Goal: Task Accomplishment & Management: Manage account settings

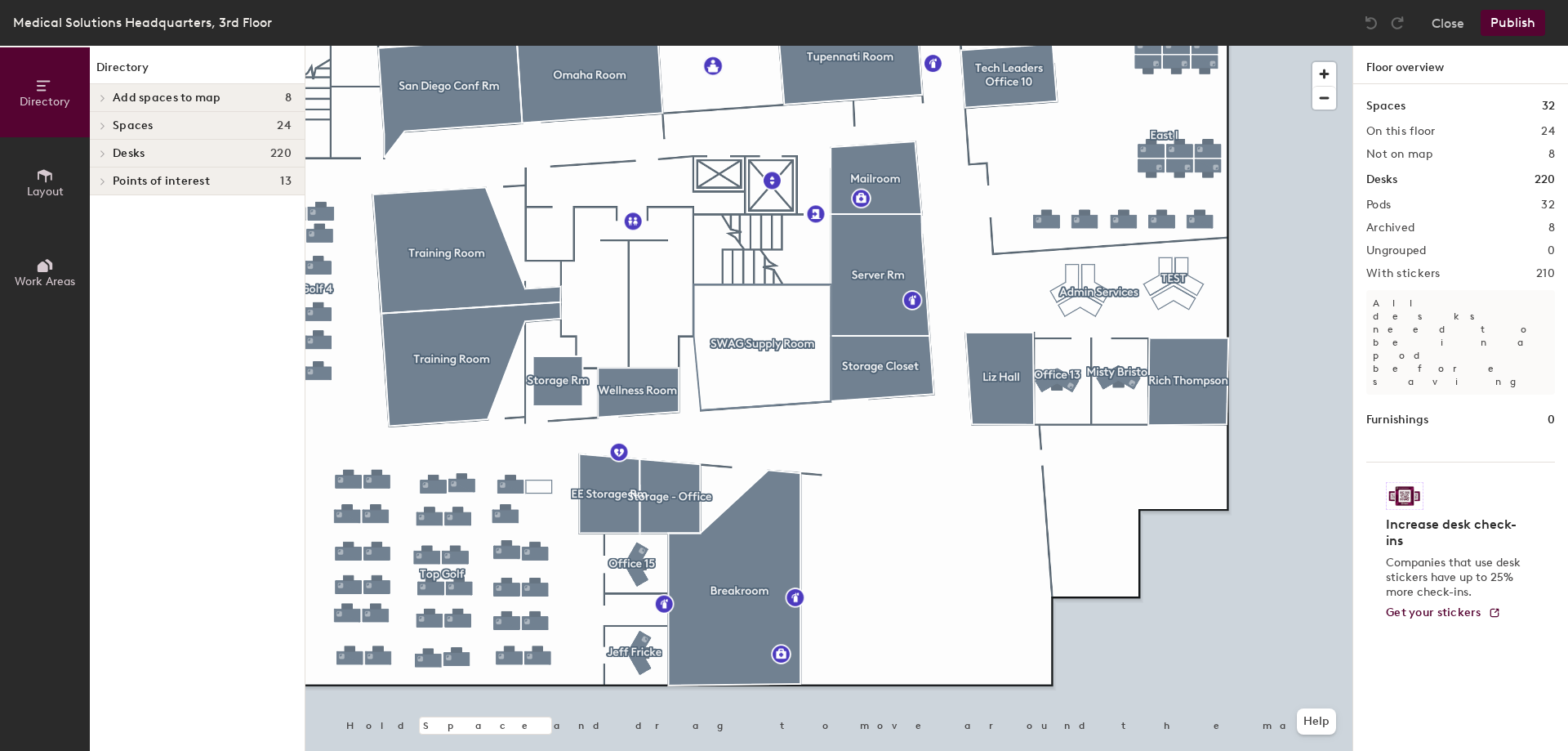
click at [1057, 46] on div at bounding box center [828, 46] width 1047 height 0
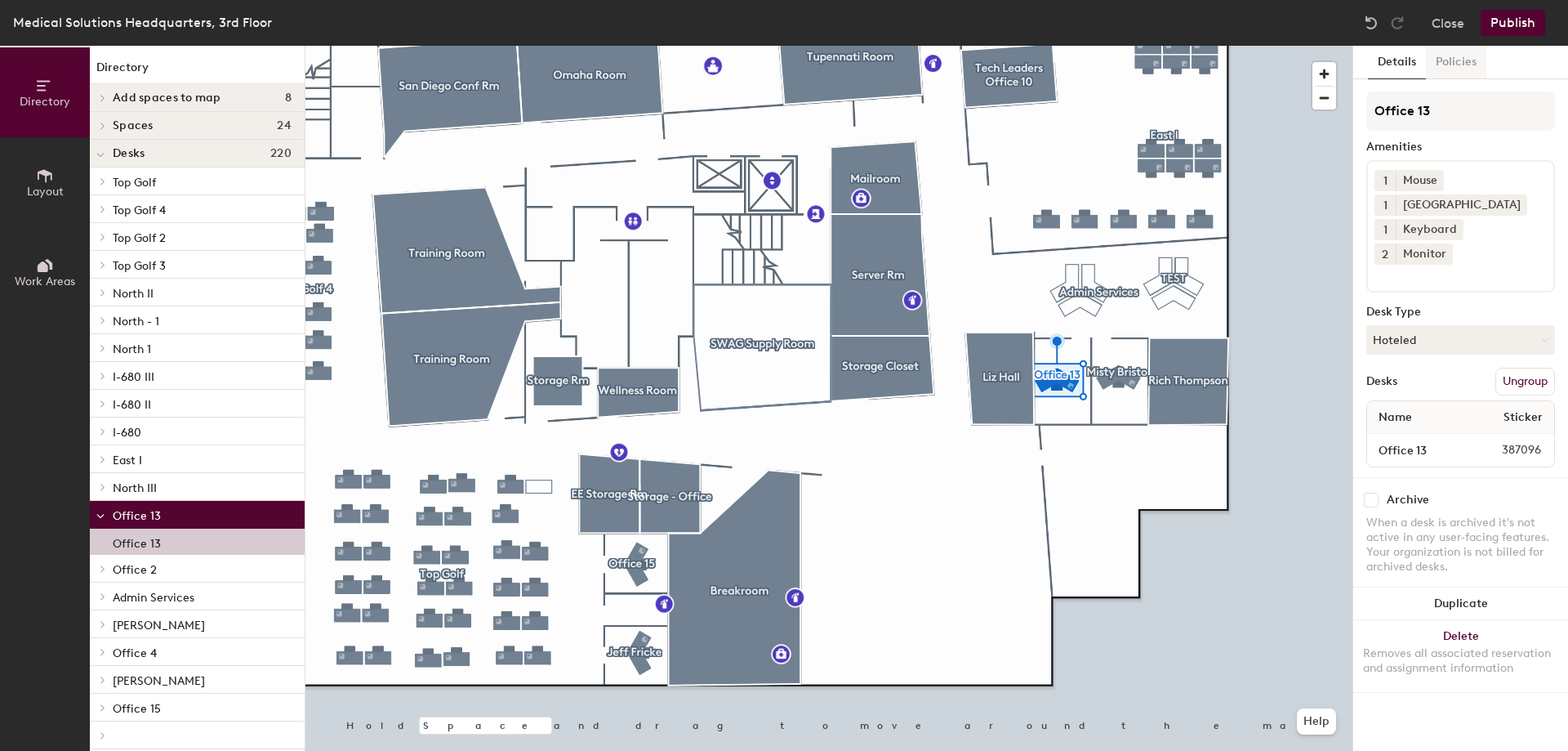
click at [1473, 61] on button "Policies" at bounding box center [1455, 63] width 61 height 34
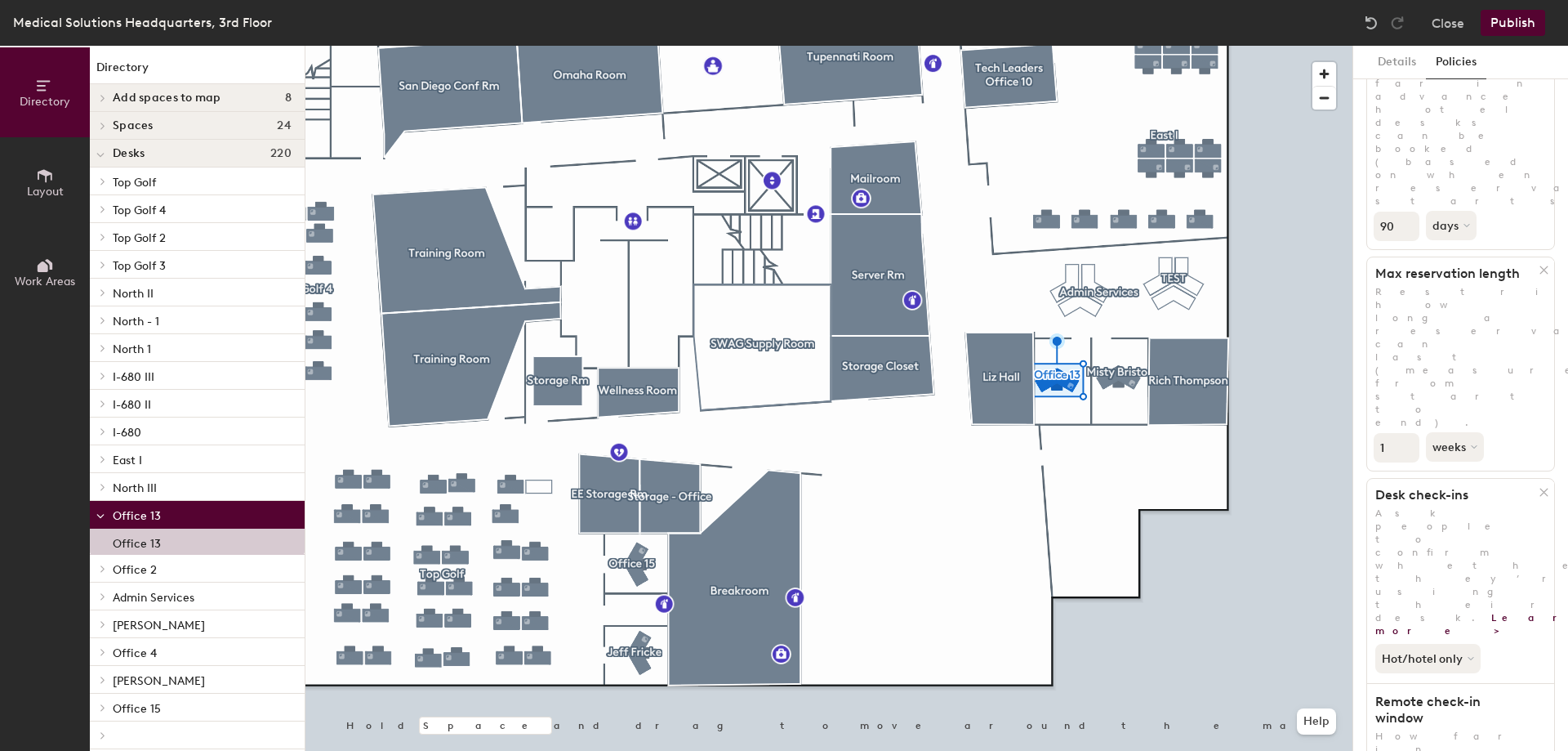
scroll to position [198, 0]
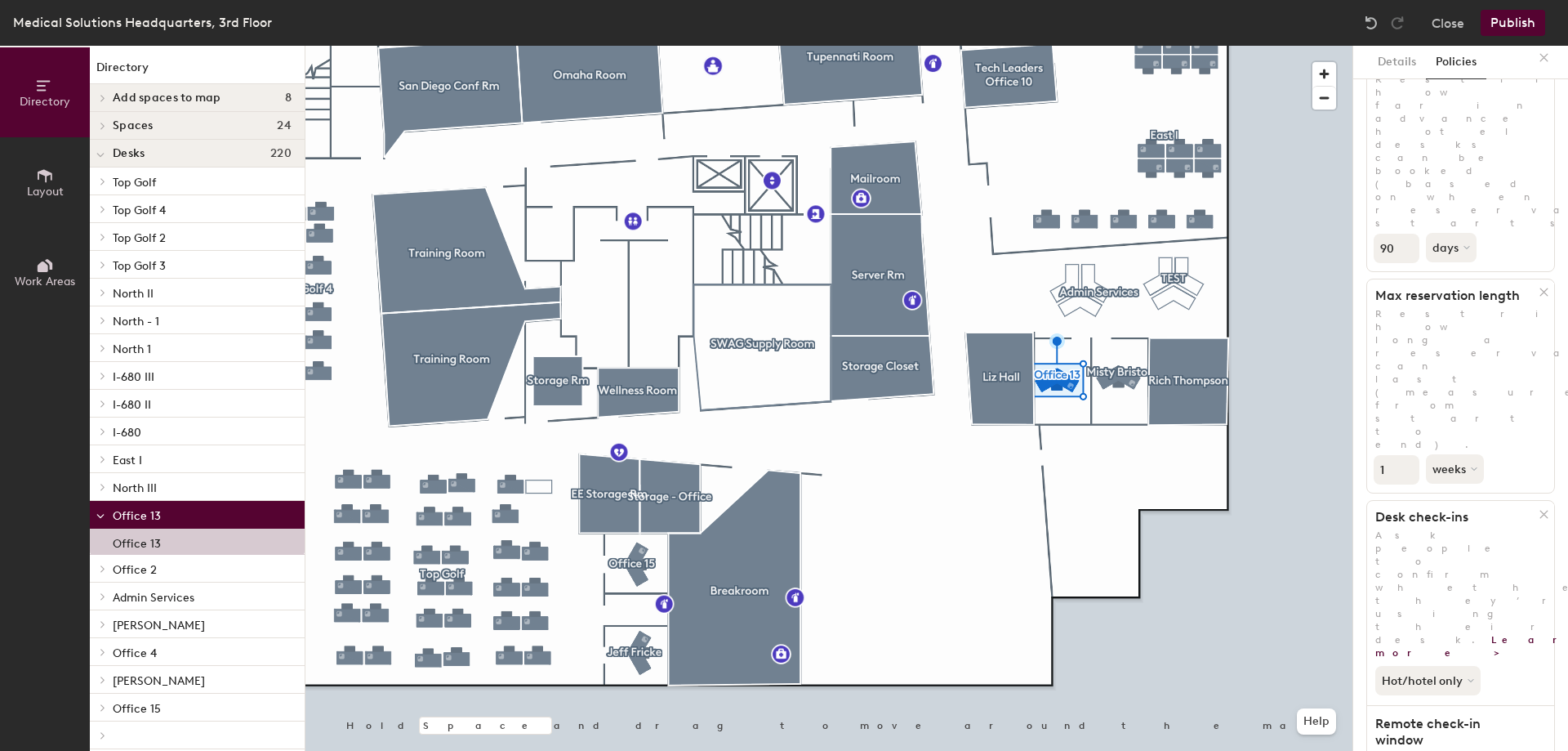
scroll to position [34, 0]
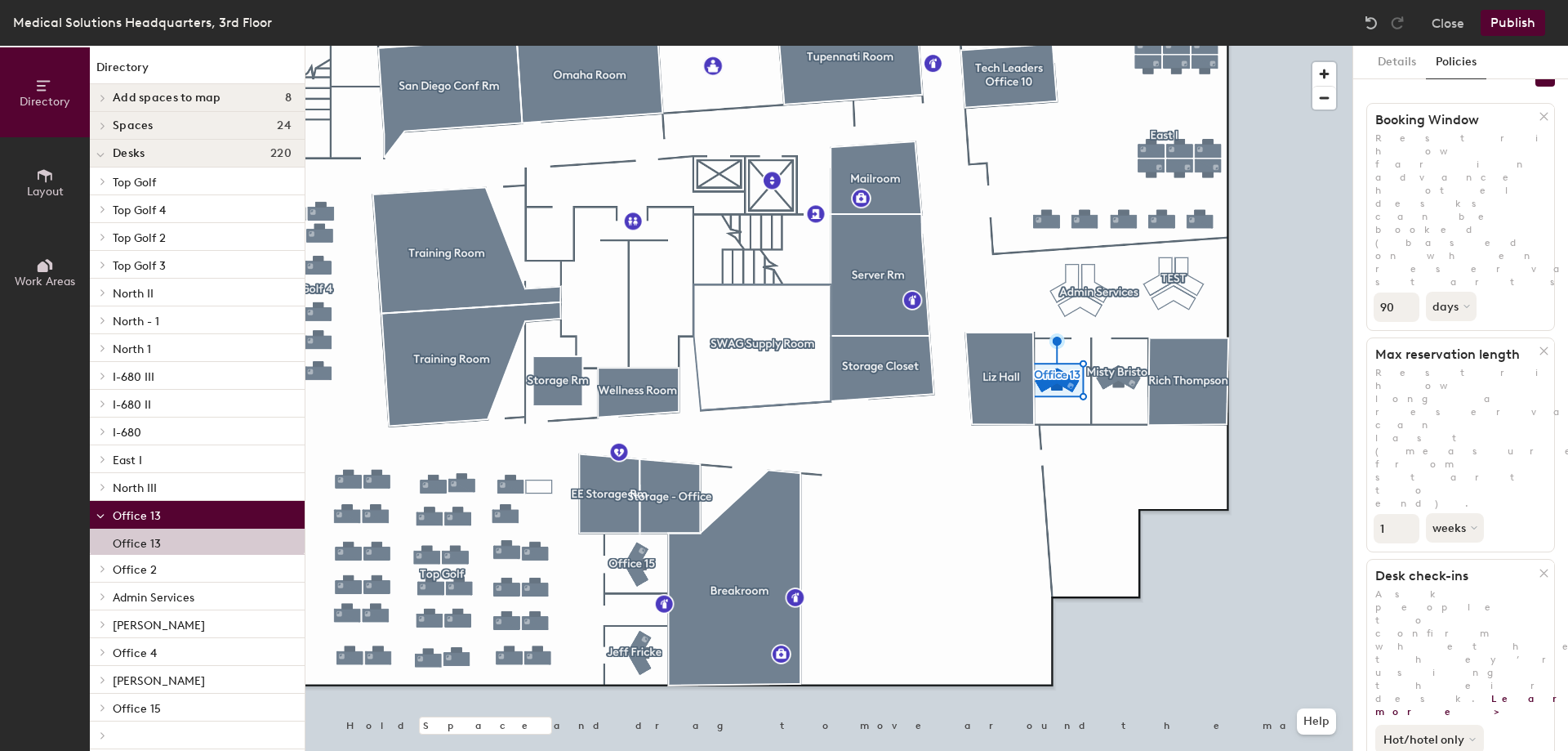
click at [1447, 725] on button "Hot/hotel only" at bounding box center [1428, 739] width 109 height 29
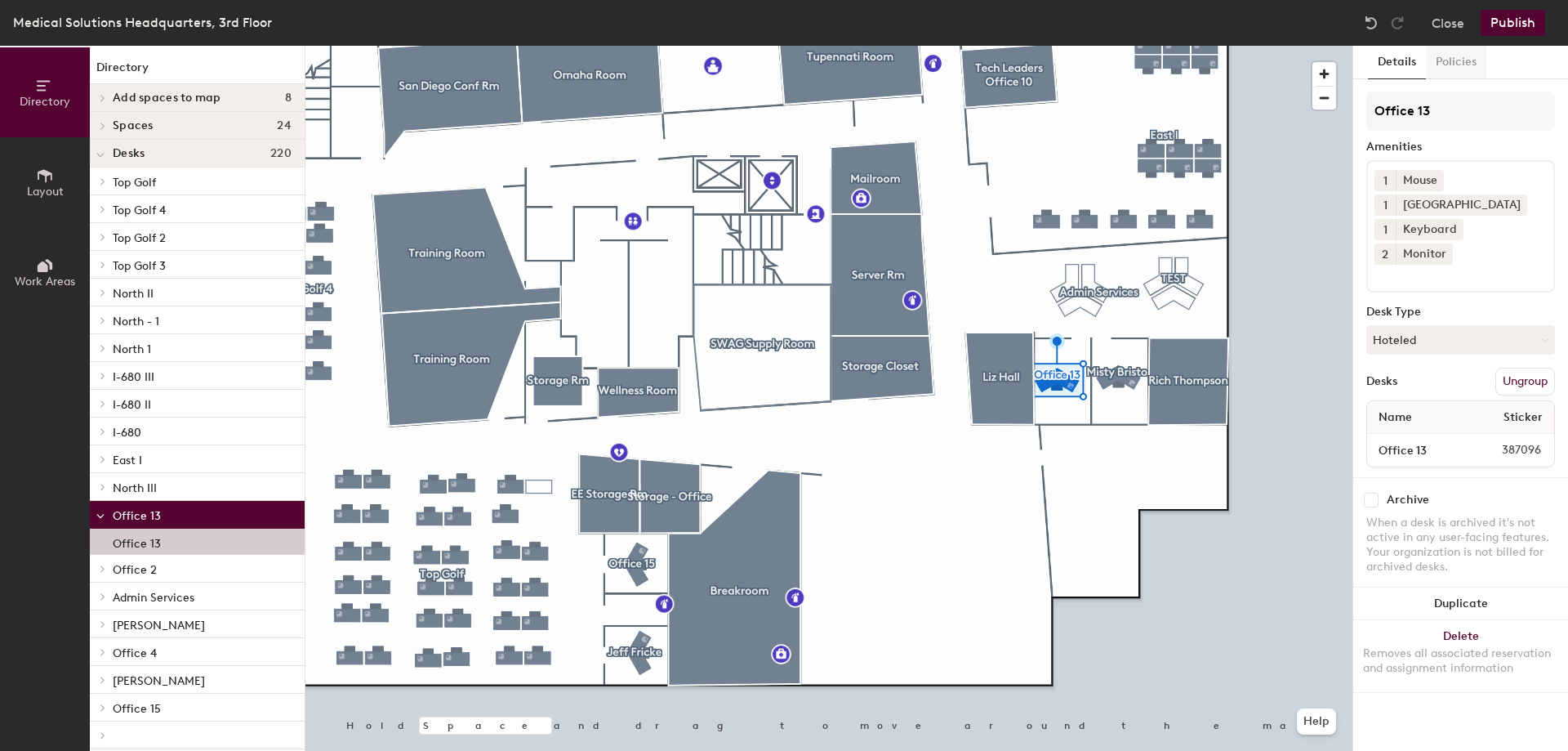
click at [1453, 57] on button "Policies" at bounding box center [1455, 63] width 61 height 34
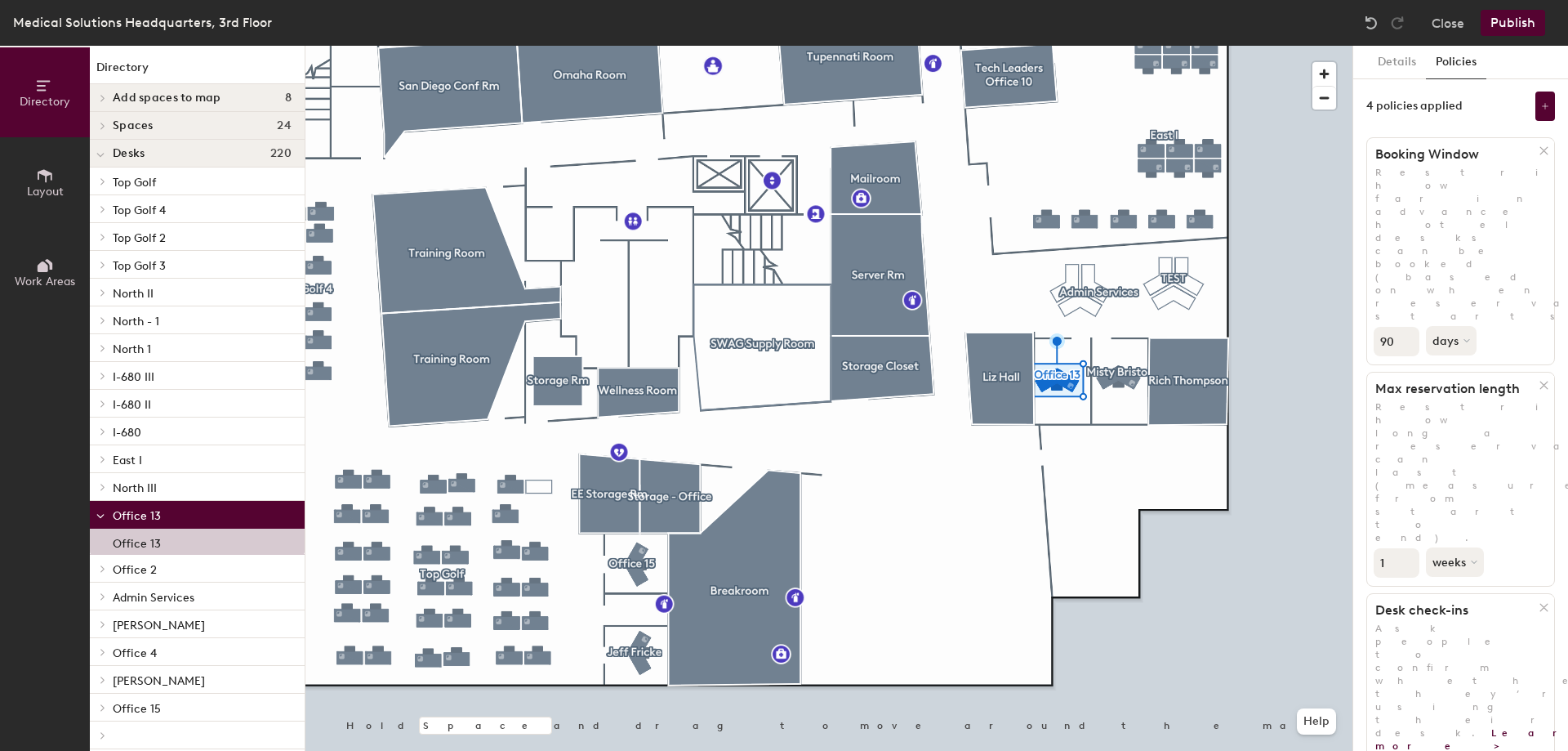
drag, startPoint x: 1395, startPoint y: 222, endPoint x: 1370, endPoint y: 205, distance: 30.2
click at [1370, 323] on div "90 days" at bounding box center [1459, 340] width 187 height 34
type input "3"
click at [1447, 547] on button "weeks" at bounding box center [1455, 561] width 61 height 29
click at [1464, 636] on div "days" at bounding box center [1458, 648] width 64 height 25
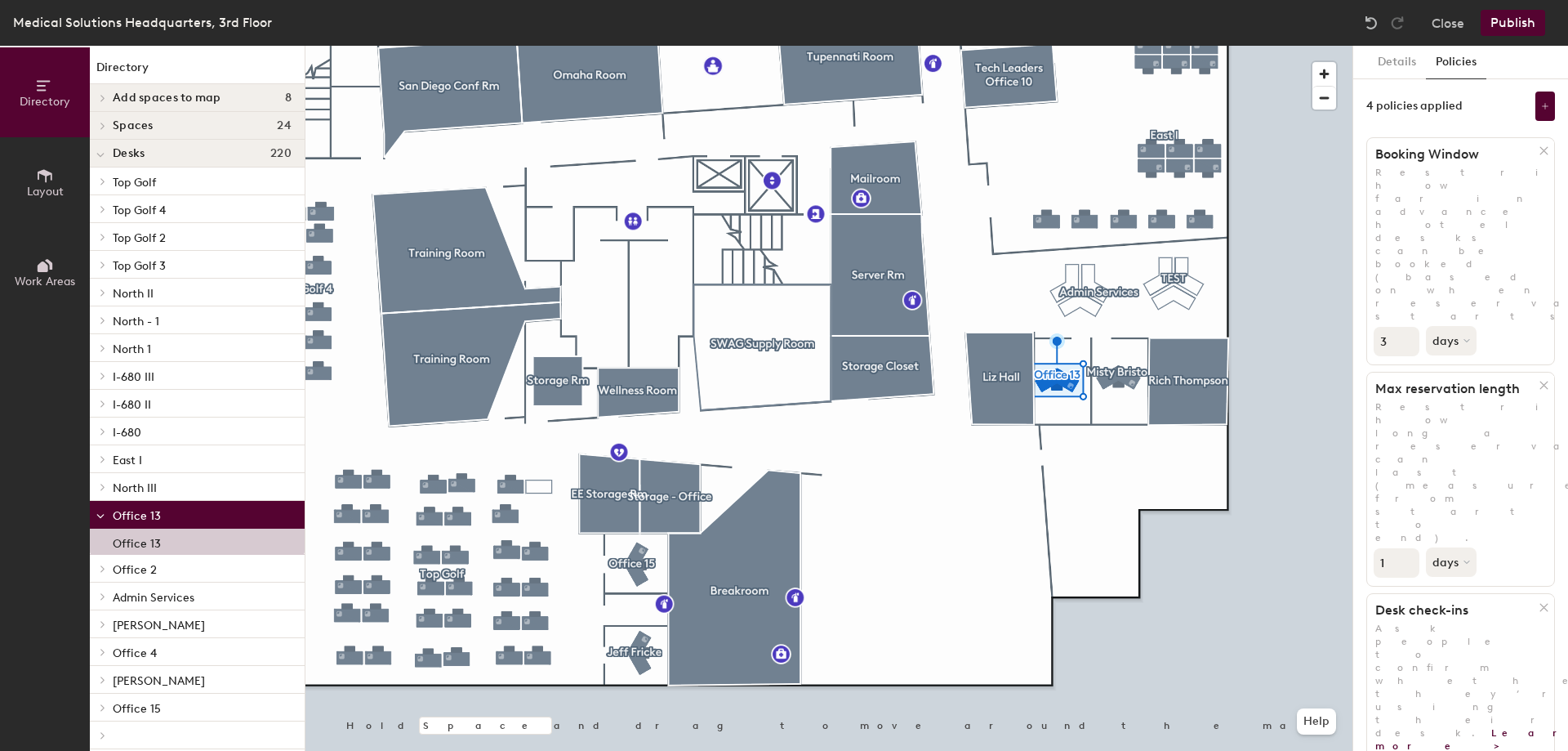
drag, startPoint x: 1395, startPoint y: 334, endPoint x: 1359, endPoint y: 335, distance: 36.0
click at [1359, 335] on div "Details Policies 4 policies applied Booking Window Restrict how far in advance …" at bounding box center [1459, 398] width 215 height 705
type input "5"
type input "4"
click at [1403, 327] on input "4" at bounding box center [1396, 341] width 46 height 29
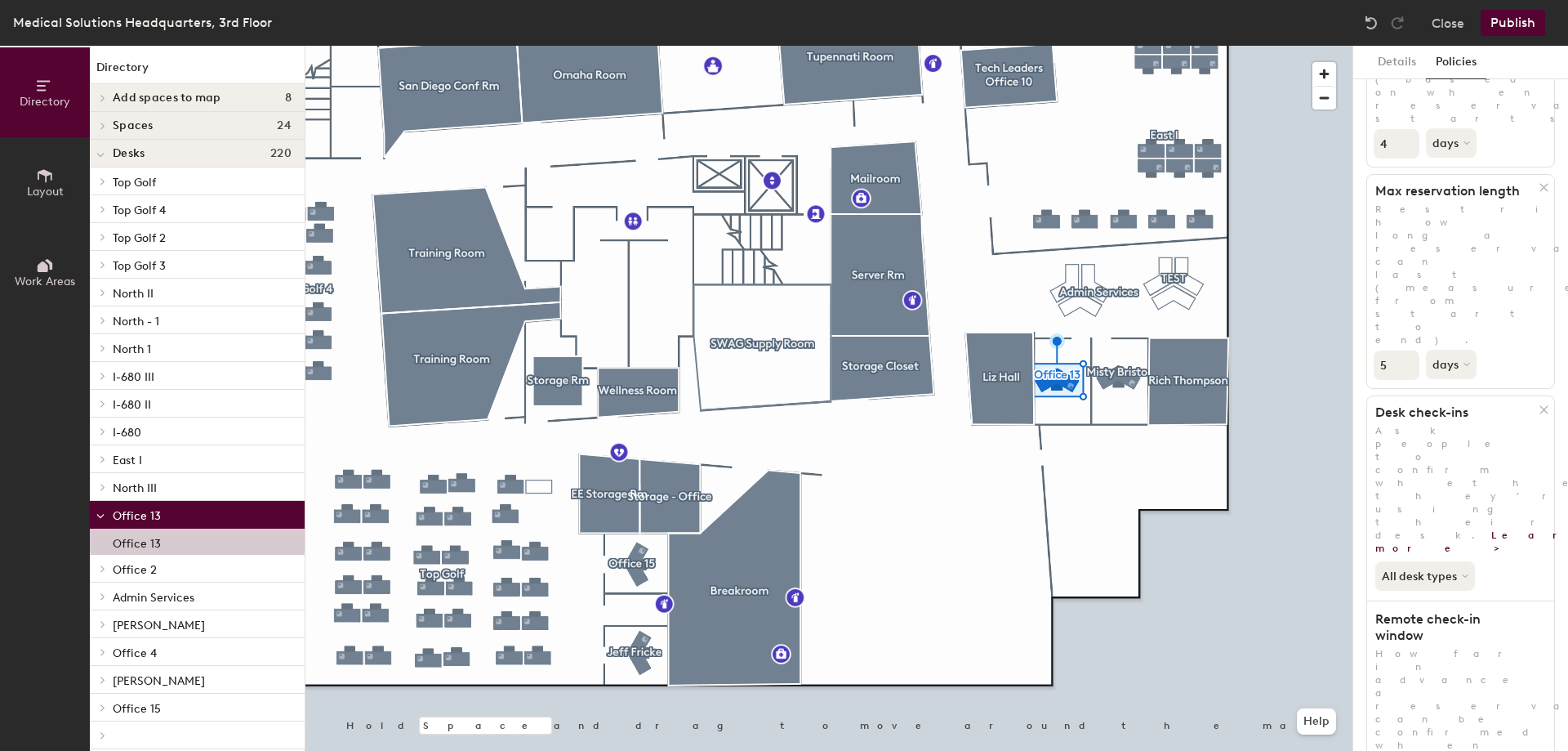
type input "1"
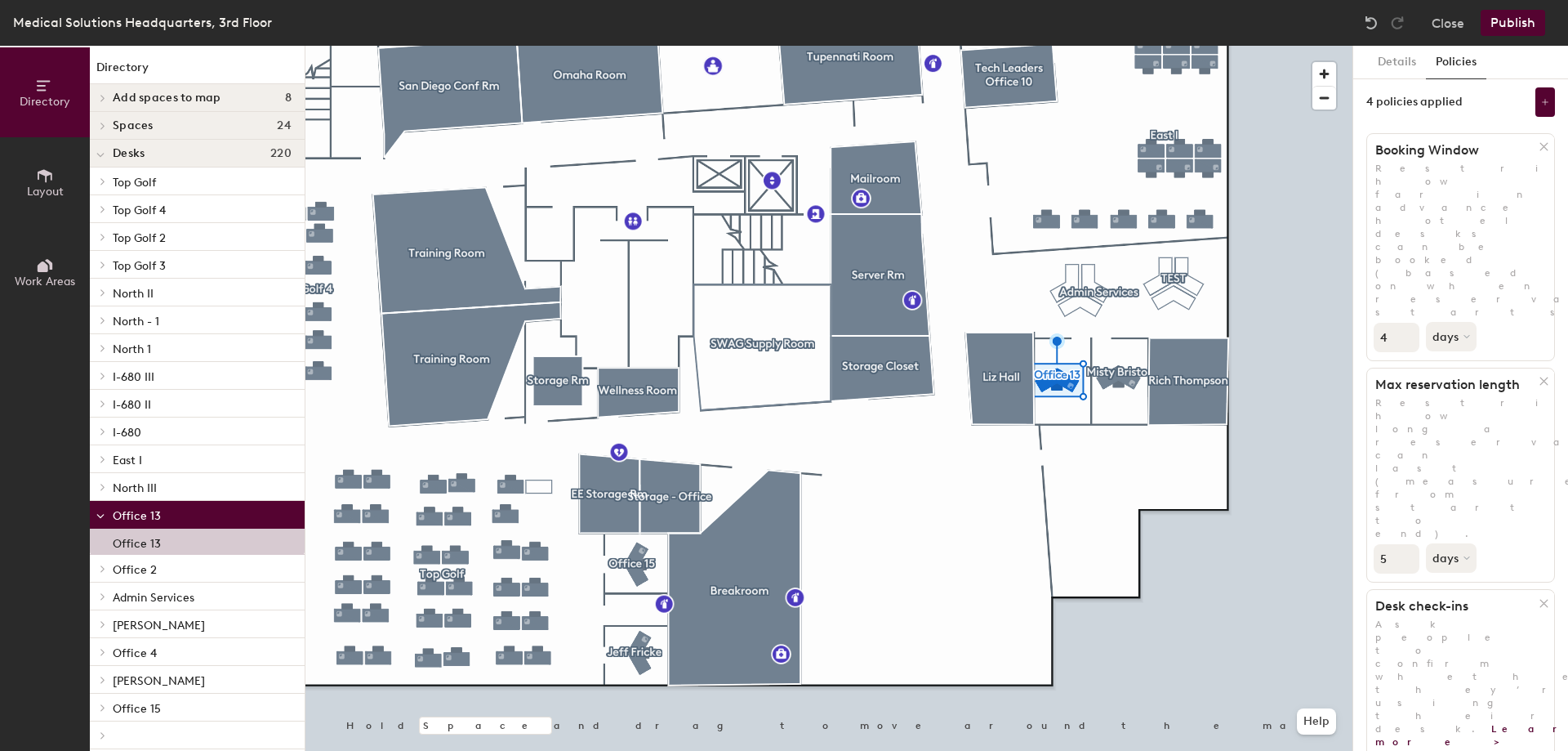
scroll to position [0, 0]
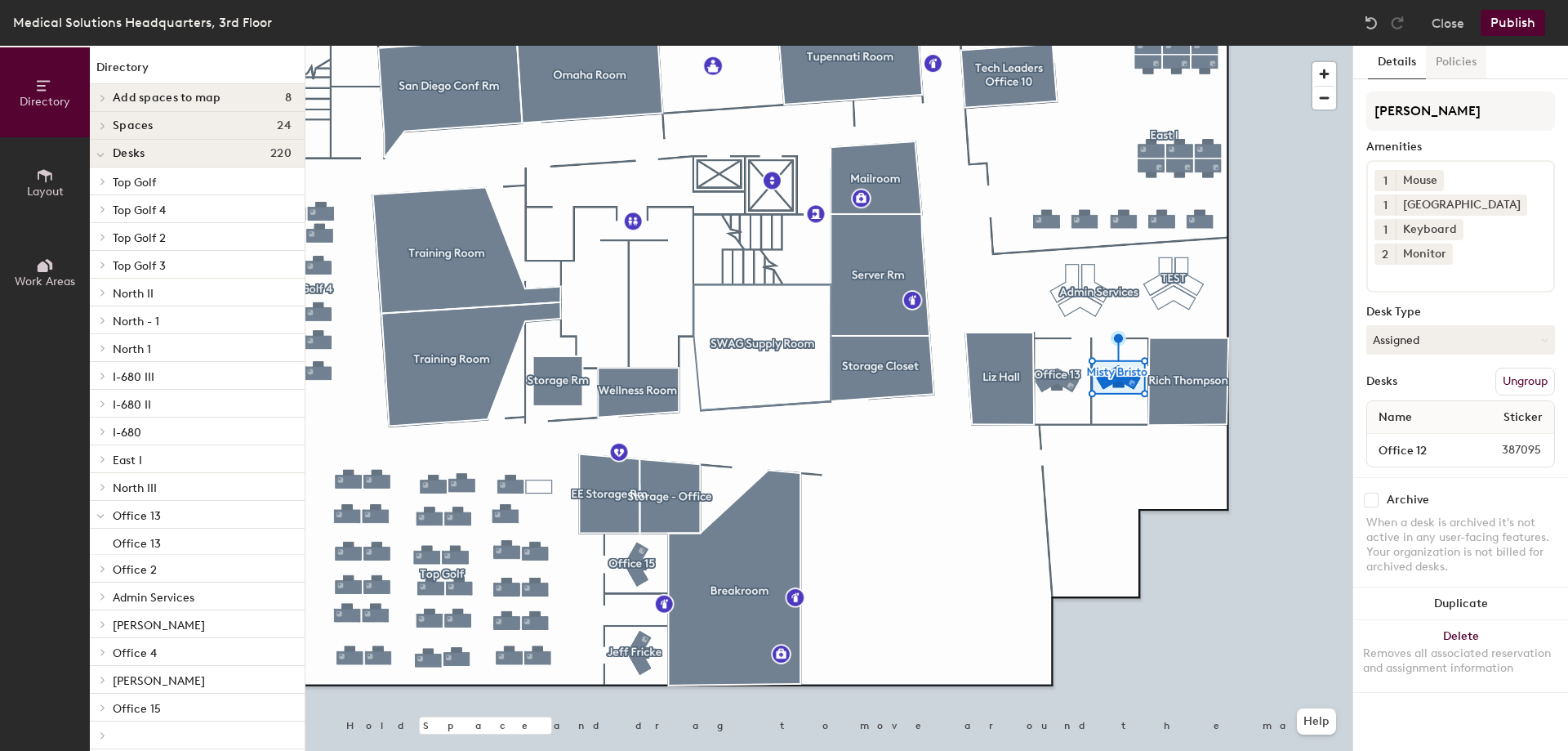
click at [1451, 62] on button "Policies" at bounding box center [1455, 63] width 61 height 34
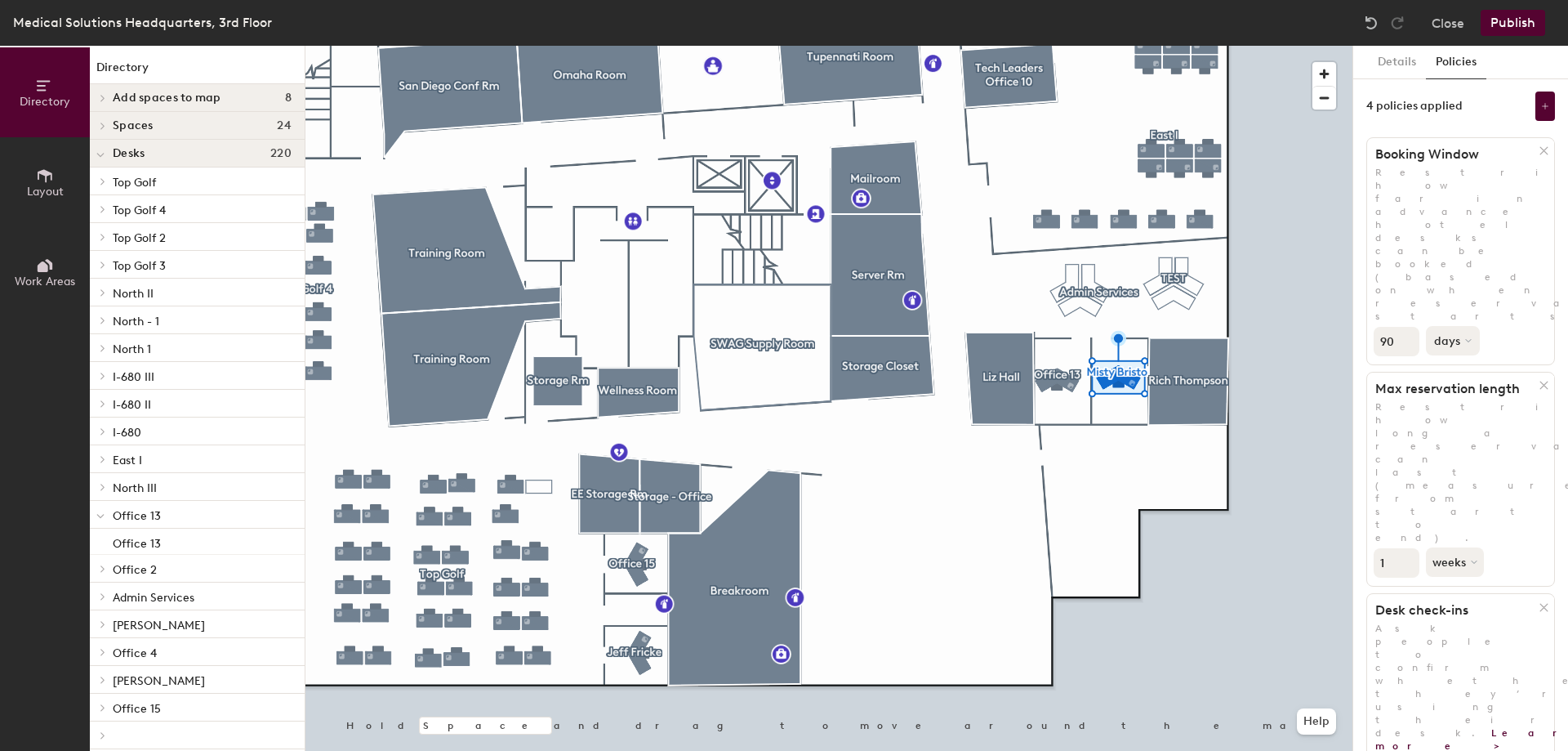
click at [1447, 326] on button "days" at bounding box center [1452, 340] width 54 height 29
click at [1463, 415] on div "days" at bounding box center [1458, 427] width 64 height 25
click at [1406, 327] on input "91" at bounding box center [1396, 341] width 46 height 29
click at [1311, 225] on div "Directory Layout Work Areas Directory Add spaces to map 8 Misty Bristol O-12 N …" at bounding box center [784, 398] width 1568 height 705
type input "4"
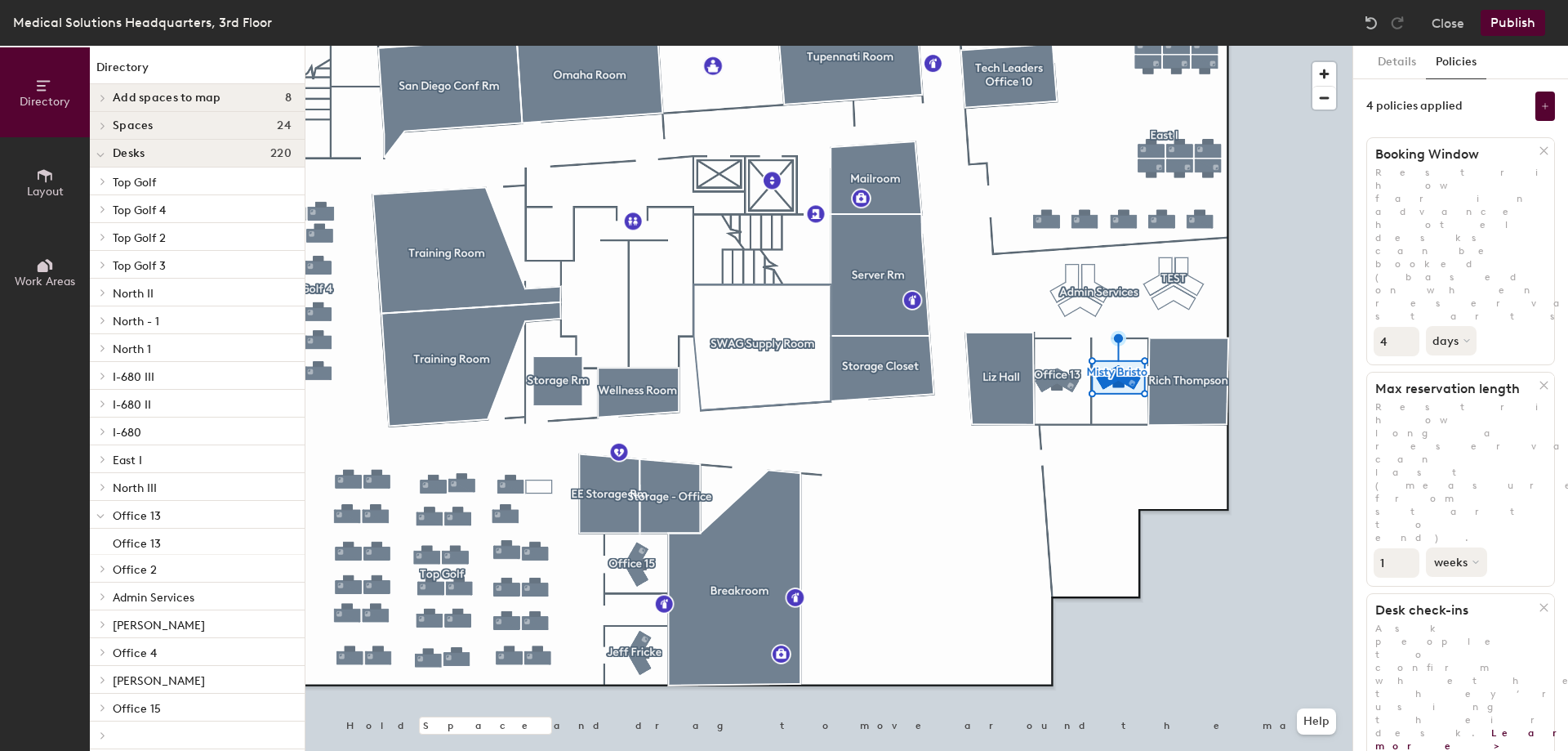
click at [1443, 547] on button "weeks" at bounding box center [1455, 561] width 61 height 29
click at [1461, 636] on div "days" at bounding box center [1458, 648] width 64 height 25
drag, startPoint x: 1395, startPoint y: 340, endPoint x: 1352, endPoint y: 335, distance: 43.3
click at [1352, 335] on div "Details Policies 4 policies applied Booking Window Restrict how far in advance …" at bounding box center [1460, 398] width 216 height 705
type input "5"
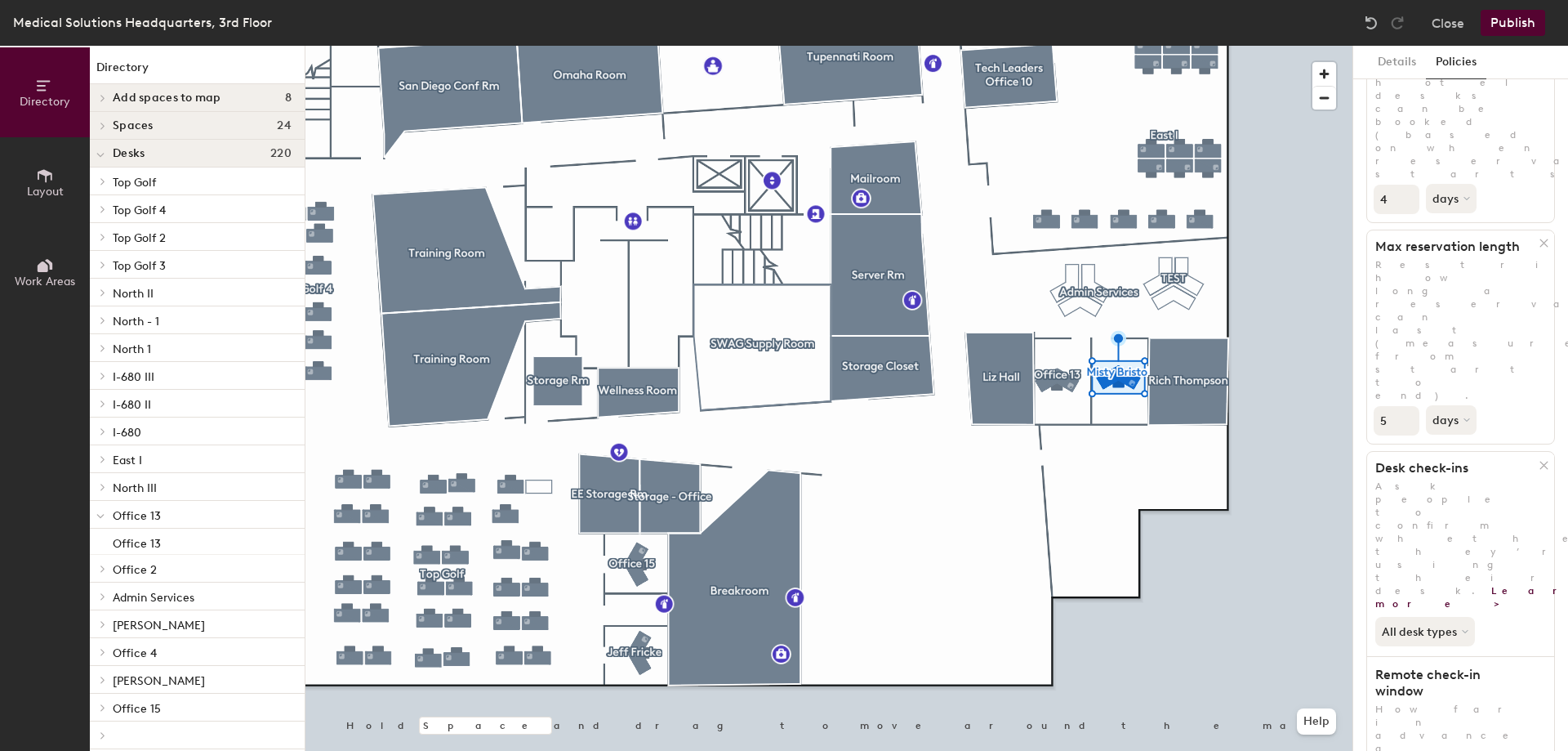
scroll to position [198, 0]
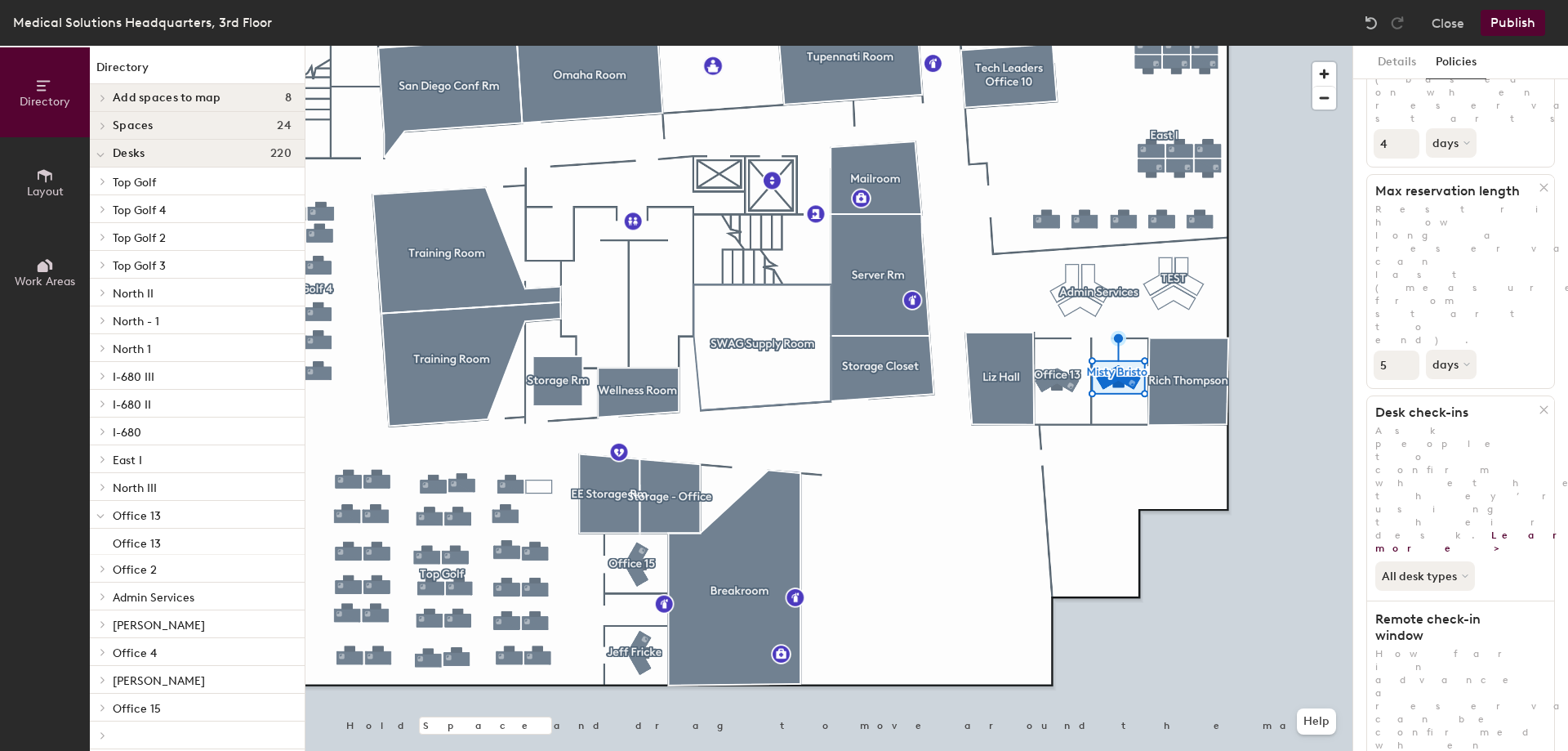
type input "1"
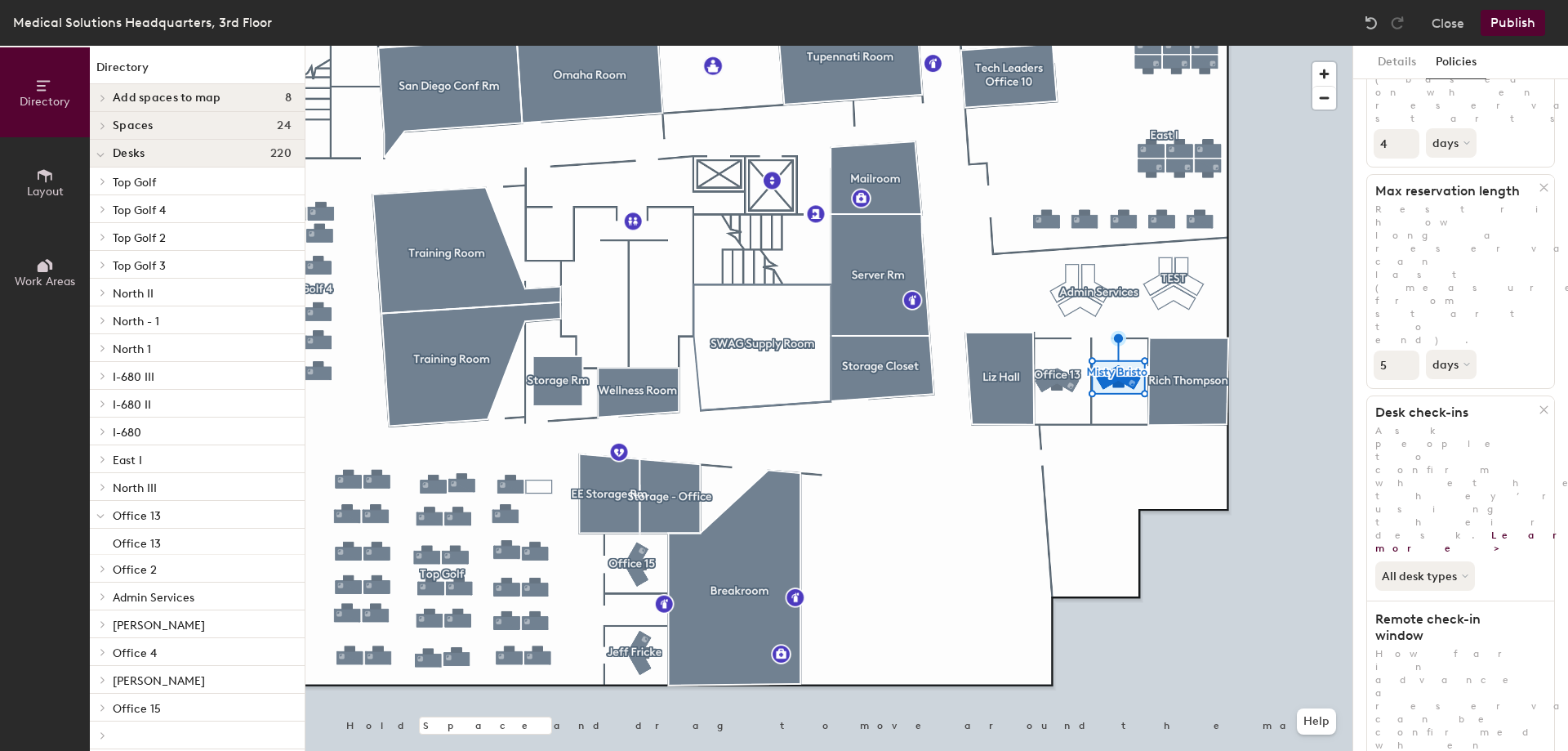
click at [1047, 46] on div at bounding box center [828, 46] width 1047 height 0
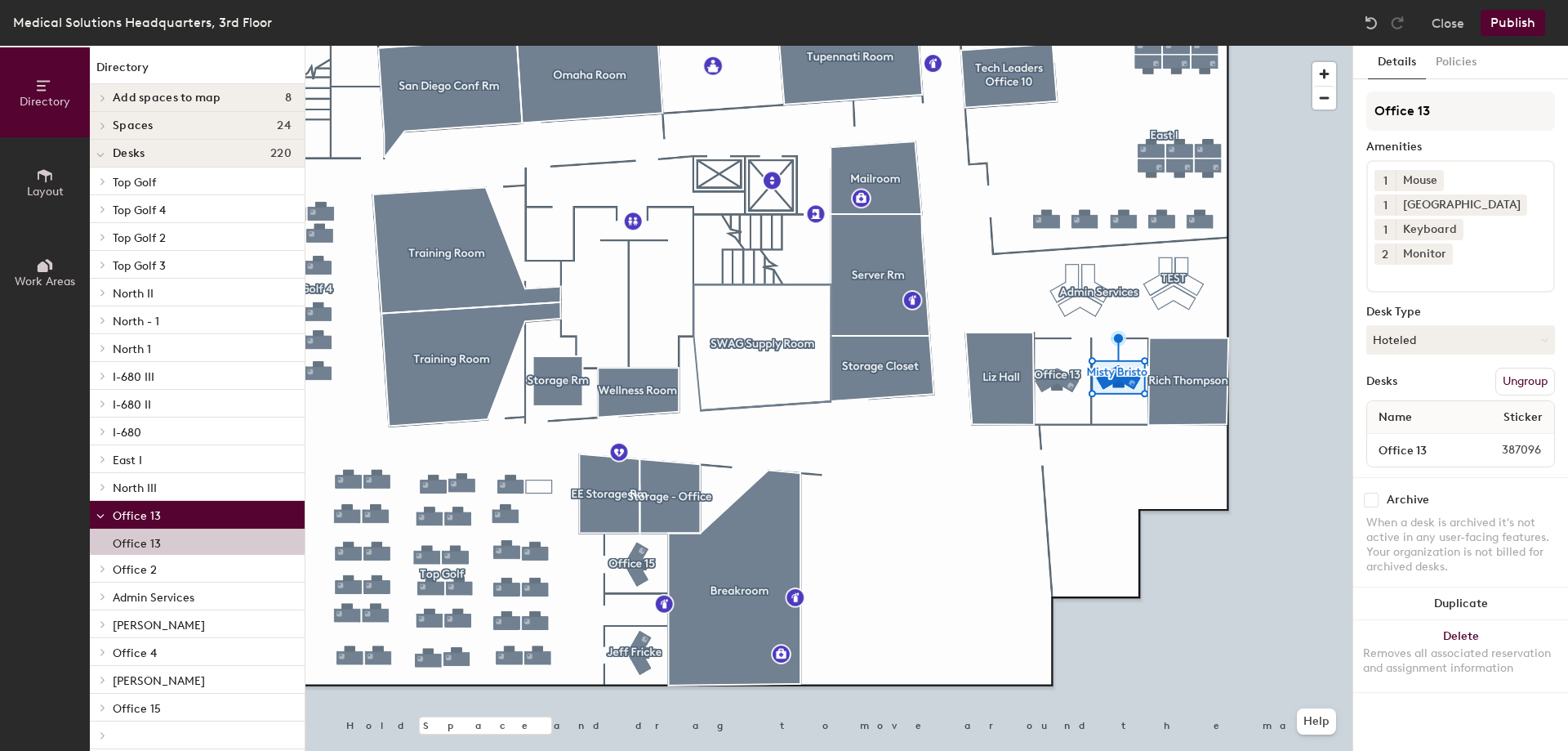
scroll to position [0, 0]
click at [1466, 58] on button "Policies" at bounding box center [1455, 63] width 61 height 34
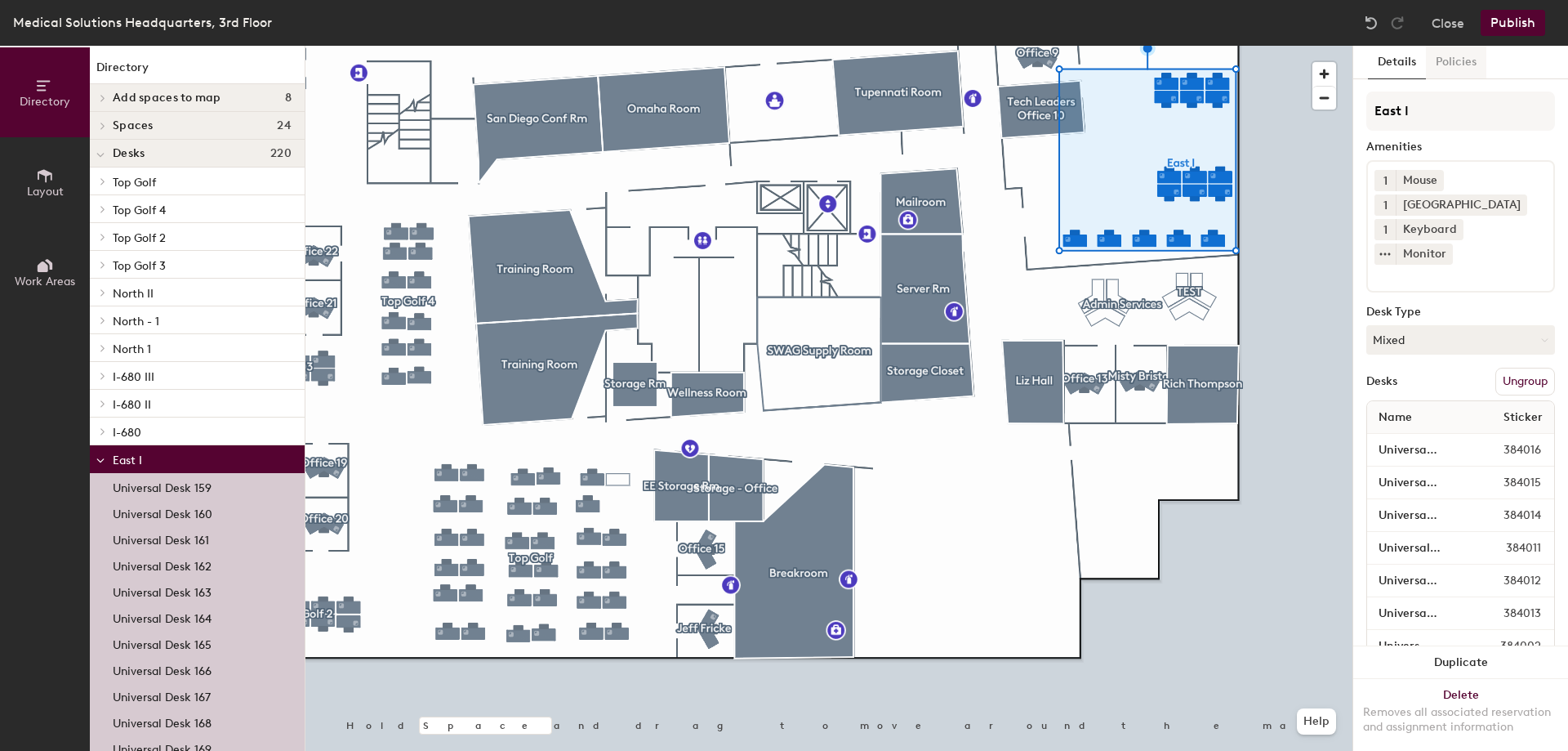
click at [1453, 61] on button "Policies" at bounding box center [1455, 63] width 61 height 34
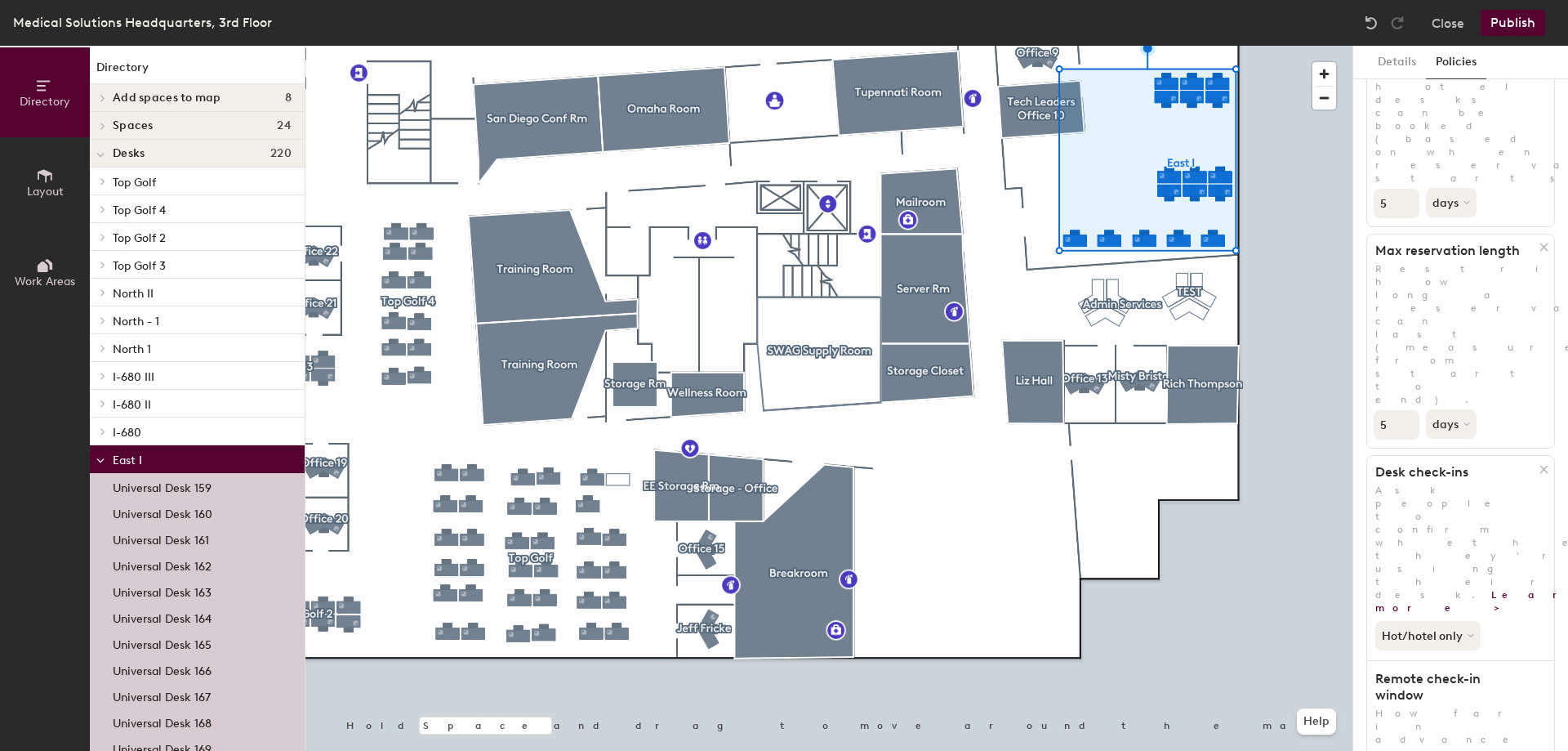
scroll to position [198, 0]
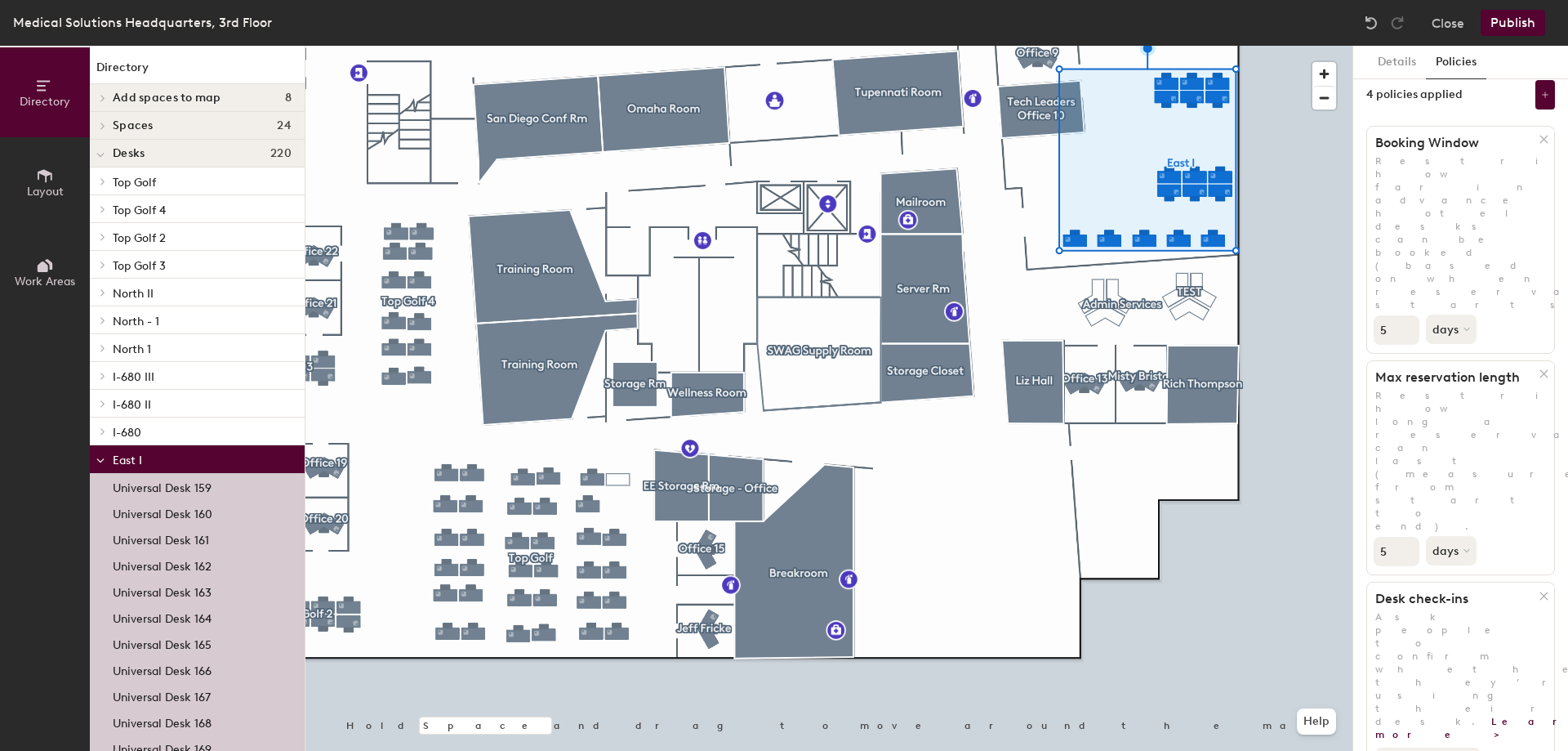
scroll to position [0, 0]
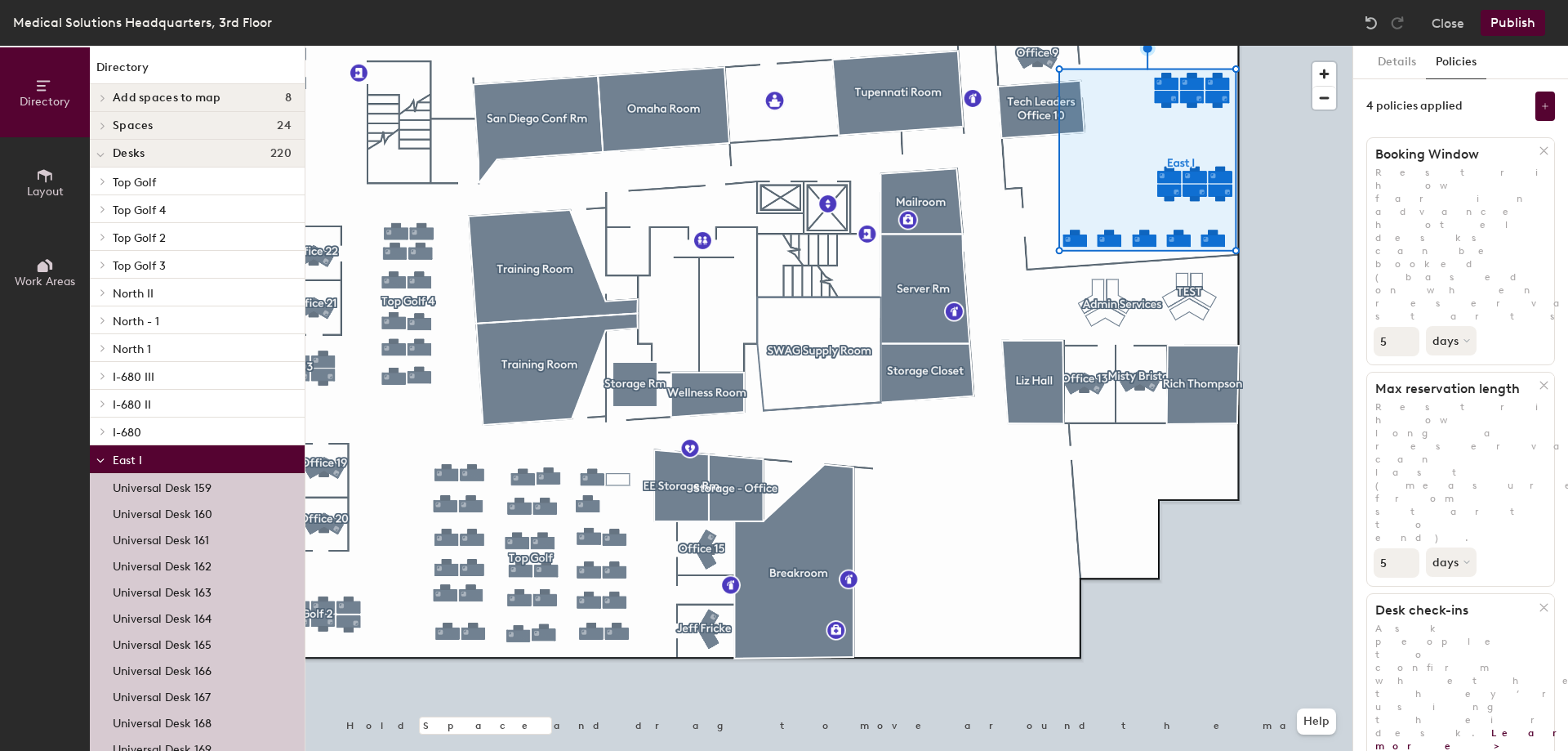
click at [1424, 101] on div "4 policies applied" at bounding box center [1413, 106] width 97 height 13
click at [1541, 110] on icon at bounding box center [1545, 106] width 8 height 8
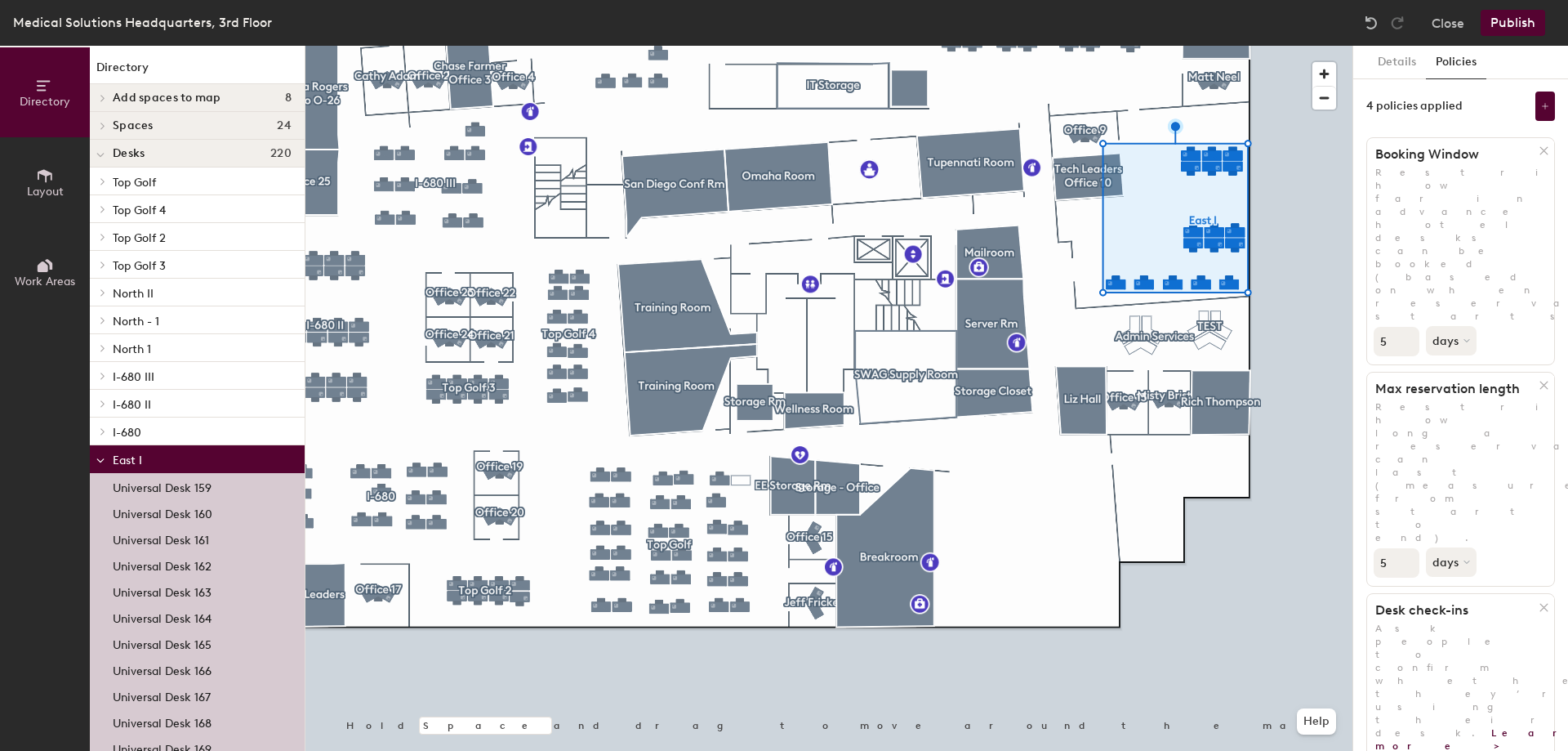
click at [1493, 69] on div "Details Policies" at bounding box center [1459, 63] width 215 height 34
click at [1521, 28] on button "Publish" at bounding box center [1512, 23] width 65 height 26
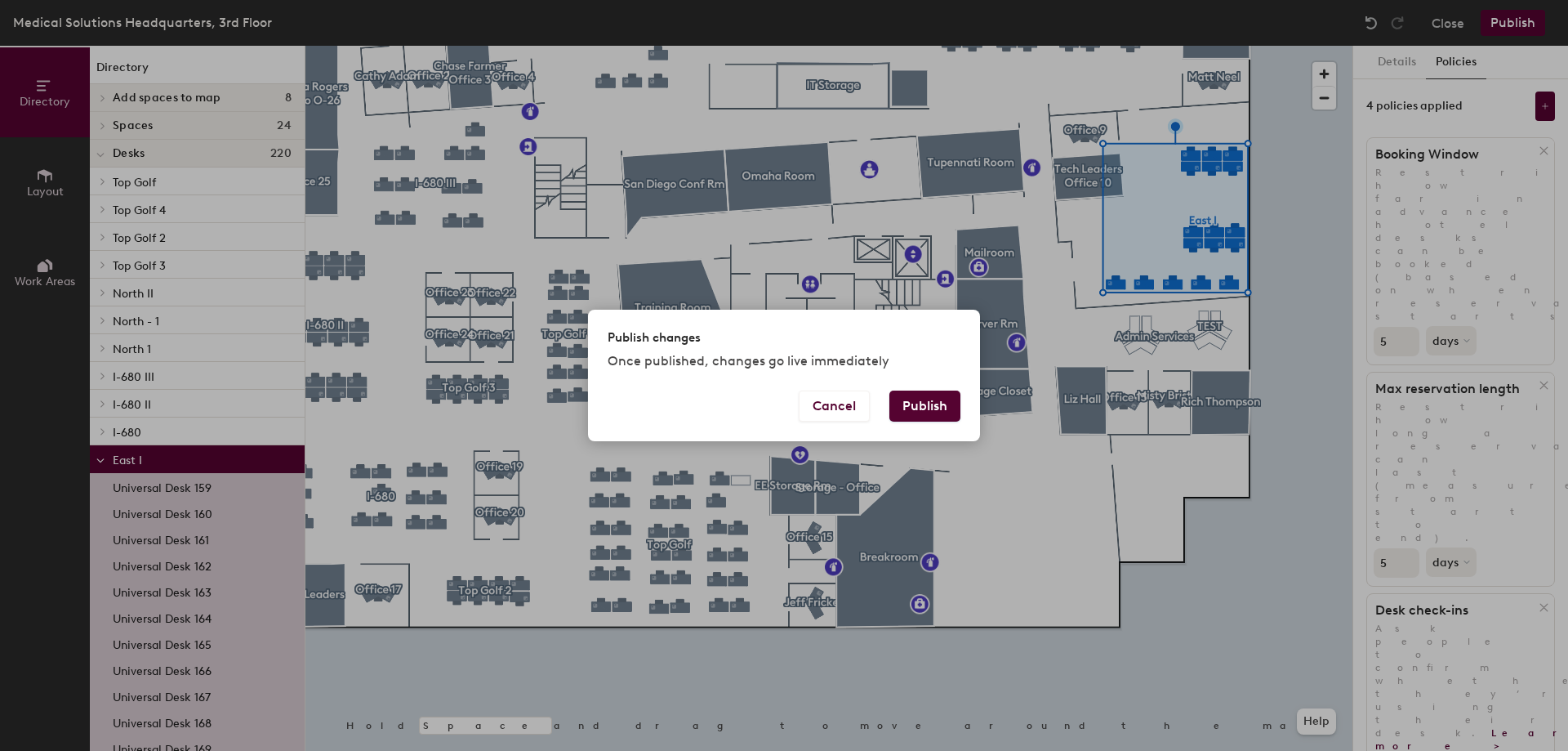
click at [932, 405] on button "Publish" at bounding box center [924, 405] width 71 height 31
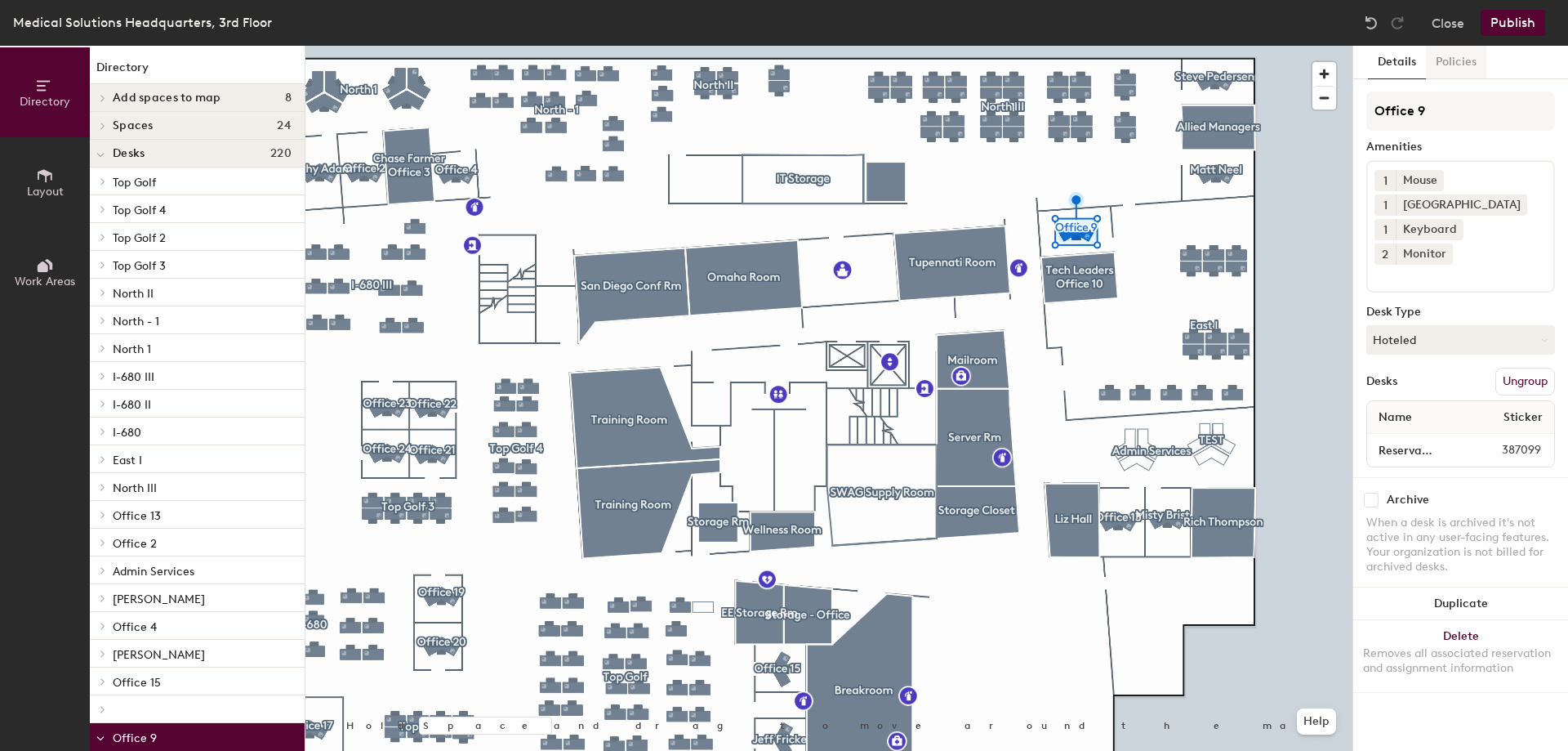
click at [1446, 63] on button "Policies" at bounding box center [1455, 63] width 61 height 34
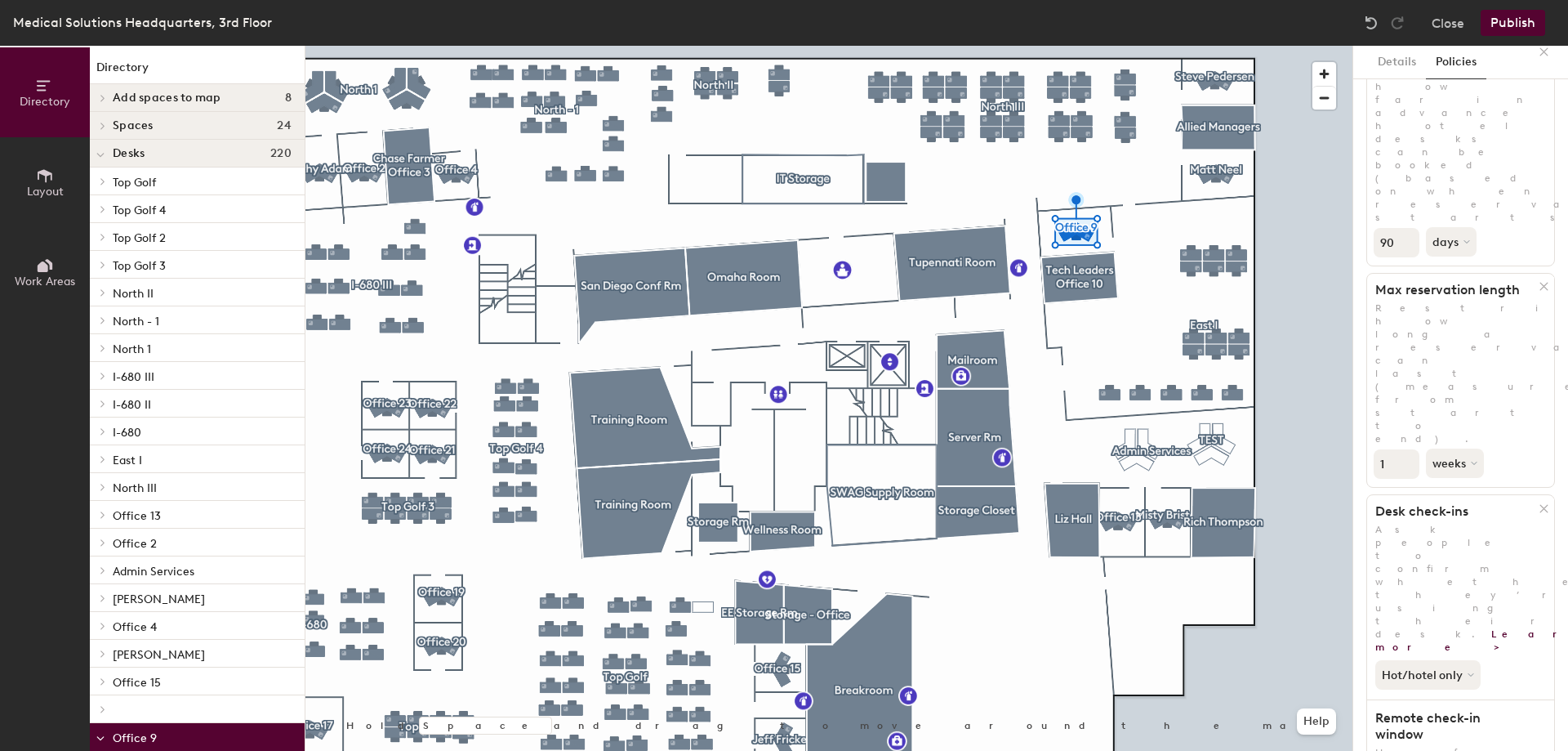
scroll to position [198, 0]
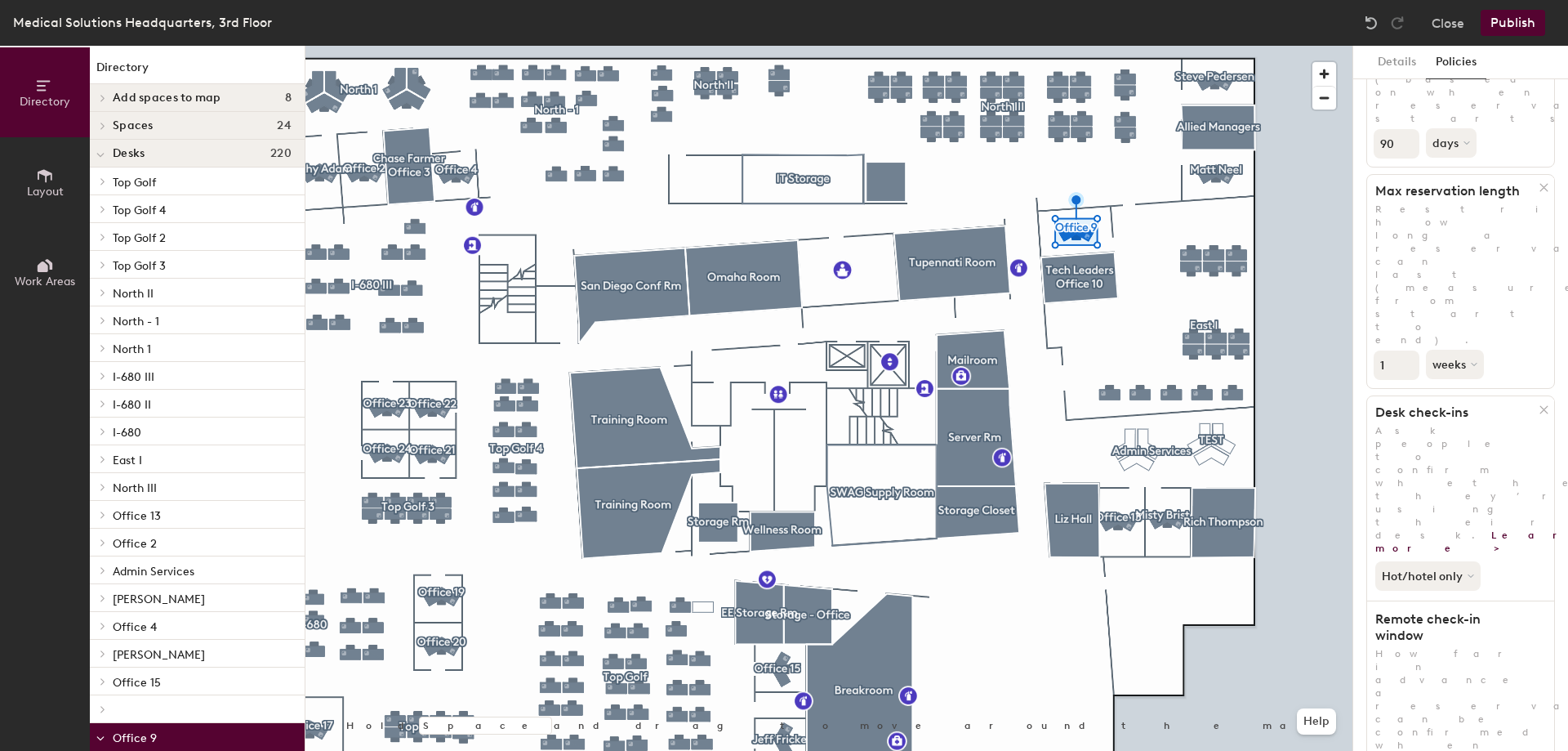
drag, startPoint x: 1393, startPoint y: 629, endPoint x: 1353, endPoint y: 625, distance: 40.2
click at [1353, 625] on div "Details Policies 4 policies applied Booking Window Restrict how far in advance …" at bounding box center [1459, 398] width 215 height 705
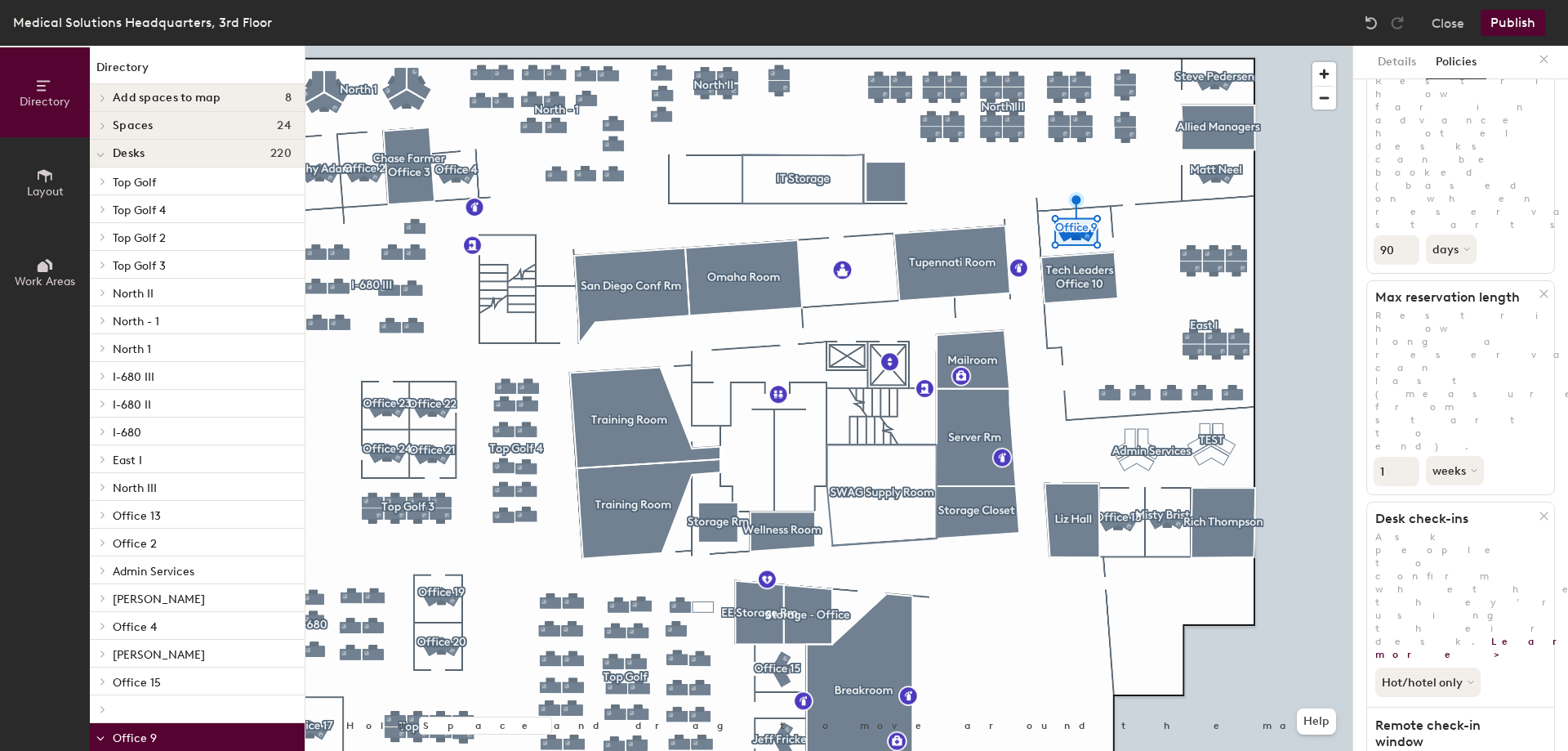
scroll to position [0, 0]
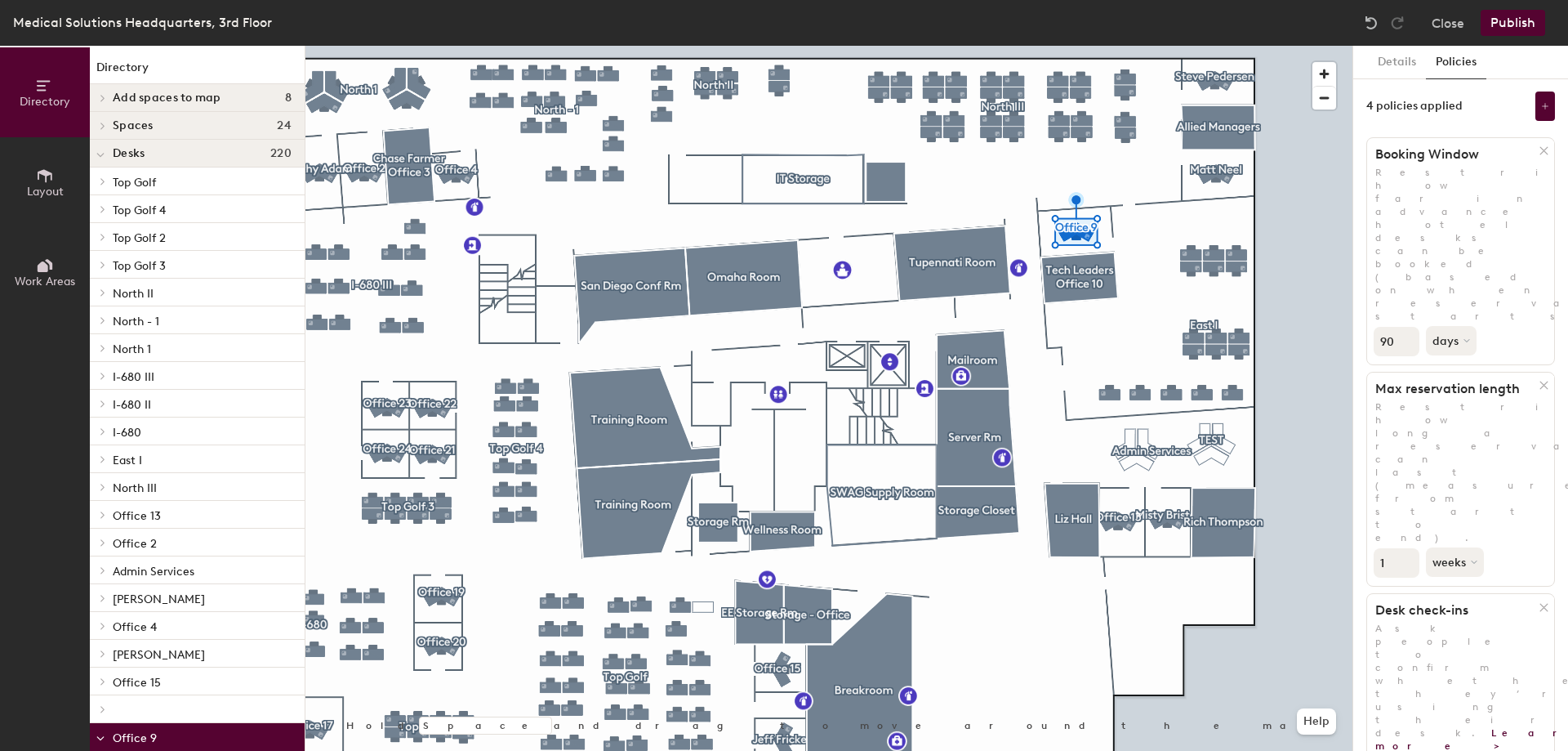
type input "1"
click at [1456, 547] on button "weeks" at bounding box center [1455, 561] width 61 height 29
click at [1464, 636] on div "days" at bounding box center [1458, 648] width 64 height 25
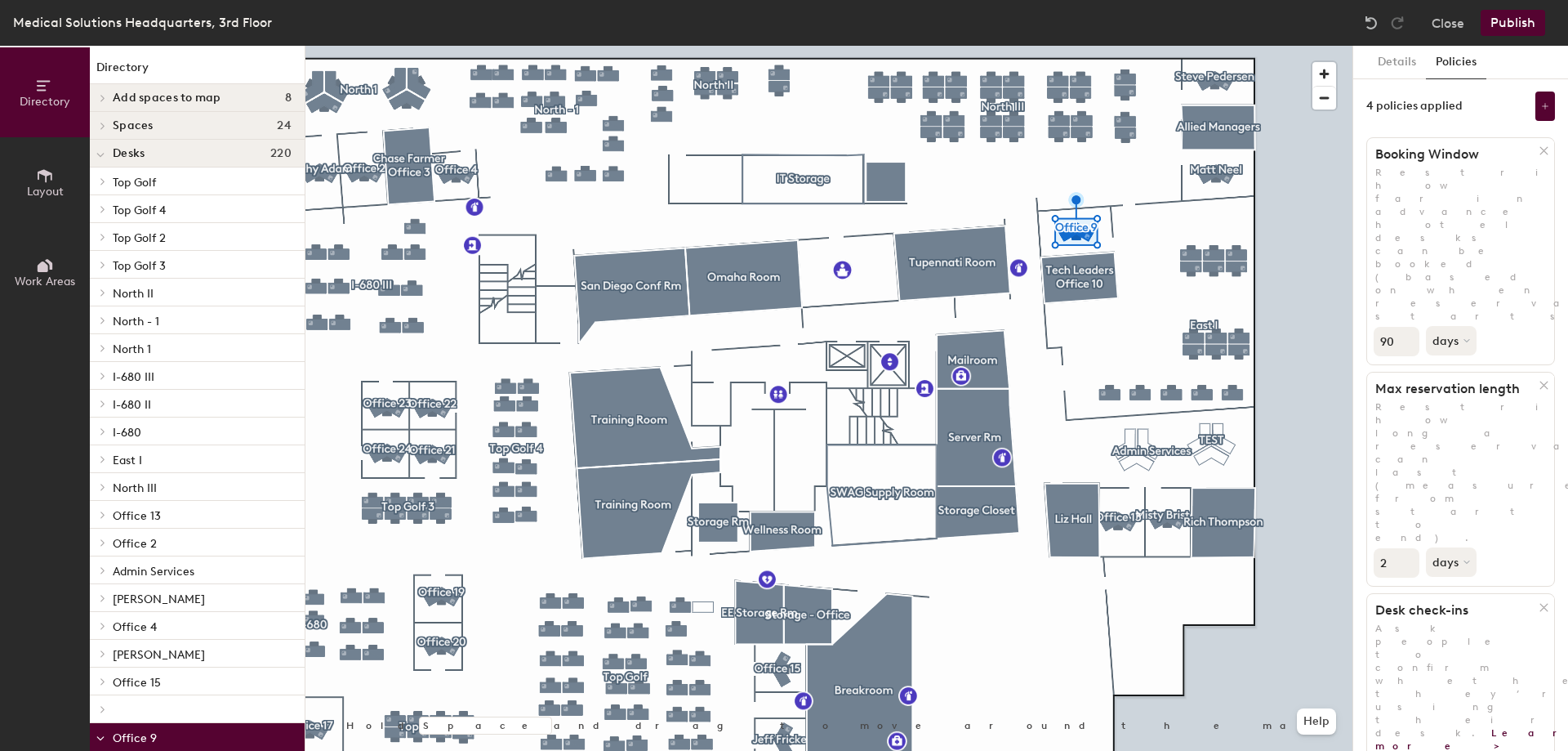
drag, startPoint x: 1406, startPoint y: 340, endPoint x: 1396, endPoint y: 340, distance: 10.0
click at [1396, 548] on input "2" at bounding box center [1396, 562] width 46 height 29
click at [1407, 548] on input "3" at bounding box center [1396, 562] width 46 height 29
click at [1407, 548] on input "4" at bounding box center [1396, 562] width 46 height 29
type input "5"
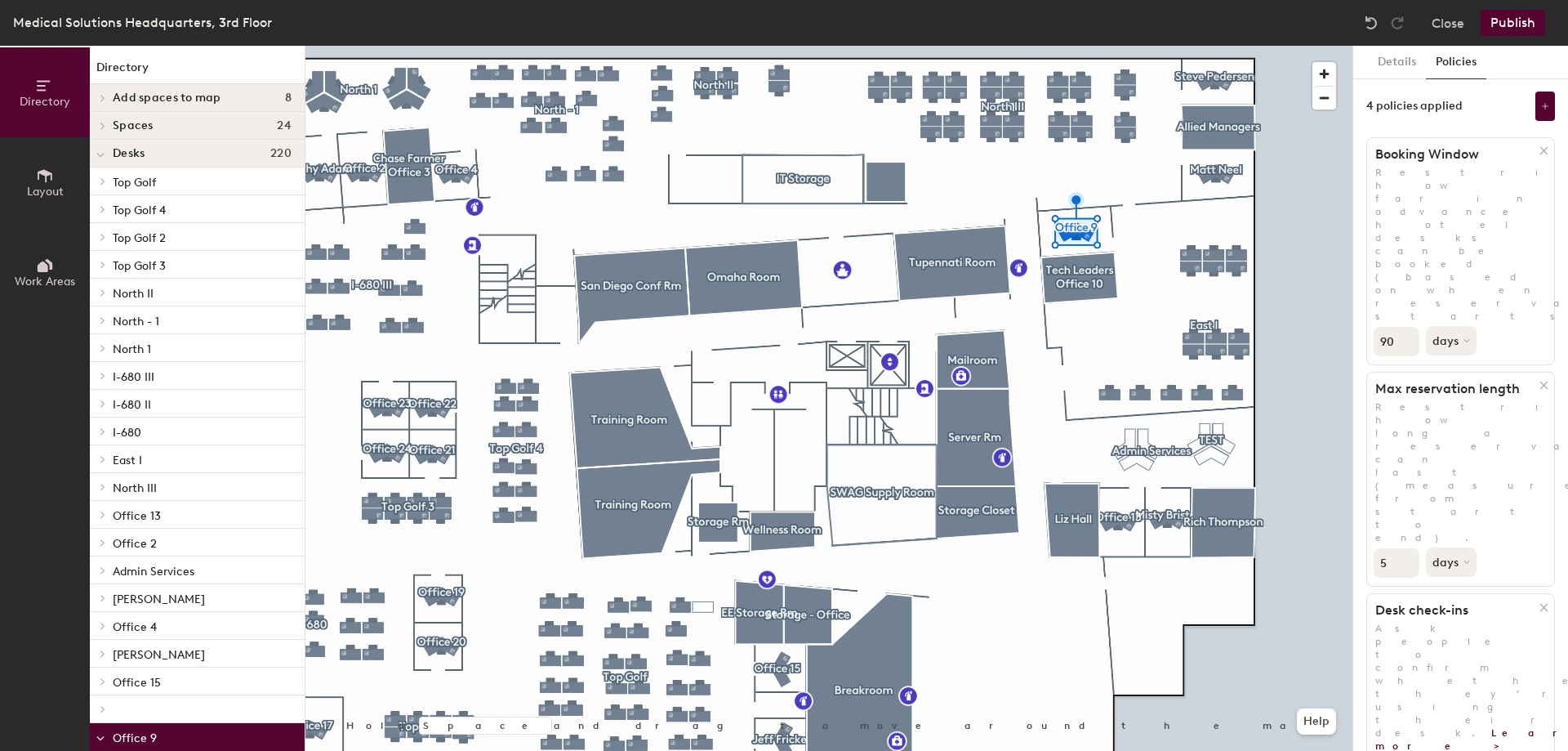
click at [1407, 548] on input "5" at bounding box center [1396, 562] width 46 height 29
click at [1397, 327] on input "91" at bounding box center [1396, 341] width 46 height 29
drag, startPoint x: 1400, startPoint y: 222, endPoint x: 1374, endPoint y: 222, distance: 26.0
click at [1374, 327] on input "95" at bounding box center [1396, 341] width 46 height 29
click at [1387, 327] on input "95" at bounding box center [1396, 341] width 46 height 29
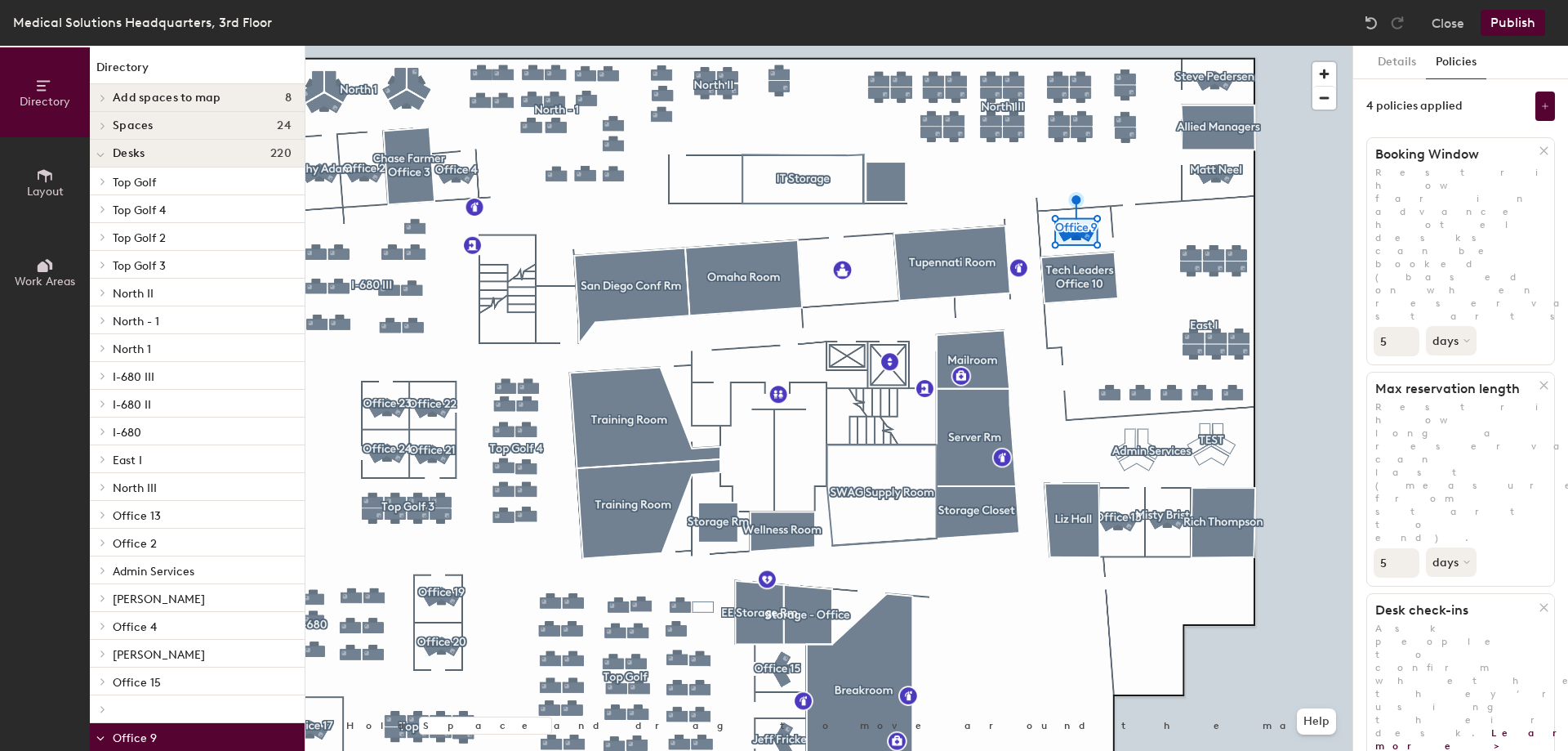
type input "5"
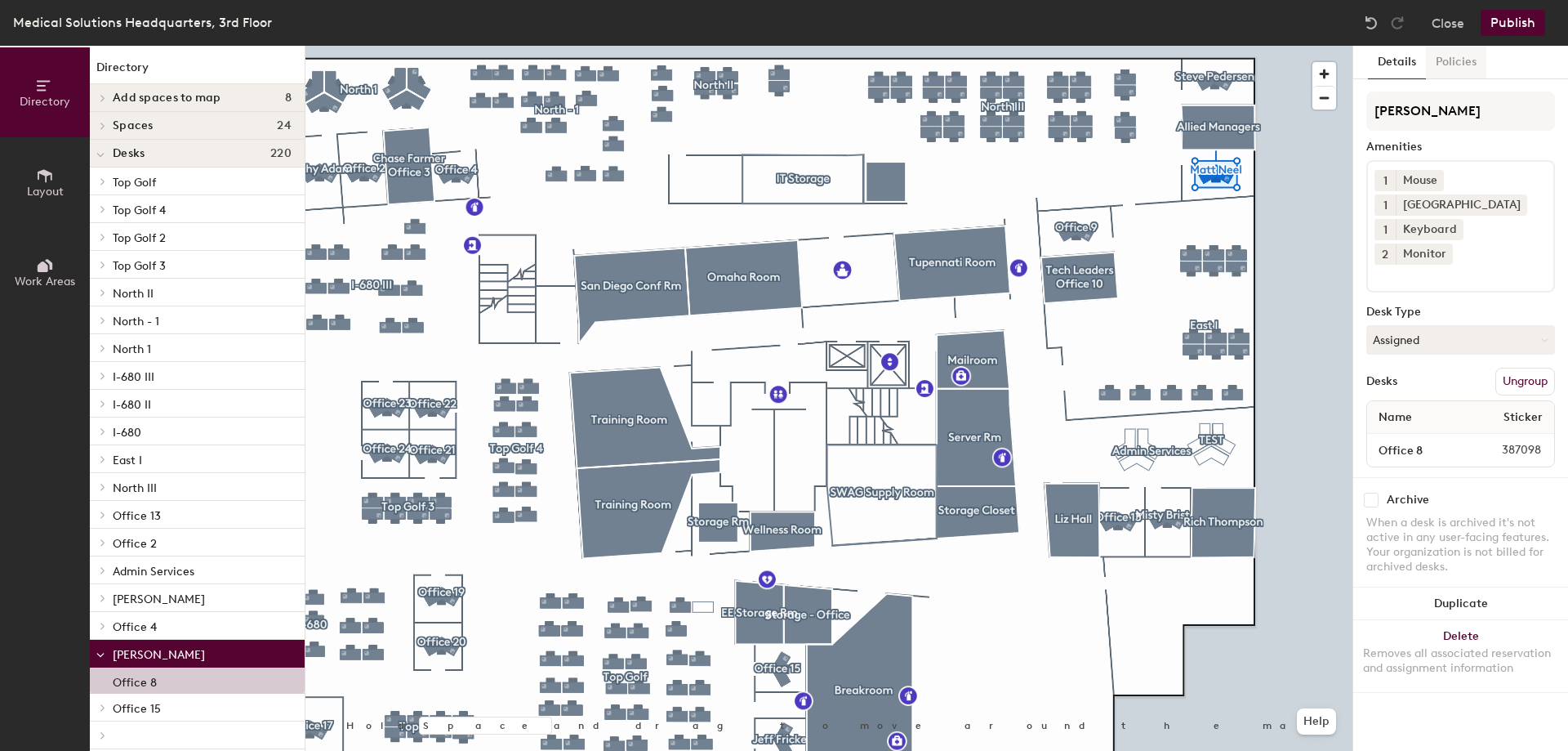
click at [1445, 64] on button "Policies" at bounding box center [1455, 63] width 61 height 34
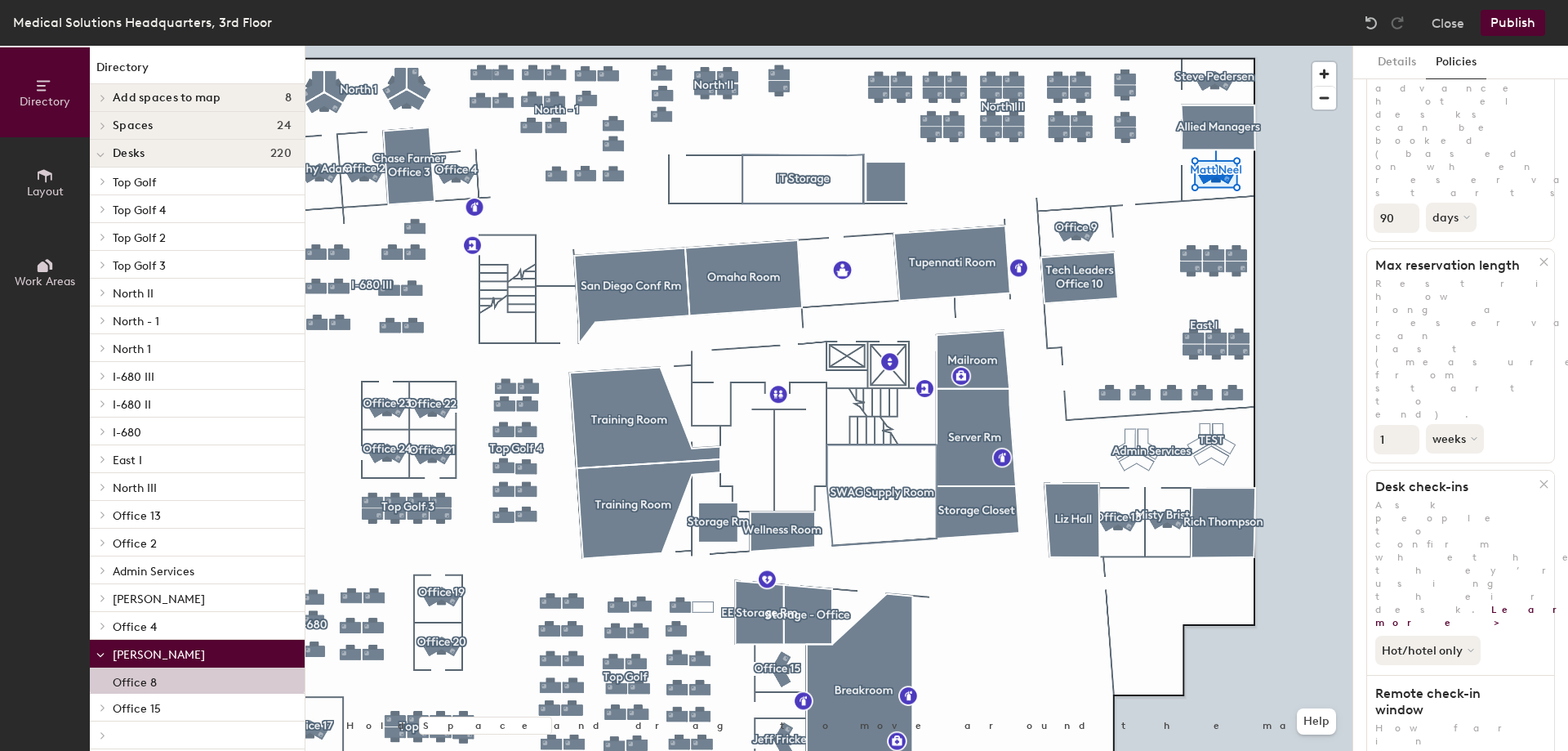
scroll to position [198, 0]
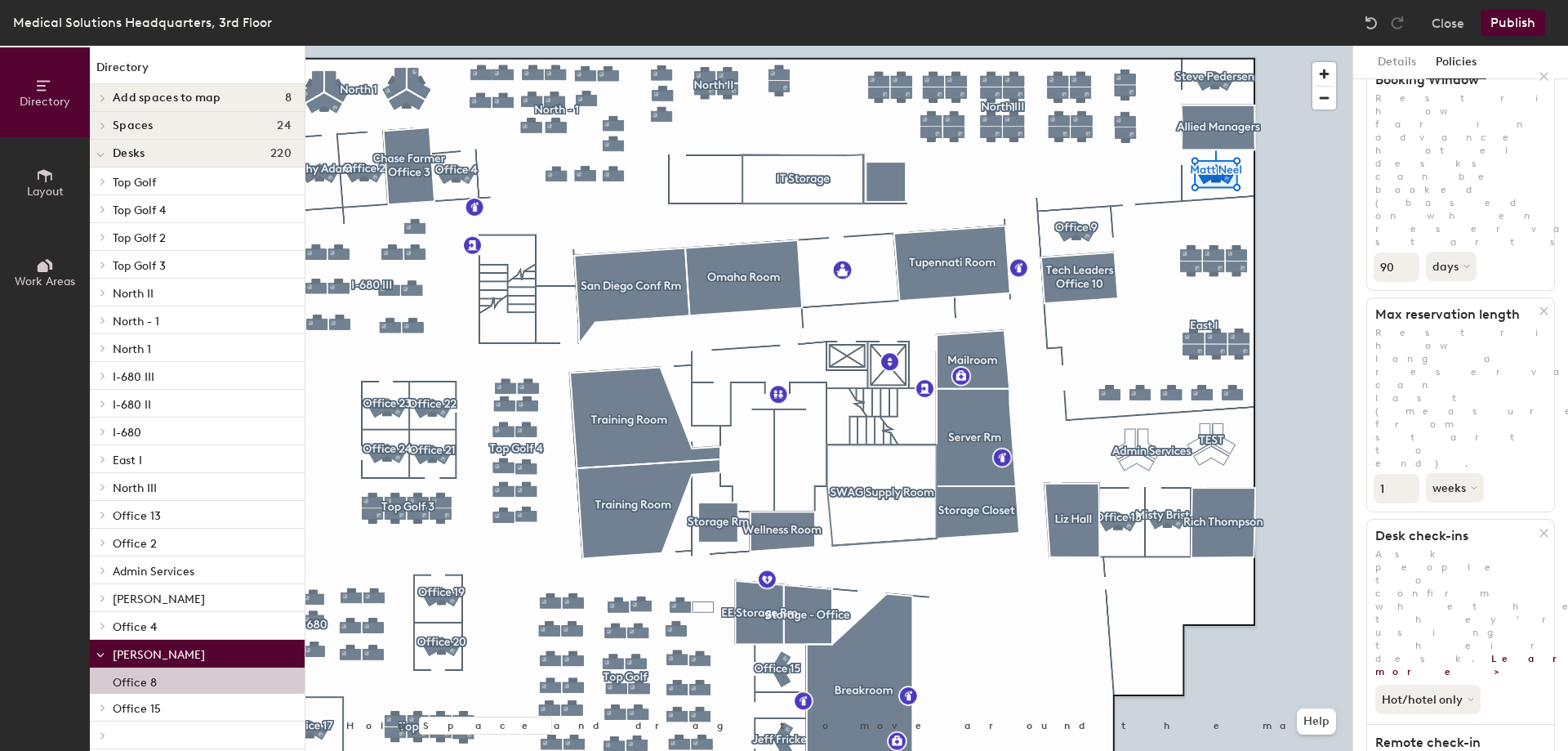
scroll to position [0, 0]
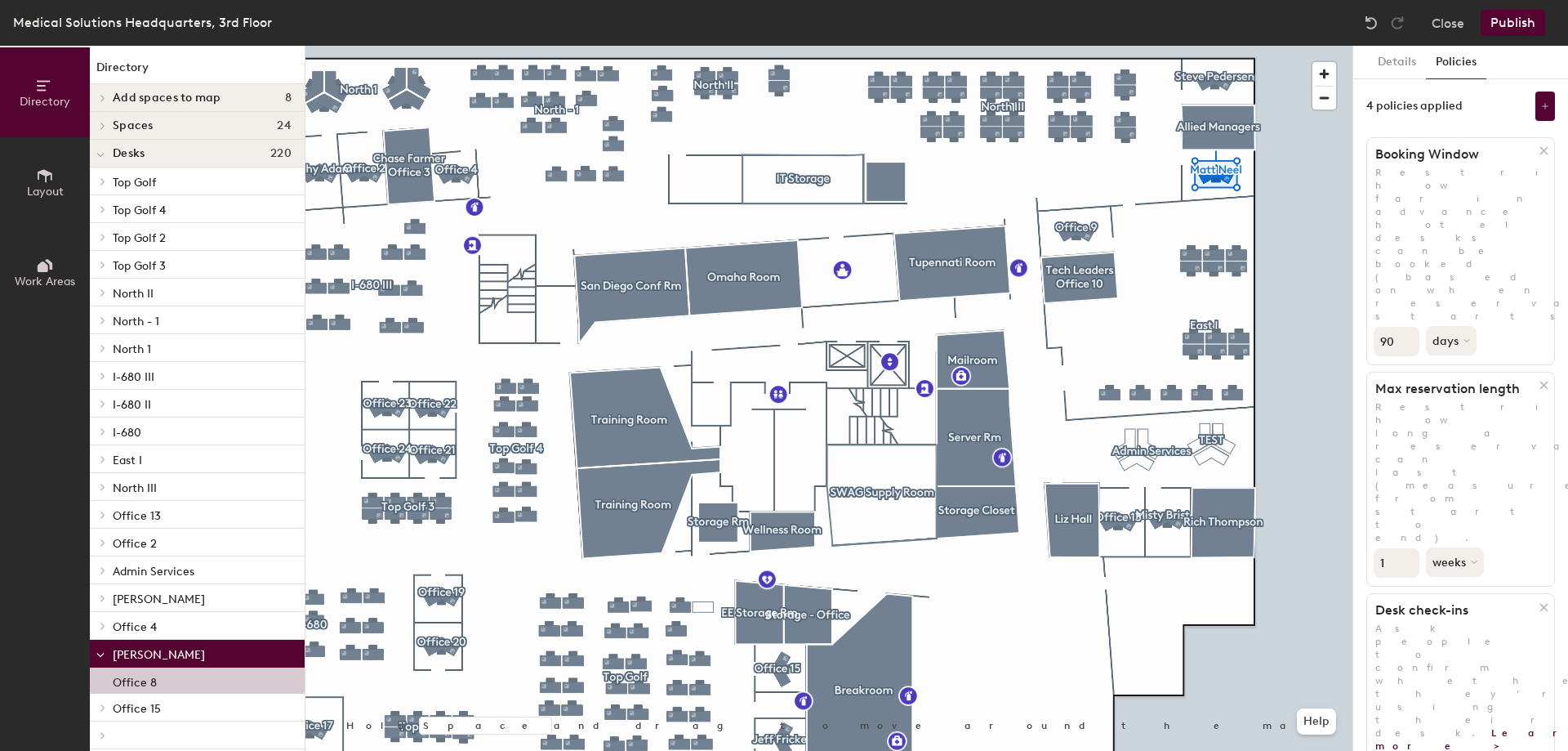
click at [1334, 231] on div "Directory Layout Work Areas Directory Add spaces to map 8 [PERSON_NAME][GEOGRAP…" at bounding box center [784, 398] width 1568 height 705
type input "5"
click at [1447, 547] on button "weeks" at bounding box center [1455, 561] width 61 height 29
click at [1455, 636] on div "days" at bounding box center [1458, 648] width 64 height 25
drag, startPoint x: 1399, startPoint y: 344, endPoint x: 1353, endPoint y: 343, distance: 46.0
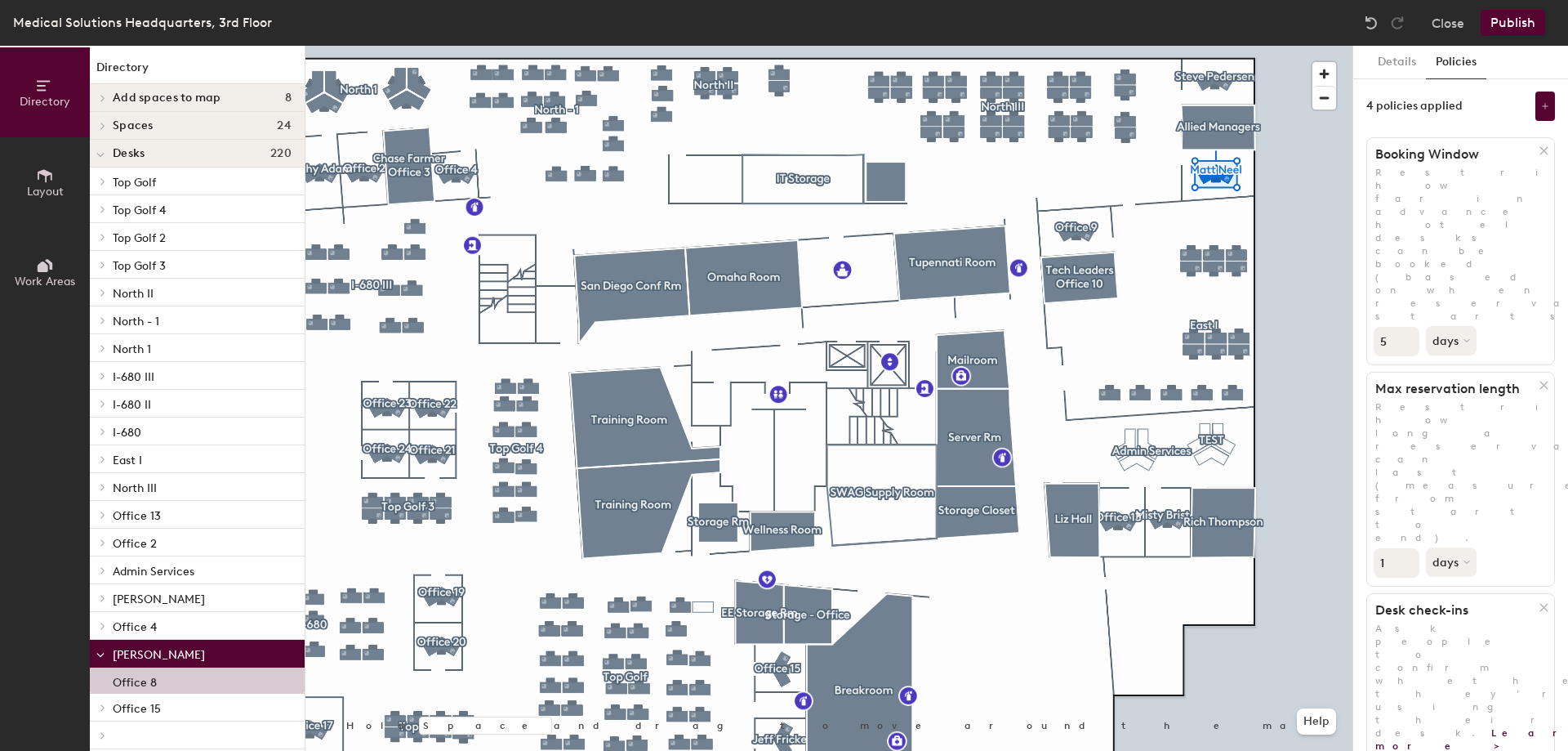
click at [1353, 343] on div "Details Policies 4 policies applied Booking Window Restrict how far in advance …" at bounding box center [1459, 398] width 215 height 705
type input "5"
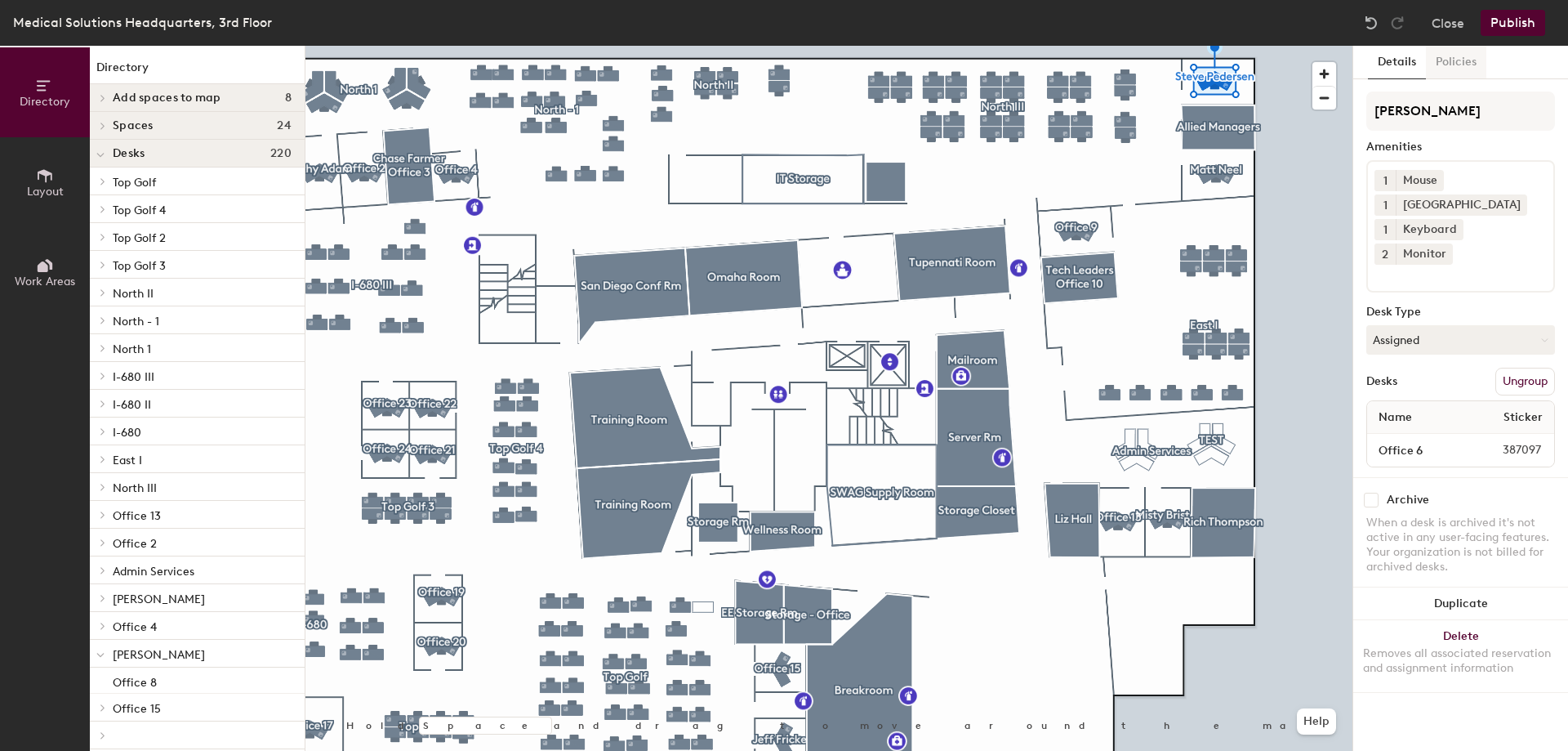
click at [1446, 55] on button "Policies" at bounding box center [1455, 63] width 61 height 34
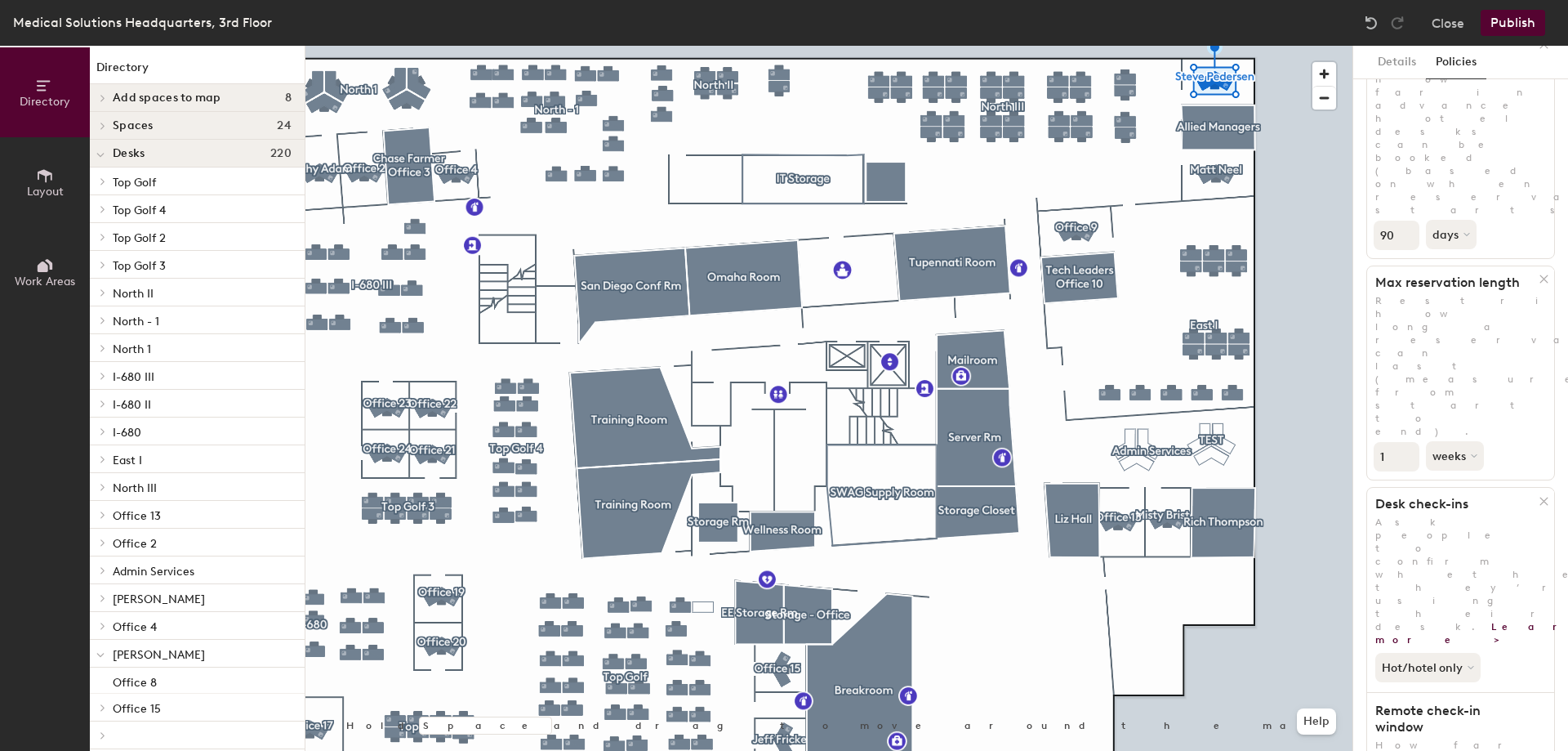
scroll to position [198, 0]
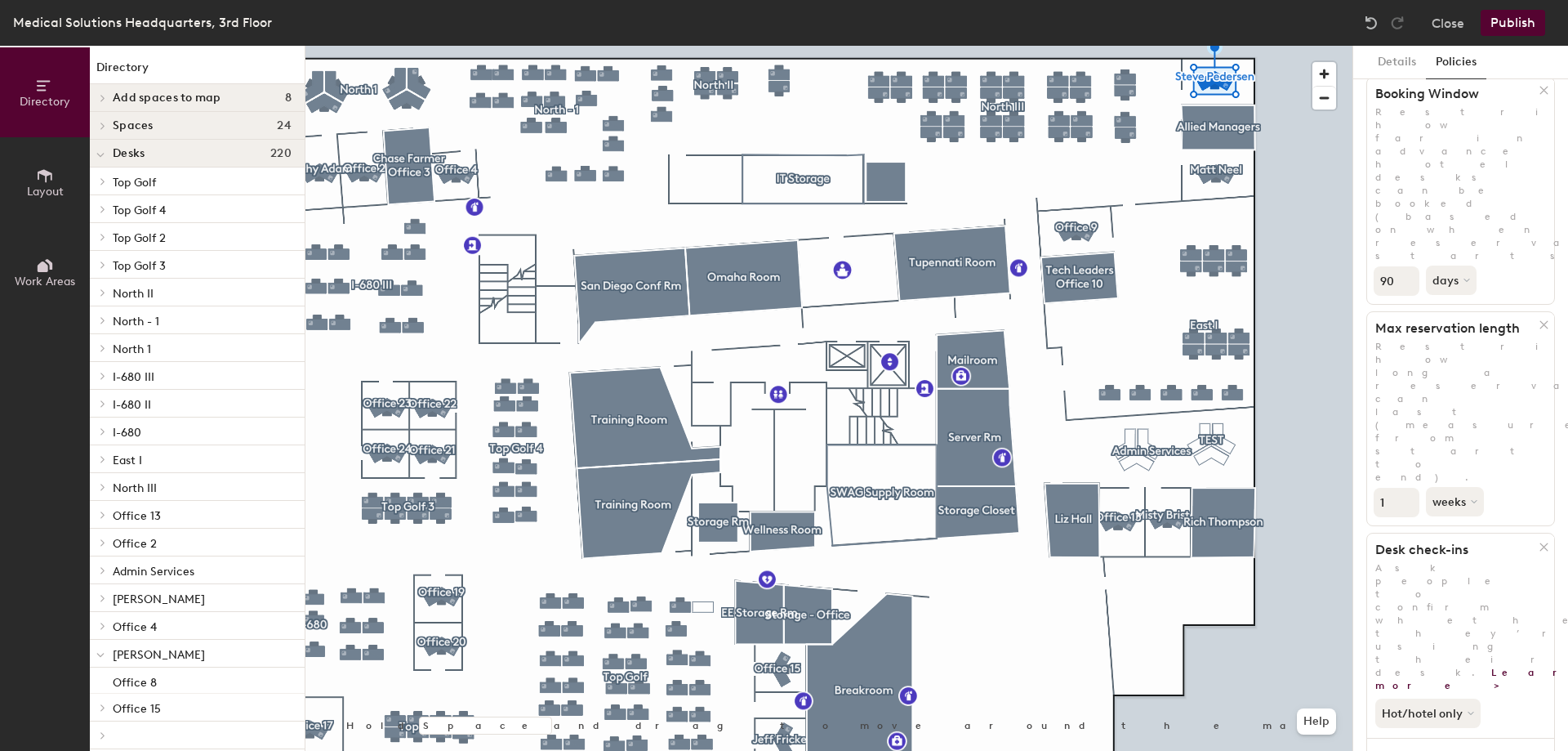
scroll to position [0, 0]
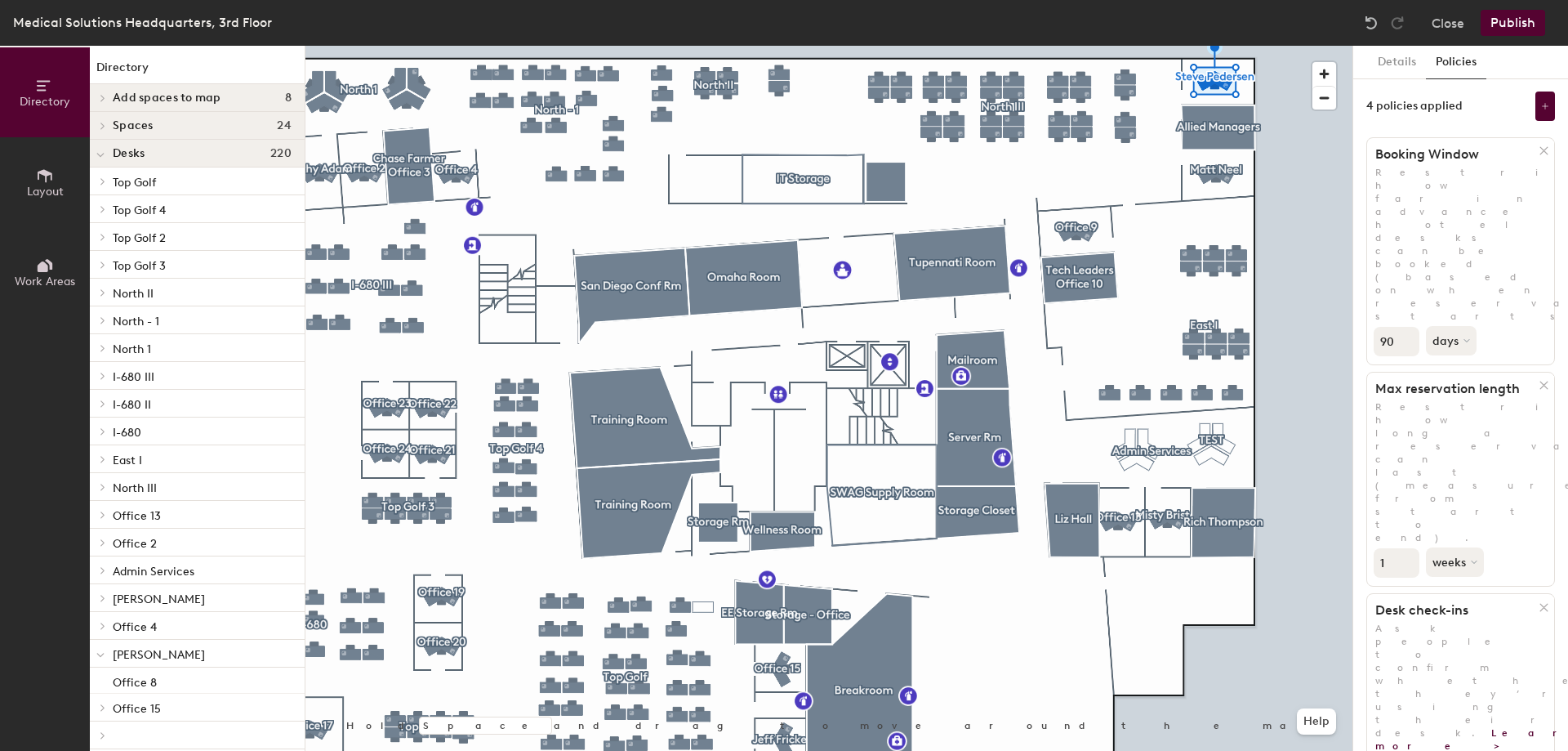
click at [1447, 547] on button "weeks" at bounding box center [1455, 561] width 61 height 29
click at [1464, 636] on div "days" at bounding box center [1458, 648] width 64 height 25
drag, startPoint x: 1397, startPoint y: 340, endPoint x: 1353, endPoint y: 338, distance: 44.0
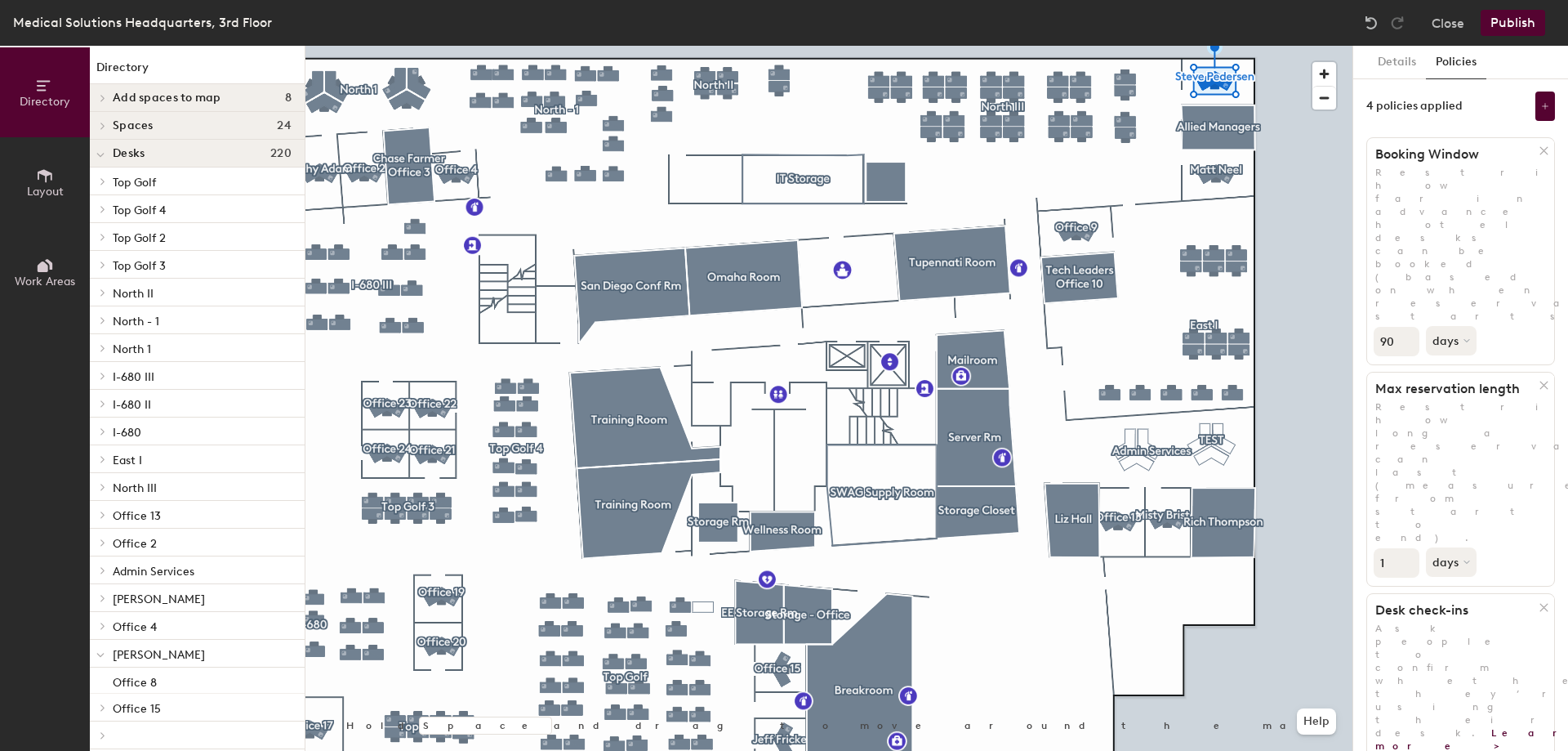
click at [1353, 338] on div "Details Policies 4 policies applied Booking Window Restrict how far in advance …" at bounding box center [1459, 398] width 215 height 705
type input "5"
drag, startPoint x: 1392, startPoint y: 226, endPoint x: 1361, endPoint y: 218, distance: 32.0
click at [1361, 218] on div "Details Policies 4 policies applied Booking Window Restrict how far in advance …" at bounding box center [1459, 398] width 215 height 705
type input "5"
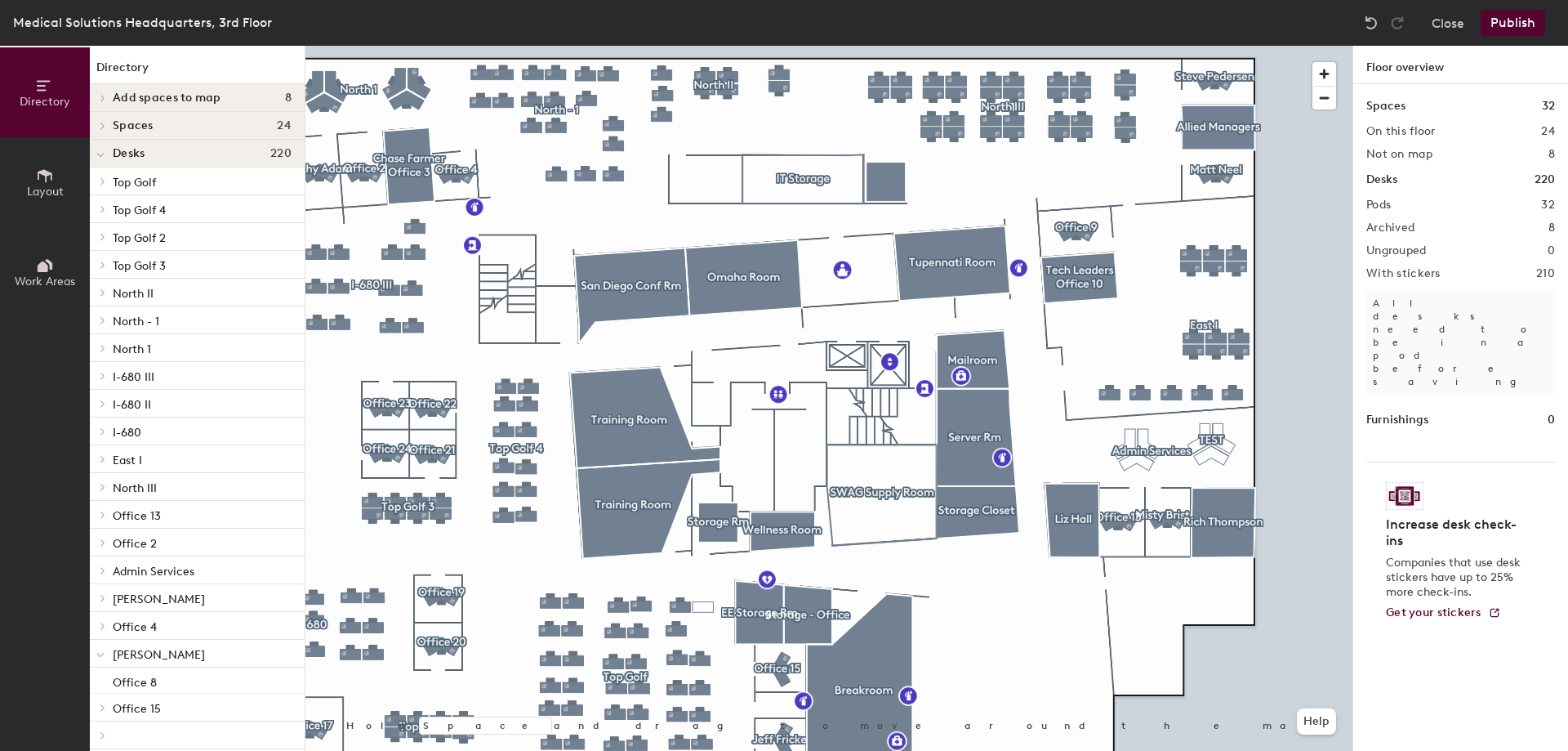
click at [1022, 46] on div at bounding box center [828, 46] width 1047 height 0
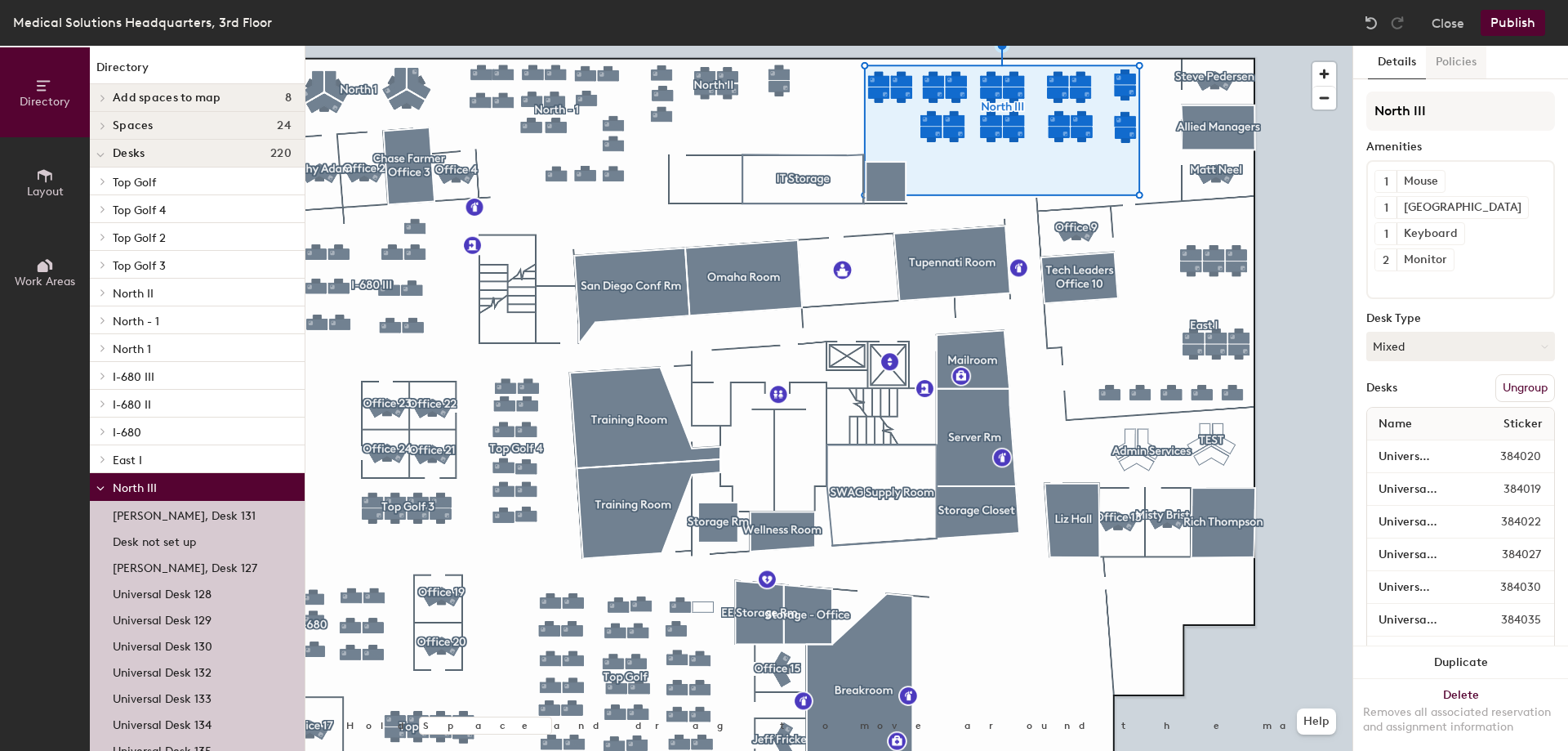
click at [1449, 67] on button "Policies" at bounding box center [1455, 63] width 61 height 34
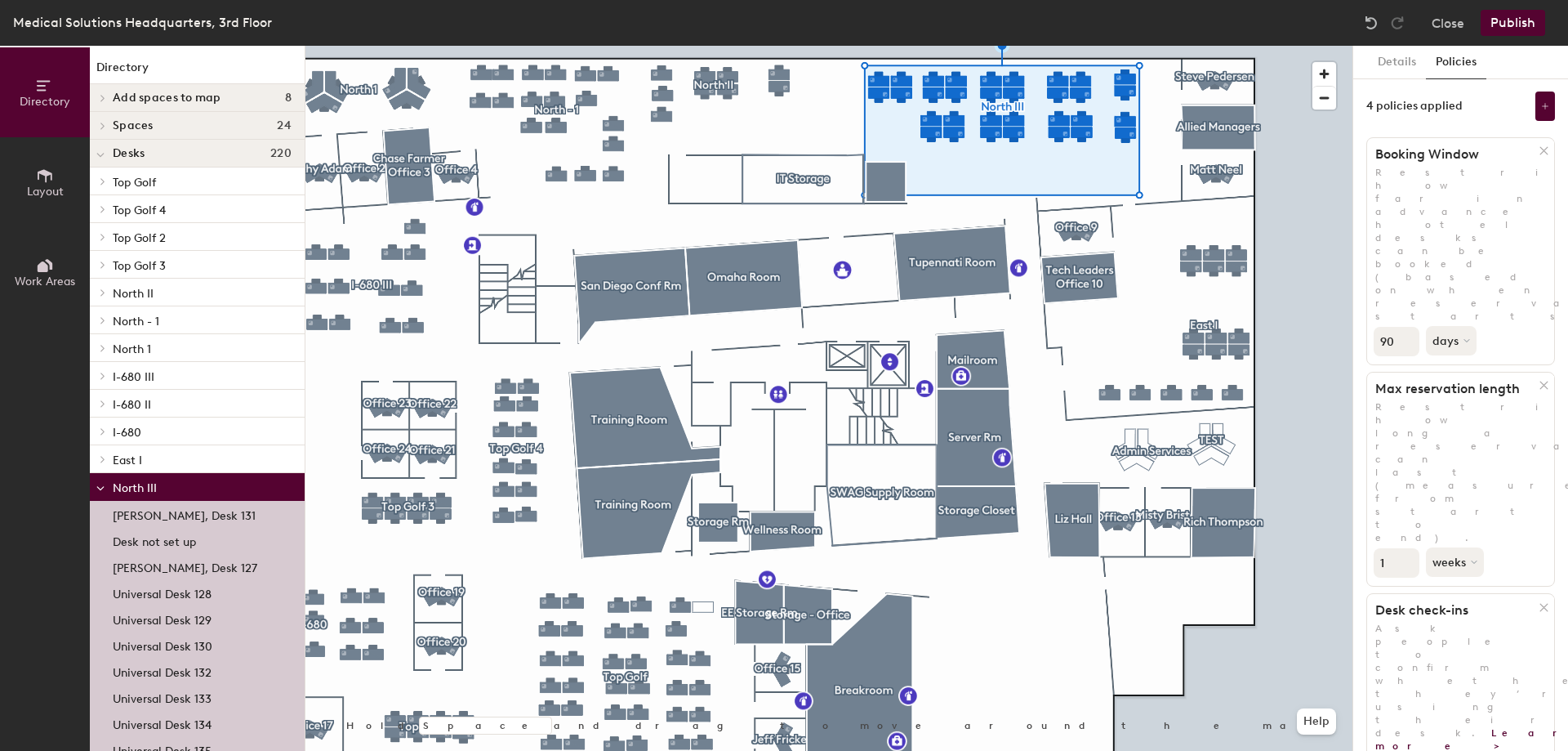
scroll to position [198, 0]
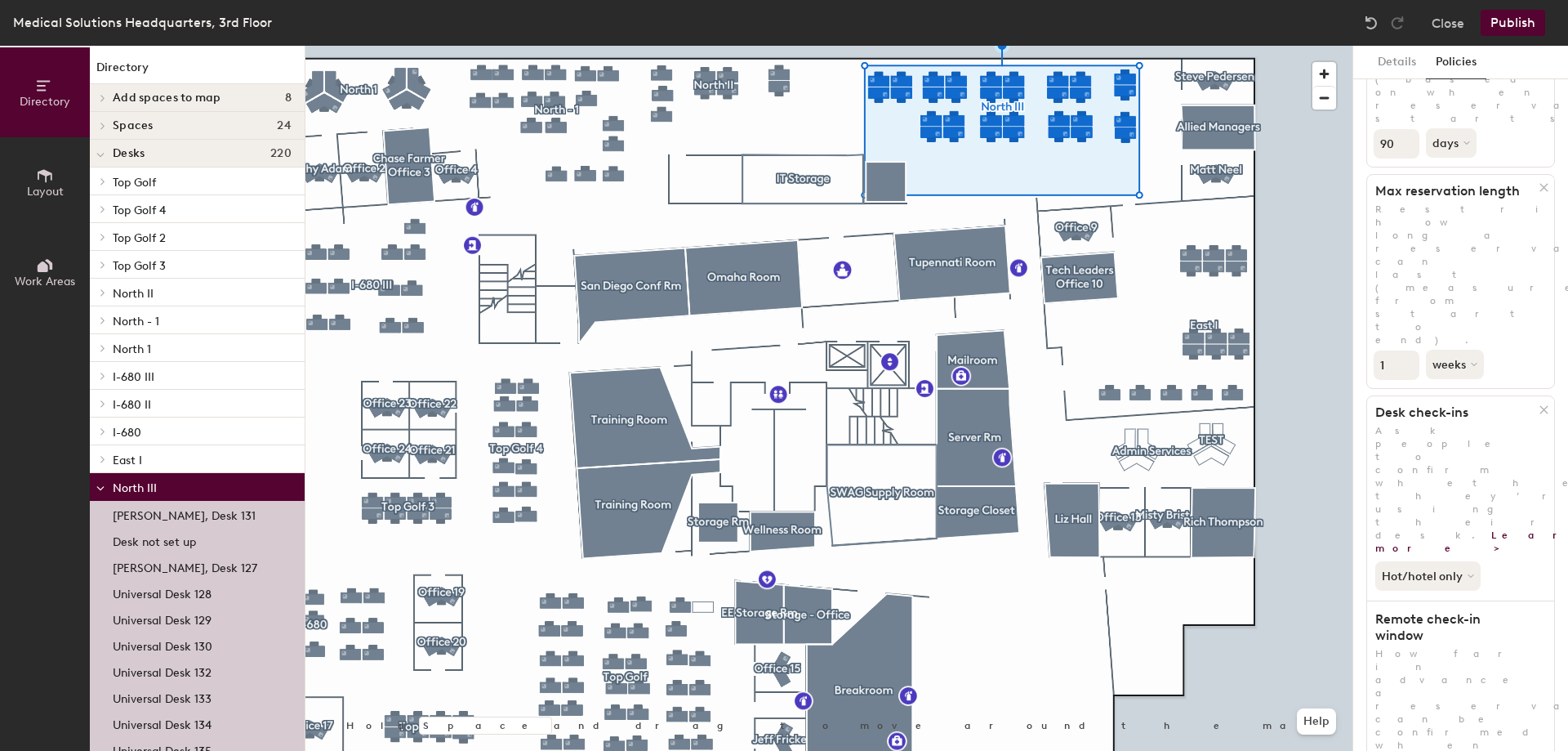
click at [1330, 613] on div "Directory Layout Work Areas Directory Add spaces to map 8 [PERSON_NAME][GEOGRAP…" at bounding box center [784, 398] width 1568 height 705
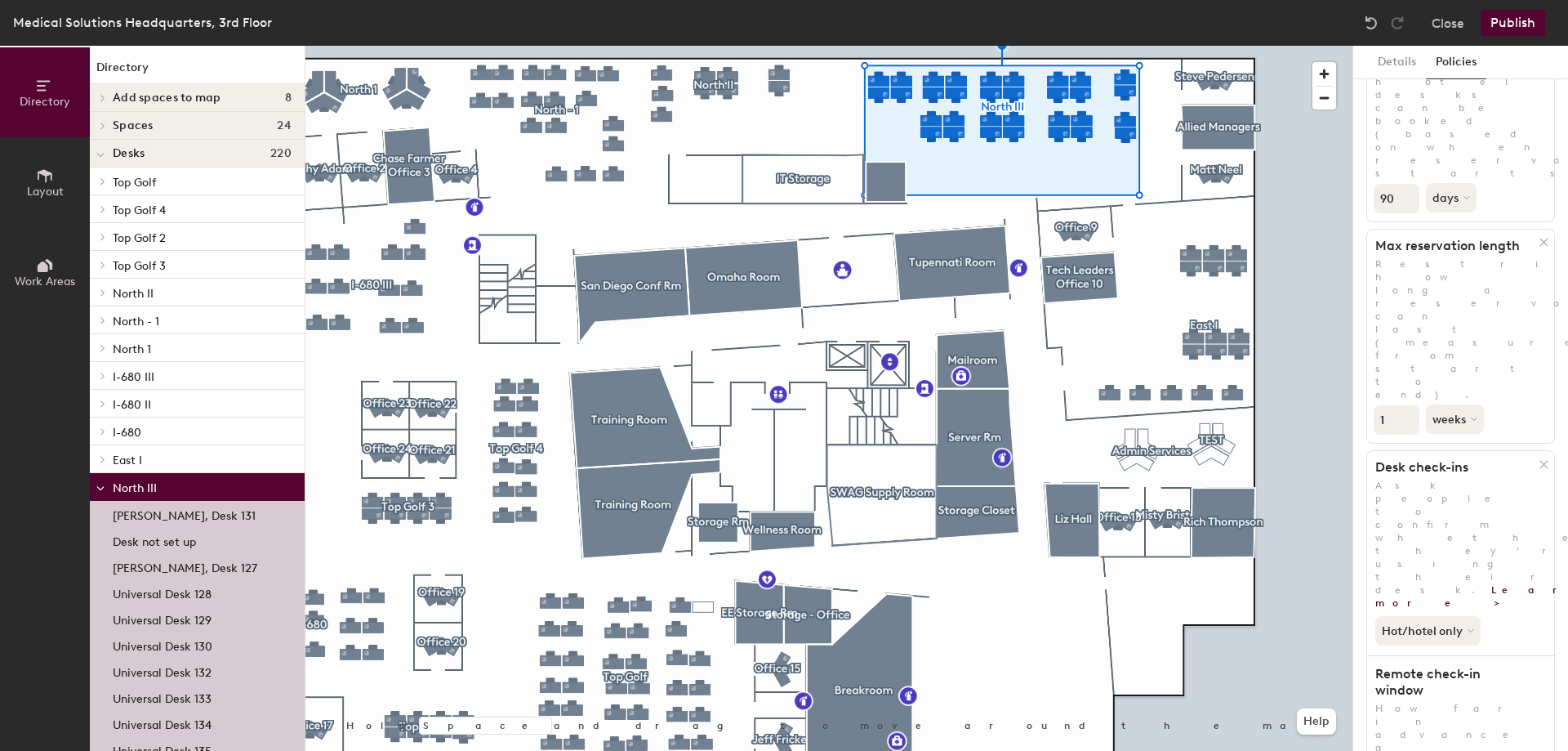
scroll to position [116, 0]
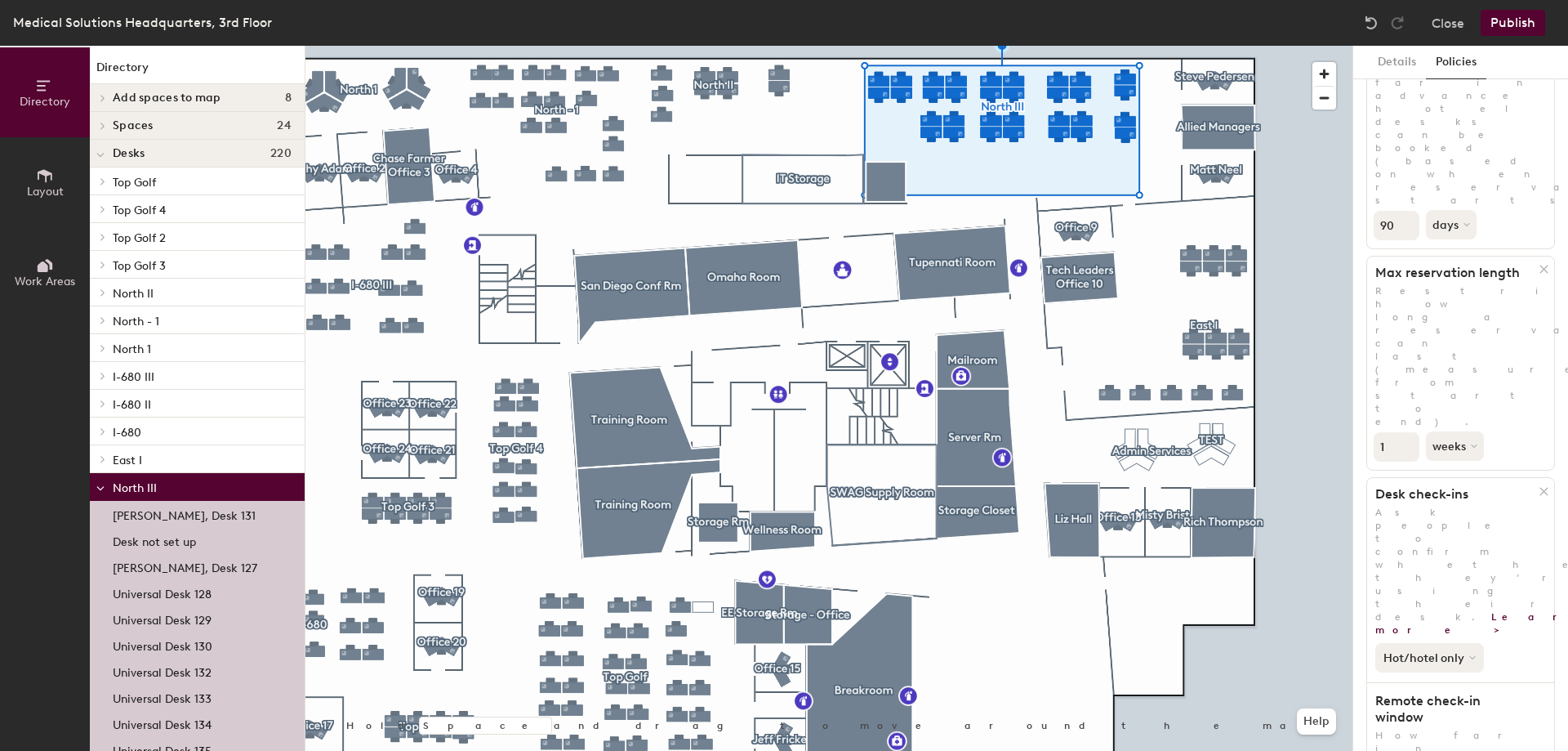
type input "1"
click at [1433, 643] on button "Hot/hotel only" at bounding box center [1428, 657] width 109 height 29
click at [1427, 683] on div "All desk types" at bounding box center [1425, 693] width 101 height 20
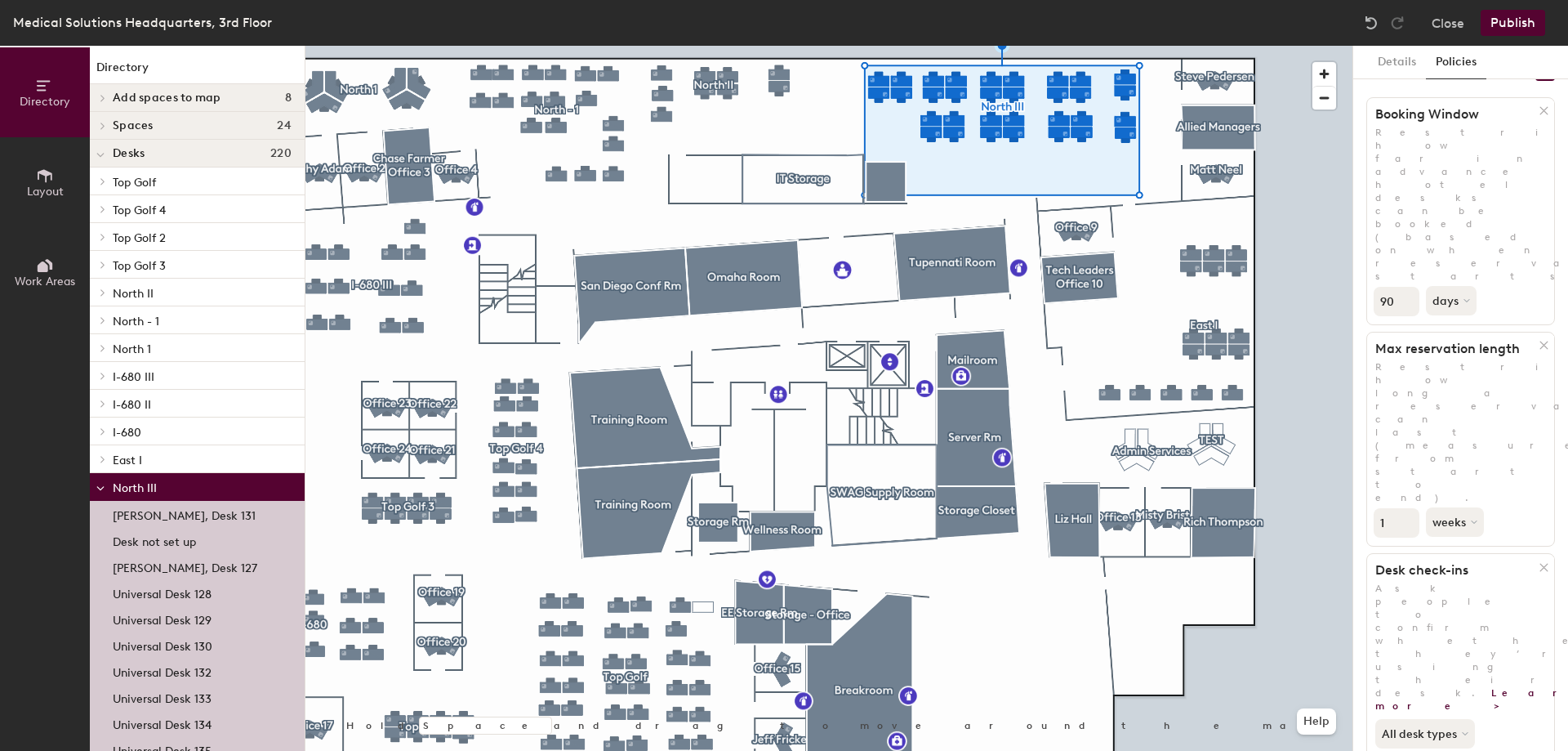
scroll to position [0, 0]
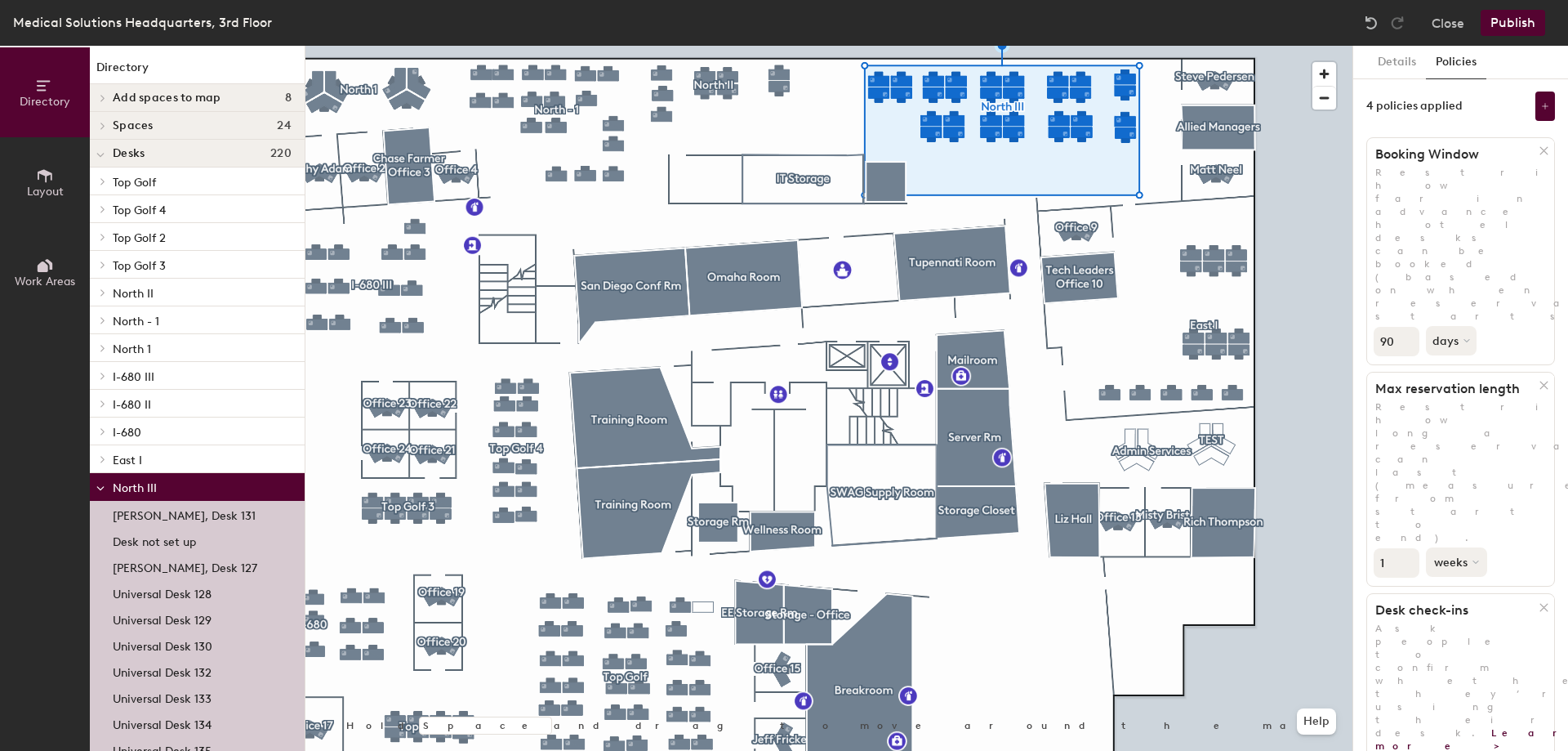
click at [1459, 547] on button "weeks" at bounding box center [1455, 561] width 61 height 29
click at [1448, 636] on div "days" at bounding box center [1458, 648] width 64 height 25
drag, startPoint x: 1388, startPoint y: 340, endPoint x: 1352, endPoint y: 344, distance: 36.2
click at [1352, 344] on div "Details Policies 4 policies applied Booking Window Restrict how far in advance …" at bounding box center [1459, 398] width 215 height 705
type input "5"
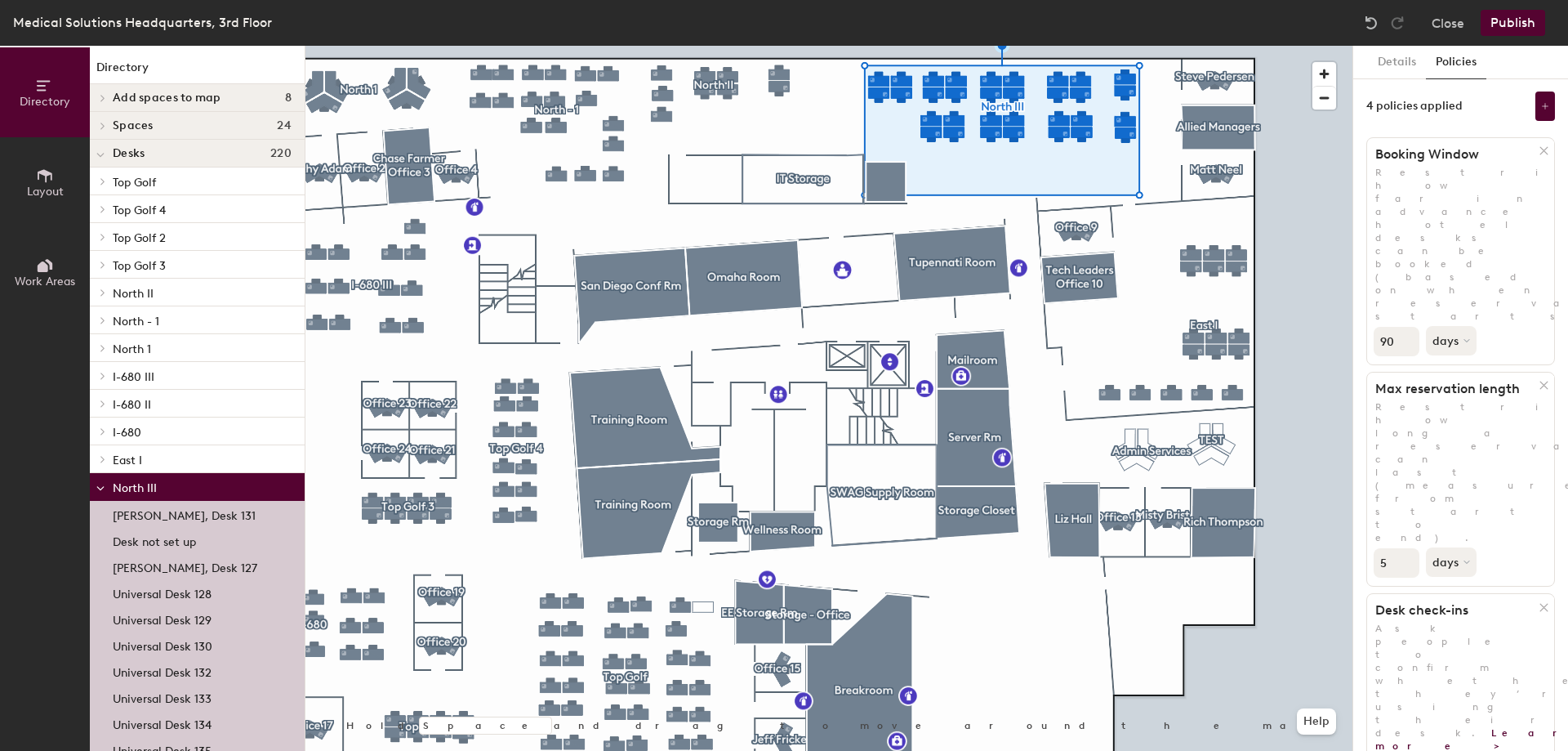
drag, startPoint x: 1392, startPoint y: 226, endPoint x: 1365, endPoint y: 227, distance: 27.0
click at [1365, 227] on div "Details Policies 4 policies applied Booking Window Restrict how far in advance …" at bounding box center [1459, 398] width 215 height 705
type input "5"
click at [1315, 46] on div at bounding box center [828, 46] width 1047 height 0
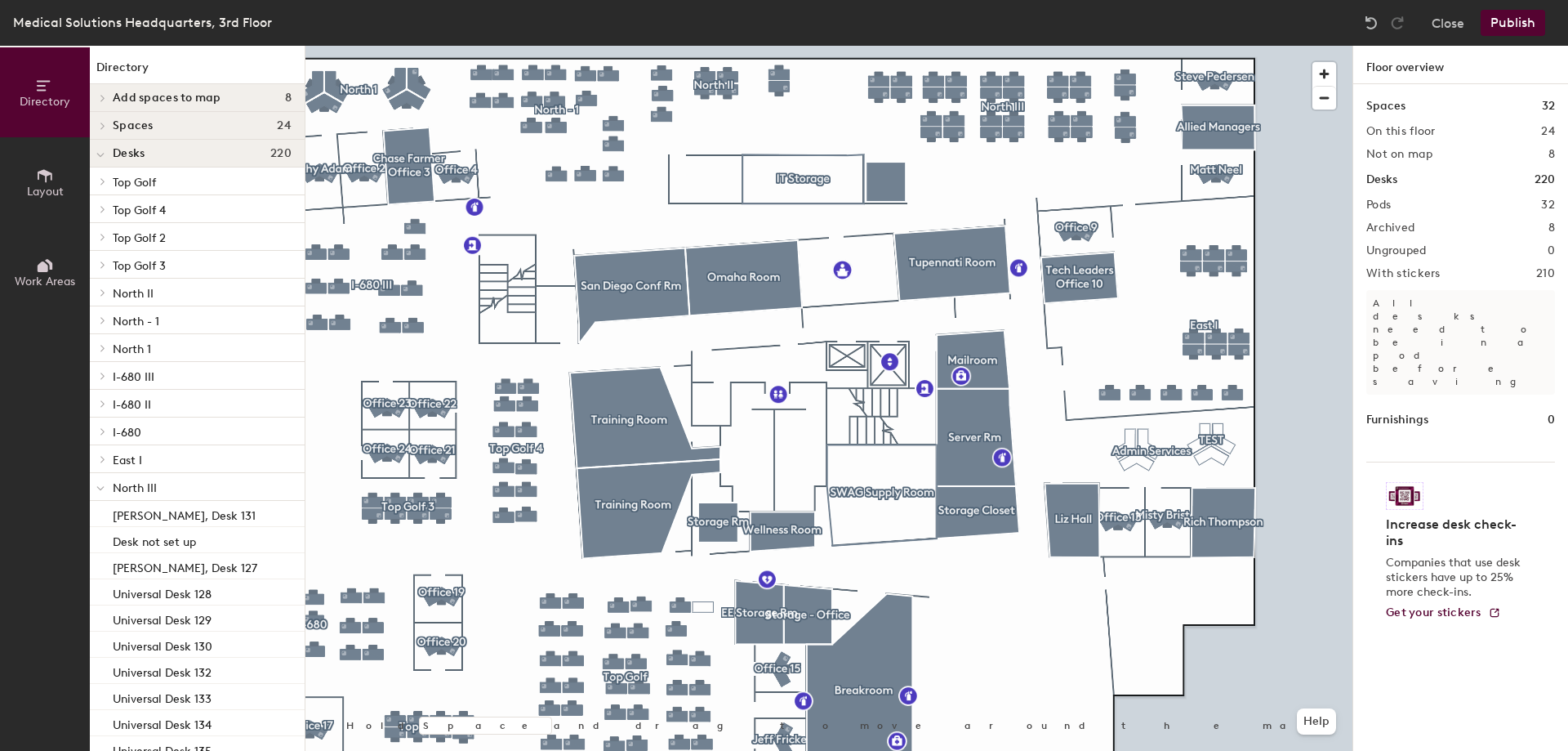
click at [1516, 19] on button "Publish" at bounding box center [1512, 23] width 65 height 26
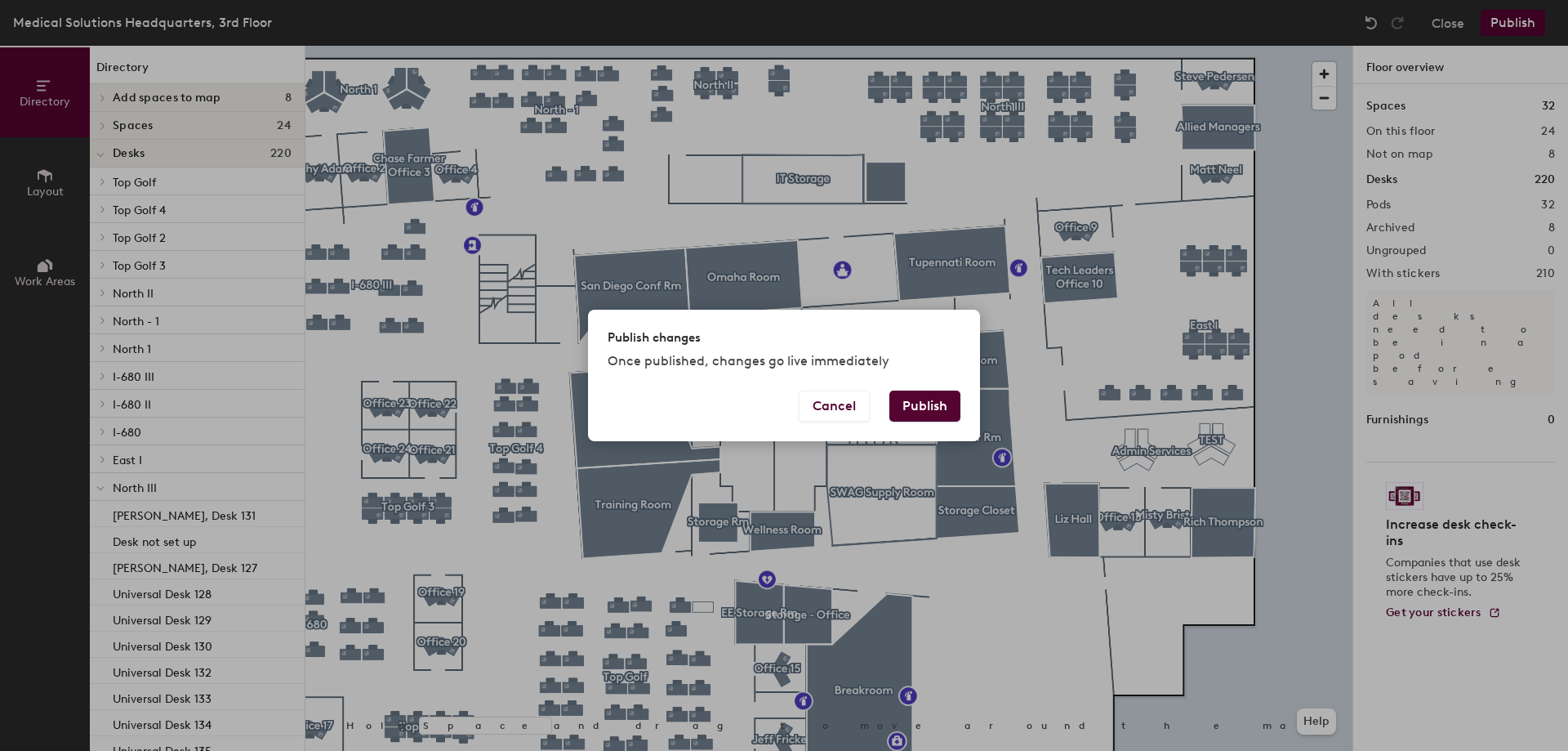
click at [936, 394] on button "Publish" at bounding box center [924, 405] width 71 height 31
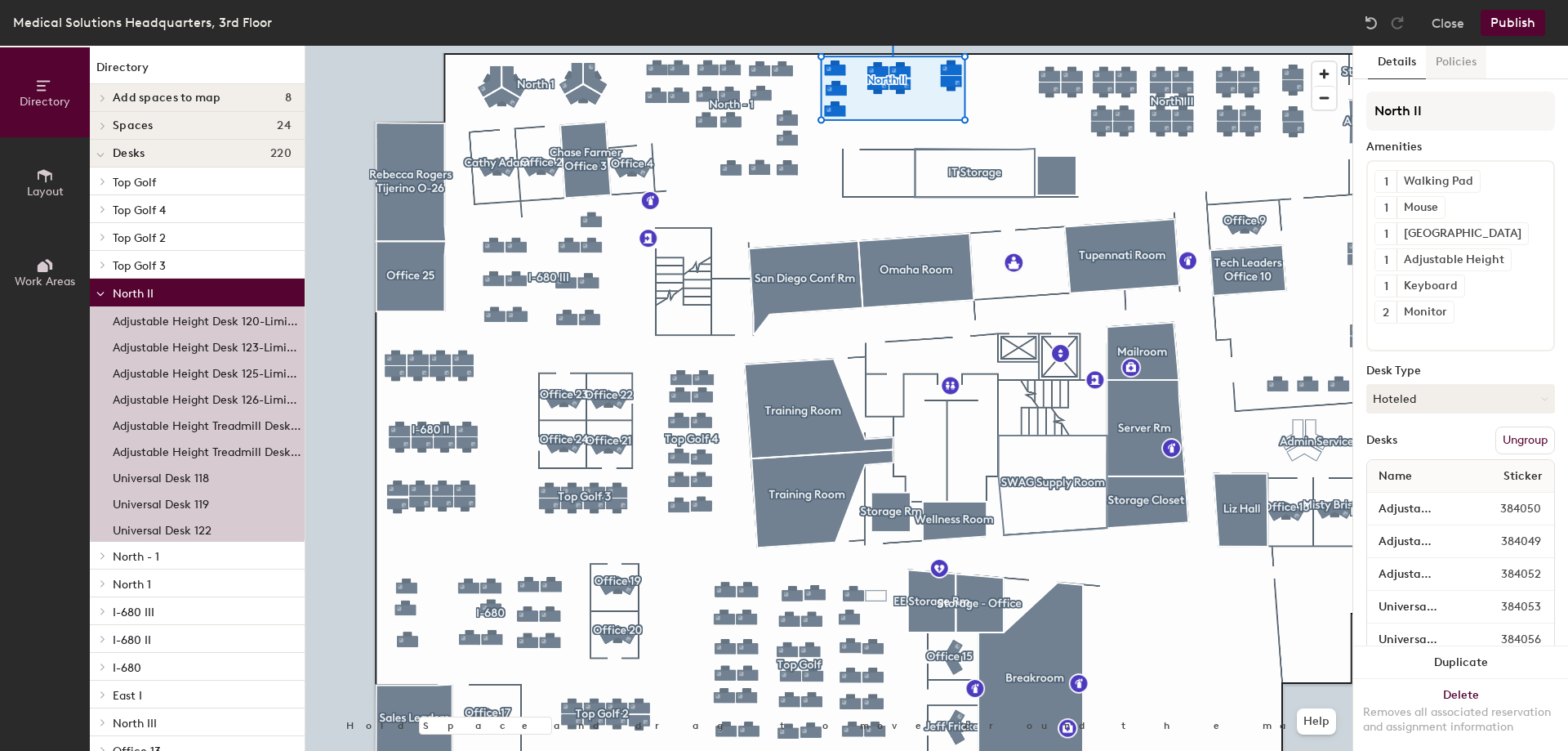
click at [1445, 55] on button "Policies" at bounding box center [1455, 63] width 61 height 34
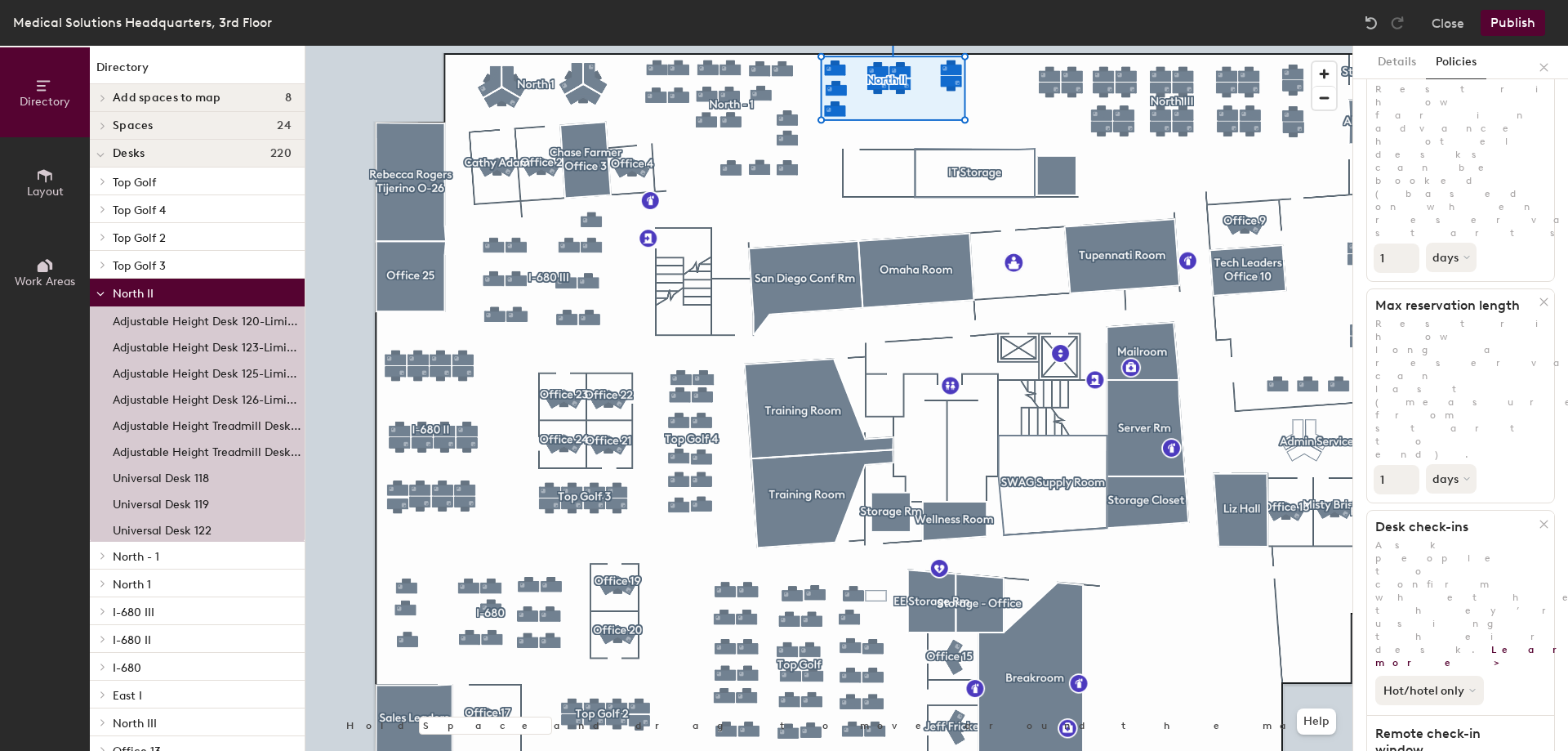
scroll to position [198, 0]
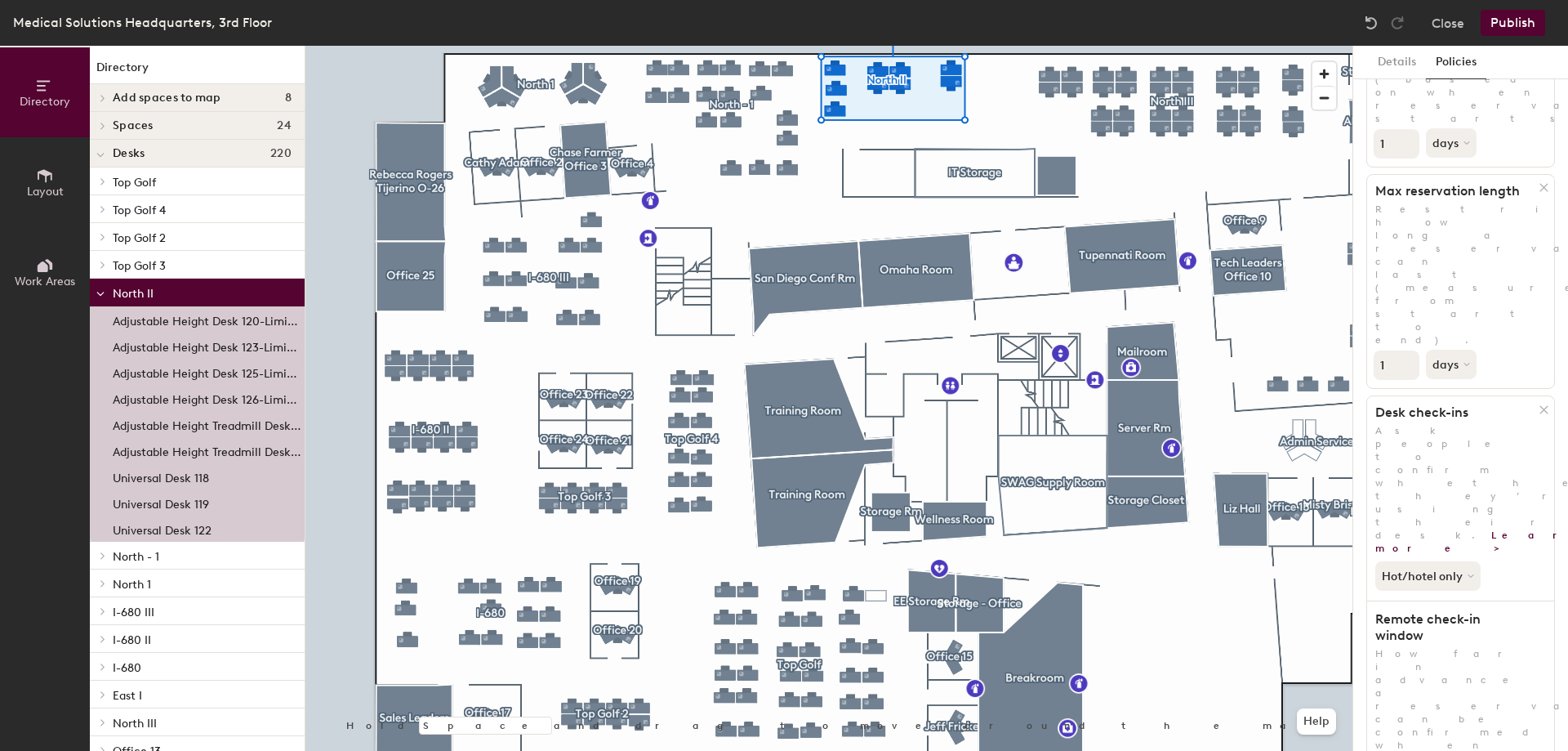
click at [1441, 561] on button "Hot/hotel only" at bounding box center [1428, 575] width 109 height 29
click at [1427, 601] on div "All desk types" at bounding box center [1425, 611] width 101 height 20
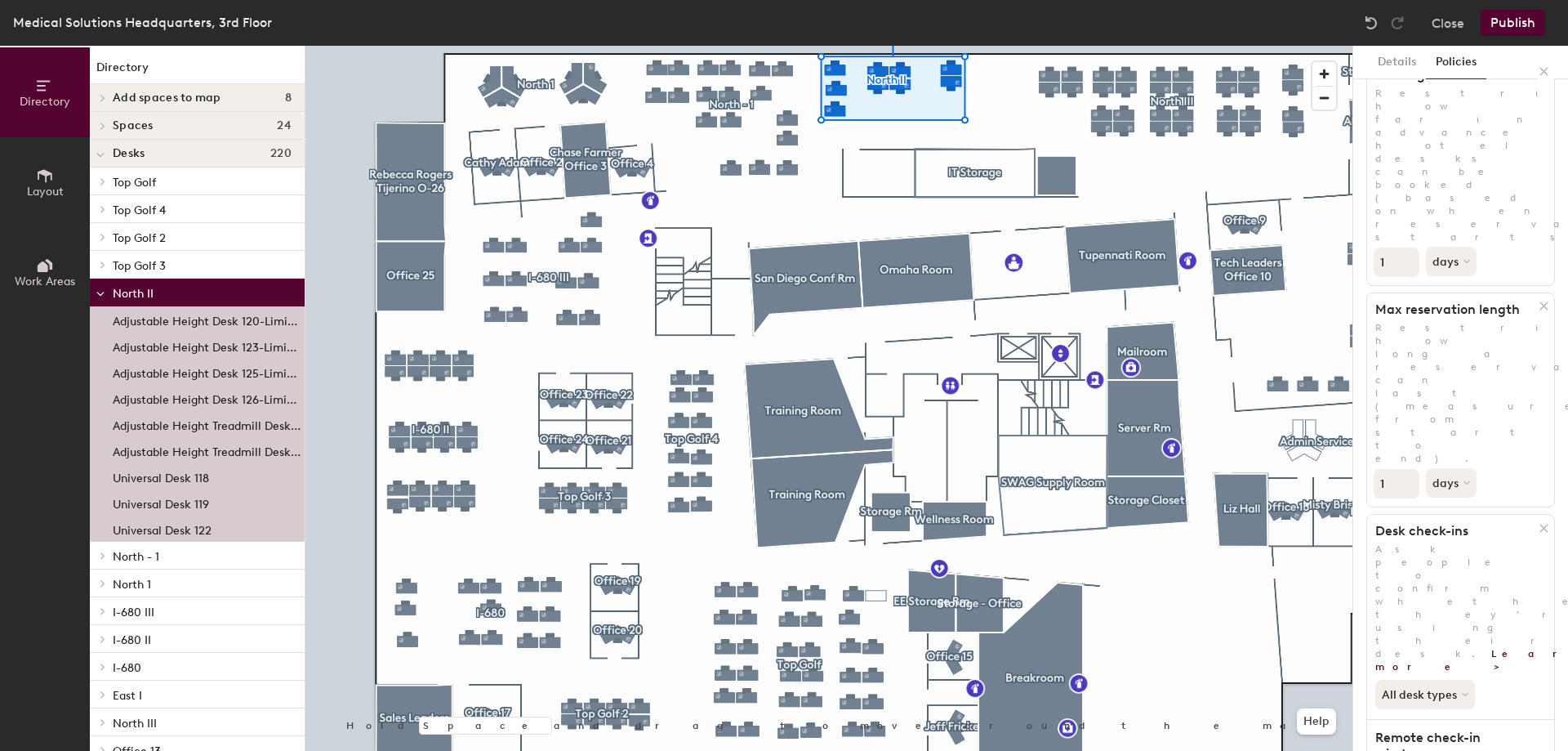
scroll to position [0, 0]
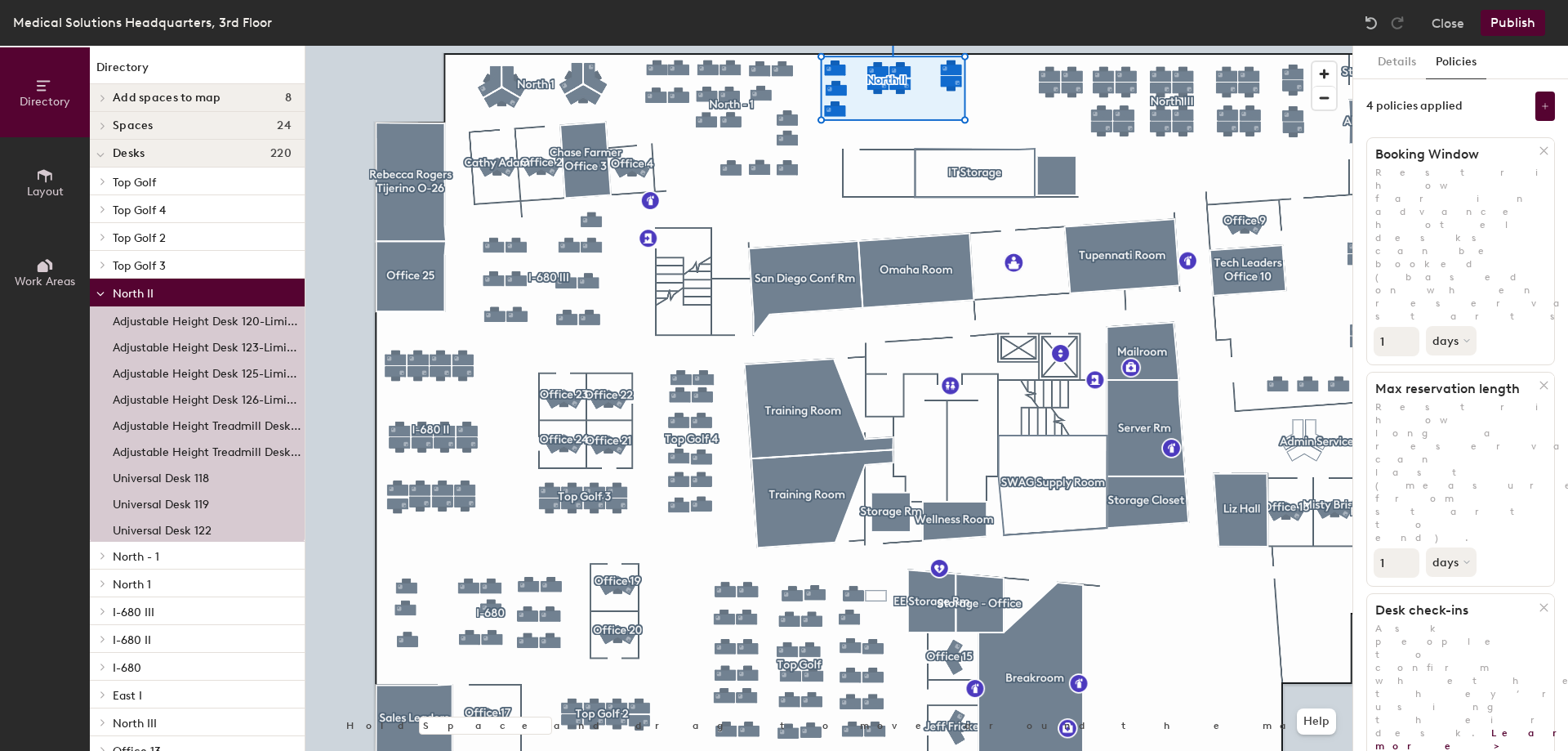
drag, startPoint x: 1395, startPoint y: 350, endPoint x: 1376, endPoint y: 351, distance: 19.0
click at [1376, 548] on input "1" at bounding box center [1396, 562] width 46 height 29
type input "5"
drag, startPoint x: 1389, startPoint y: 222, endPoint x: 1356, endPoint y: 221, distance: 33.0
click at [1356, 221] on div "Details Policies 4 policies applied Booking Window Restrict how far in advance …" at bounding box center [1459, 398] width 215 height 705
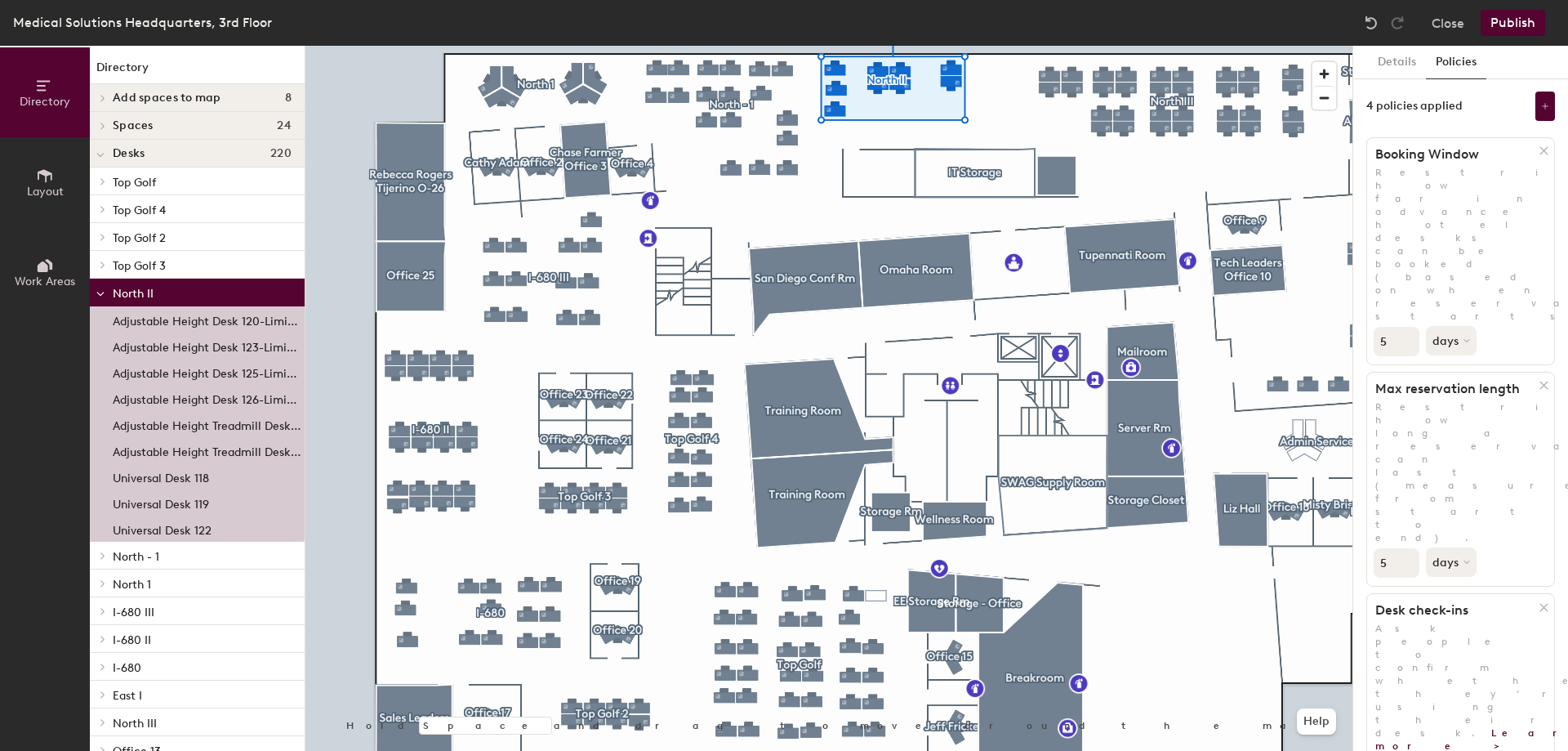
drag, startPoint x: 1391, startPoint y: 230, endPoint x: 1370, endPoint y: 227, distance: 21.2
click at [1370, 323] on div "5 days" at bounding box center [1459, 340] width 187 height 34
type input "5"
drag, startPoint x: 1392, startPoint y: 338, endPoint x: 1356, endPoint y: 334, distance: 36.2
click at [1358, 335] on div "Details Policies 4 policies applied Booking Window Restrict how far in advance …" at bounding box center [1459, 398] width 215 height 705
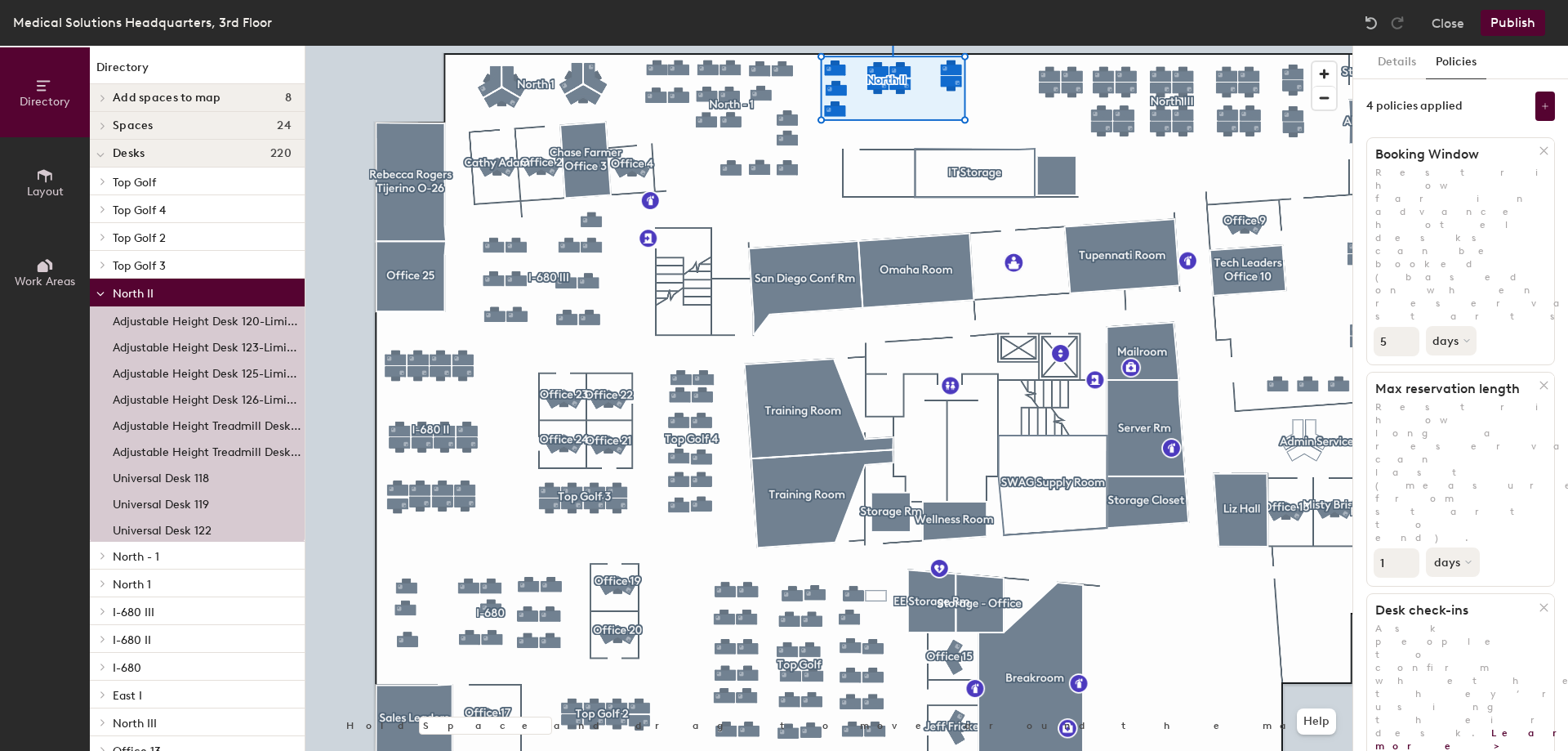
type input "1"
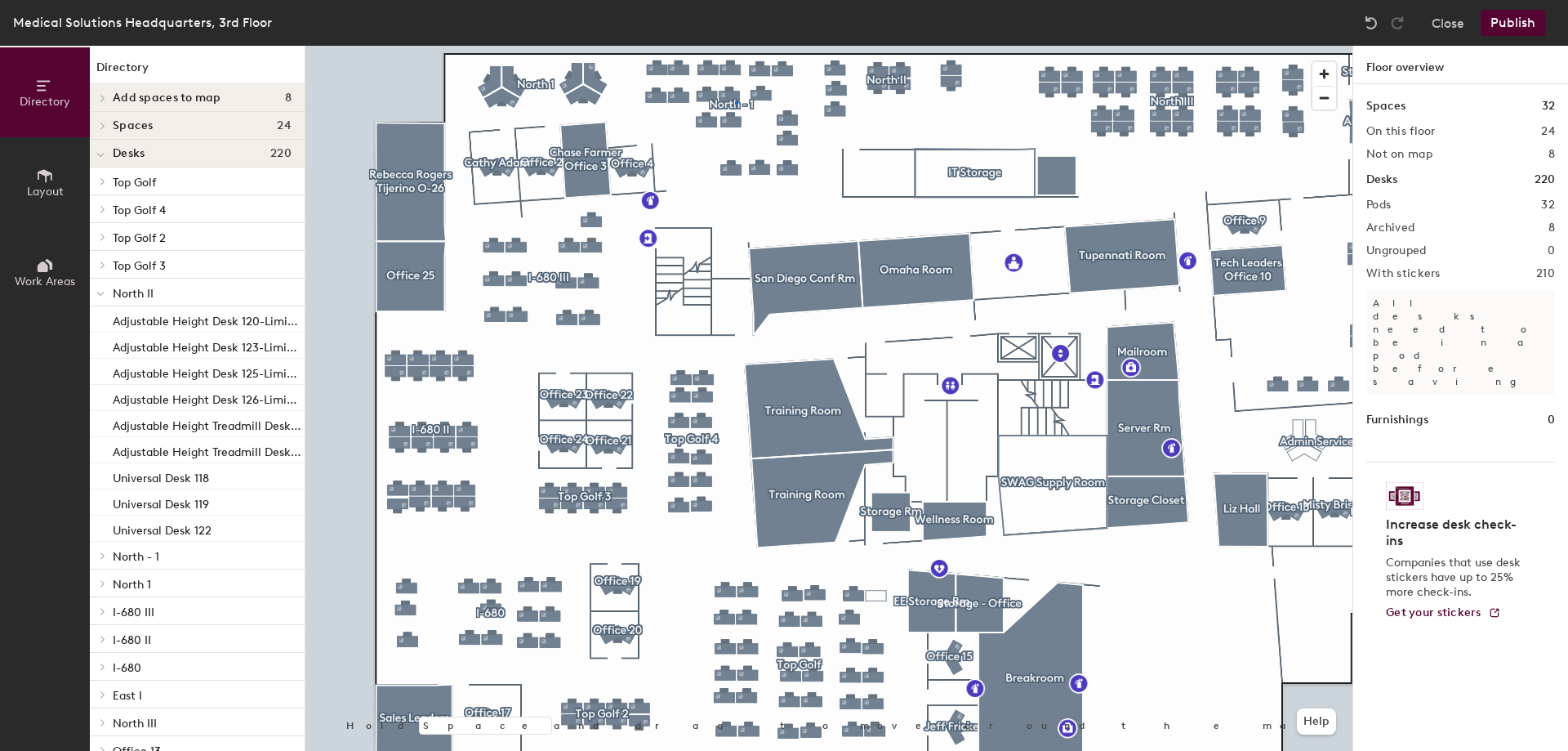
click at [735, 46] on div at bounding box center [828, 46] width 1047 height 0
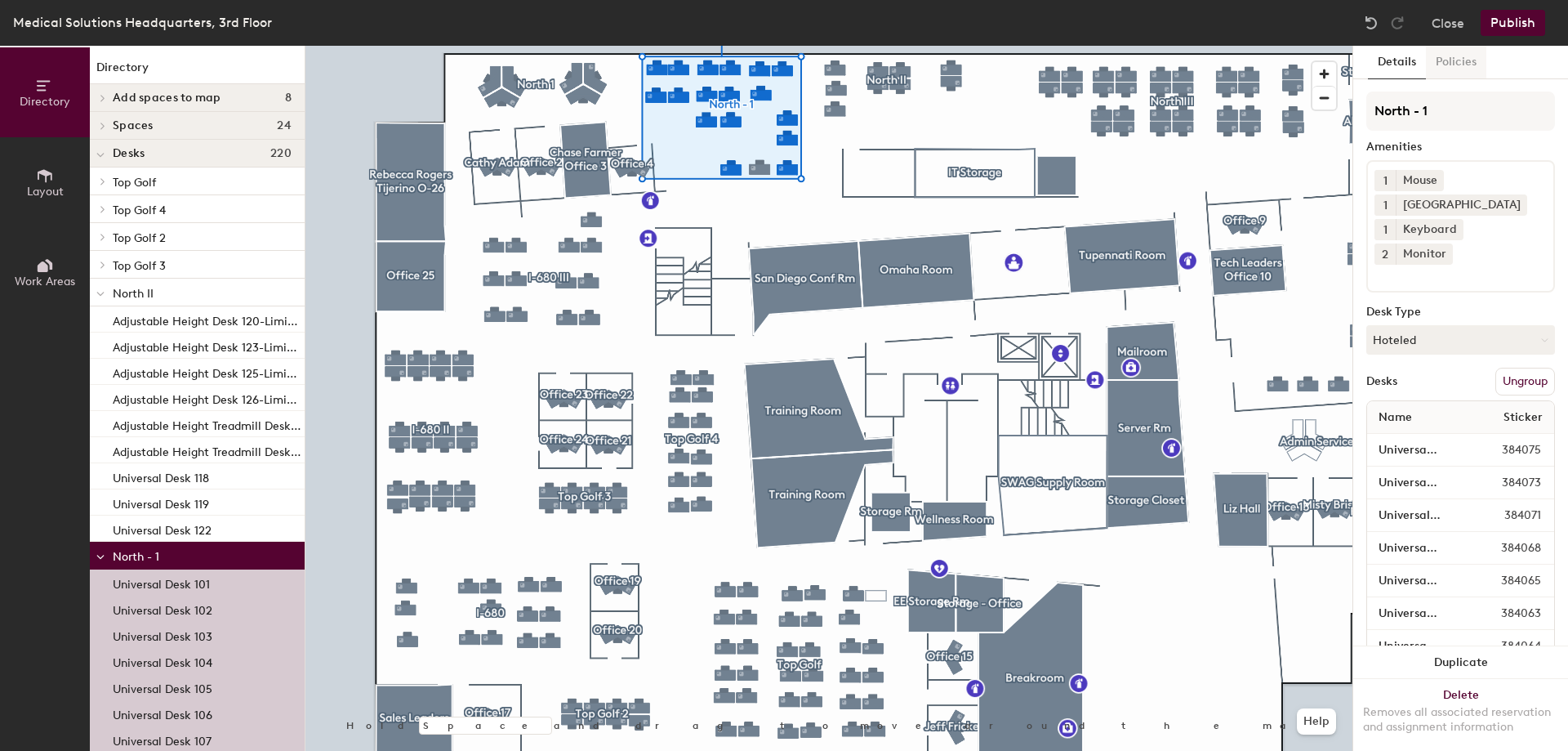
click at [1465, 65] on button "Policies" at bounding box center [1455, 63] width 61 height 34
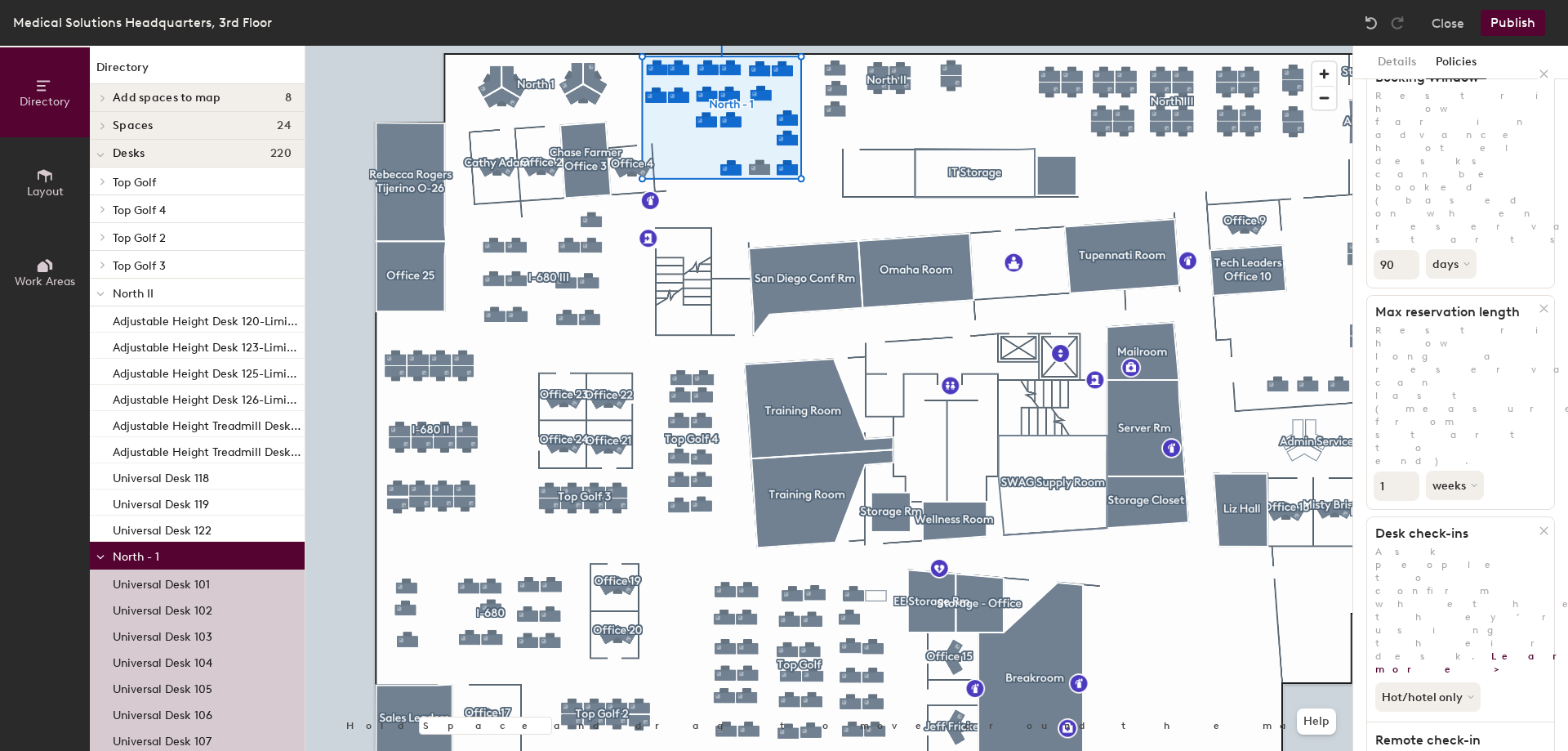
scroll to position [198, 0]
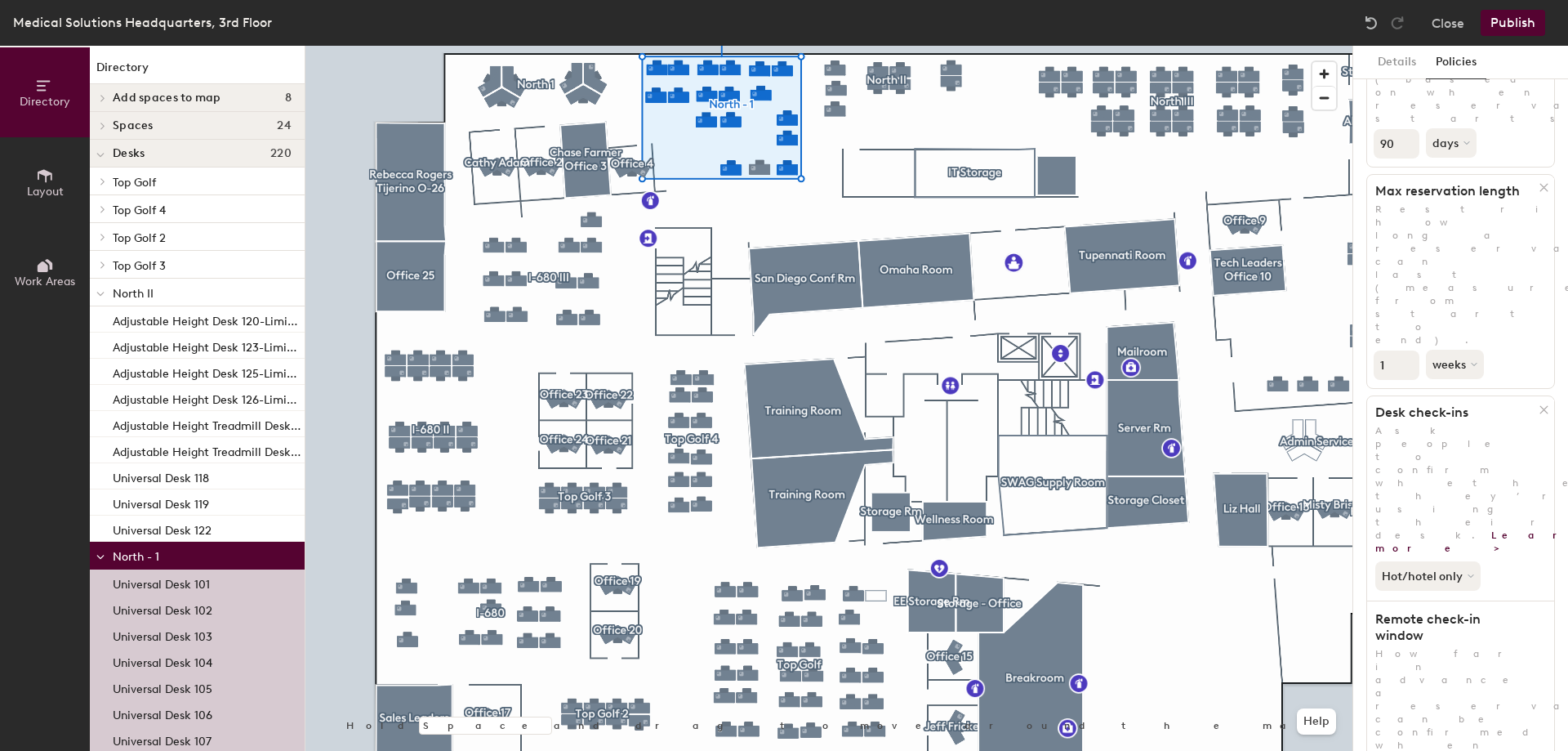
click at [1406, 561] on button "Hot/hotel only" at bounding box center [1428, 575] width 109 height 29
click at [1413, 601] on div "All desk types" at bounding box center [1425, 611] width 101 height 20
drag, startPoint x: 1398, startPoint y: 623, endPoint x: 1352, endPoint y: 611, distance: 47.5
click at [1352, 611] on div "Details Policies 4 policies applied Booking Window Restrict how far in advance …" at bounding box center [1460, 398] width 216 height 705
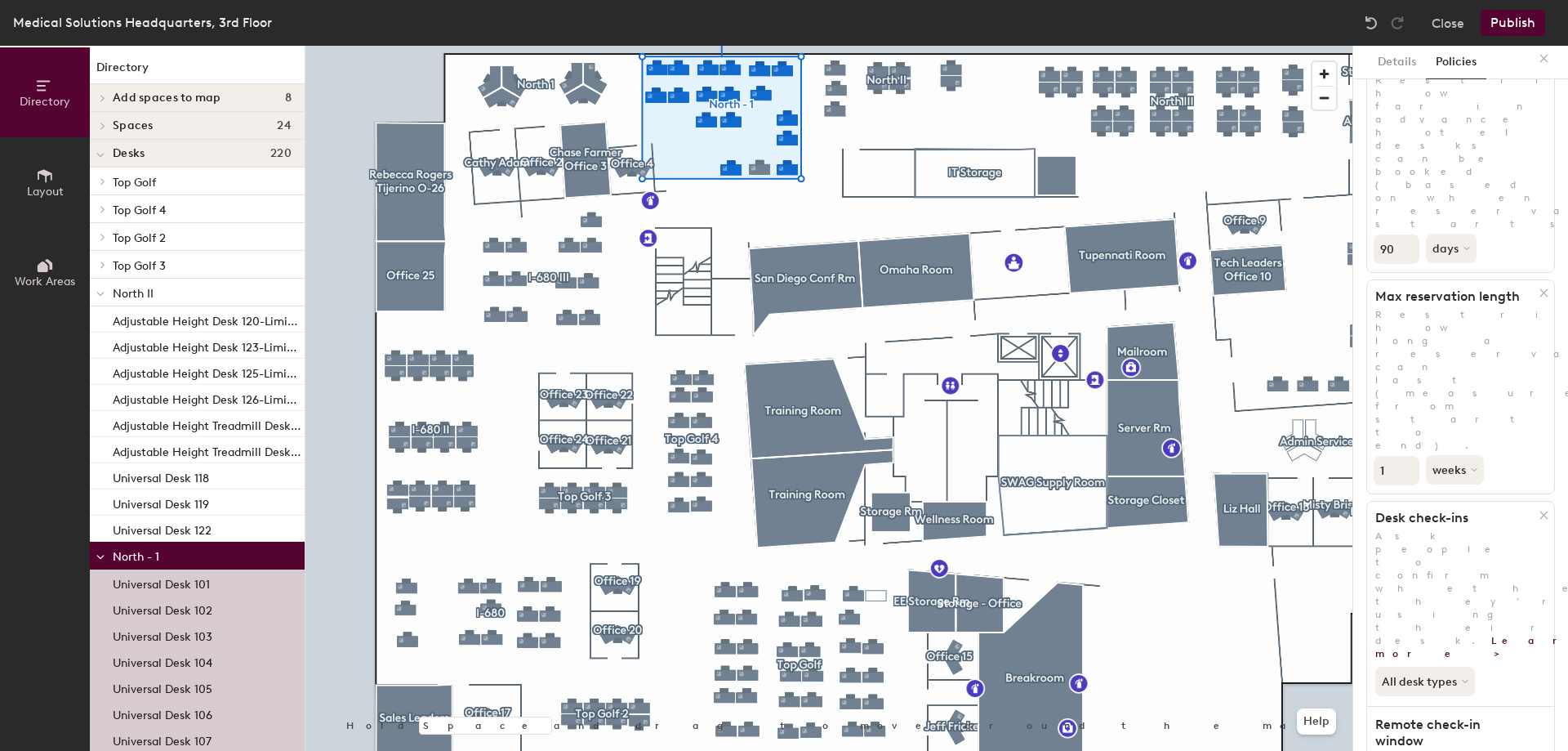
scroll to position [0, 0]
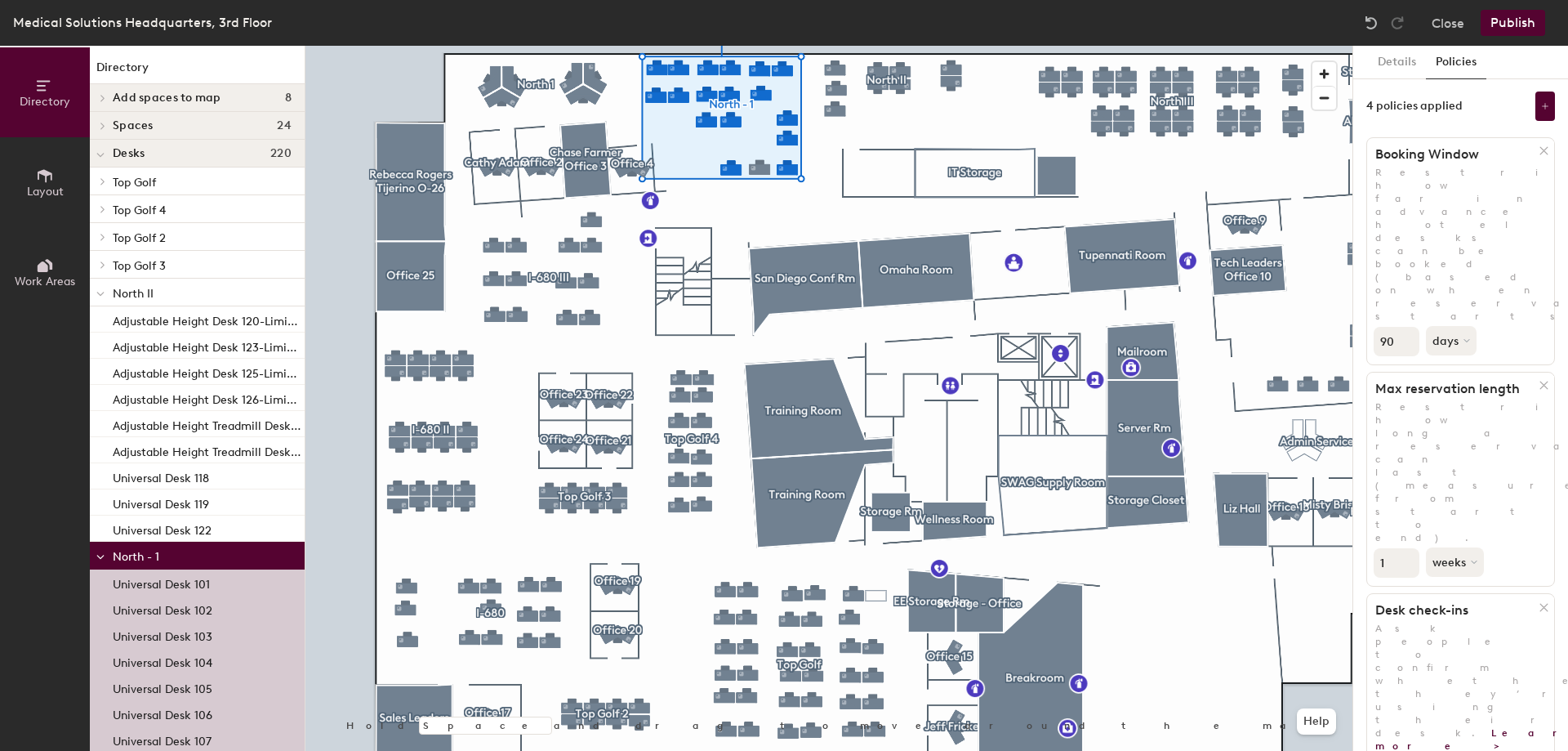
type input "1"
click at [1337, 223] on div "Directory Layout Work Areas Directory Add spaces to map 8 [PERSON_NAME][GEOGRAP…" at bounding box center [784, 398] width 1568 height 705
type input "5"
click at [1448, 547] on button "weeks" at bounding box center [1455, 561] width 61 height 29
click at [1462, 636] on div "days" at bounding box center [1458, 648] width 64 height 25
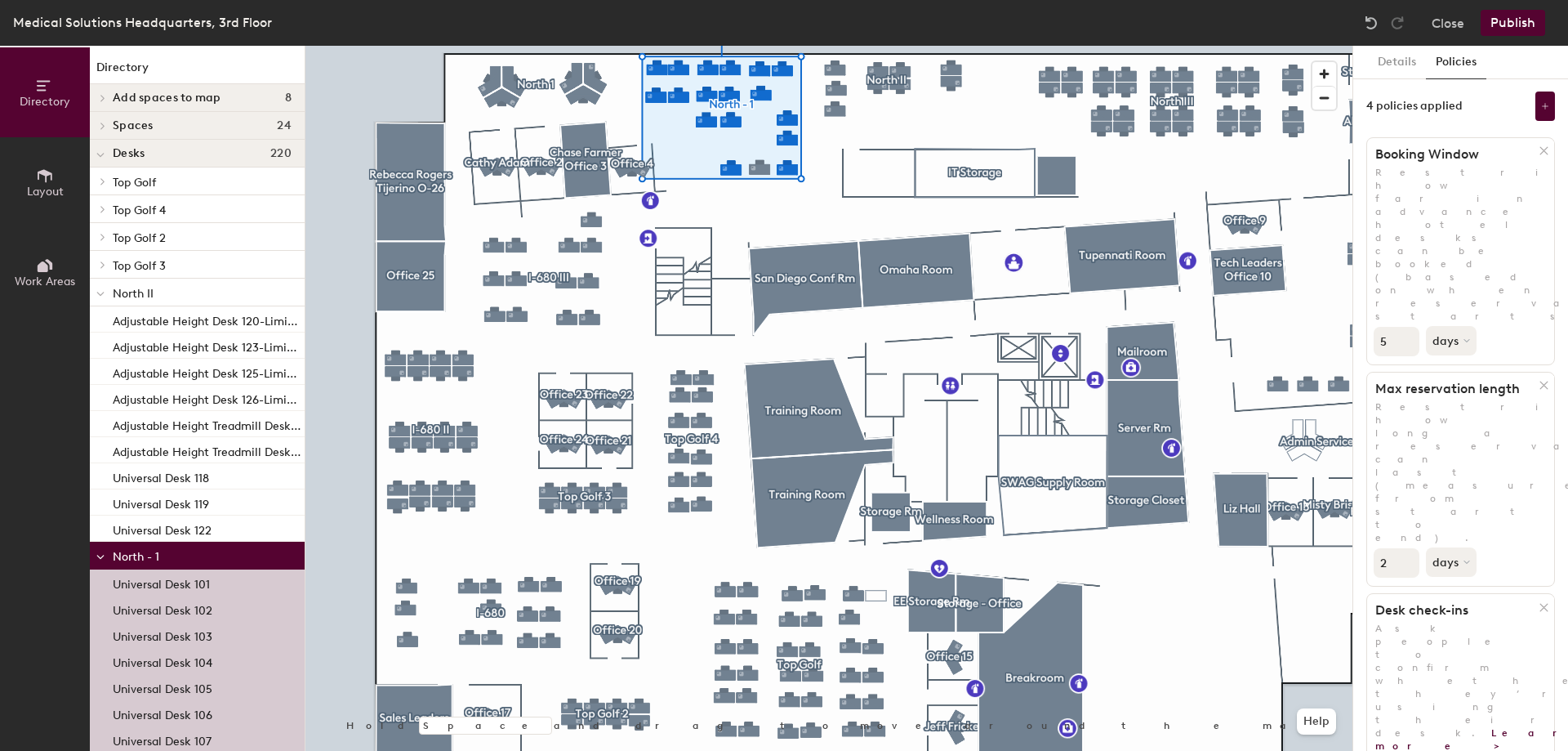
drag, startPoint x: 1407, startPoint y: 336, endPoint x: 1396, endPoint y: 335, distance: 11.0
click at [1396, 548] on input "2" at bounding box center [1396, 562] width 46 height 29
click at [1320, 317] on div "Directory Layout Work Areas Directory Add spaces to map 8 Misty Bristol O-12 N …" at bounding box center [784, 398] width 1568 height 705
type input "5"
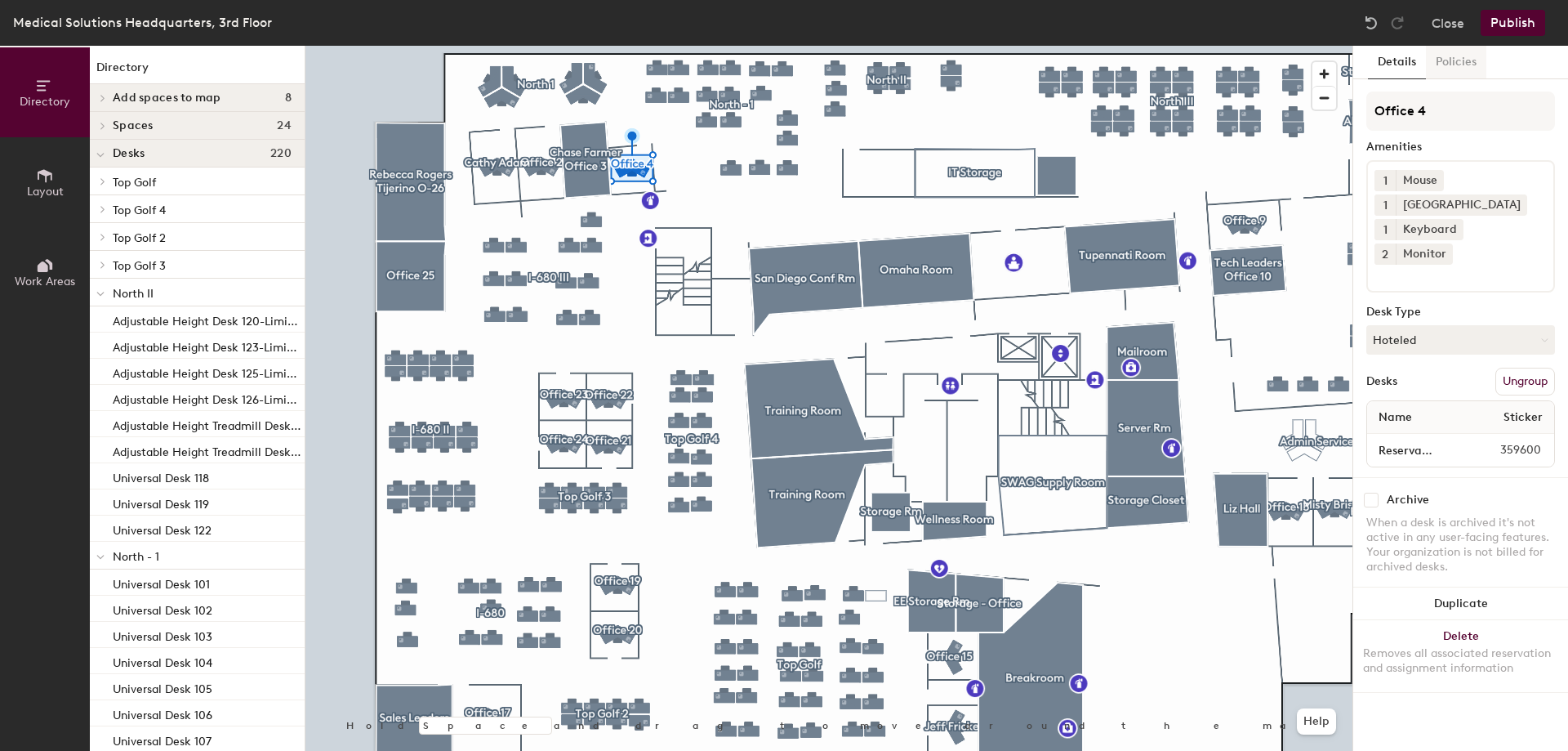
click at [1462, 56] on button "Policies" at bounding box center [1455, 63] width 61 height 34
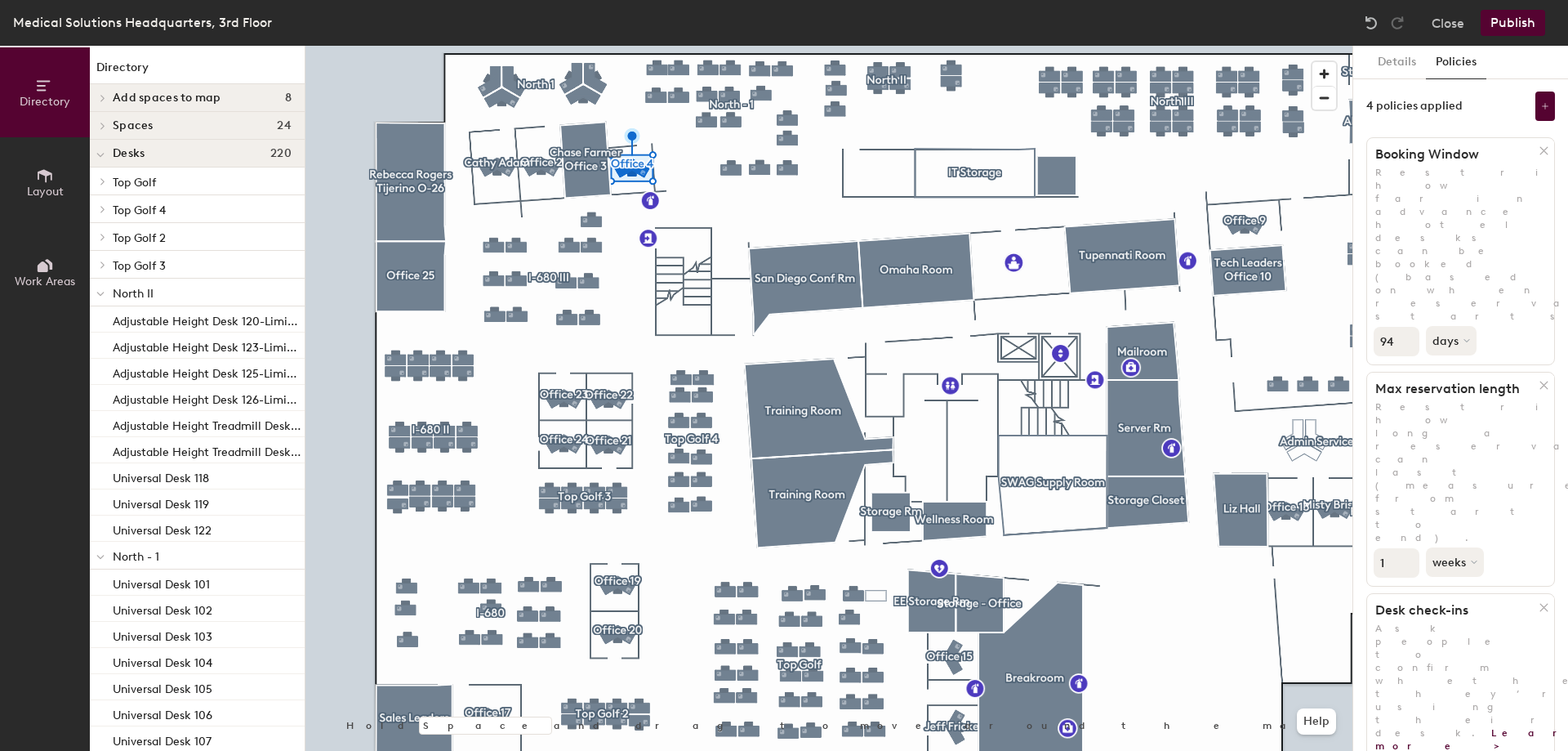
drag, startPoint x: 1400, startPoint y: 222, endPoint x: 1366, endPoint y: 222, distance: 34.0
click at [1373, 327] on input "95" at bounding box center [1396, 341] width 46 height 29
click at [1386, 327] on input "95" at bounding box center [1396, 341] width 46 height 29
type input "5"
click at [1464, 547] on button "weeks" at bounding box center [1455, 561] width 61 height 29
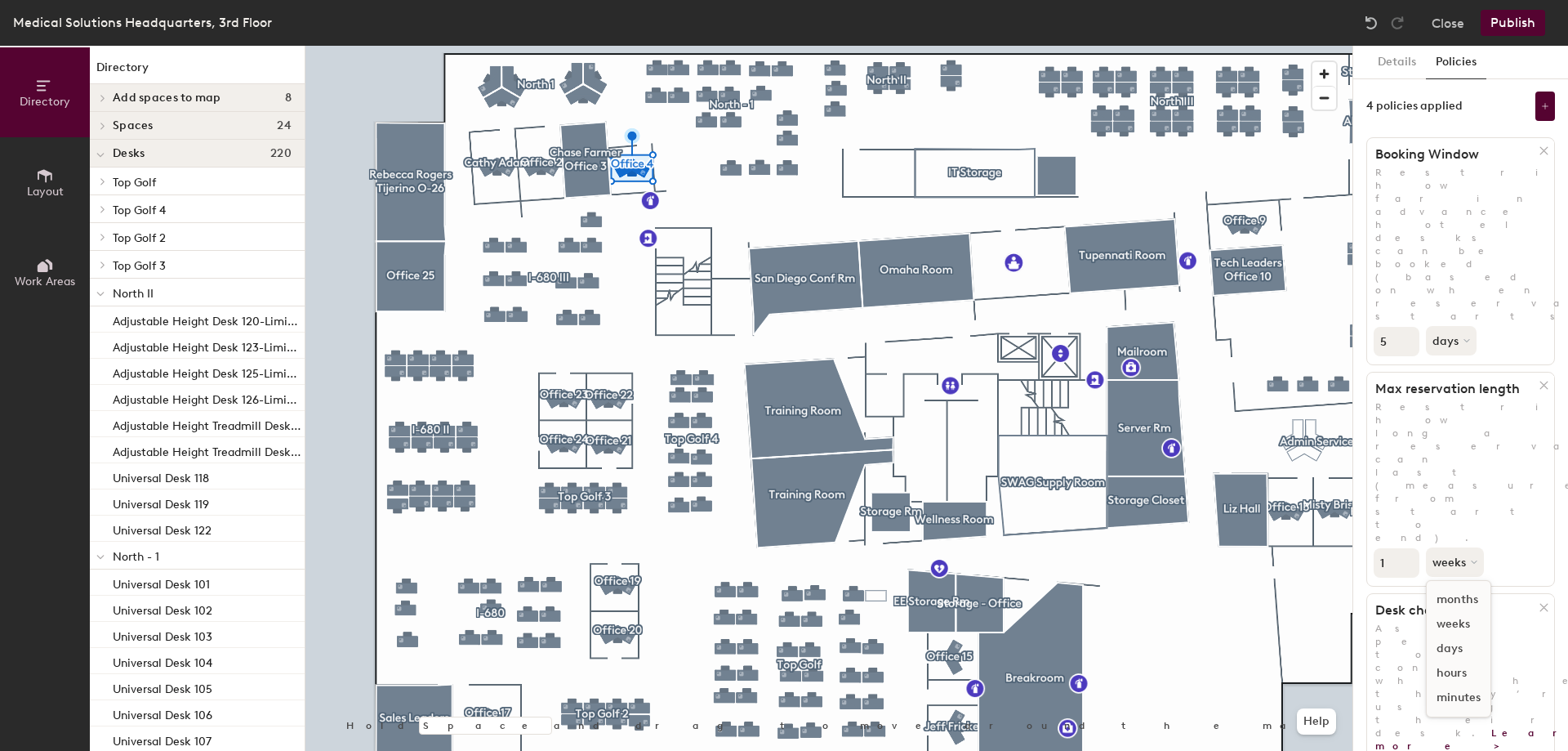
click at [1463, 636] on div "days" at bounding box center [1458, 648] width 64 height 25
drag, startPoint x: 1386, startPoint y: 338, endPoint x: 1372, endPoint y: 338, distance: 14.0
click at [1372, 544] on div "1 days" at bounding box center [1459, 561] width 187 height 34
drag, startPoint x: 1445, startPoint y: 366, endPoint x: 1433, endPoint y: 371, distance: 13.0
drag, startPoint x: 1433, startPoint y: 371, endPoint x: 1394, endPoint y: 339, distance: 50.4
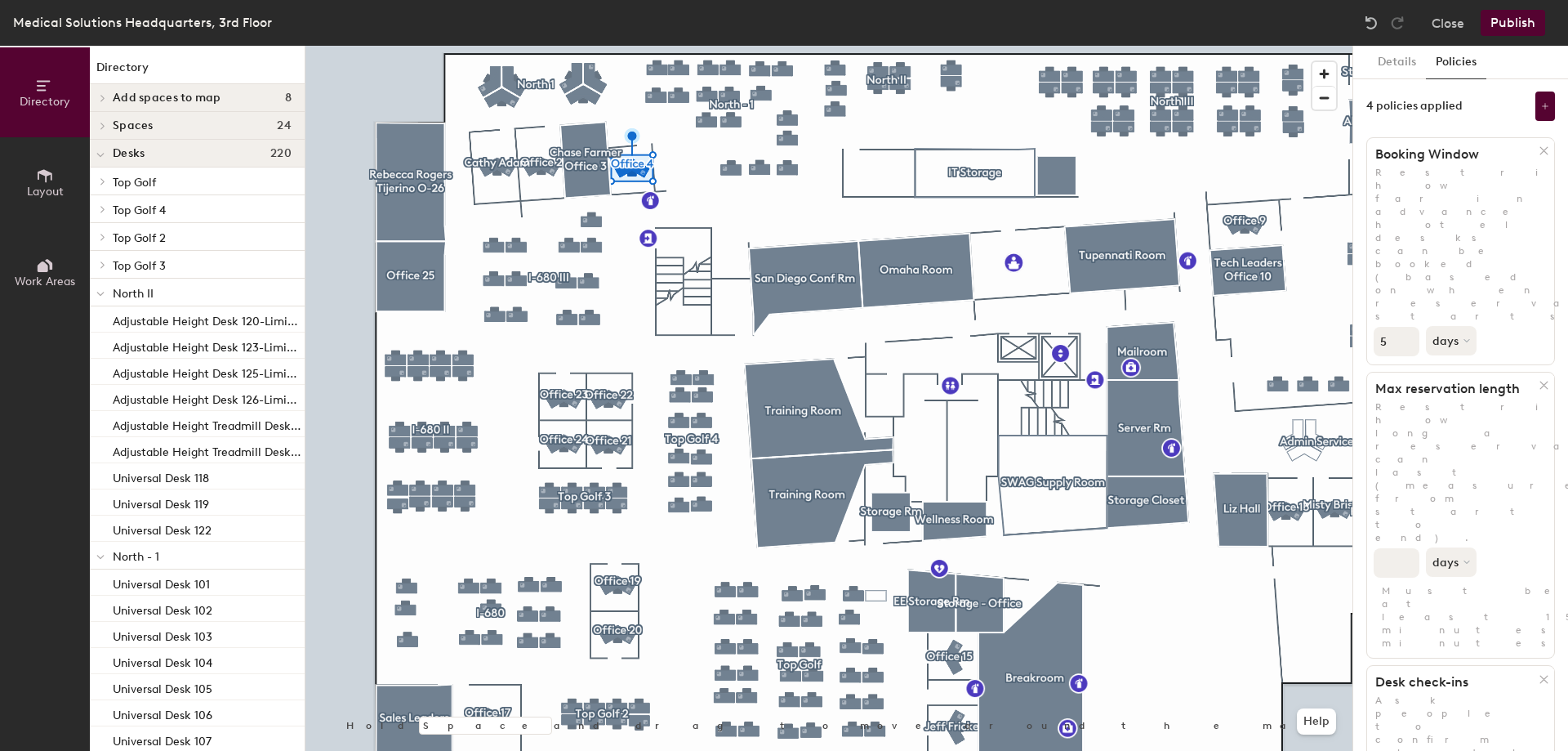
click at [1394, 548] on input "number" at bounding box center [1396, 562] width 46 height 29
type input "5"
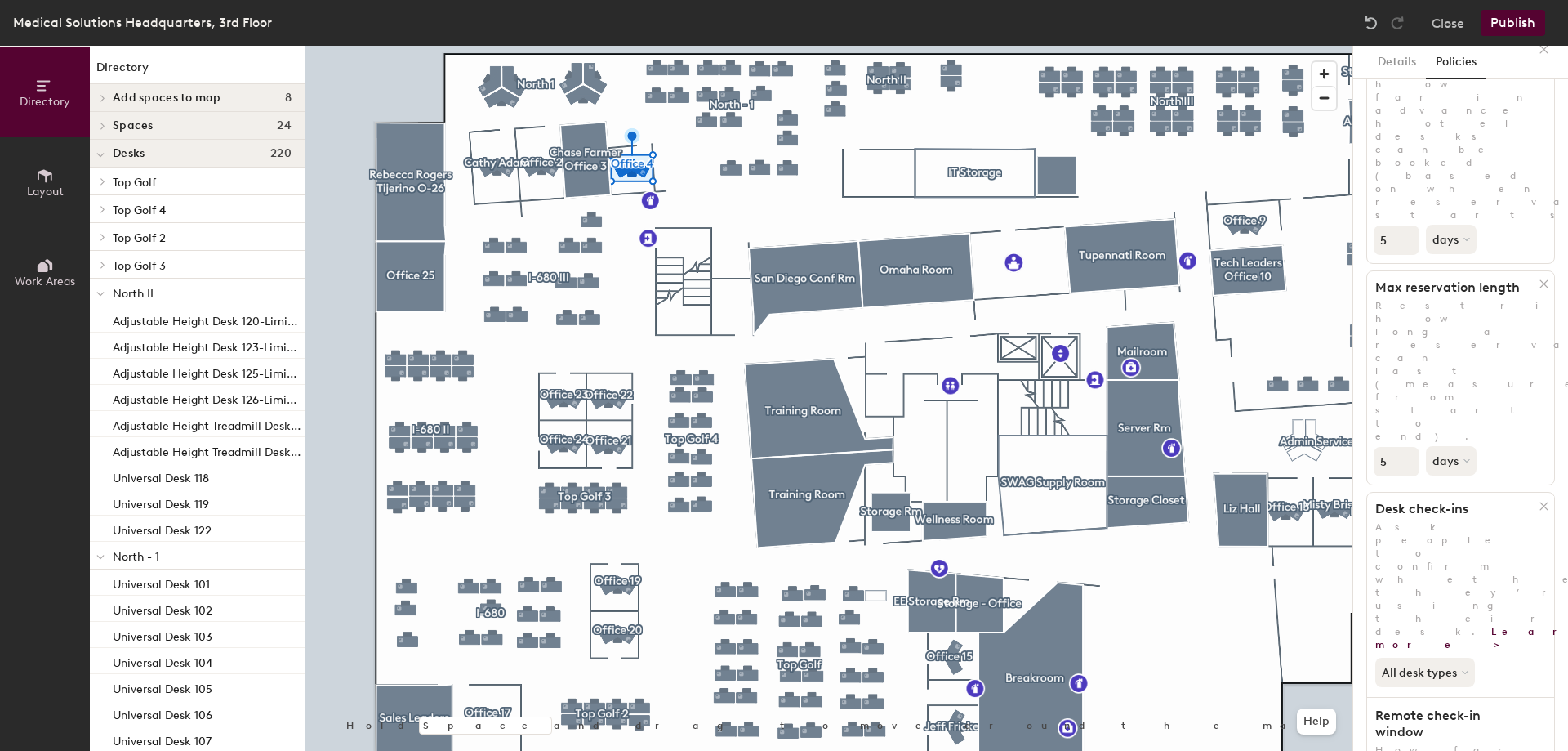
scroll to position [198, 0]
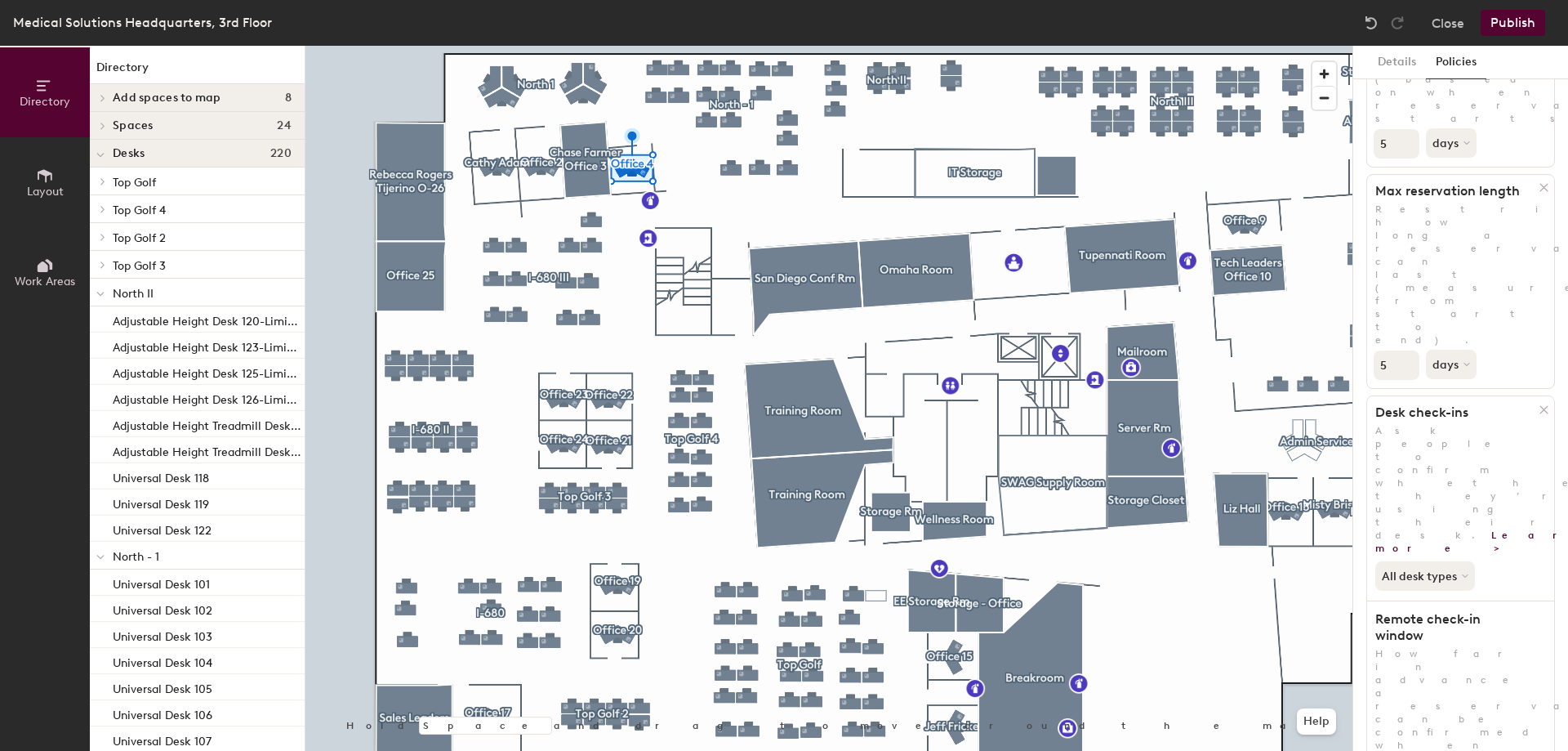
drag, startPoint x: 1382, startPoint y: 625, endPoint x: 1363, endPoint y: 622, distance: 19.2
click at [1363, 622] on div "Details Policies 4 policies applied Booking Window Restrict how far in advance …" at bounding box center [1459, 398] width 215 height 705
drag, startPoint x: 1391, startPoint y: 621, endPoint x: 1374, endPoint y: 621, distance: 17.0
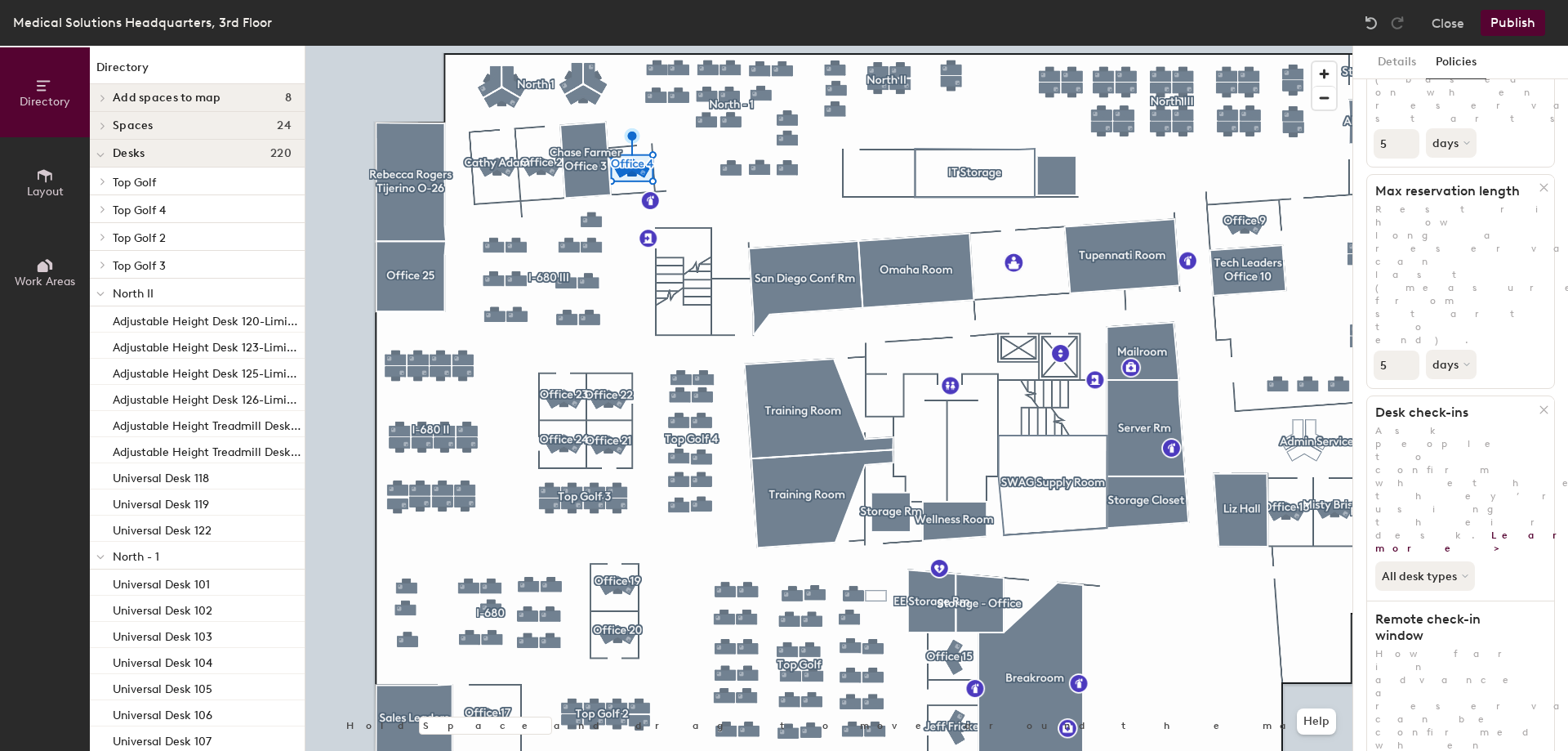
type input "1"
drag, startPoint x: 1505, startPoint y: 626, endPoint x: 1524, endPoint y: 641, distance: 24.2
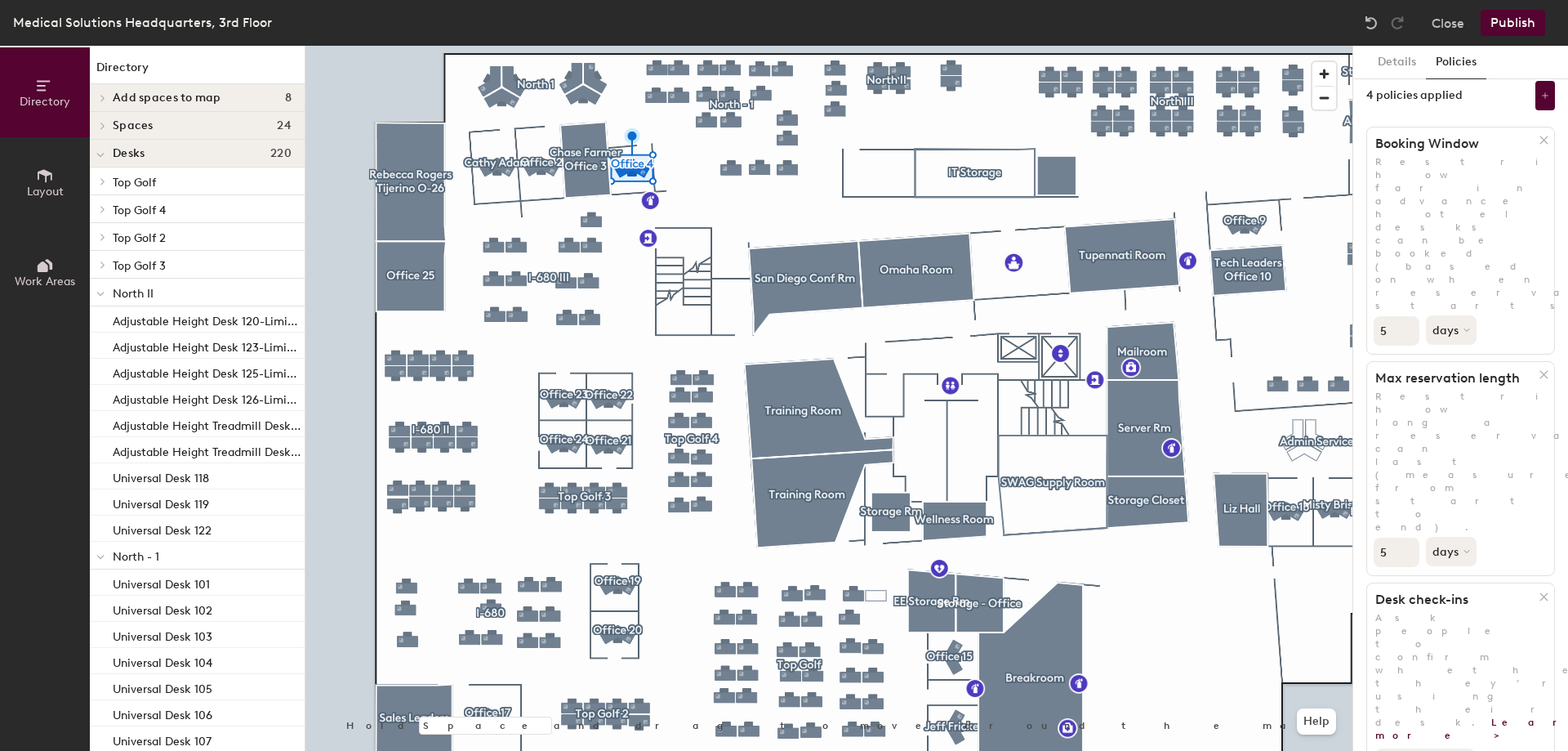
scroll to position [0, 0]
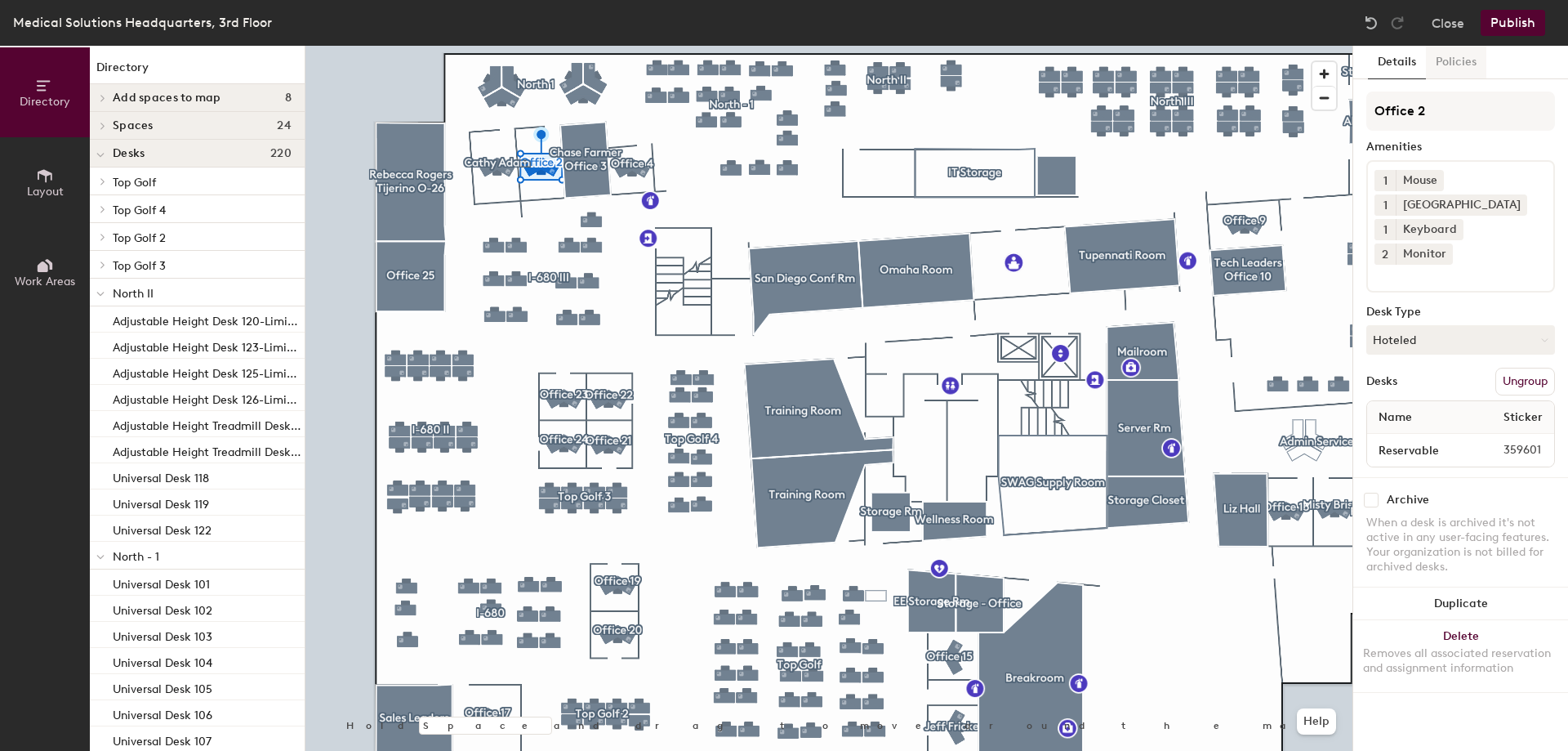
click at [1457, 65] on button "Policies" at bounding box center [1455, 63] width 61 height 34
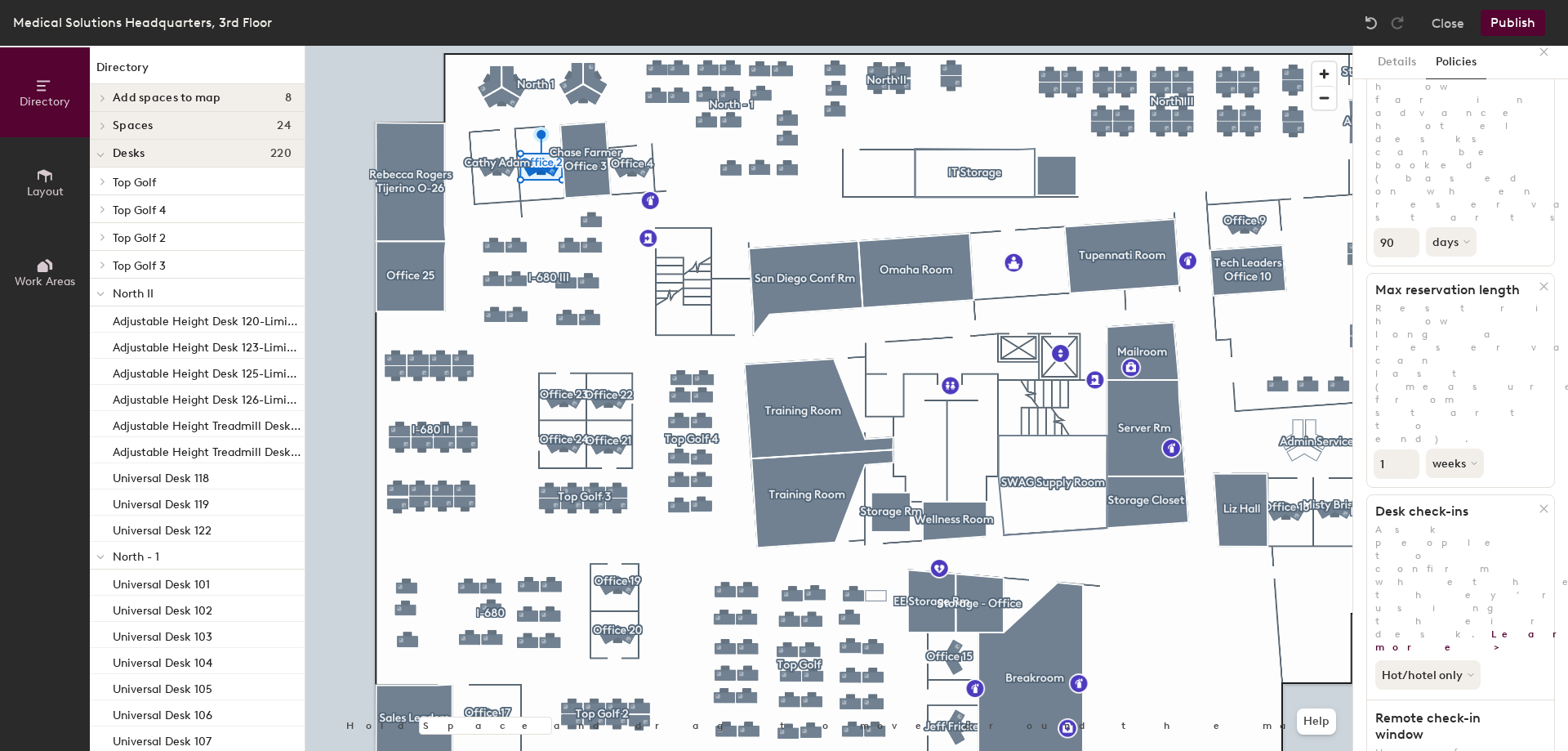
scroll to position [198, 0]
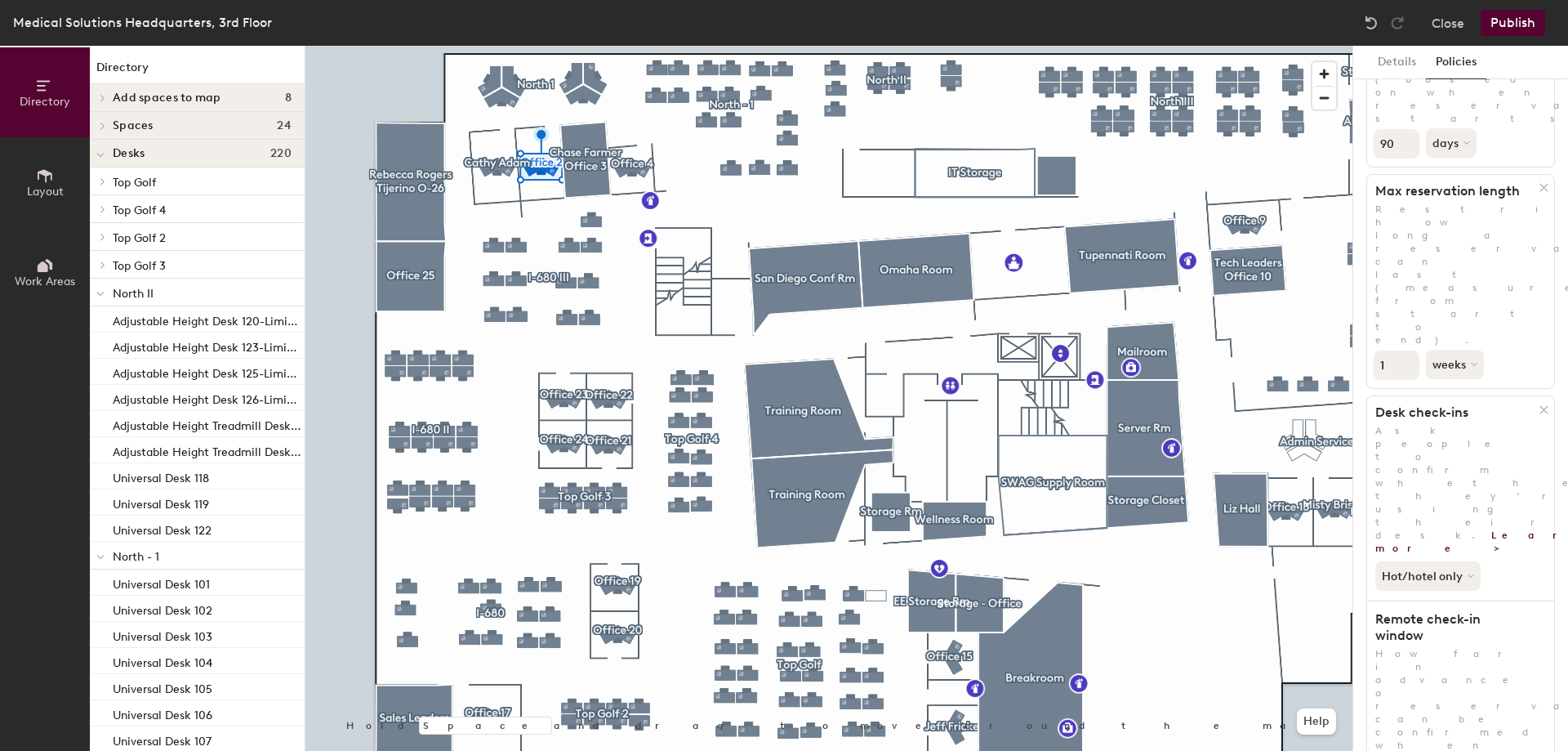
click at [1339, 602] on div "Directory Layout Work Areas Directory Add spaces to map 8 Misty Bristol O-12 N …" at bounding box center [784, 398] width 1568 height 705
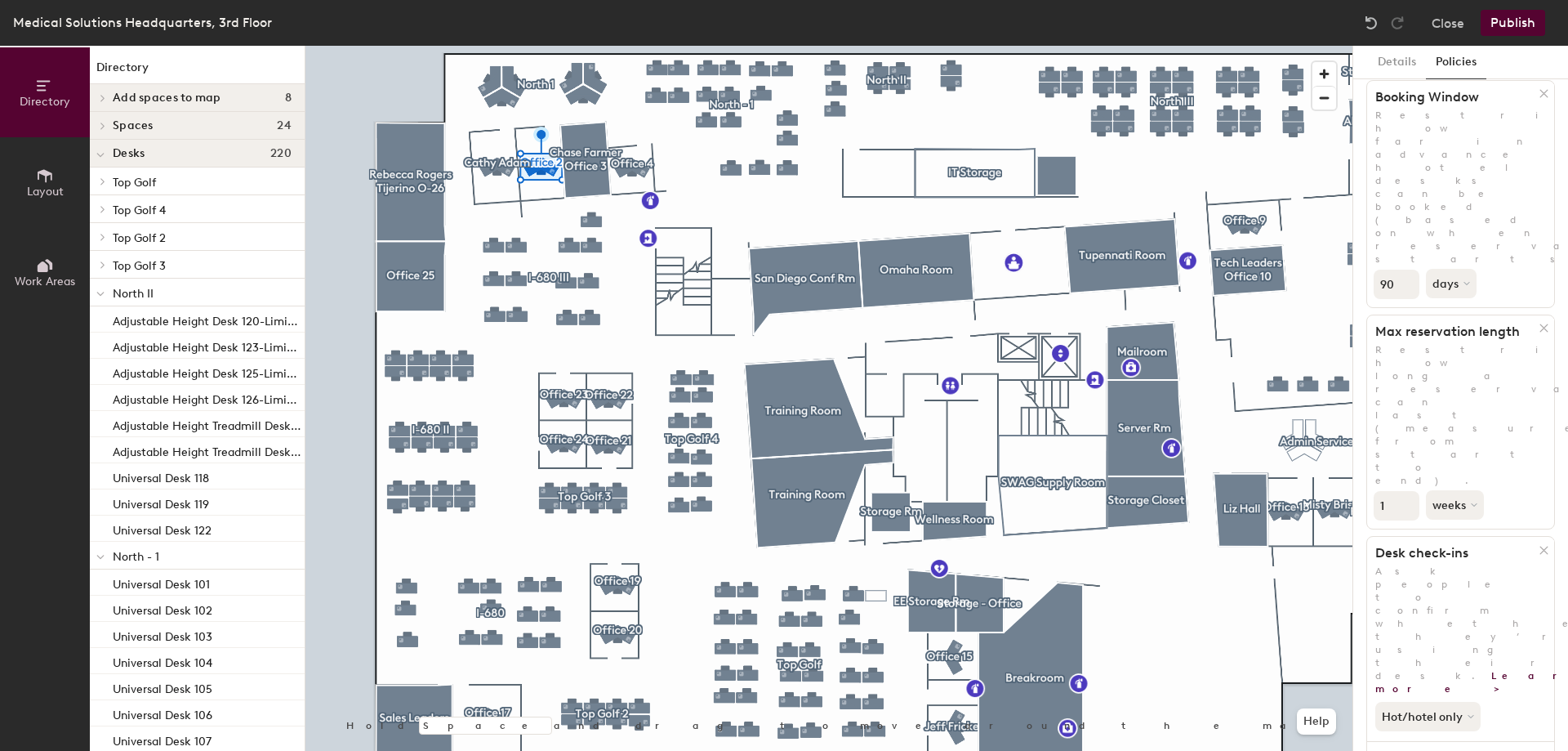
scroll to position [34, 0]
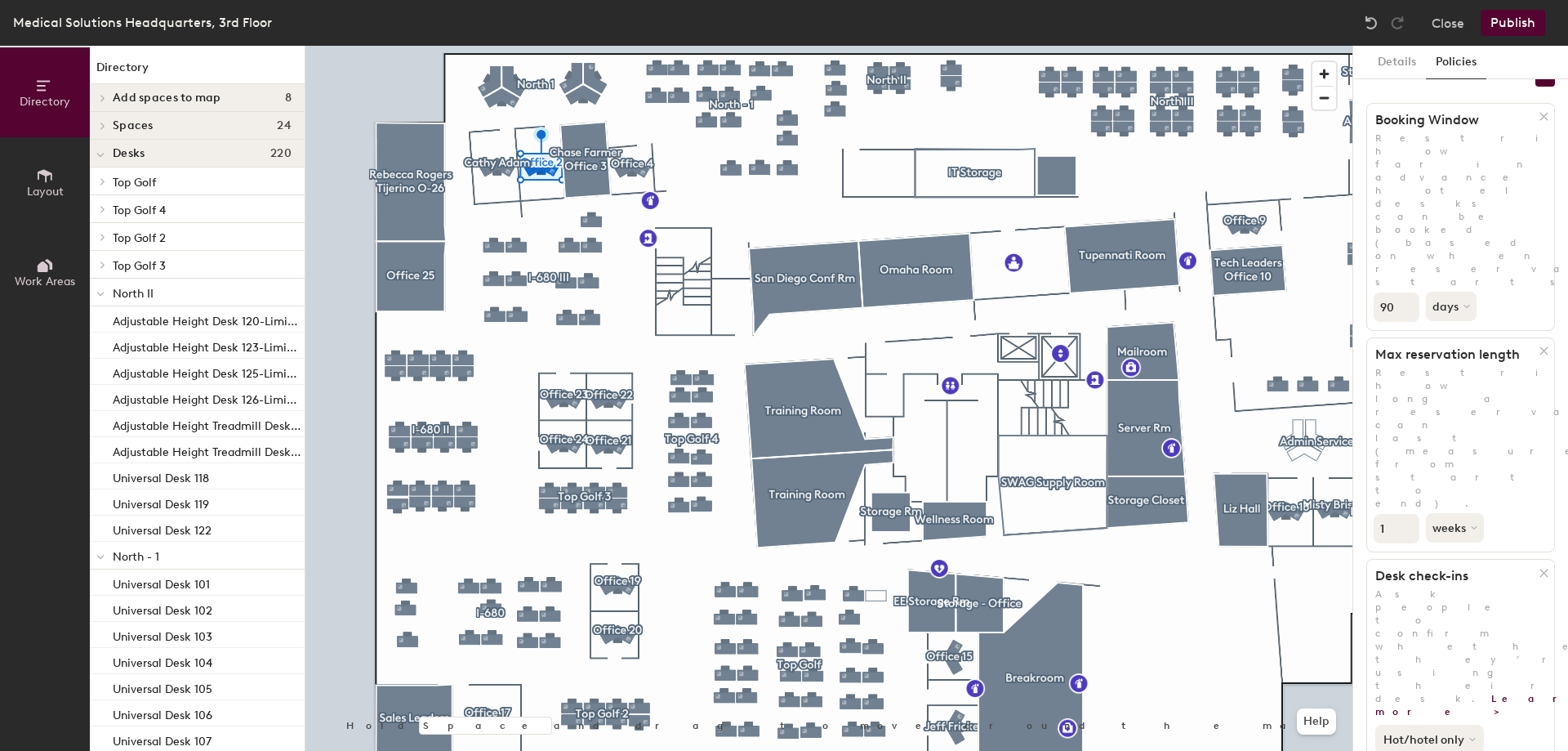
type input "1"
click at [1443, 725] on button "Hot/hotel only" at bounding box center [1428, 739] width 109 height 29
click at [1441, 513] on button "weeks" at bounding box center [1455, 527] width 61 height 29
click at [1468, 602] on div "days" at bounding box center [1458, 614] width 64 height 25
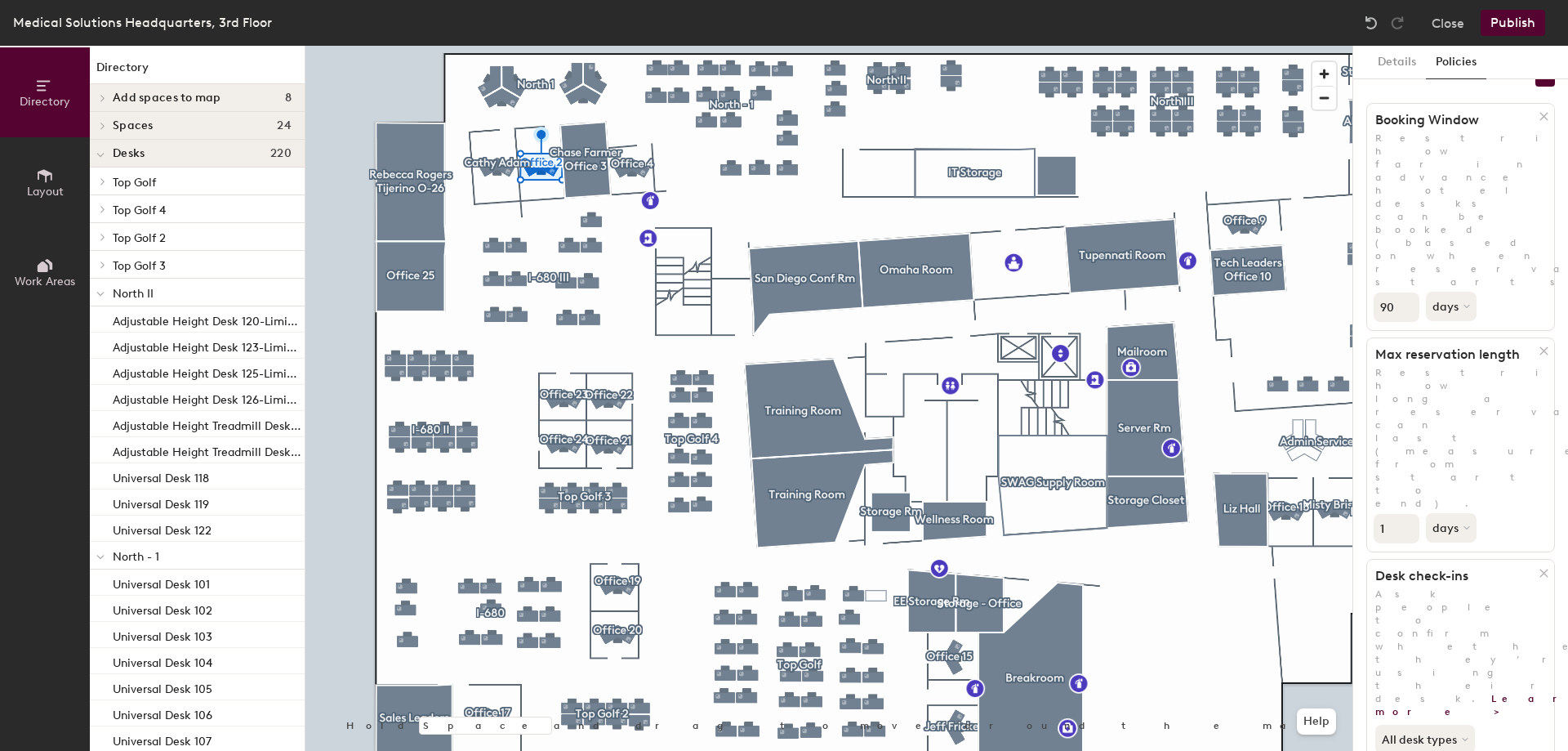
drag, startPoint x: 1393, startPoint y: 184, endPoint x: 1370, endPoint y: 185, distance: 23.0
click at [1370, 289] on div "90 days" at bounding box center [1459, 306] width 187 height 34
type input "1"
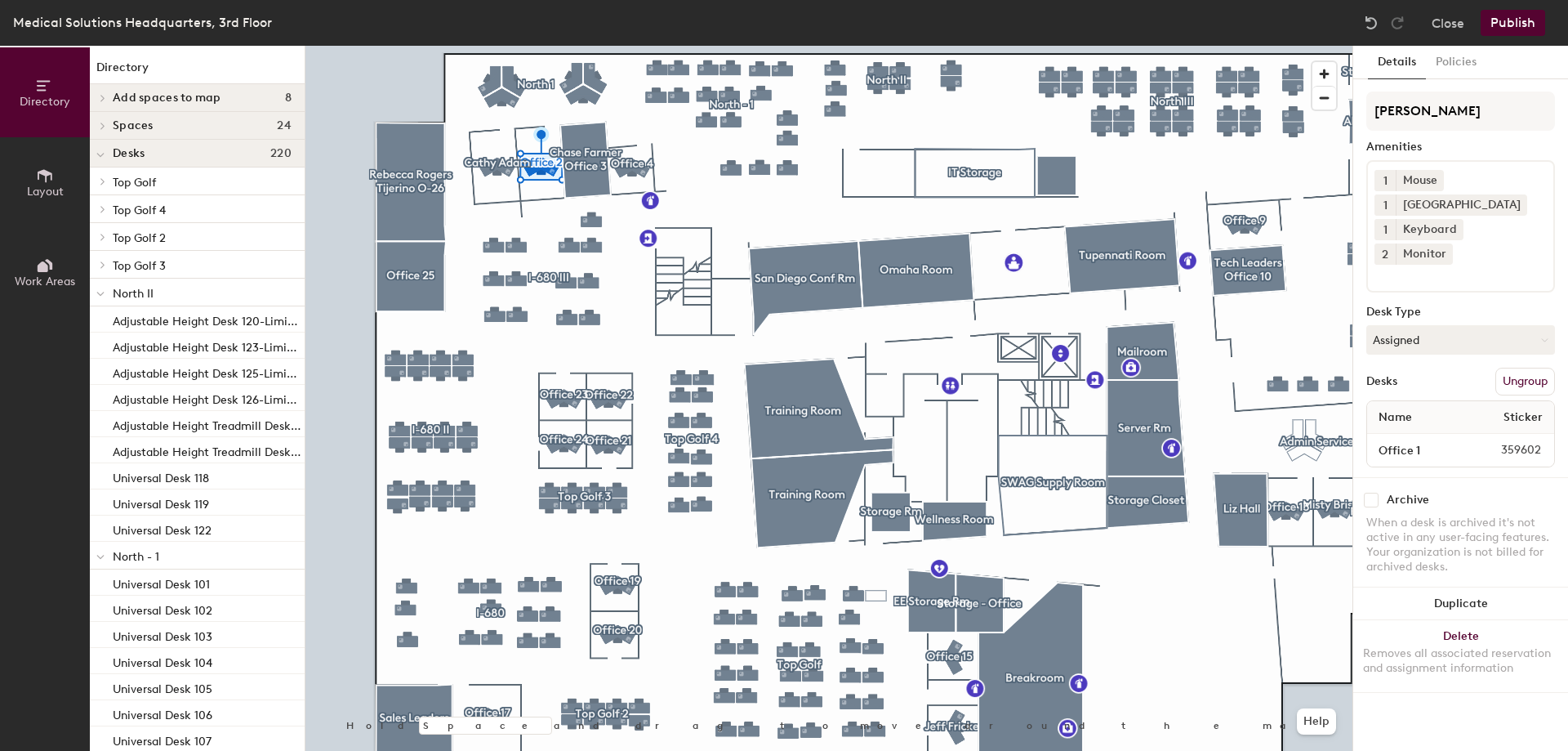
scroll to position [0, 0]
click at [1459, 53] on button "Policies" at bounding box center [1455, 63] width 61 height 34
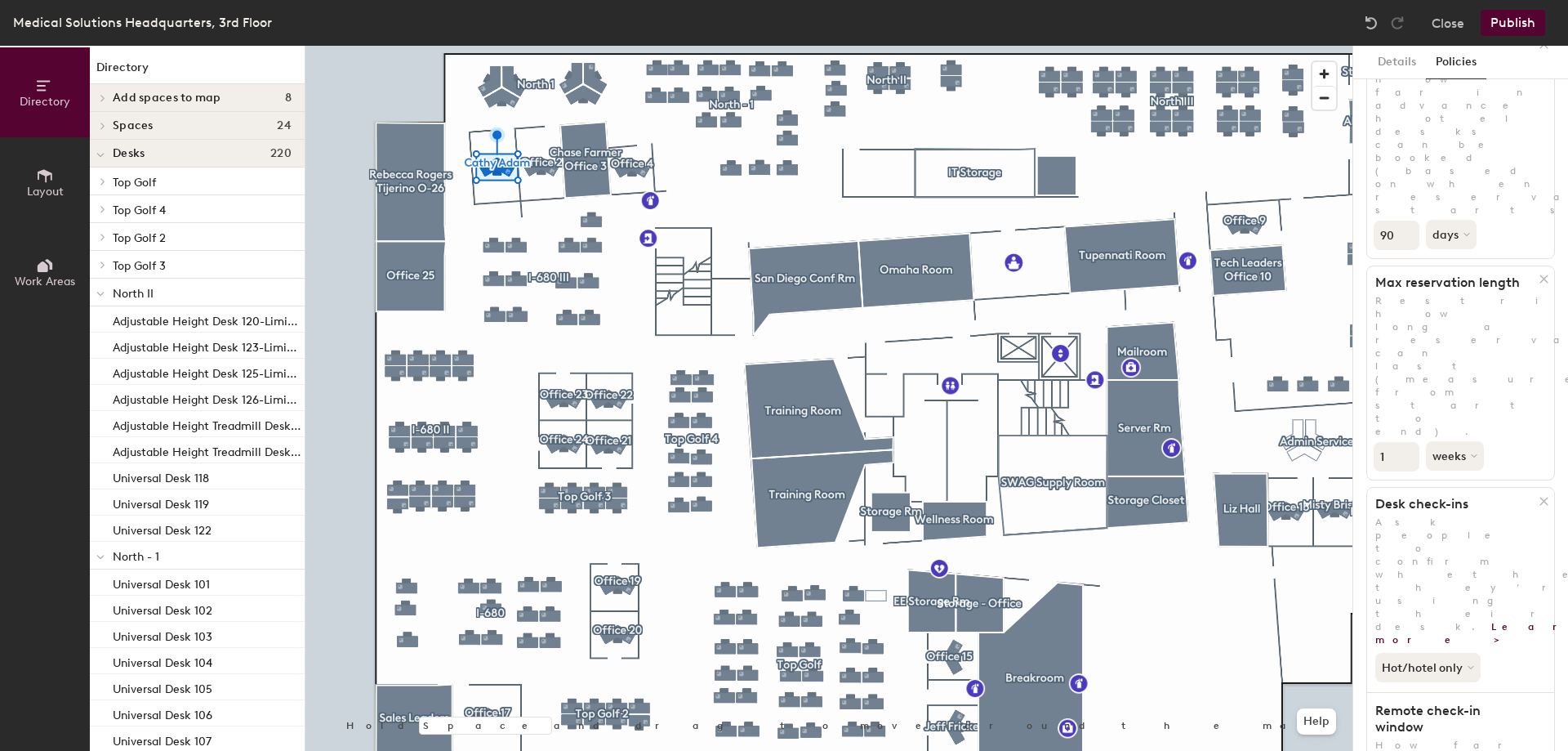
scroll to position [198, 0]
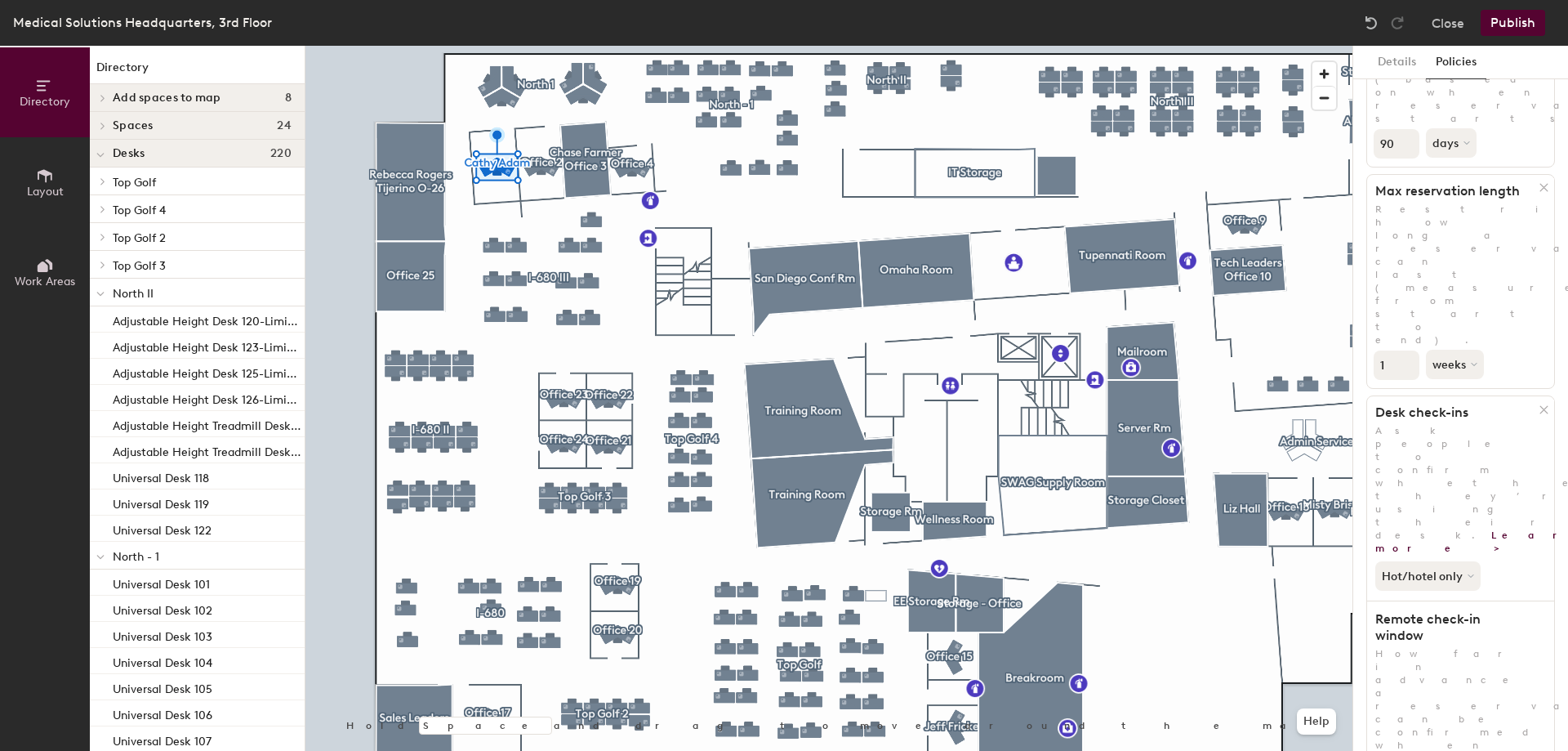
drag, startPoint x: 1520, startPoint y: 485, endPoint x: 1528, endPoint y: 527, distance: 42.8
drag, startPoint x: 1388, startPoint y: 621, endPoint x: 1355, endPoint y: 622, distance: 33.0
click at [1355, 622] on div "Details Policies 4 policies applied Booking Window Restrict how far in advance …" at bounding box center [1459, 398] width 215 height 705
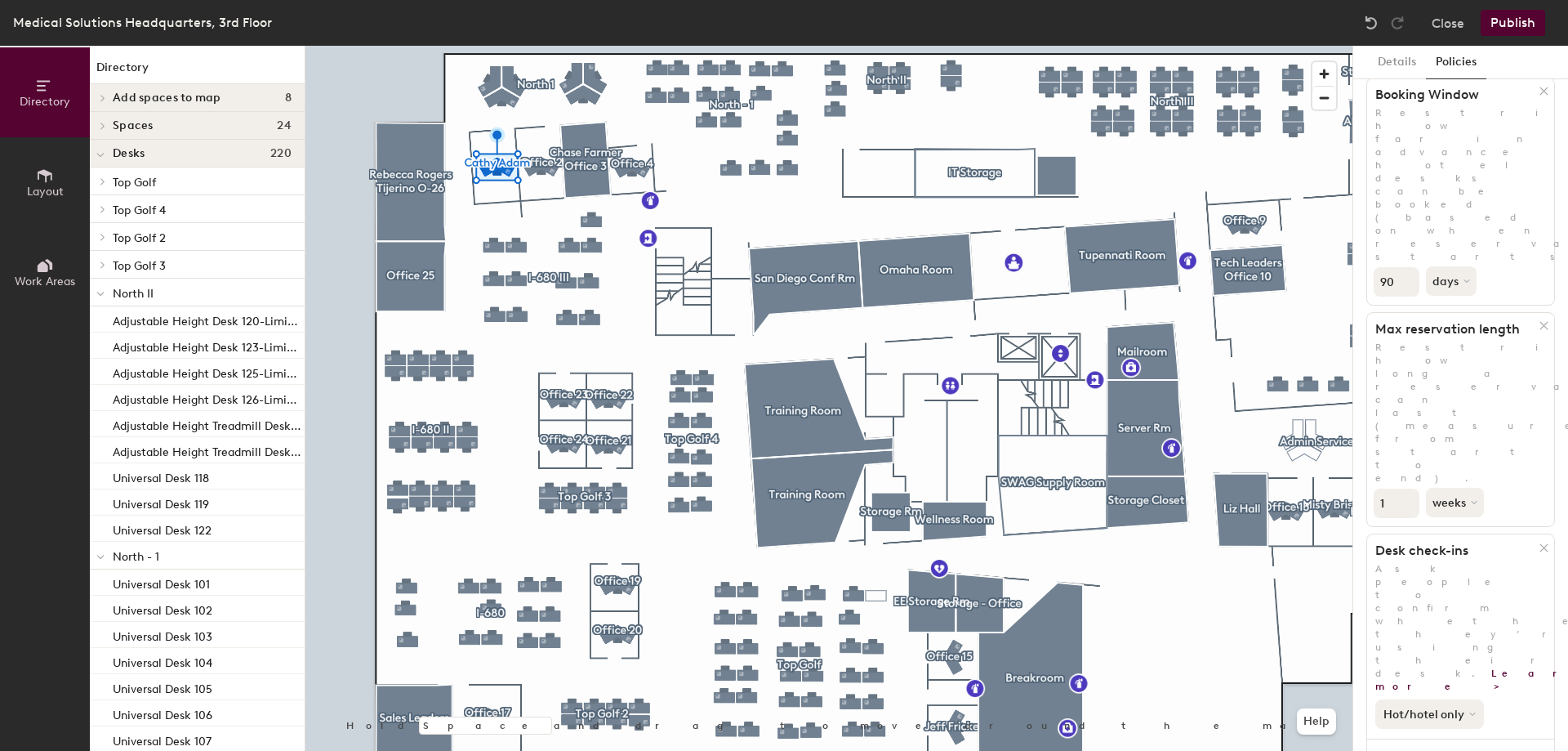
scroll to position [34, 0]
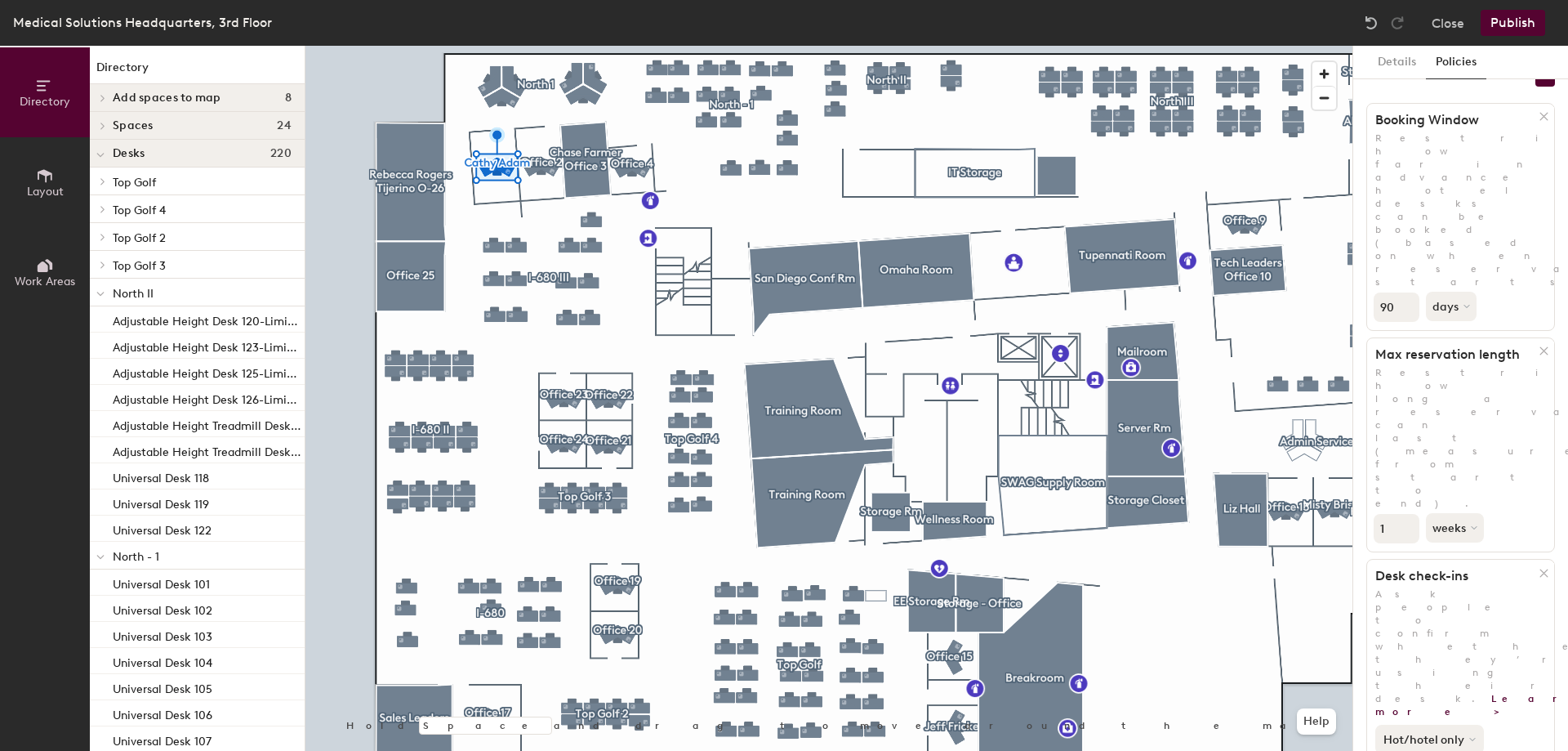
type input "1"
click at [1455, 725] on button "Hot/hotel only" at bounding box center [1428, 739] width 109 height 29
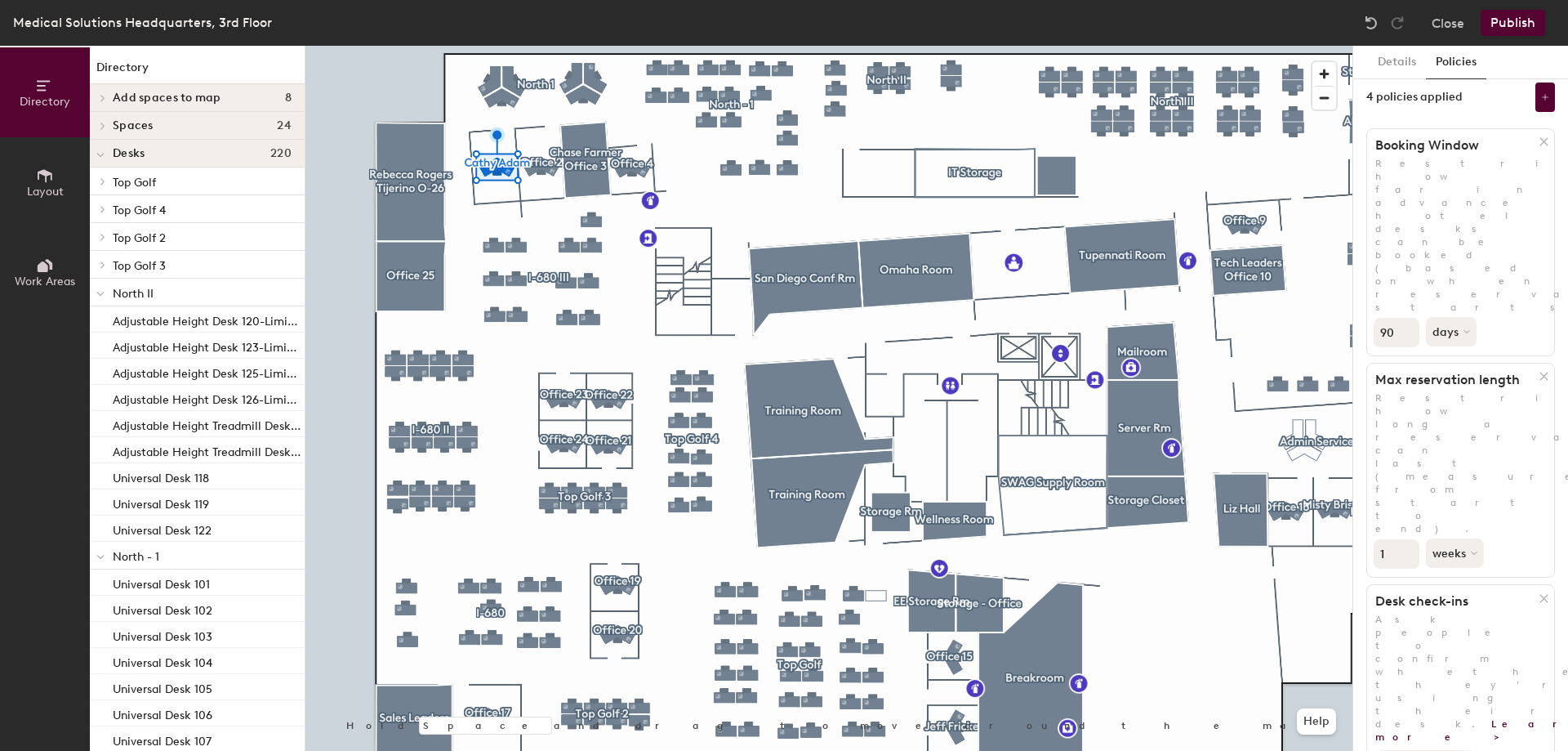
scroll to position [0, 0]
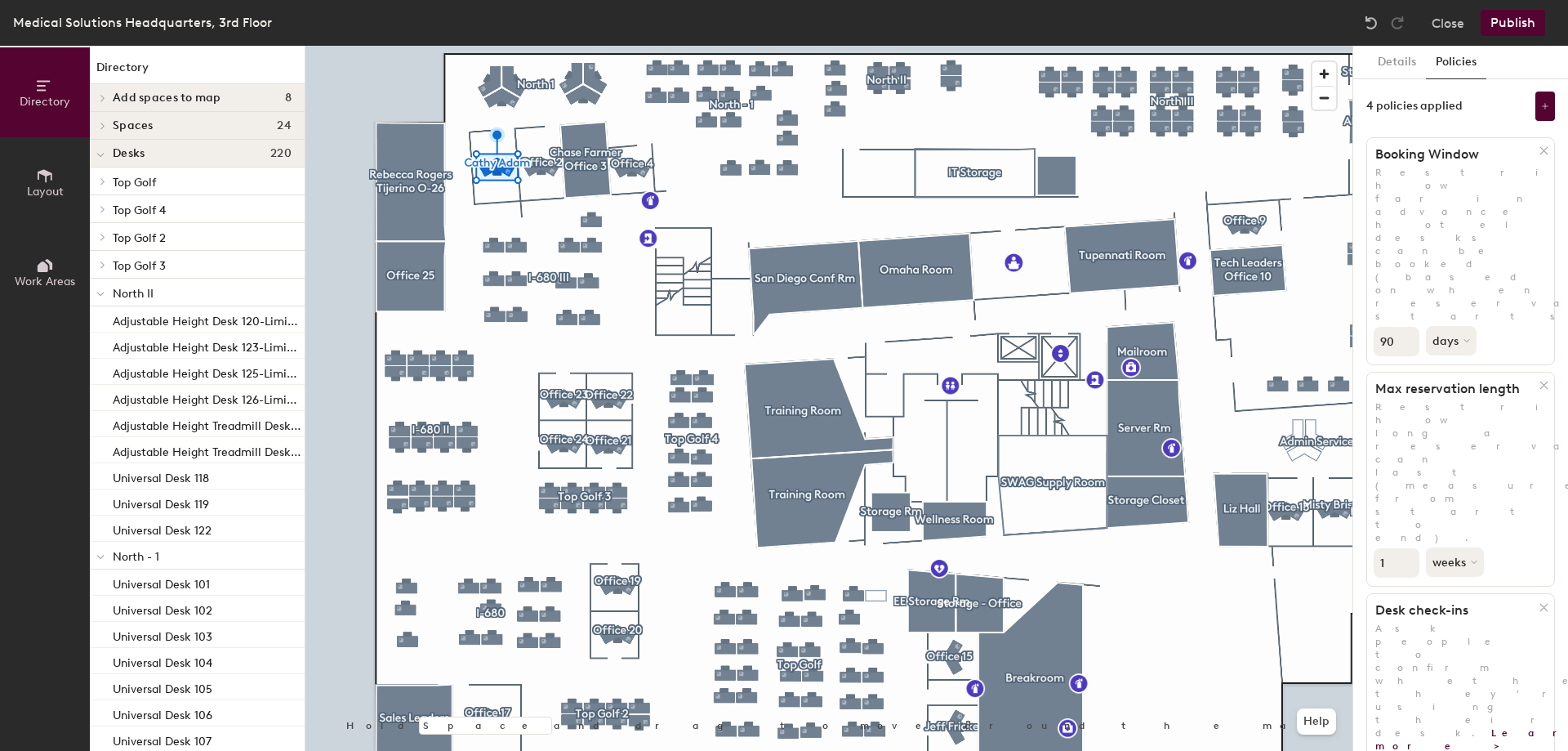
drag, startPoint x: 1398, startPoint y: 223, endPoint x: 1355, endPoint y: 222, distance: 43.0
click at [1355, 222] on div "Details Policies 4 policies applied Booking Window Restrict how far in advance …" at bounding box center [1459, 398] width 215 height 705
type input "5"
click at [1451, 547] on button "weeks" at bounding box center [1455, 561] width 61 height 29
click at [1469, 636] on div "days" at bounding box center [1458, 648] width 64 height 25
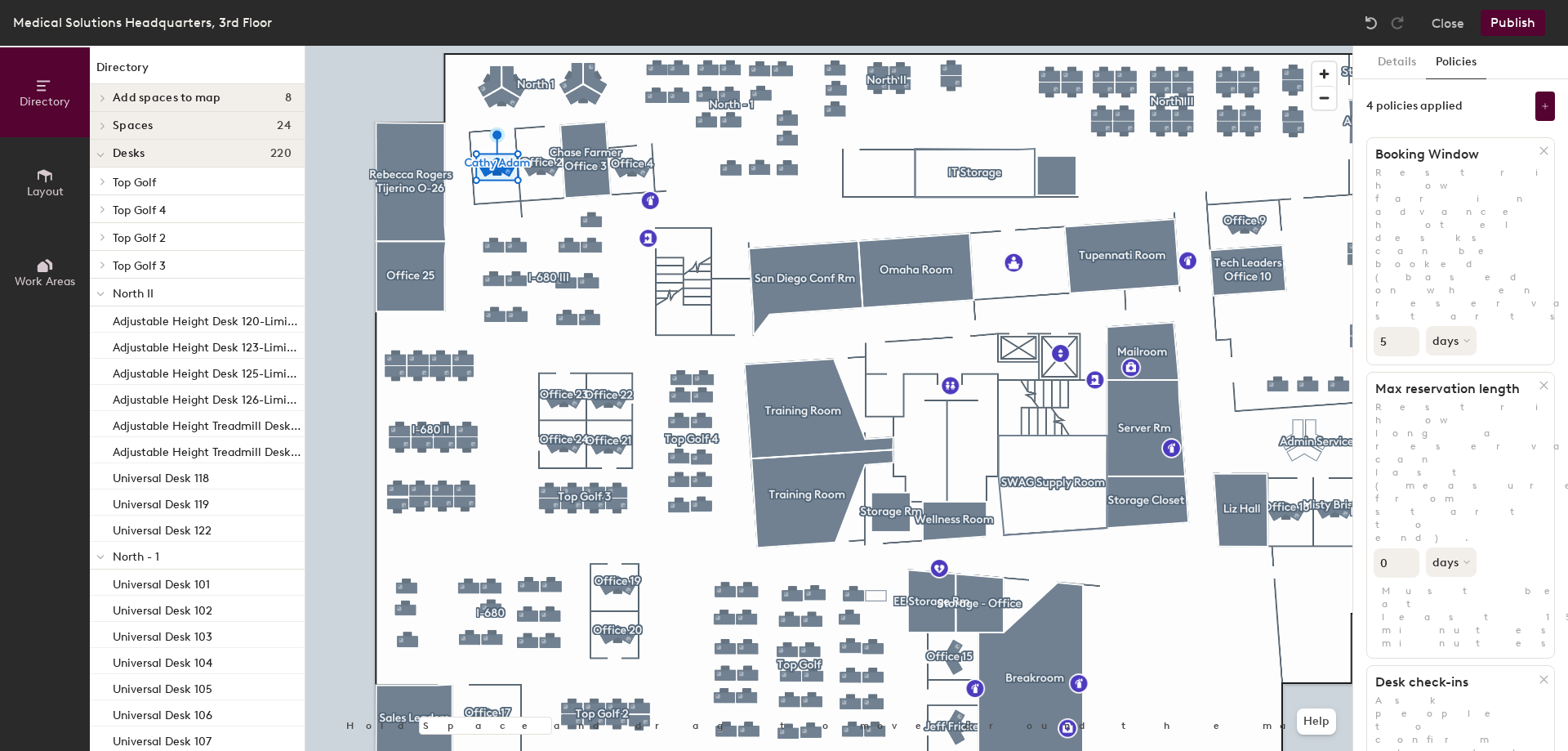
drag, startPoint x: 1402, startPoint y: 342, endPoint x: 1382, endPoint y: 338, distance: 20.4
click at [1382, 548] on input "0" at bounding box center [1396, 562] width 46 height 29
click at [1406, 548] on input "1" at bounding box center [1396, 562] width 46 height 29
click at [1406, 548] on input "2" at bounding box center [1396, 562] width 46 height 29
click at [1406, 548] on input "3" at bounding box center [1396, 562] width 46 height 29
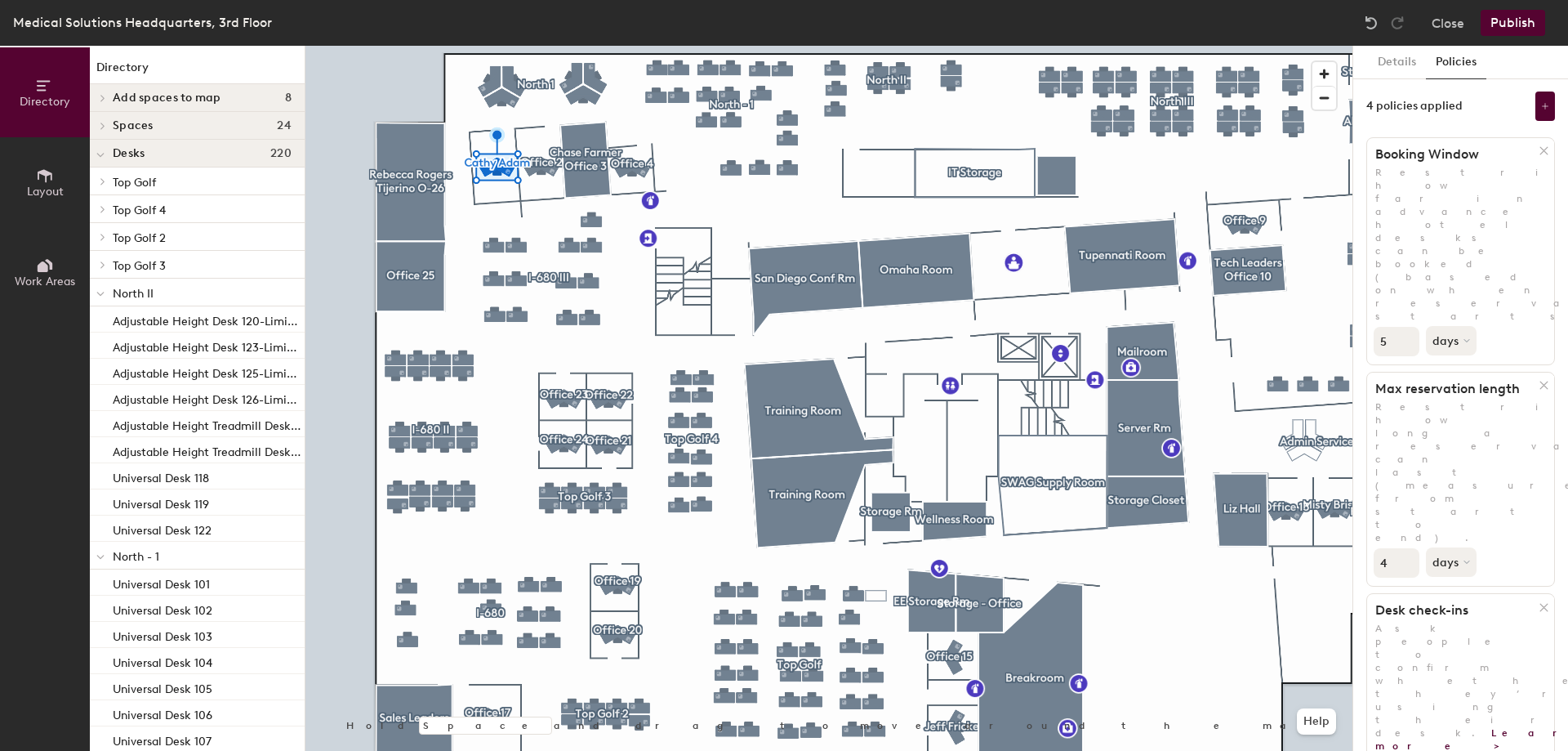
click at [1406, 548] on input "4" at bounding box center [1396, 562] width 46 height 29
type input "5"
click at [1406, 548] on input "5" at bounding box center [1396, 562] width 46 height 29
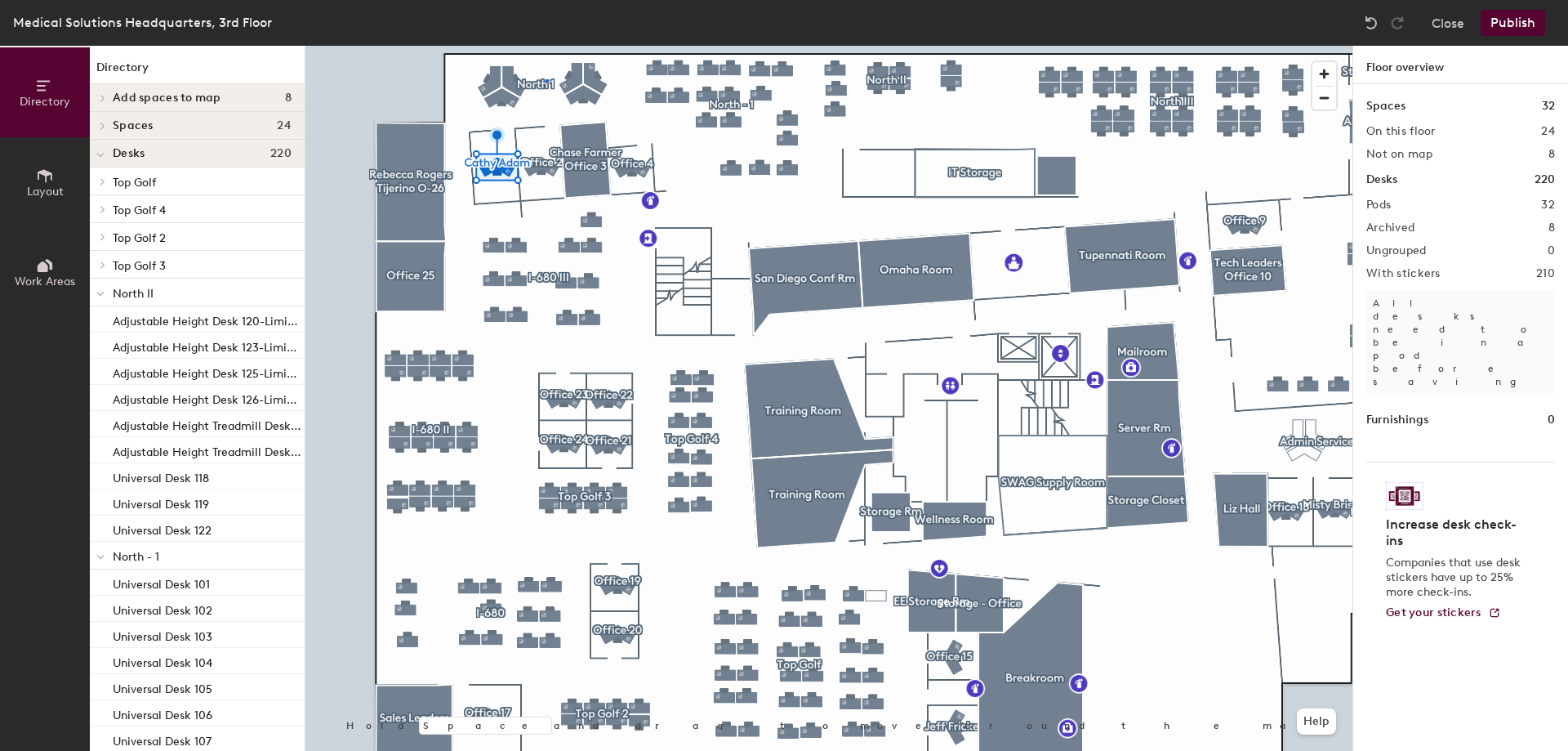
click at [545, 46] on div at bounding box center [828, 46] width 1047 height 0
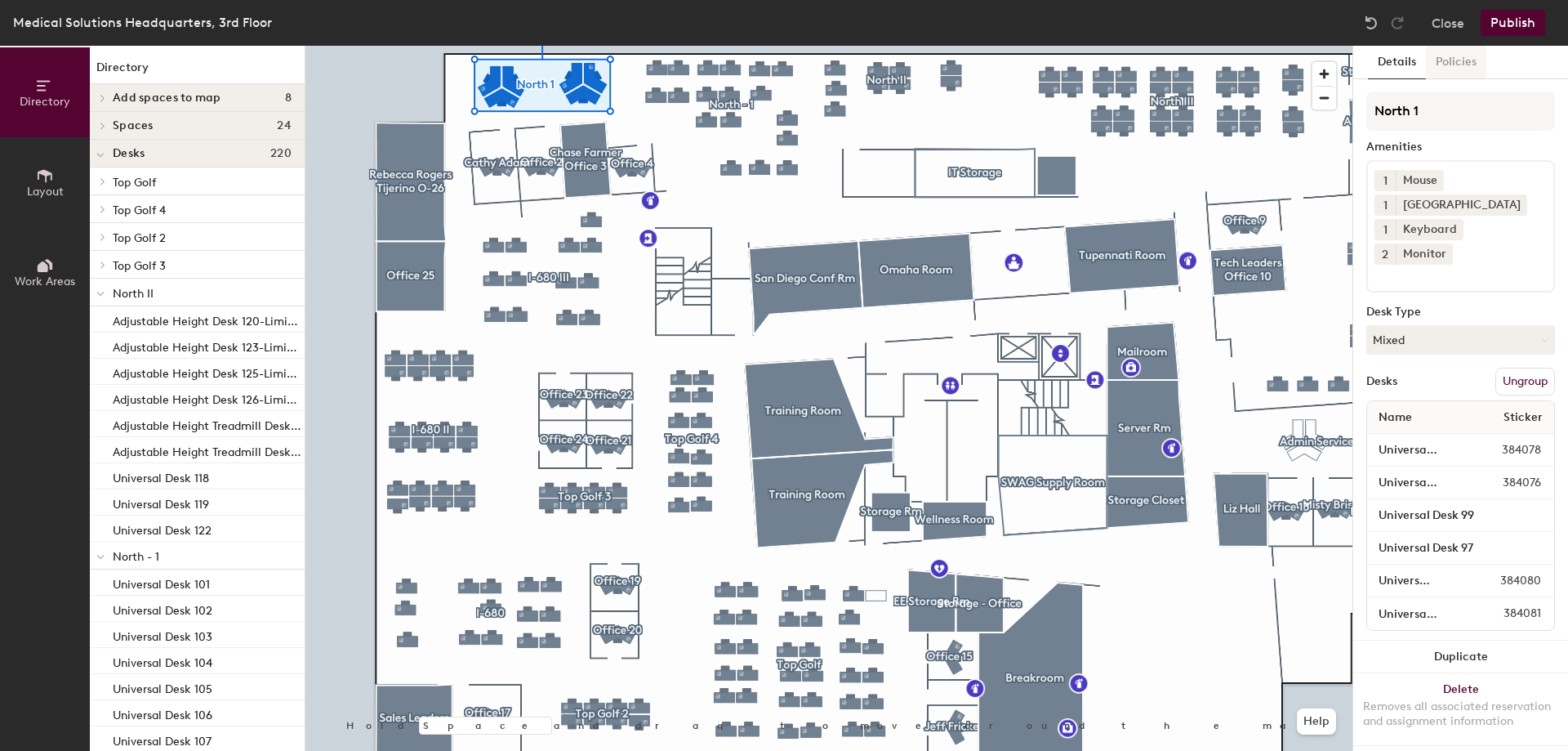
click at [1455, 58] on button "Policies" at bounding box center [1455, 63] width 61 height 34
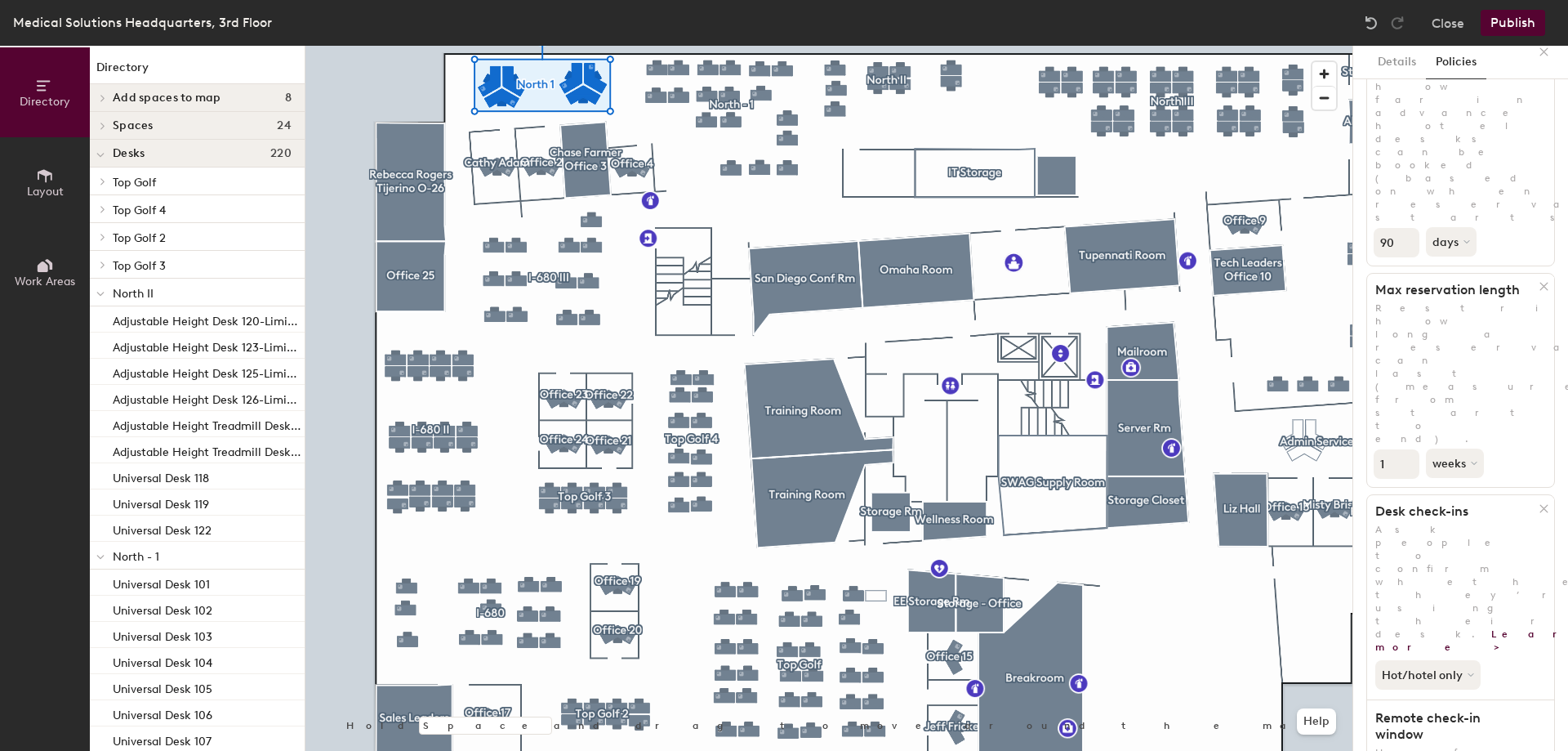
scroll to position [198, 0]
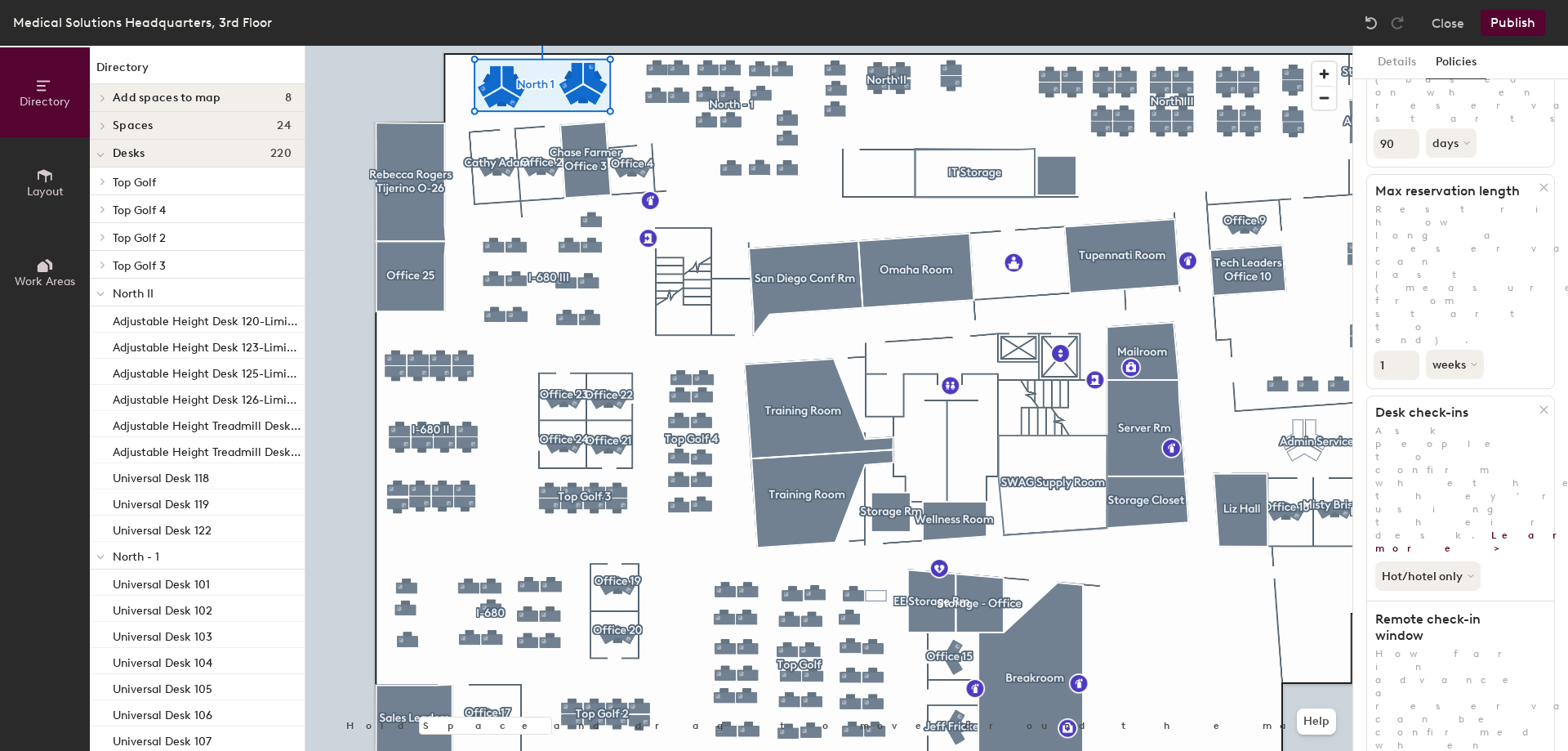
drag, startPoint x: 1395, startPoint y: 630, endPoint x: 1370, endPoint y: 624, distance: 25.7
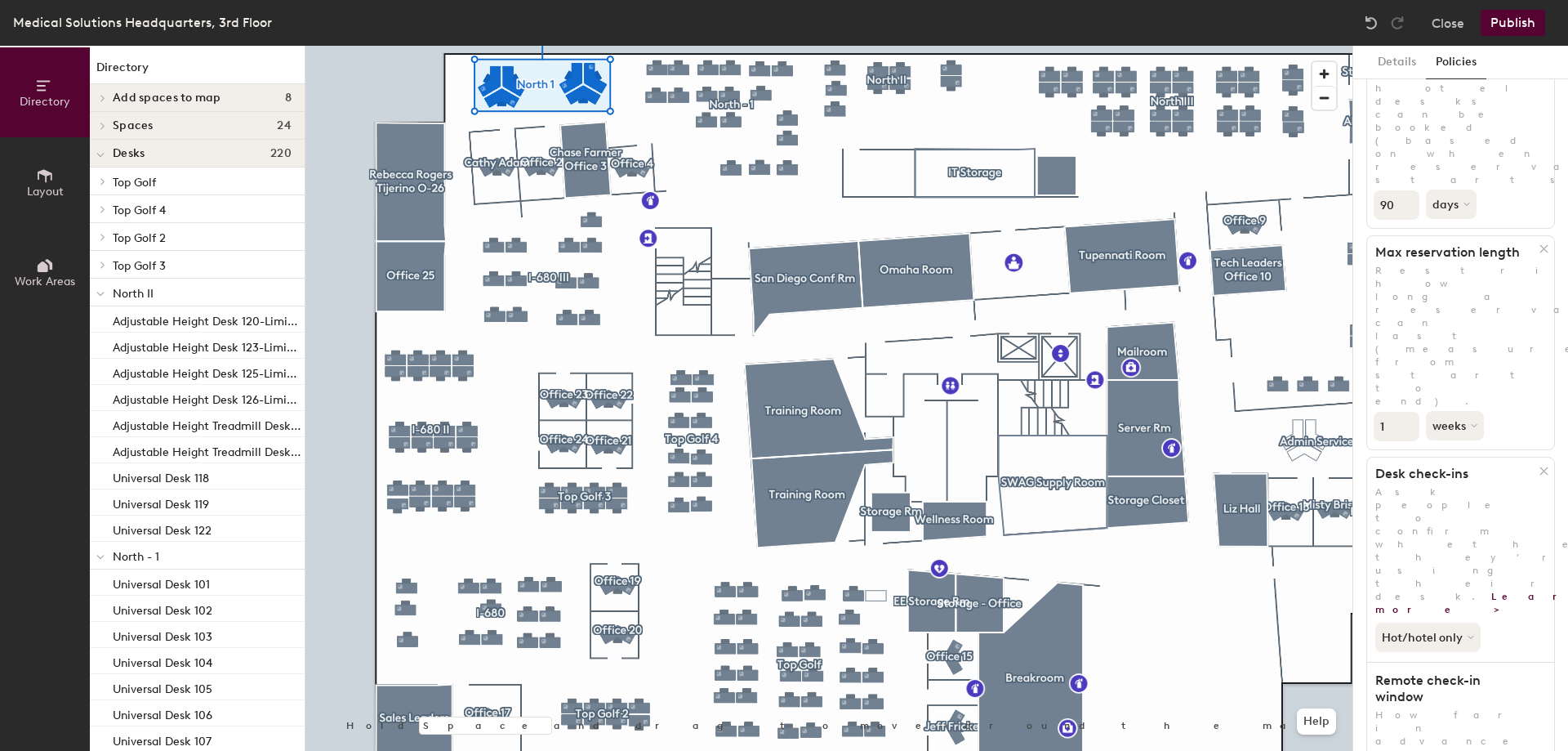
scroll to position [34, 0]
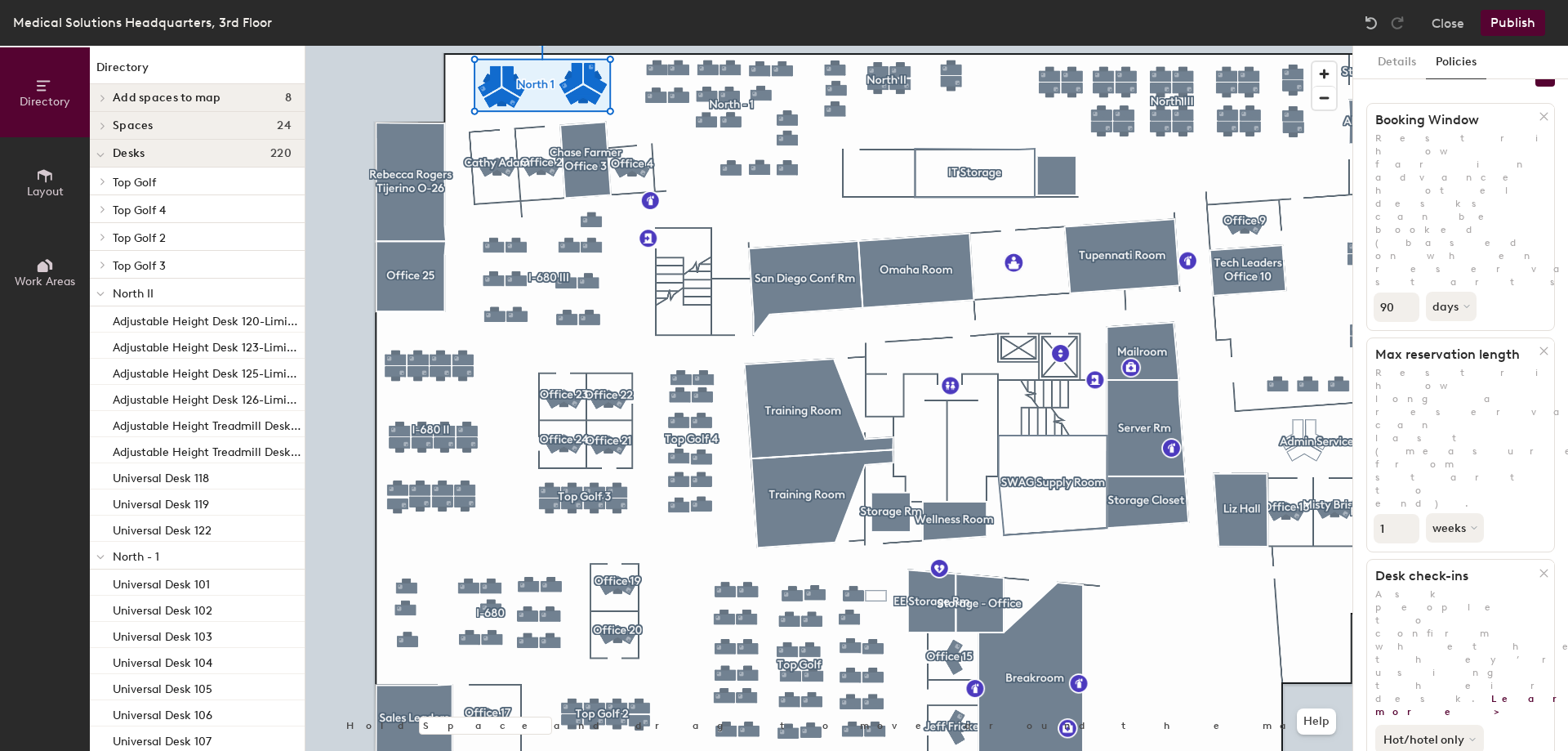
type input "1"
click at [1439, 725] on button "Hot/hotel only" at bounding box center [1428, 739] width 109 height 29
drag, startPoint x: 1392, startPoint y: 189, endPoint x: 1365, endPoint y: 189, distance: 27.0
click at [1365, 189] on div "Details Policies 4 policies applied Booking Window Restrict how far in advance …" at bounding box center [1459, 398] width 215 height 705
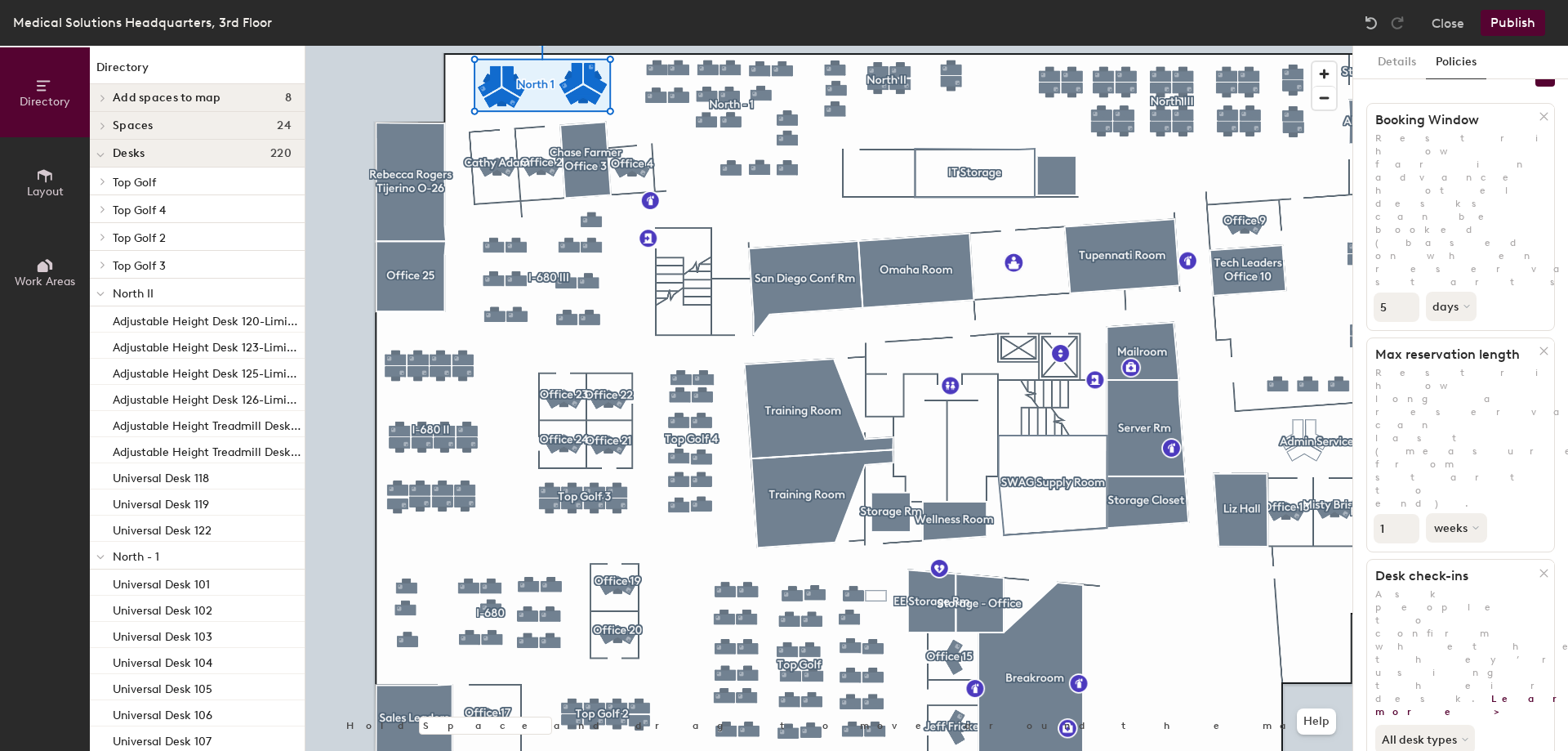
type input "5"
click at [1440, 513] on button "weeks" at bounding box center [1455, 527] width 61 height 29
click at [1466, 602] on div "days" at bounding box center [1458, 614] width 64 height 25
drag, startPoint x: 1390, startPoint y: 303, endPoint x: 1353, endPoint y: 306, distance: 37.1
click at [1353, 306] on div "Details Policies 4 policies applied Booking Window Restrict how far in advance …" at bounding box center [1459, 398] width 215 height 705
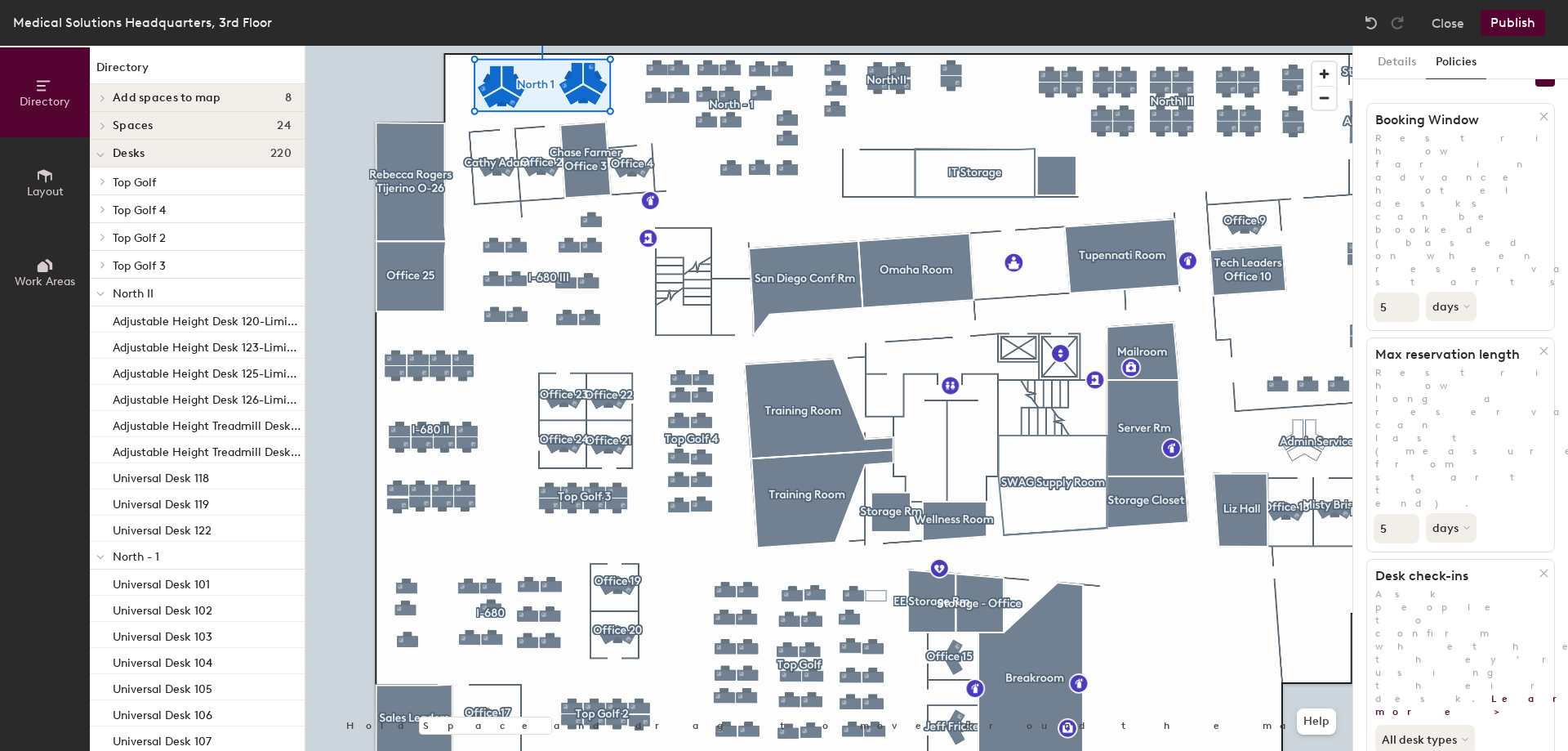
type input "5"
click at [1508, 24] on button "Publish" at bounding box center [1512, 23] width 65 height 26
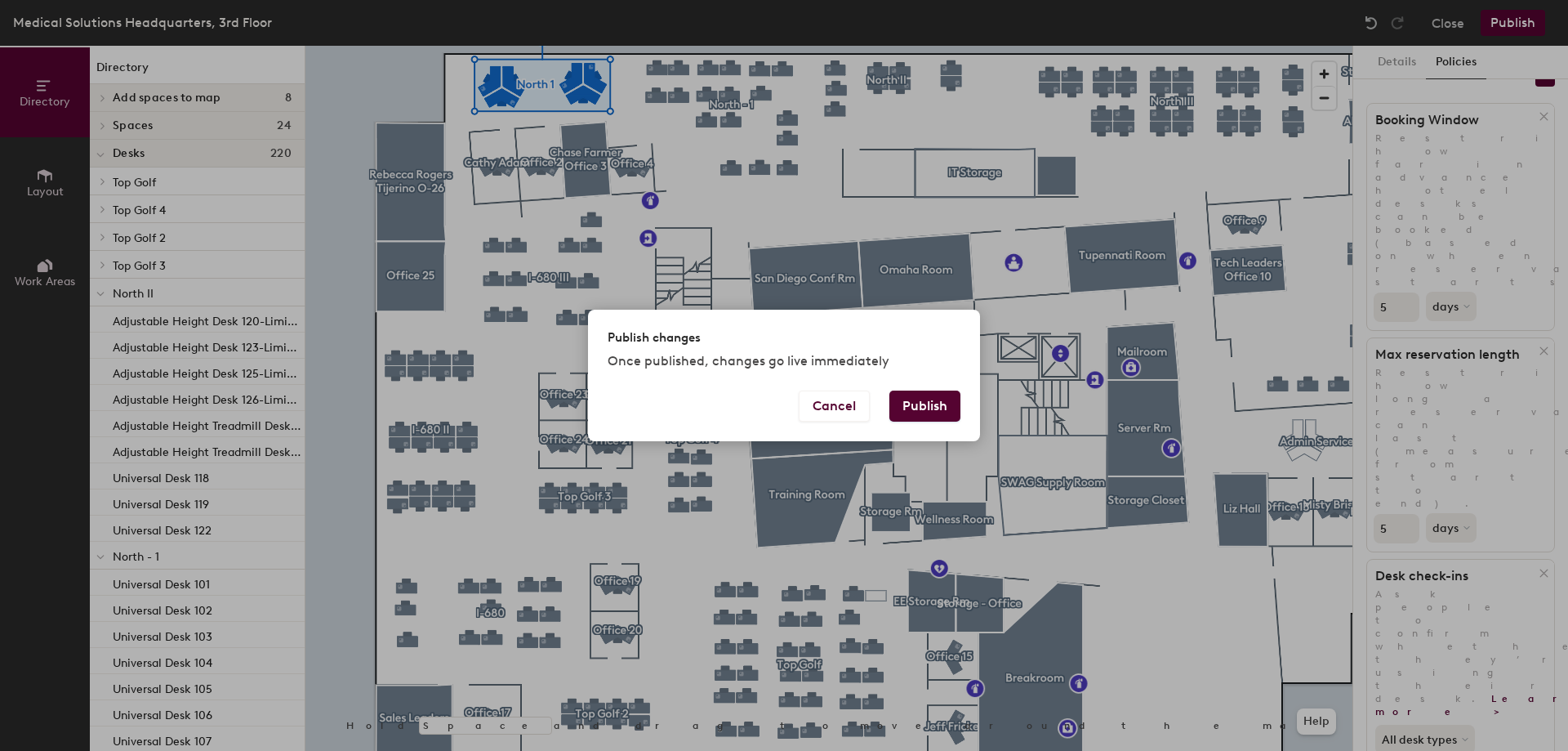
click at [906, 401] on button "Publish" at bounding box center [924, 405] width 71 height 31
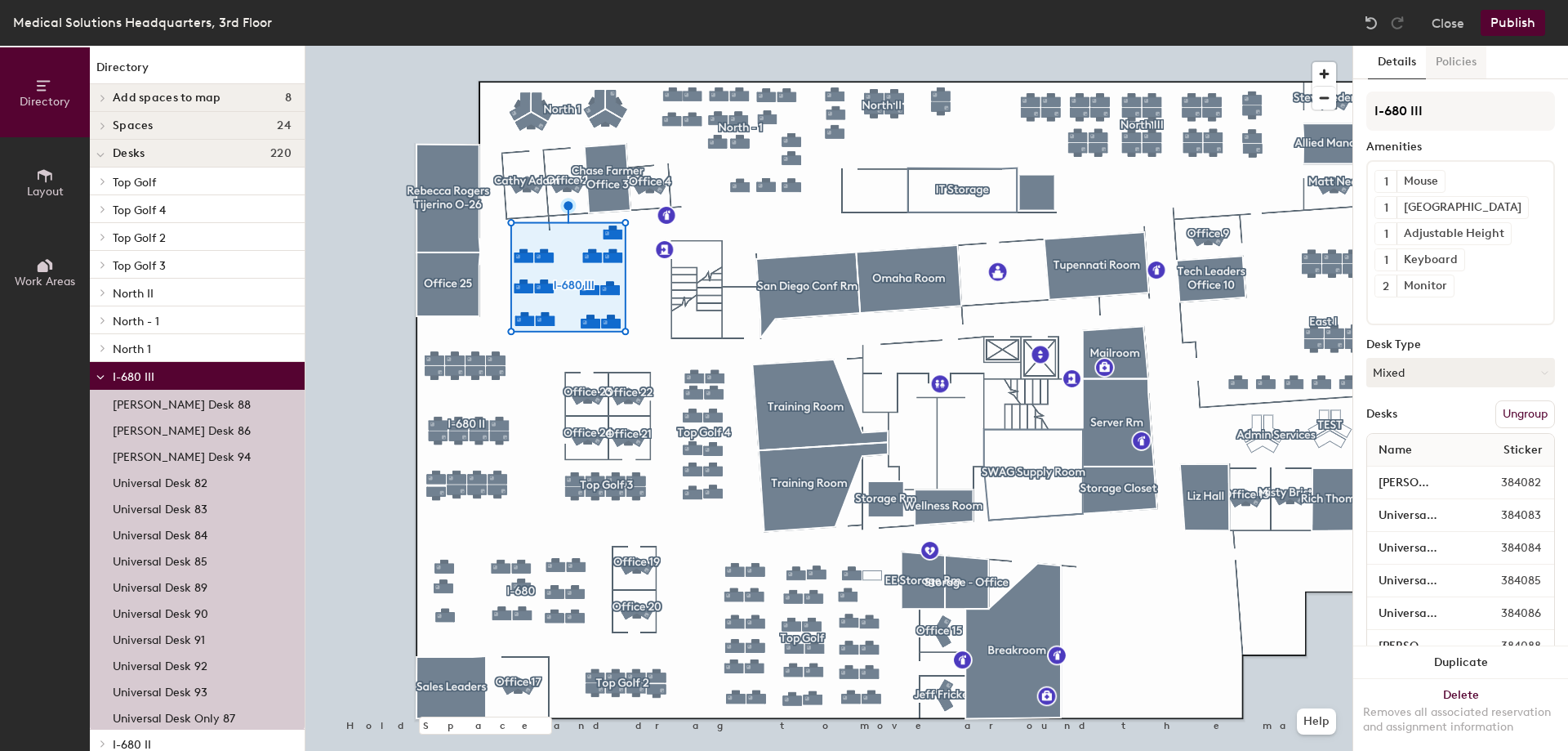
click at [1455, 61] on button "Policies" at bounding box center [1455, 63] width 61 height 34
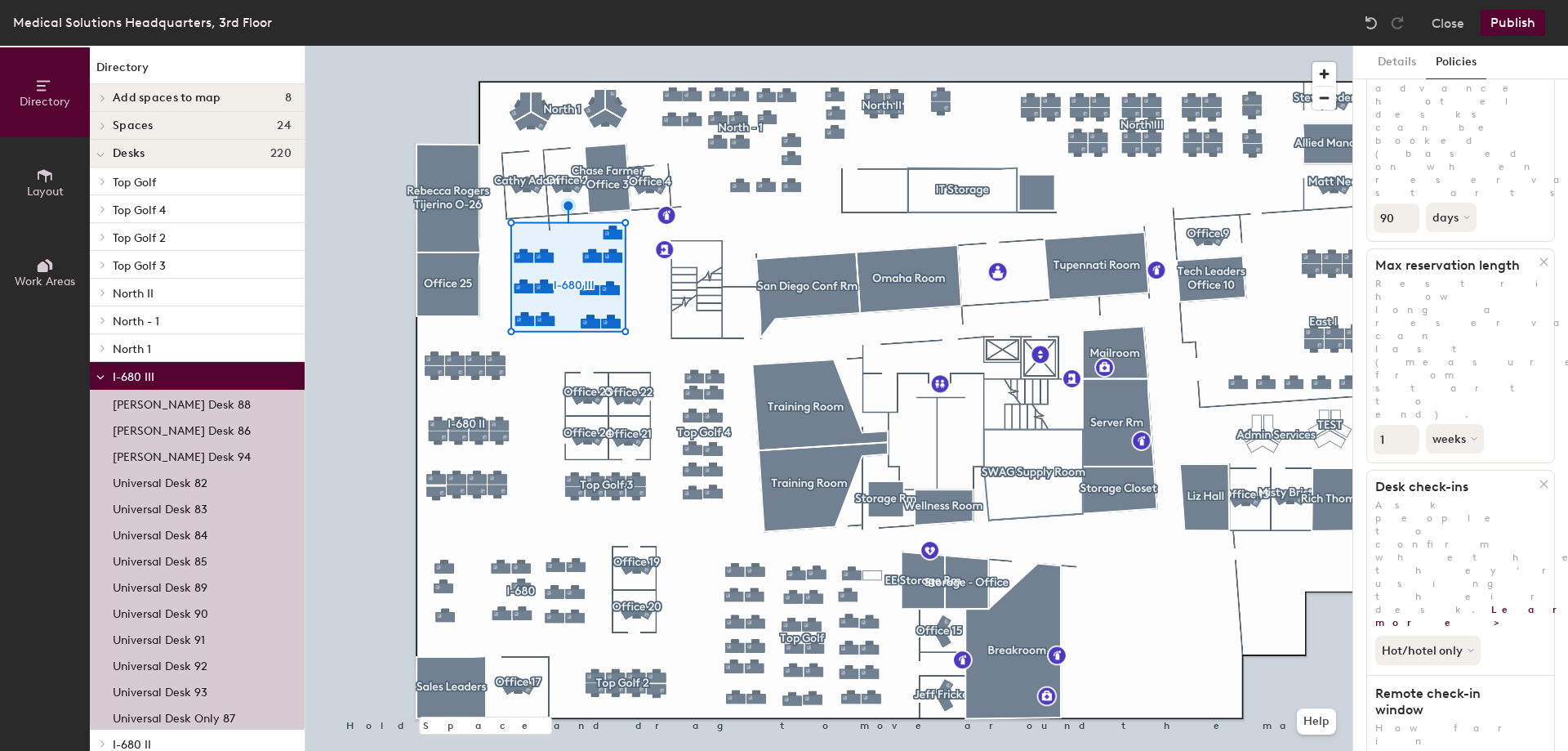
scroll to position [198, 0]
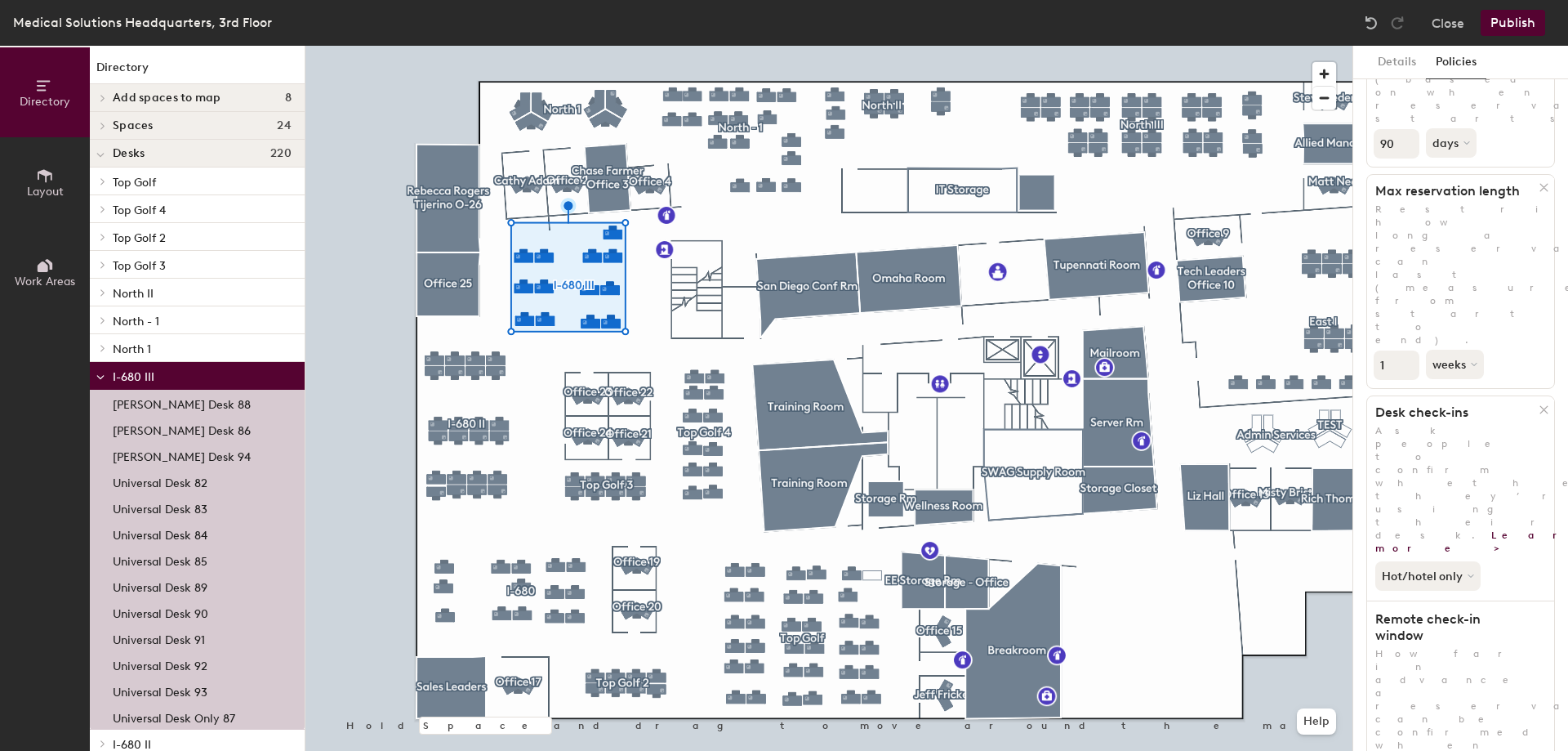
drag, startPoint x: 1399, startPoint y: 625, endPoint x: 1360, endPoint y: 621, distance: 39.2
click at [1360, 621] on div "Details Policies 4 policies applied Booking Window Restrict how far in advance …" at bounding box center [1459, 398] width 215 height 705
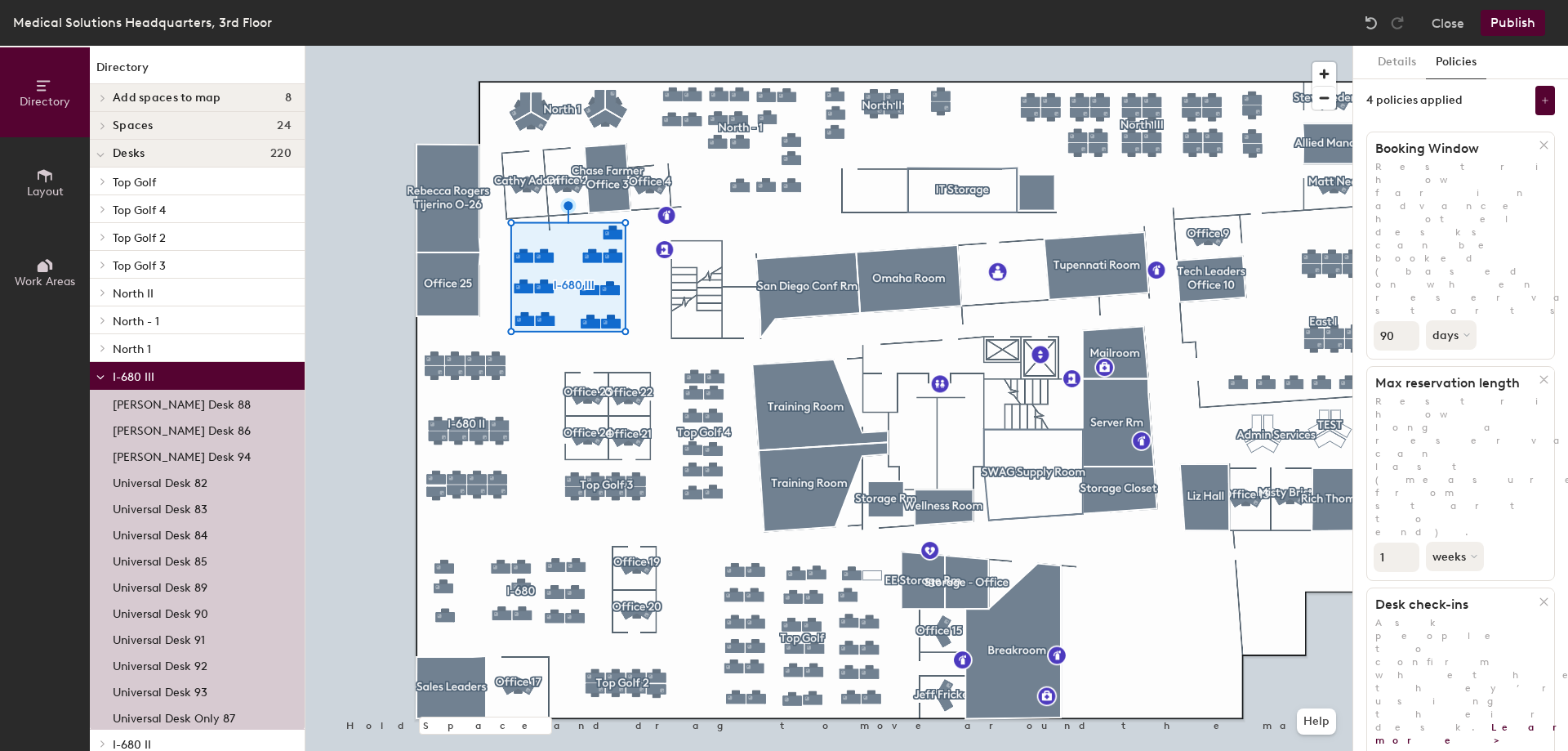
scroll to position [0, 0]
type input "1"
click at [1445, 547] on button "weeks" at bounding box center [1455, 561] width 61 height 29
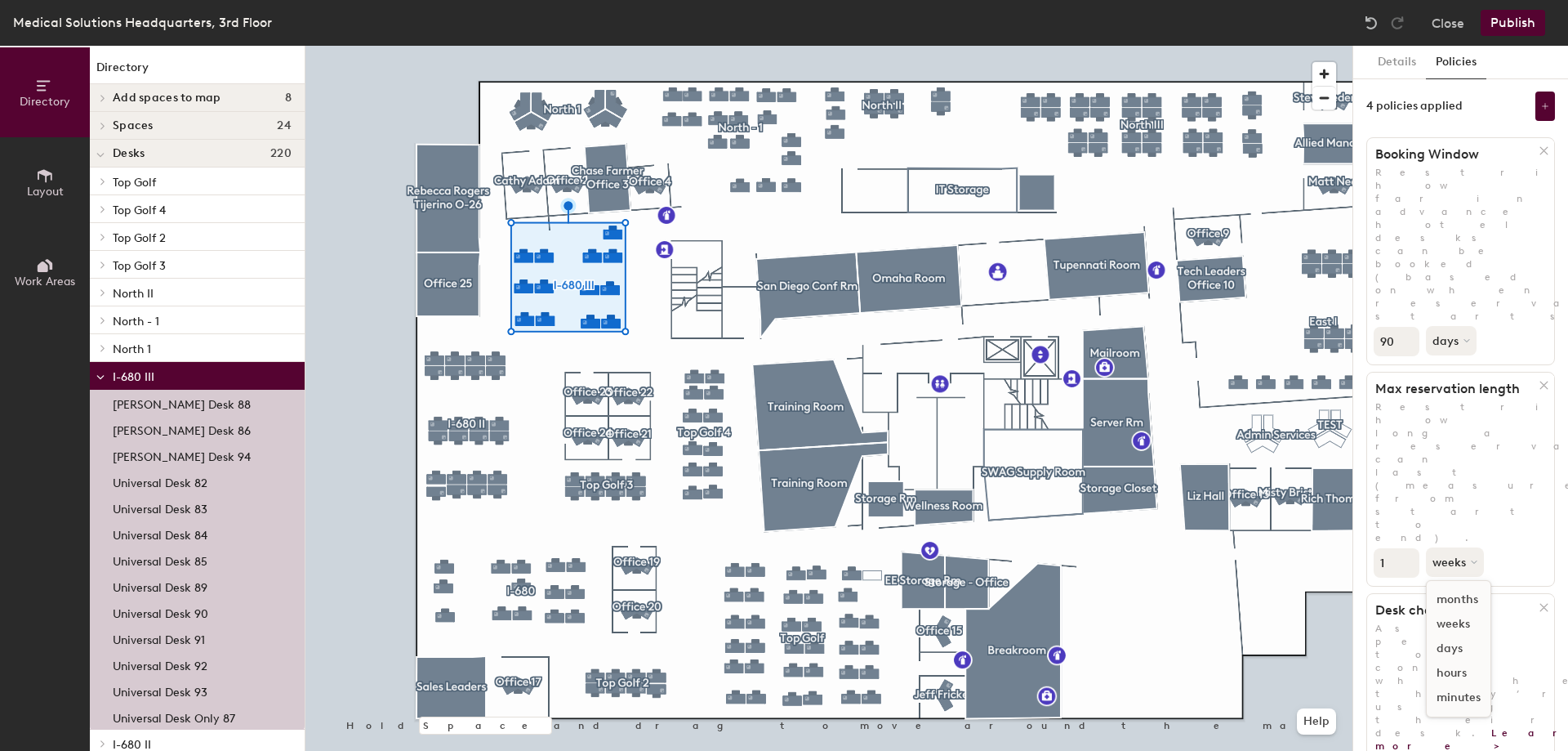
click at [1463, 636] on div "days" at bounding box center [1458, 648] width 64 height 25
drag, startPoint x: 1398, startPoint y: 224, endPoint x: 1361, endPoint y: 222, distance: 37.1
click at [1361, 222] on div "Details Policies 4 policies applied Booking Window Restrict how far in advance …" at bounding box center [1459, 398] width 215 height 705
type input "1"
click at [462, 46] on div at bounding box center [828, 46] width 1047 height 0
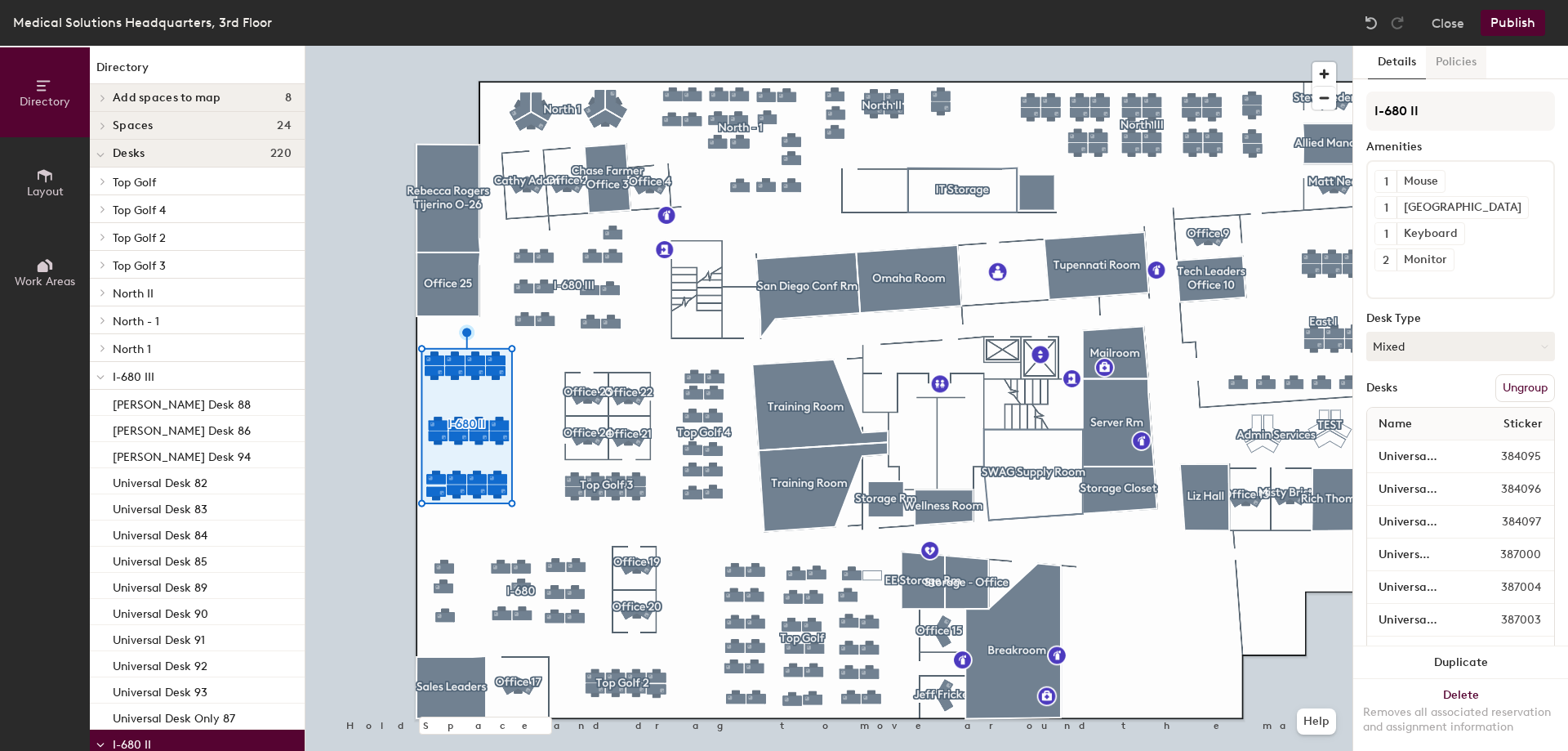
click at [1447, 55] on button "Policies" at bounding box center [1455, 63] width 61 height 34
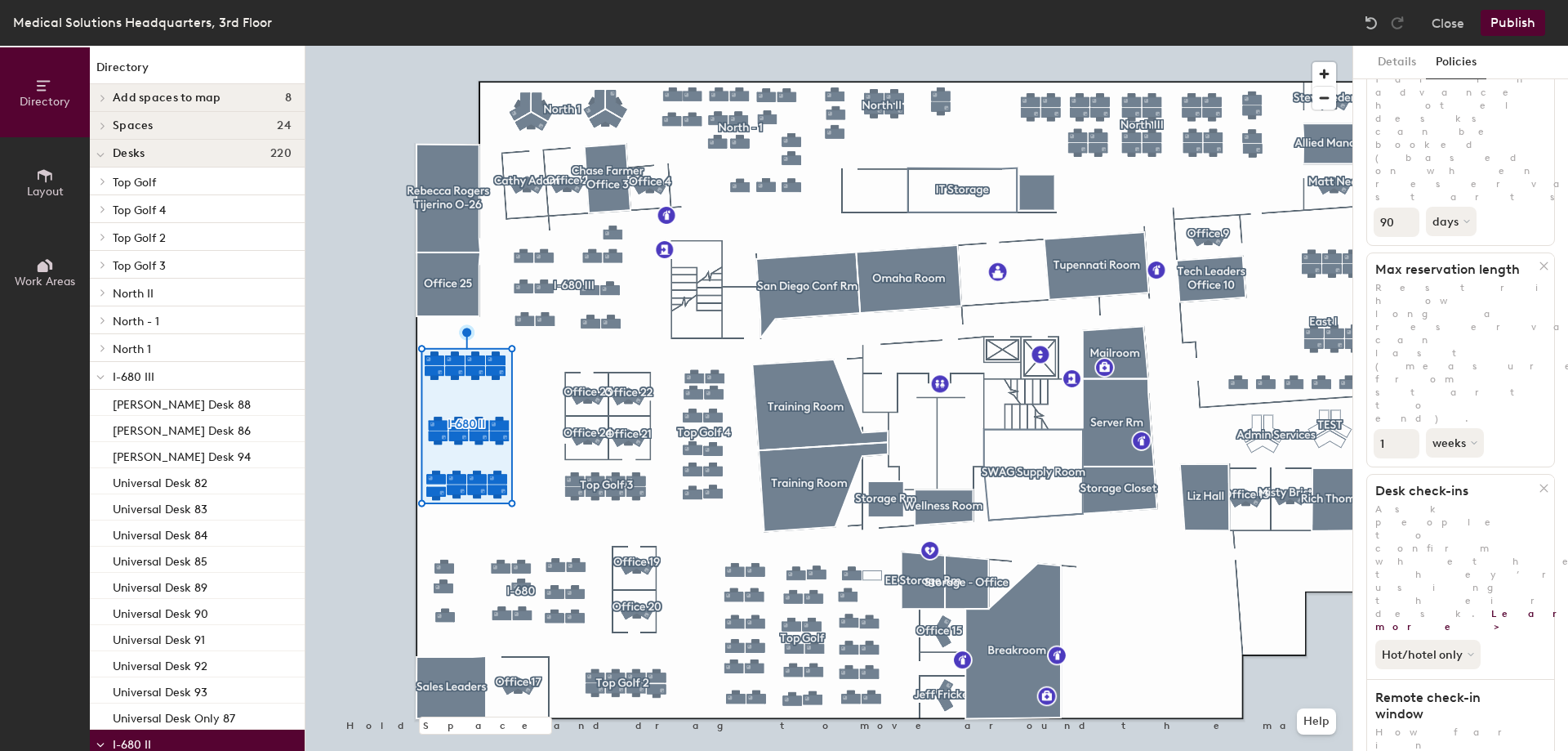
scroll to position [198, 0]
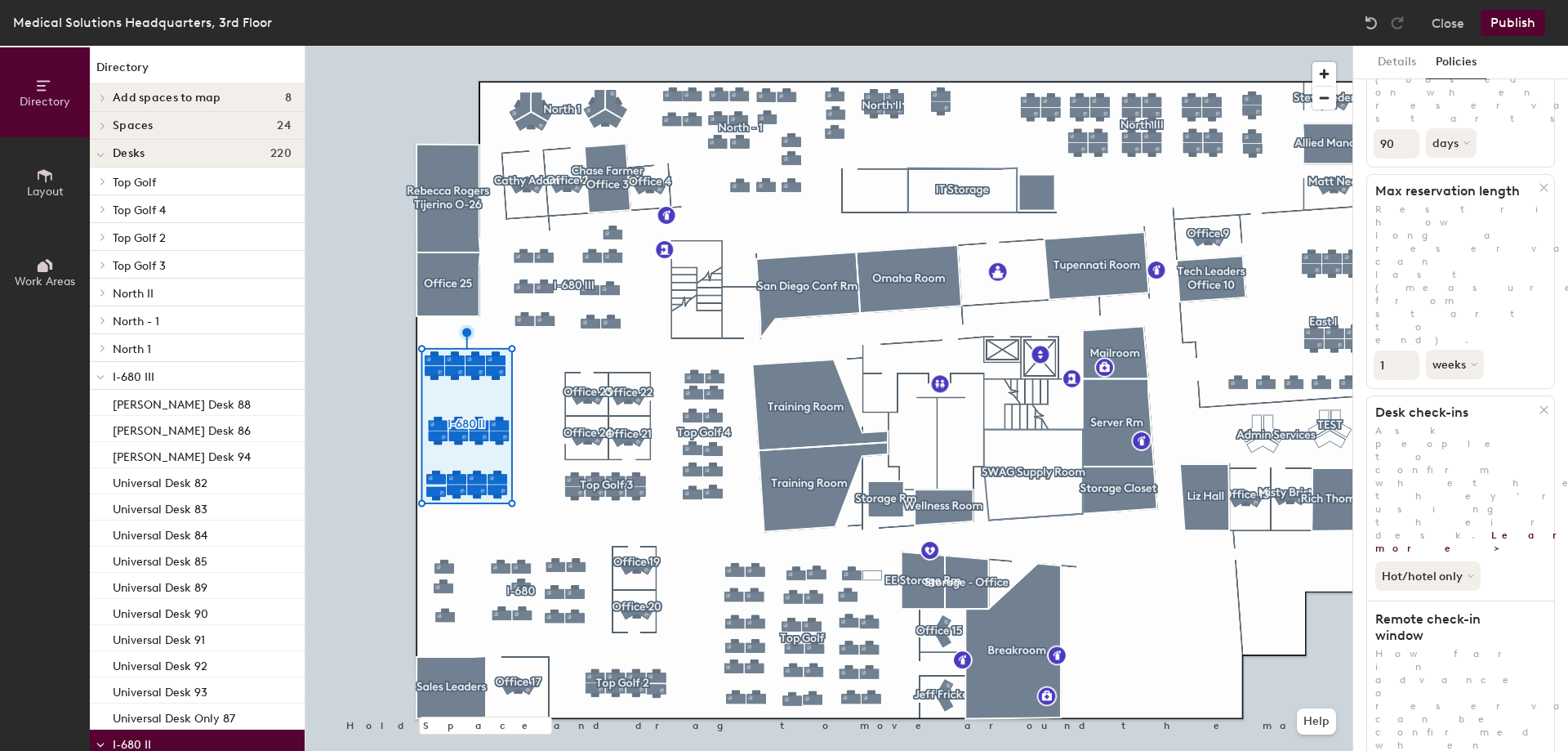
click at [1421, 561] on button "Hot/hotel only" at bounding box center [1428, 575] width 109 height 29
click at [1423, 601] on div "All desk types" at bounding box center [1425, 611] width 101 height 20
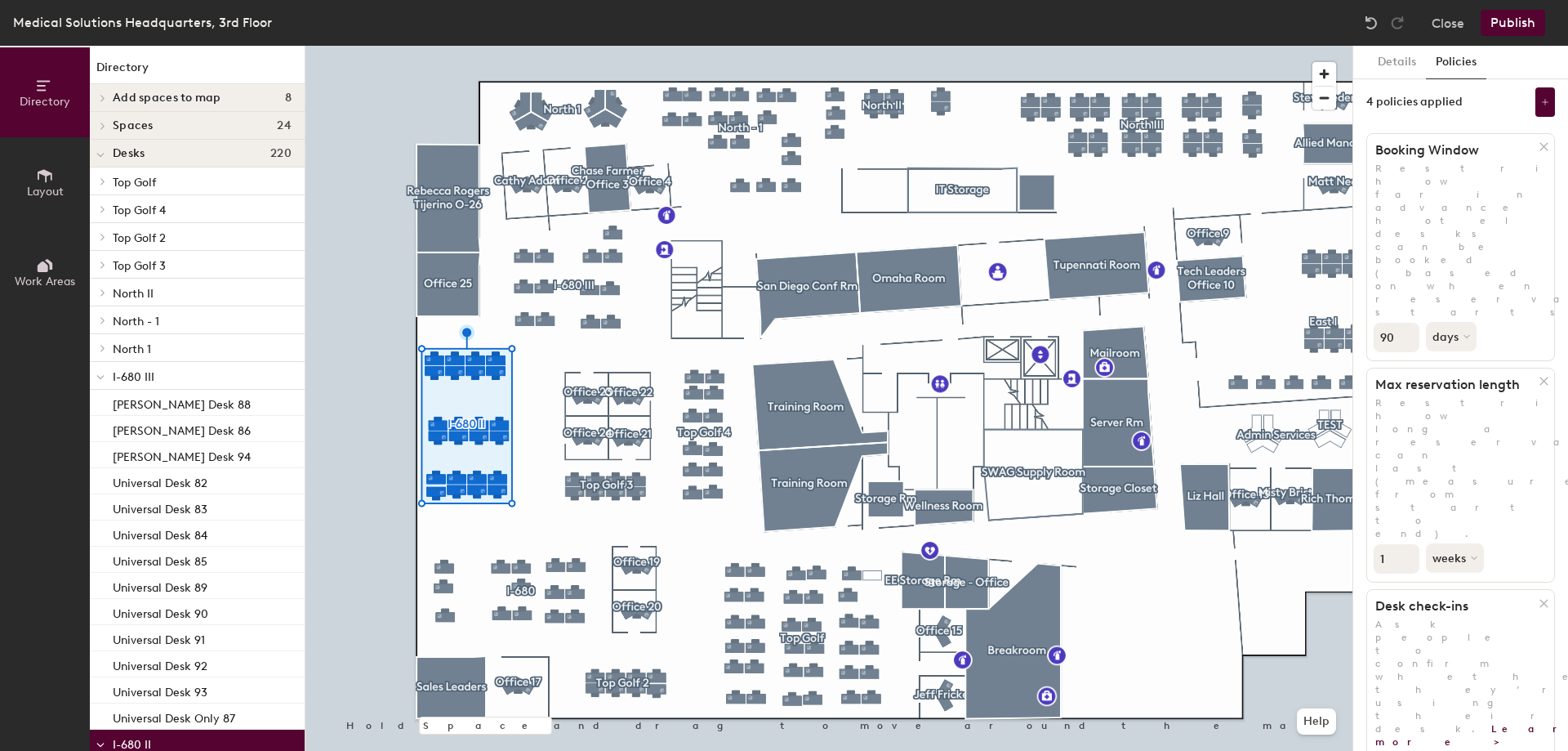
scroll to position [0, 0]
click at [1449, 547] on button "weeks" at bounding box center [1455, 561] width 61 height 29
click at [1461, 636] on div "days" at bounding box center [1458, 648] width 64 height 25
drag, startPoint x: 1393, startPoint y: 224, endPoint x: 1375, endPoint y: 224, distance: 18.0
click at [1375, 327] on input "90" at bounding box center [1396, 341] width 46 height 29
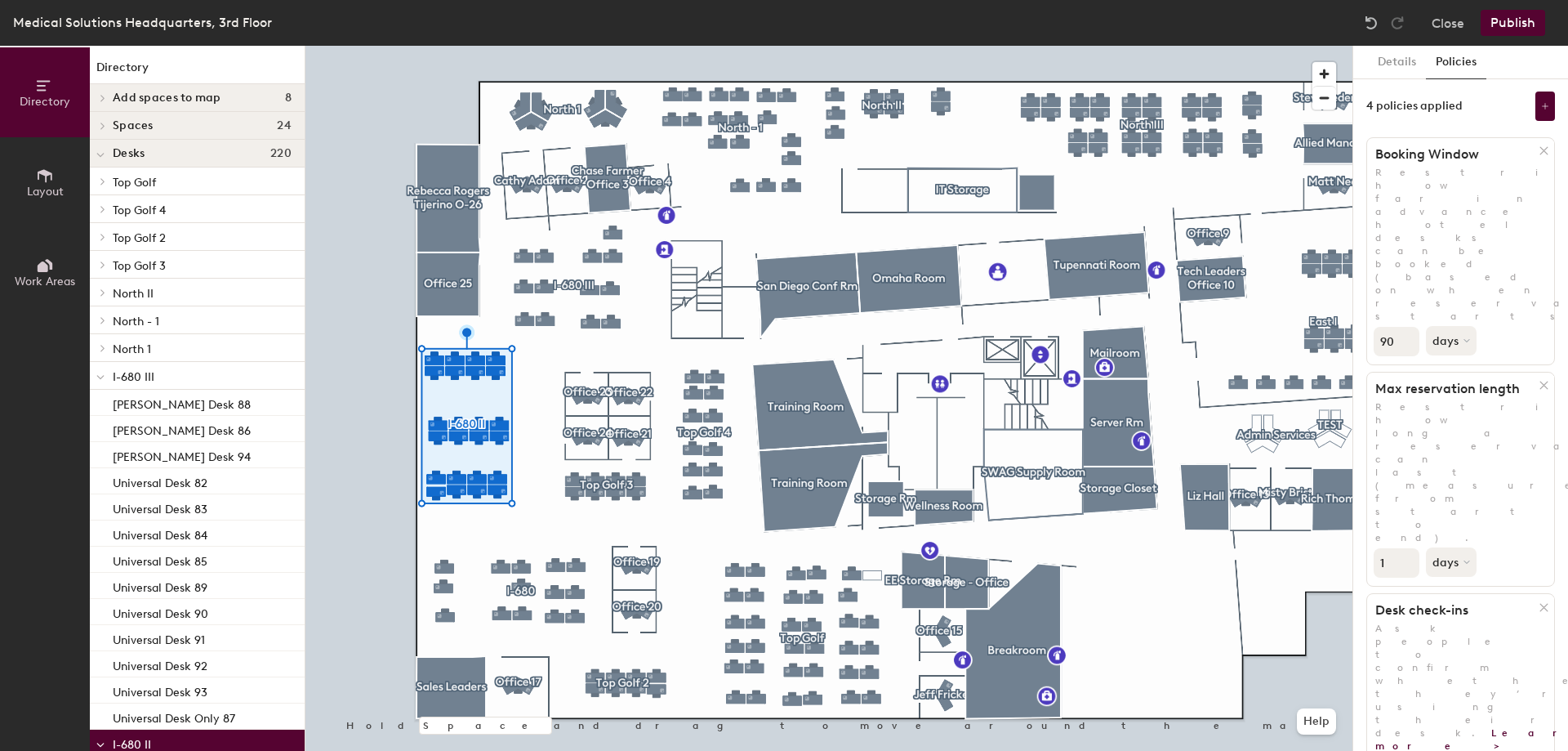
drag, startPoint x: 1386, startPoint y: 353, endPoint x: 1363, endPoint y: 349, distance: 23.3
click at [1363, 349] on div "Details Policies 4 policies applied Booking Window Restrict how far in advance …" at bounding box center [1459, 398] width 215 height 705
type input "5"
drag, startPoint x: 1397, startPoint y: 218, endPoint x: 1362, endPoint y: 218, distance: 35.0
click at [1362, 218] on div "Details Policies 4 policies applied Booking Window Restrict how far in advance …" at bounding box center [1459, 398] width 215 height 705
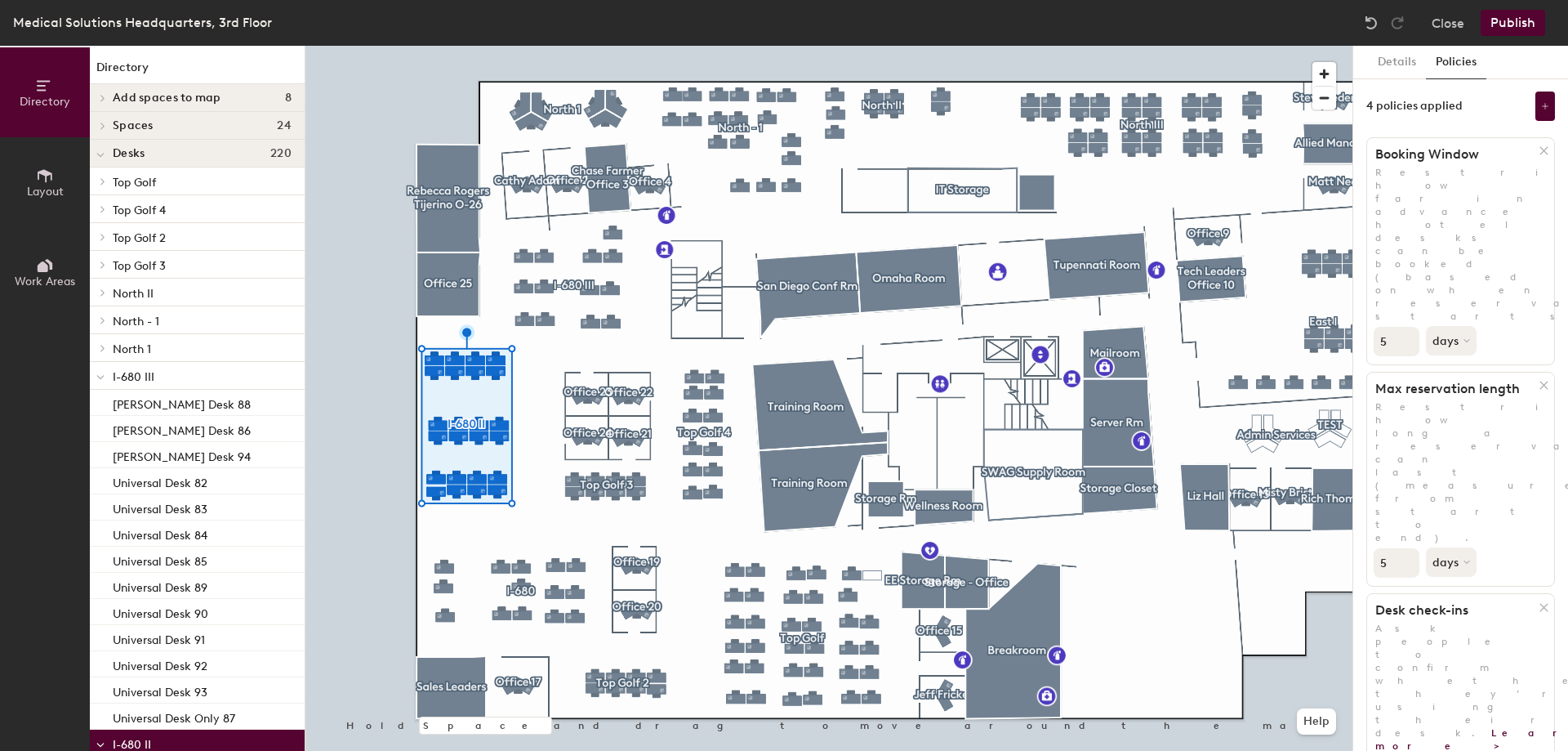
type input "5"
click at [594, 46] on div at bounding box center [828, 46] width 1047 height 0
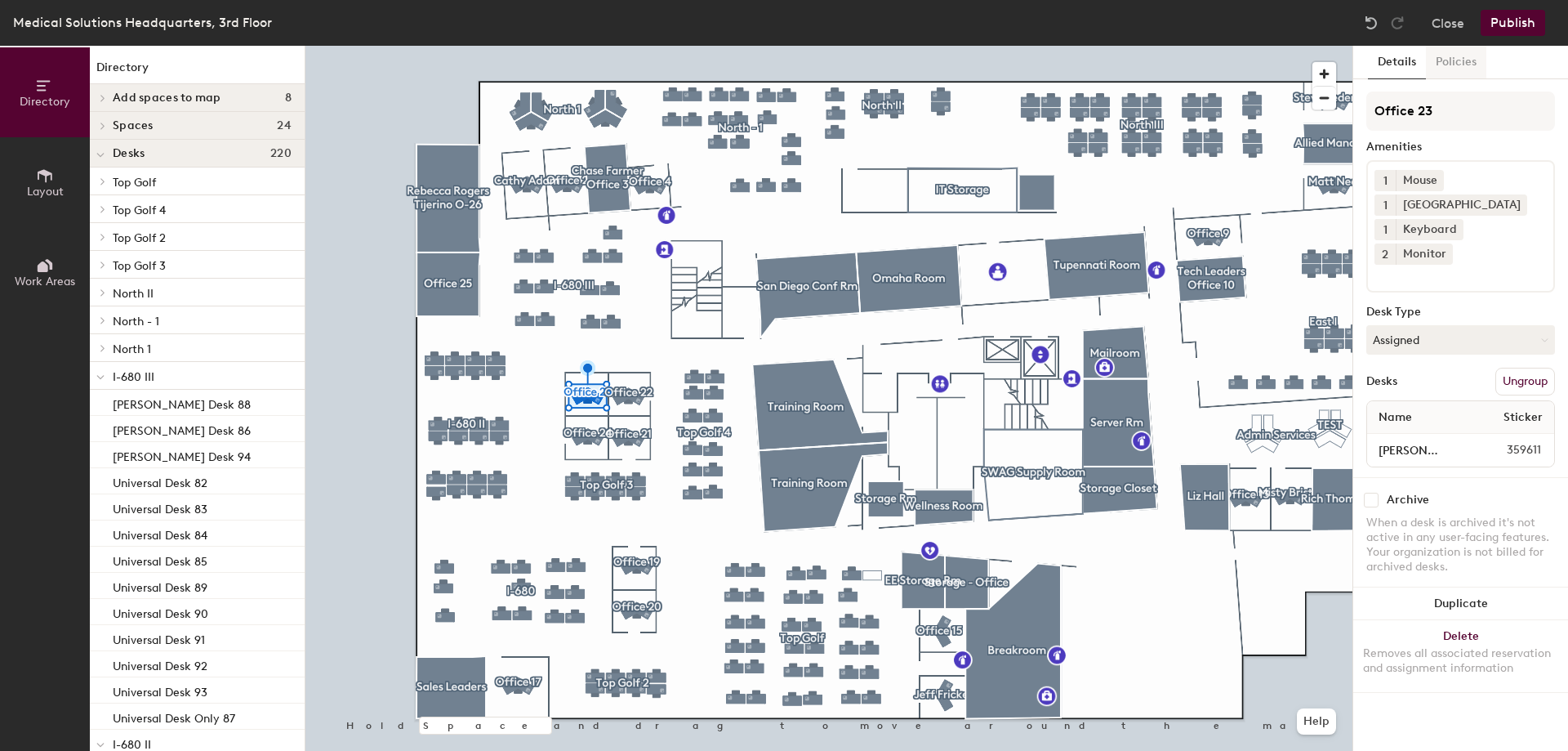
click at [1468, 66] on button "Policies" at bounding box center [1455, 63] width 61 height 34
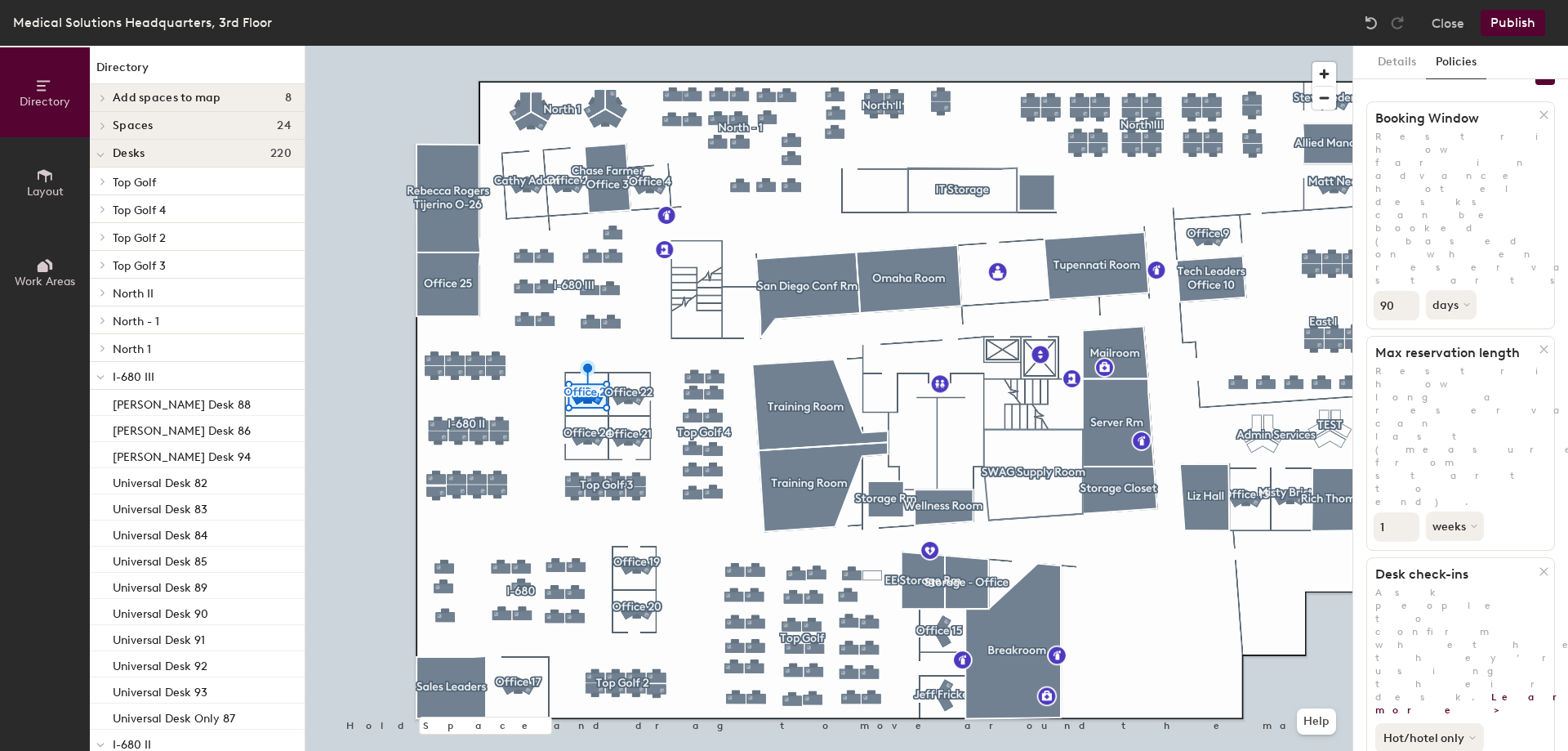
scroll to position [34, 0]
click at [1425, 725] on button "Hot/hotel only" at bounding box center [1428, 739] width 109 height 29
click at [1468, 513] on button "weeks" at bounding box center [1455, 527] width 61 height 29
click at [1455, 602] on div "days" at bounding box center [1458, 614] width 64 height 25
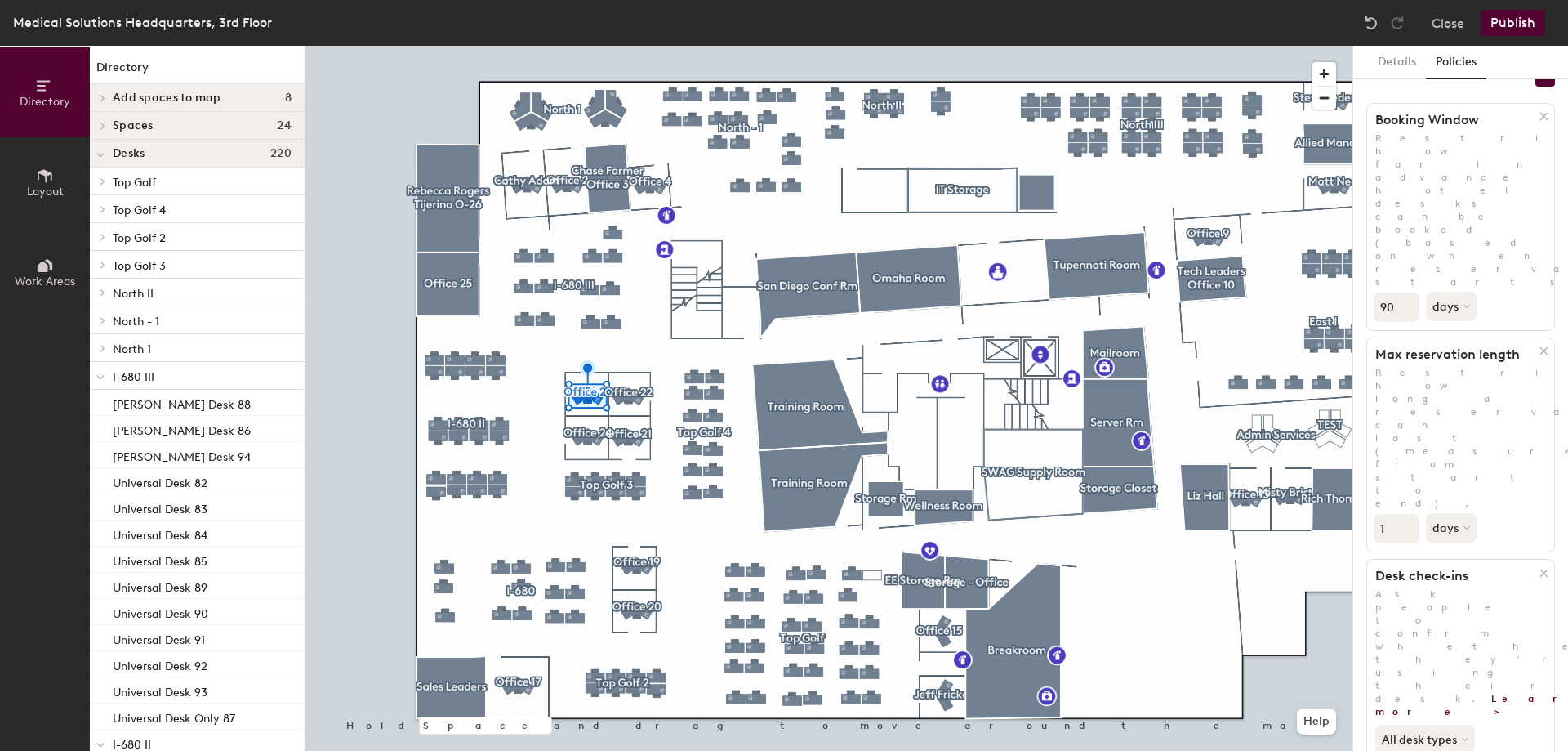
click at [1385, 514] on input "1" at bounding box center [1396, 528] width 46 height 29
click at [1320, 307] on div "Directory Layout Work Areas Directory Add spaces to map 8 Misty Bristol O-12 N …" at bounding box center [784, 398] width 1568 height 705
type input "5"
drag, startPoint x: 1393, startPoint y: 191, endPoint x: 1356, endPoint y: 191, distance: 37.0
click at [1356, 191] on div "Details Policies 4 policies applied Booking Window Restrict how far in advance …" at bounding box center [1459, 398] width 215 height 705
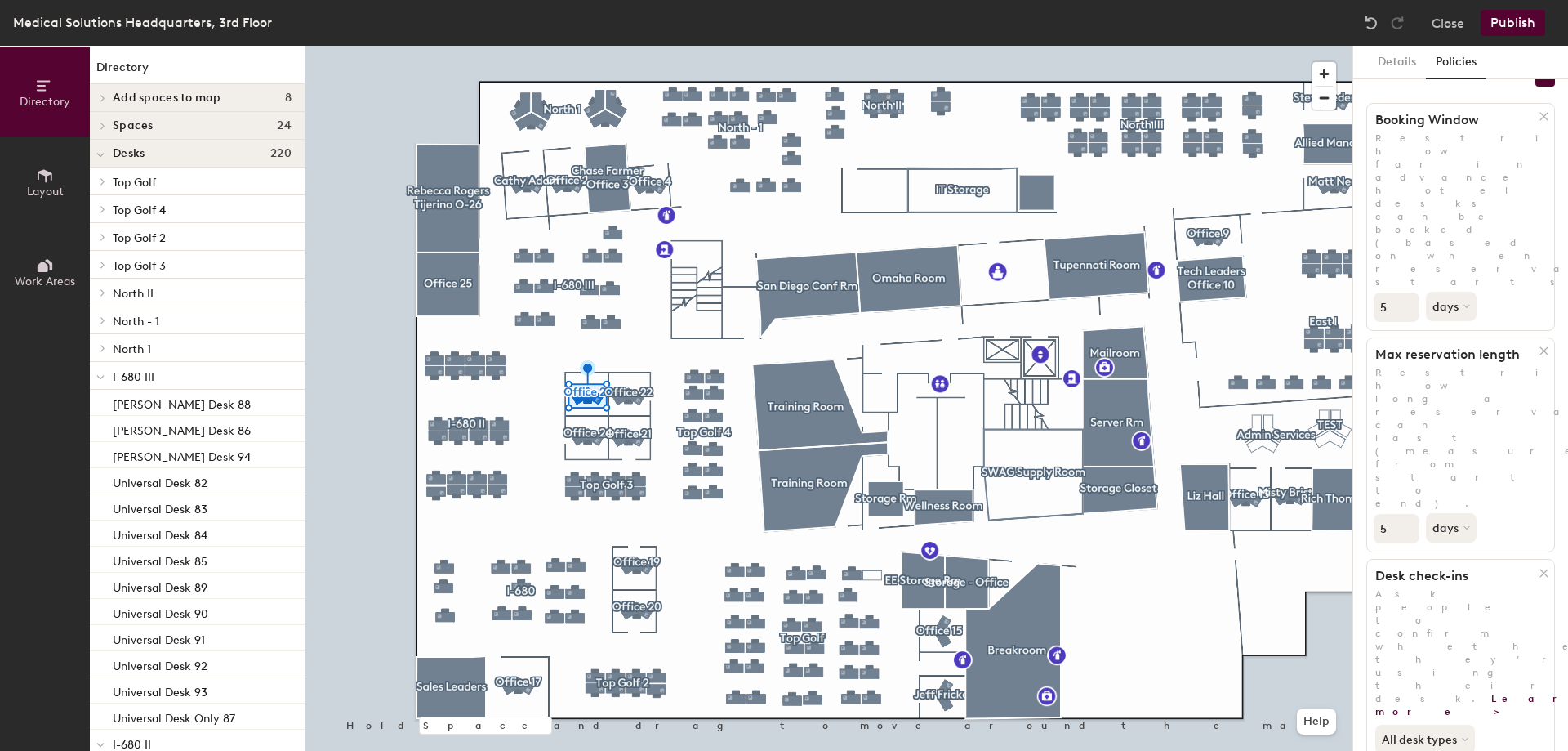
type input "5"
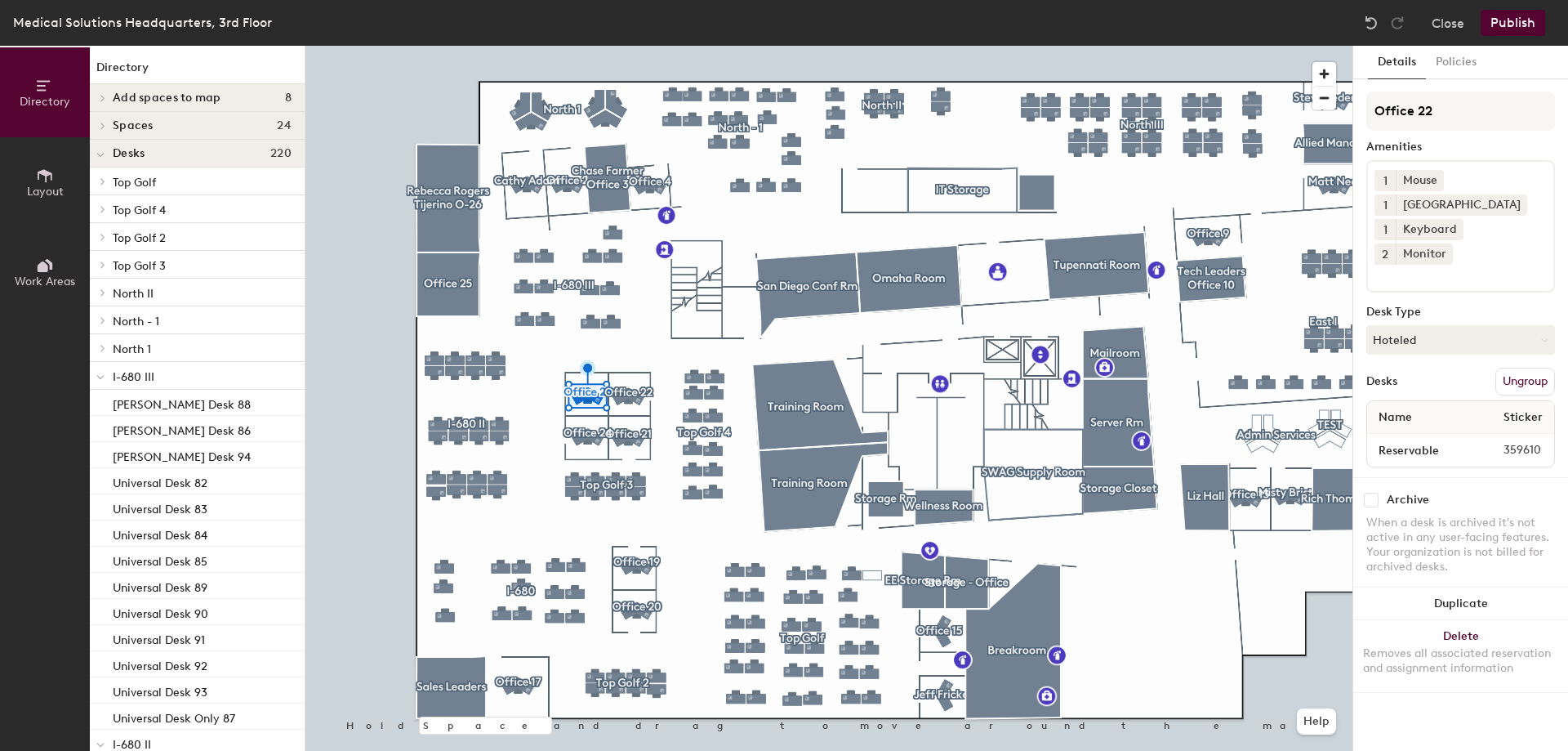
scroll to position [0, 0]
click at [1459, 67] on button "Policies" at bounding box center [1455, 63] width 61 height 34
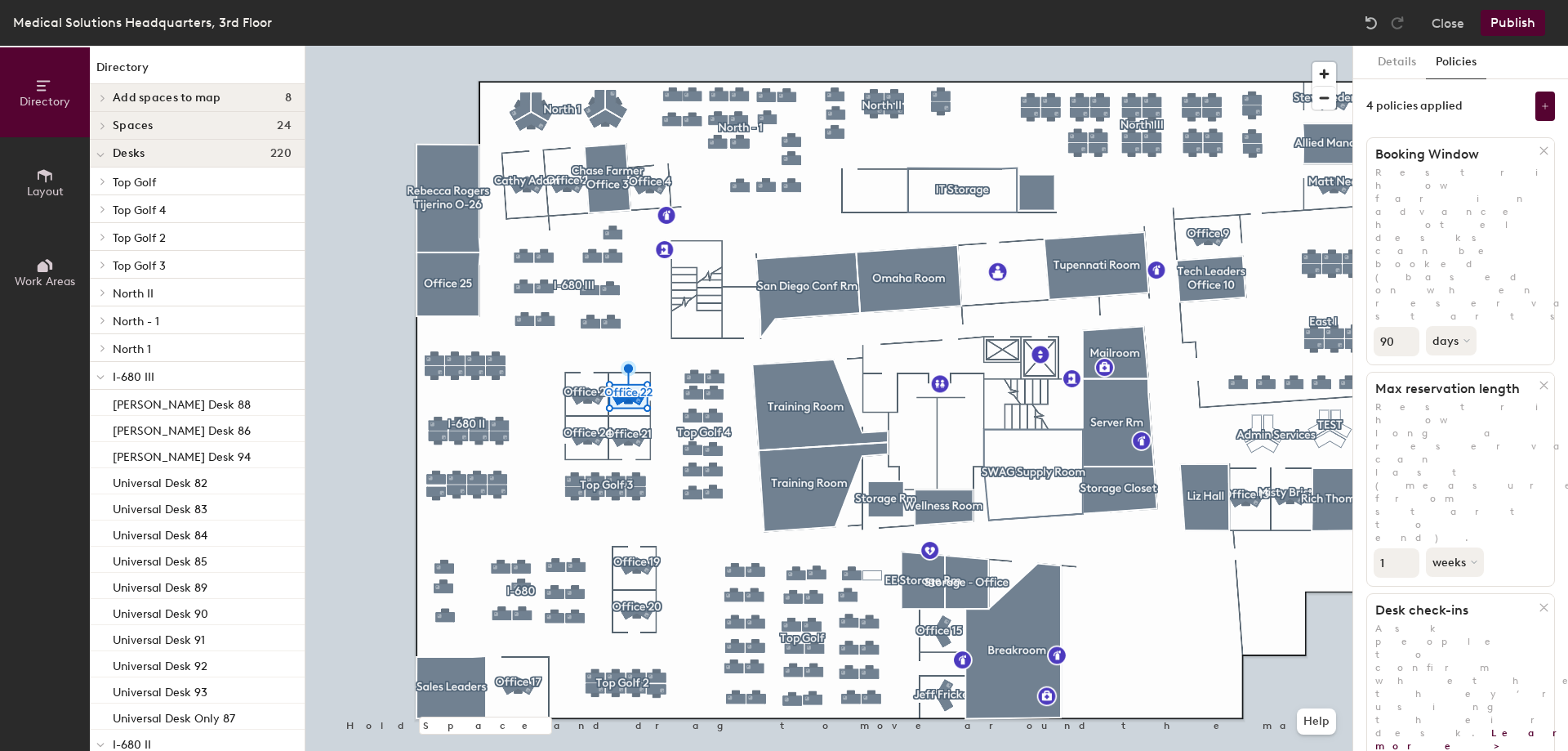
click at [1444, 547] on button "weeks" at bounding box center [1455, 561] width 61 height 29
click at [1464, 636] on div "days" at bounding box center [1458, 648] width 64 height 25
click at [1337, 336] on div "Directory Layout Work Areas Directory Add spaces to map 8 Misty Bristol O-12 N …" at bounding box center [784, 398] width 1568 height 705
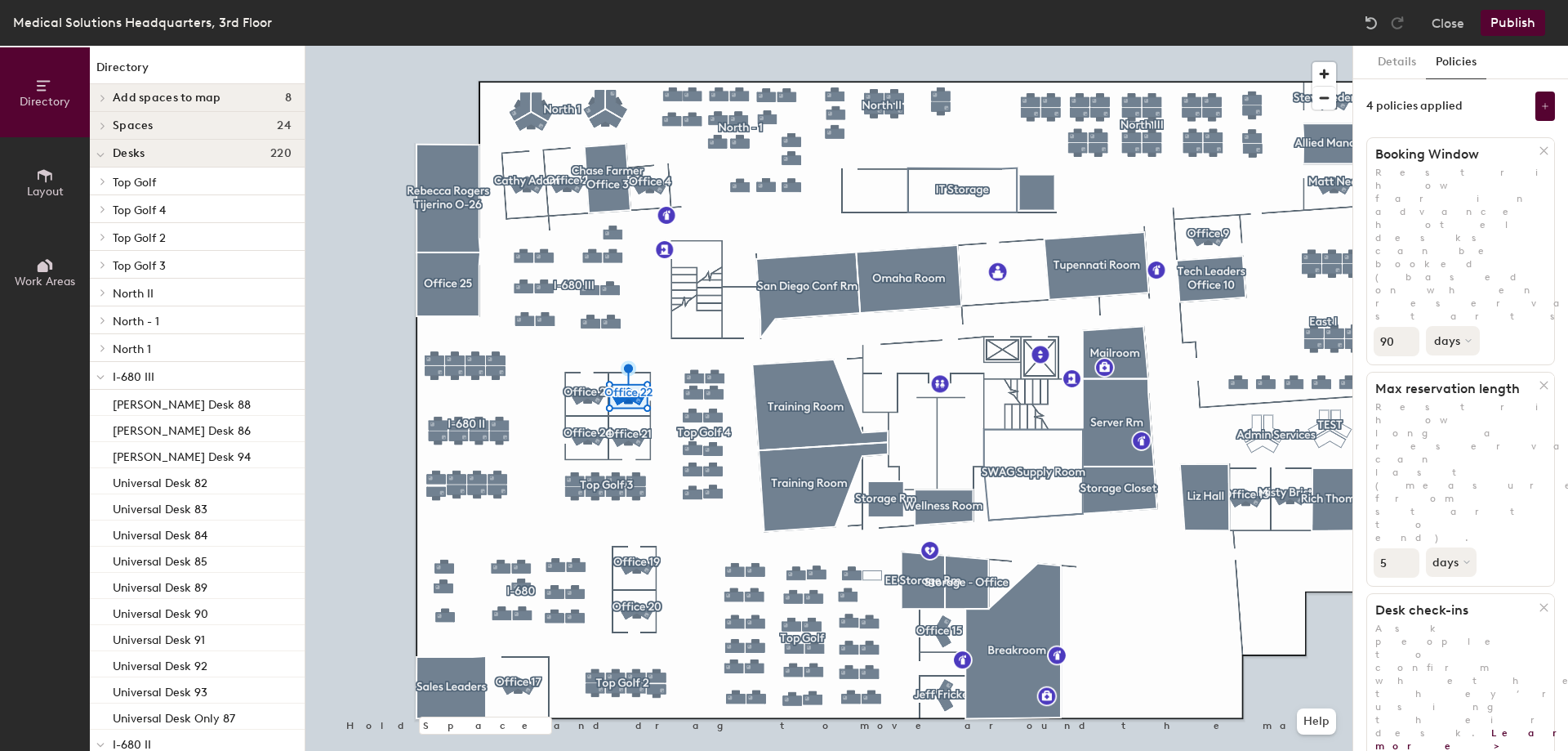
type input "5"
click at [1456, 326] on button "days" at bounding box center [1452, 340] width 54 height 29
click at [1457, 415] on div "days" at bounding box center [1458, 427] width 64 height 25
drag, startPoint x: 1398, startPoint y: 222, endPoint x: 1358, endPoint y: 218, distance: 40.2
click at [1358, 218] on div "Details Policies 4 policies applied Booking Window Restrict how far in advance …" at bounding box center [1459, 398] width 215 height 705
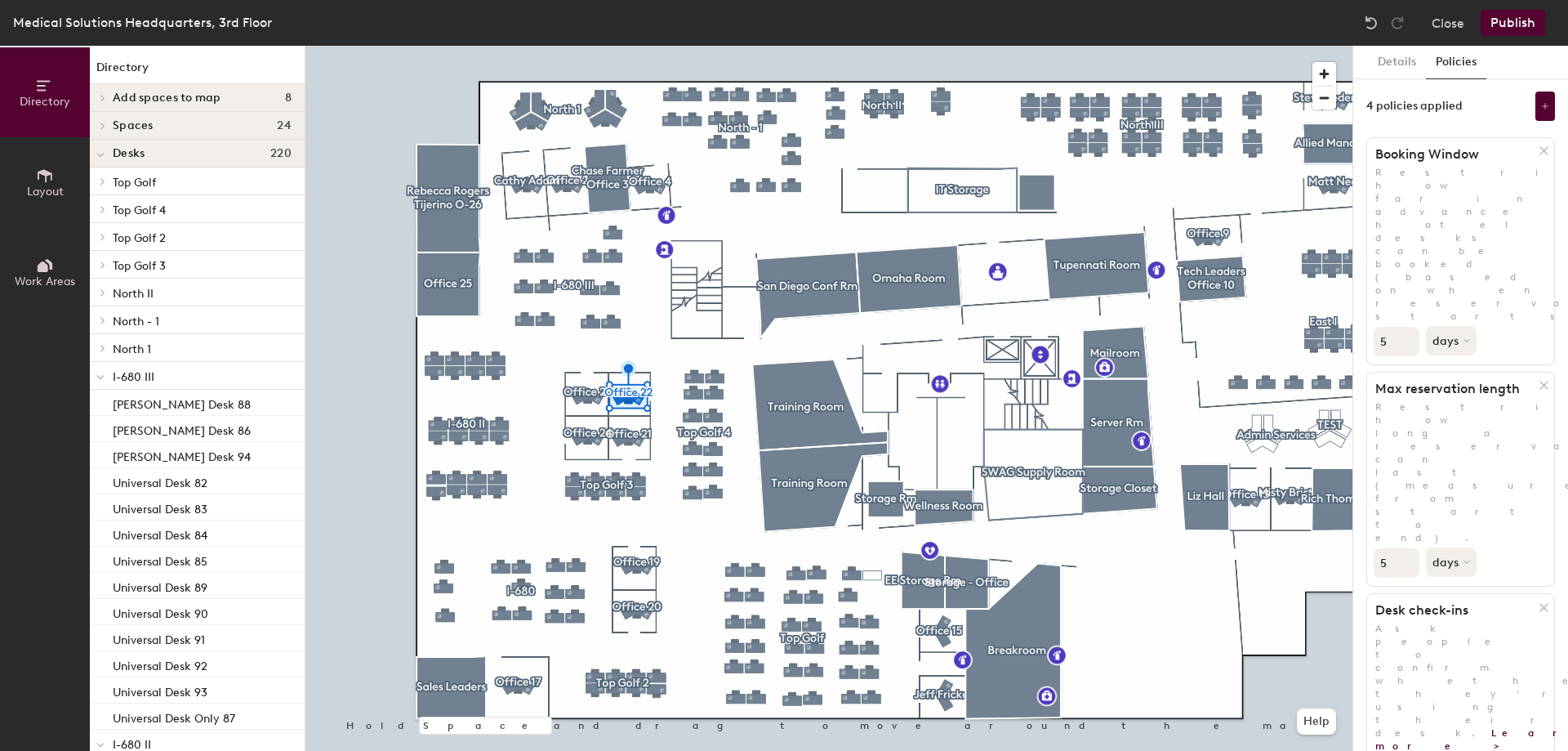
type input "5"
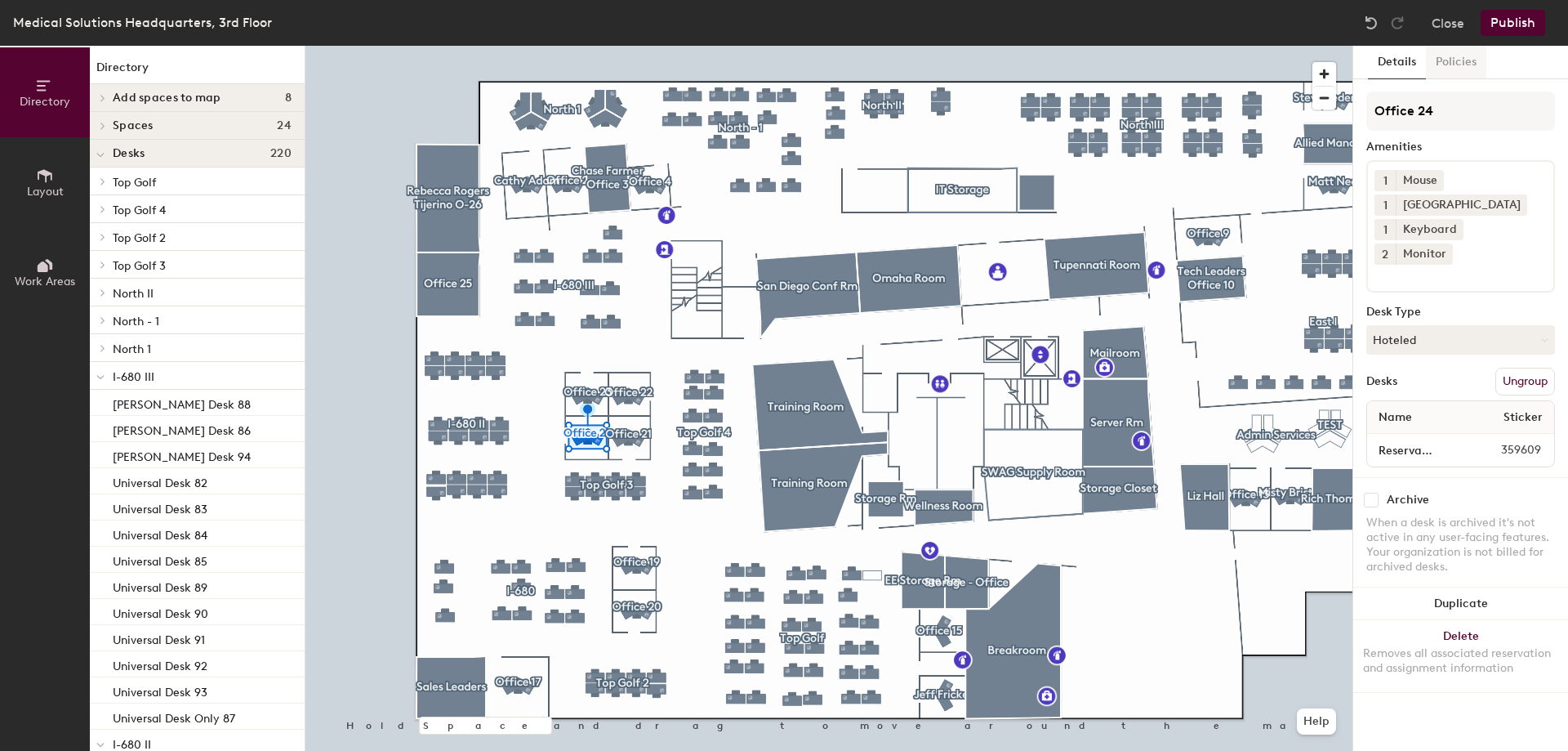
click at [1459, 66] on button "Policies" at bounding box center [1455, 63] width 61 height 34
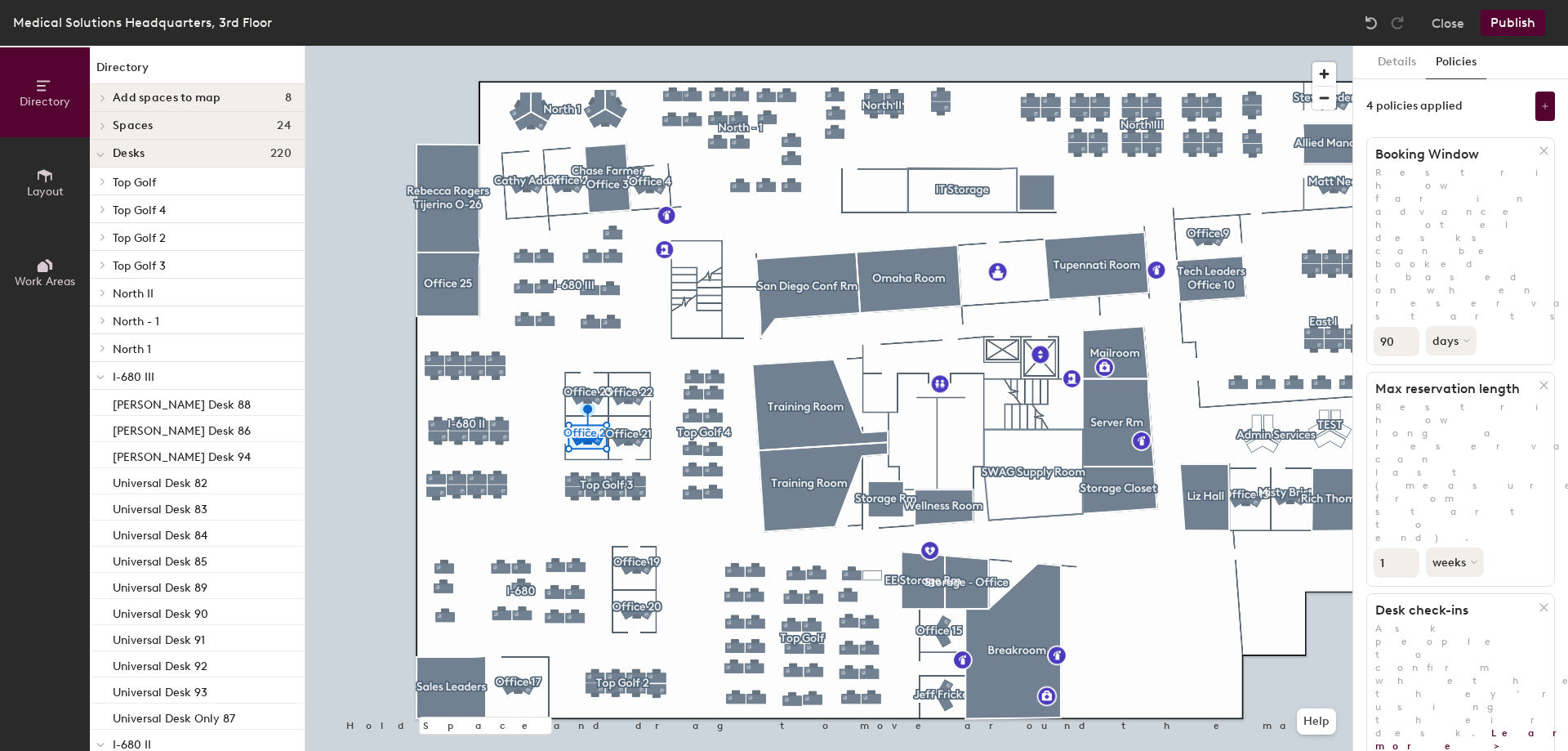
click at [1445, 547] on button "weeks" at bounding box center [1455, 561] width 61 height 29
click at [1469, 636] on div "days" at bounding box center [1458, 648] width 64 height 25
click at [1450, 326] on button "days" at bounding box center [1452, 340] width 54 height 29
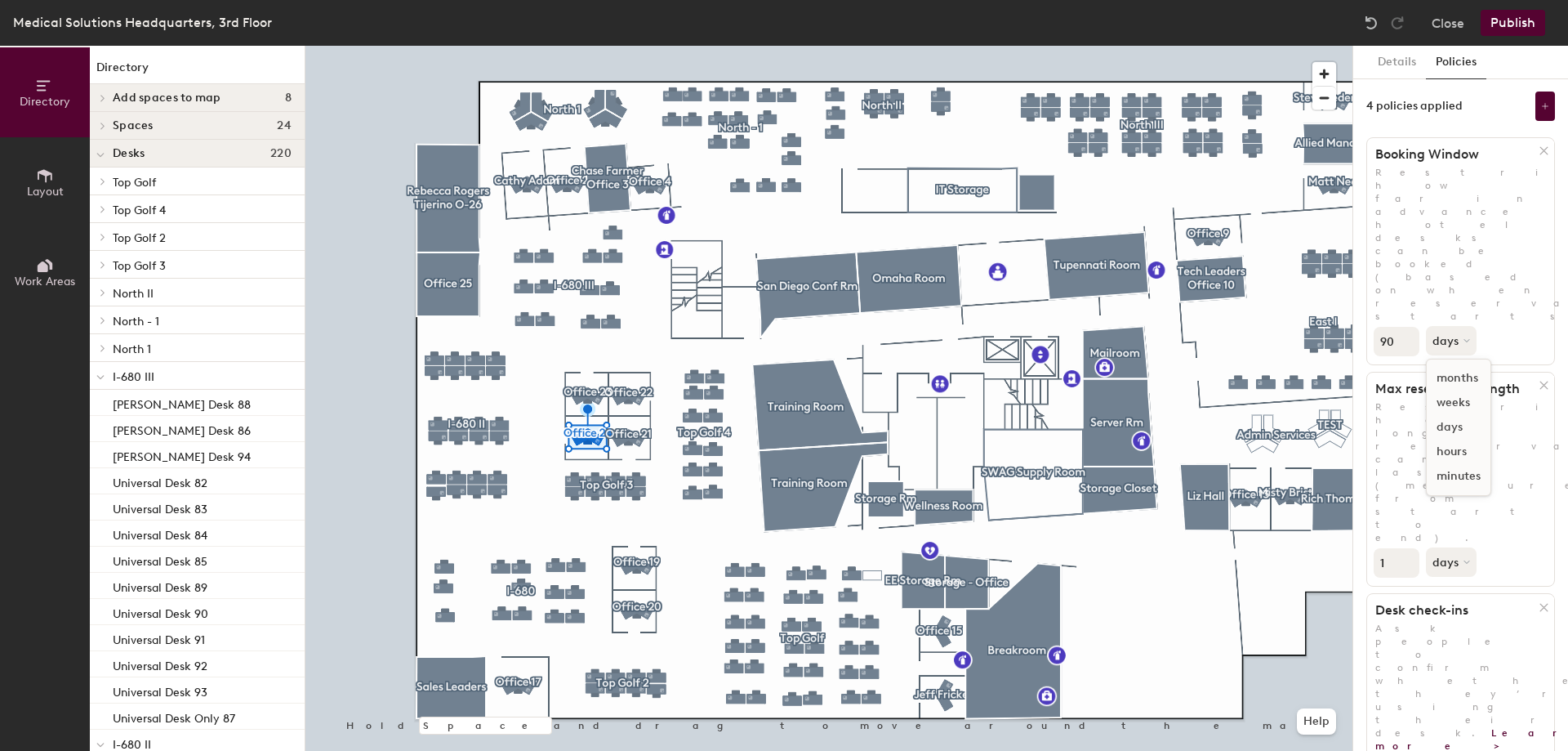
click at [1455, 415] on div "days" at bounding box center [1458, 427] width 64 height 25
drag, startPoint x: 1395, startPoint y: 222, endPoint x: 1371, endPoint y: 222, distance: 24.0
click at [1371, 323] on div "90 days" at bounding box center [1459, 340] width 187 height 34
type input "5"
drag, startPoint x: 1389, startPoint y: 344, endPoint x: 1372, endPoint y: 344, distance: 17.0
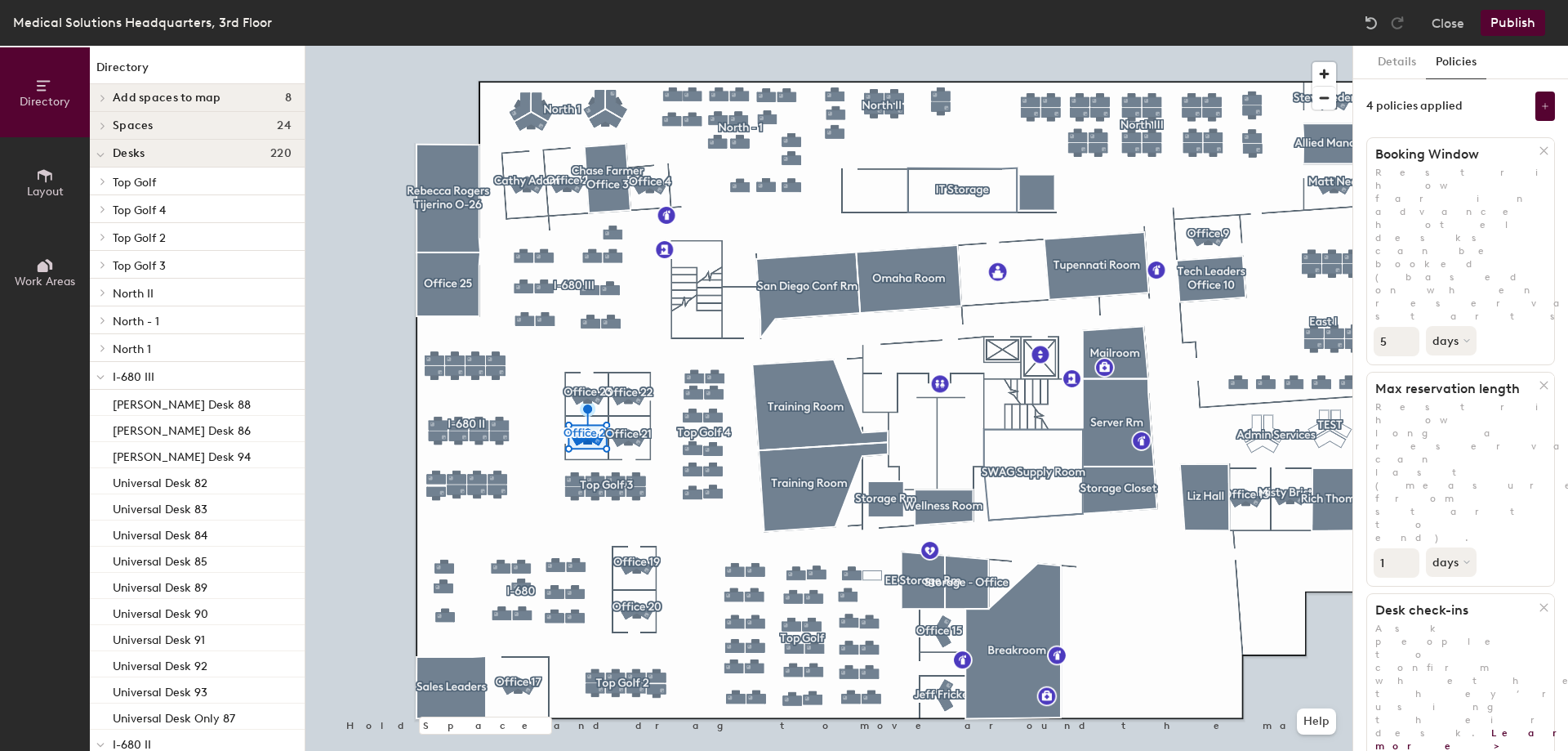
click at [1372, 544] on div "1 days" at bounding box center [1459, 561] width 187 height 34
type input "5"
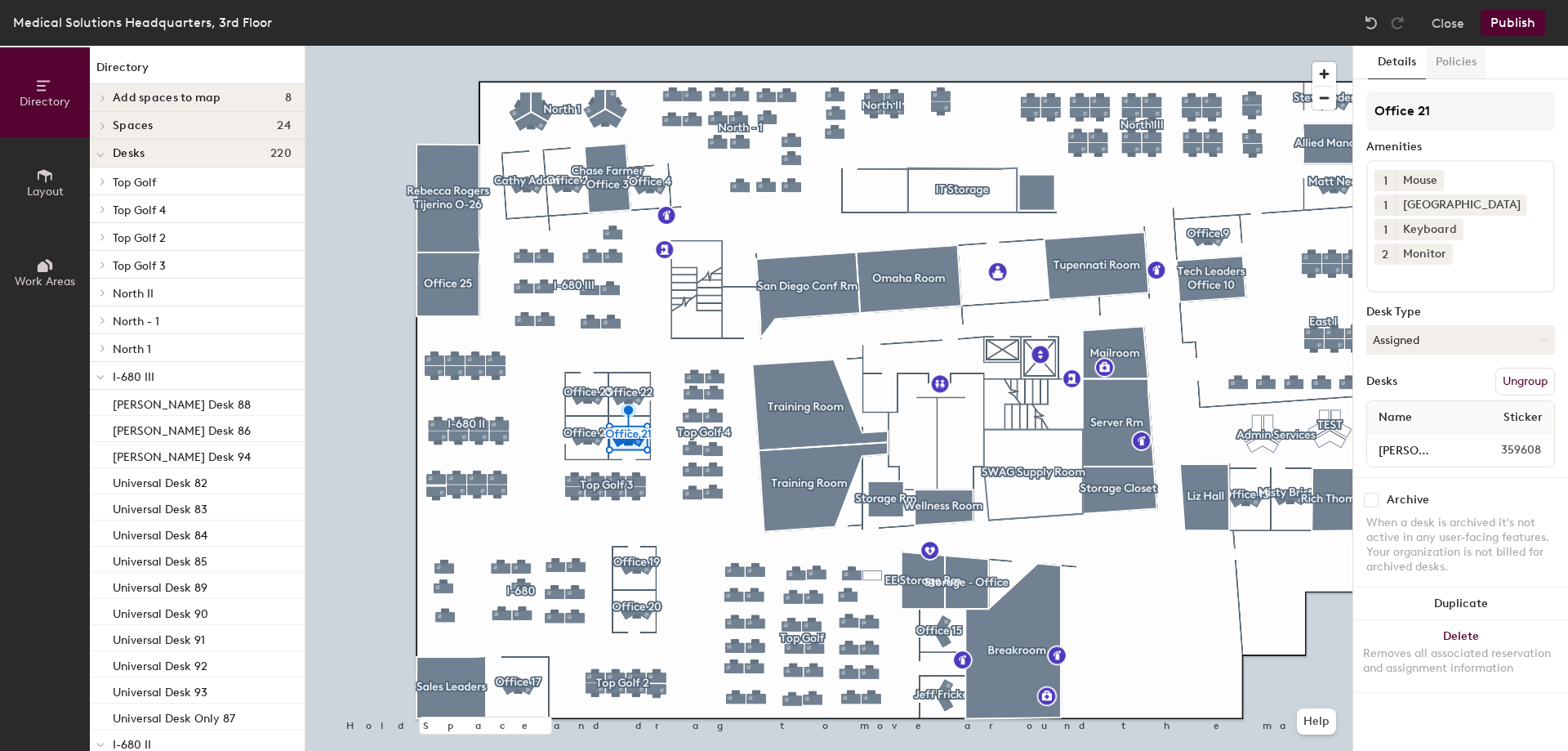
click at [1464, 61] on button "Policies" at bounding box center [1455, 63] width 61 height 34
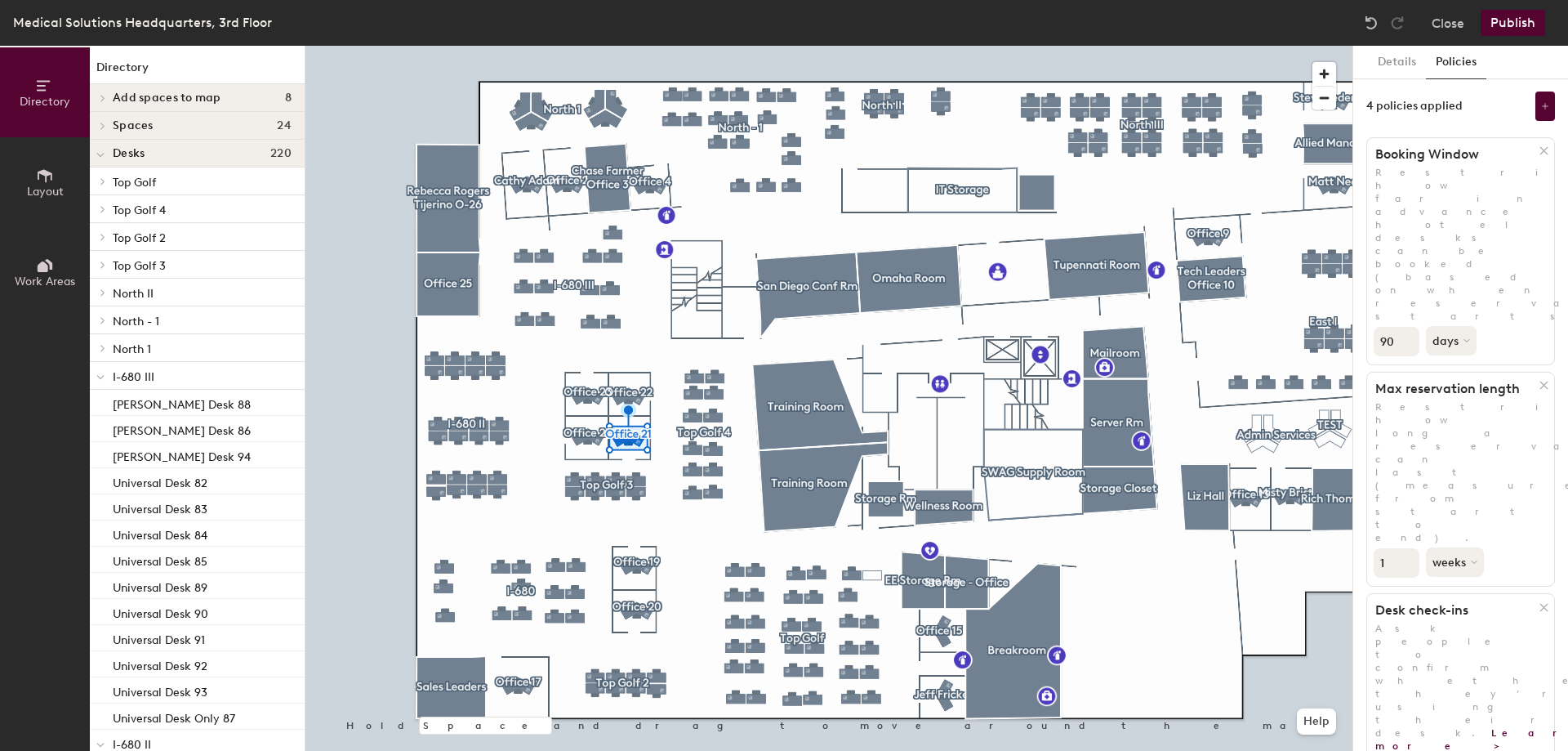
click at [1452, 372] on div "Max reservation length Restrict how long a reservation can last (measured from …" at bounding box center [1459, 478] width 189 height 215
click at [1448, 547] on button "weeks" at bounding box center [1455, 561] width 61 height 29
click at [1457, 636] on div "days" at bounding box center [1458, 648] width 64 height 25
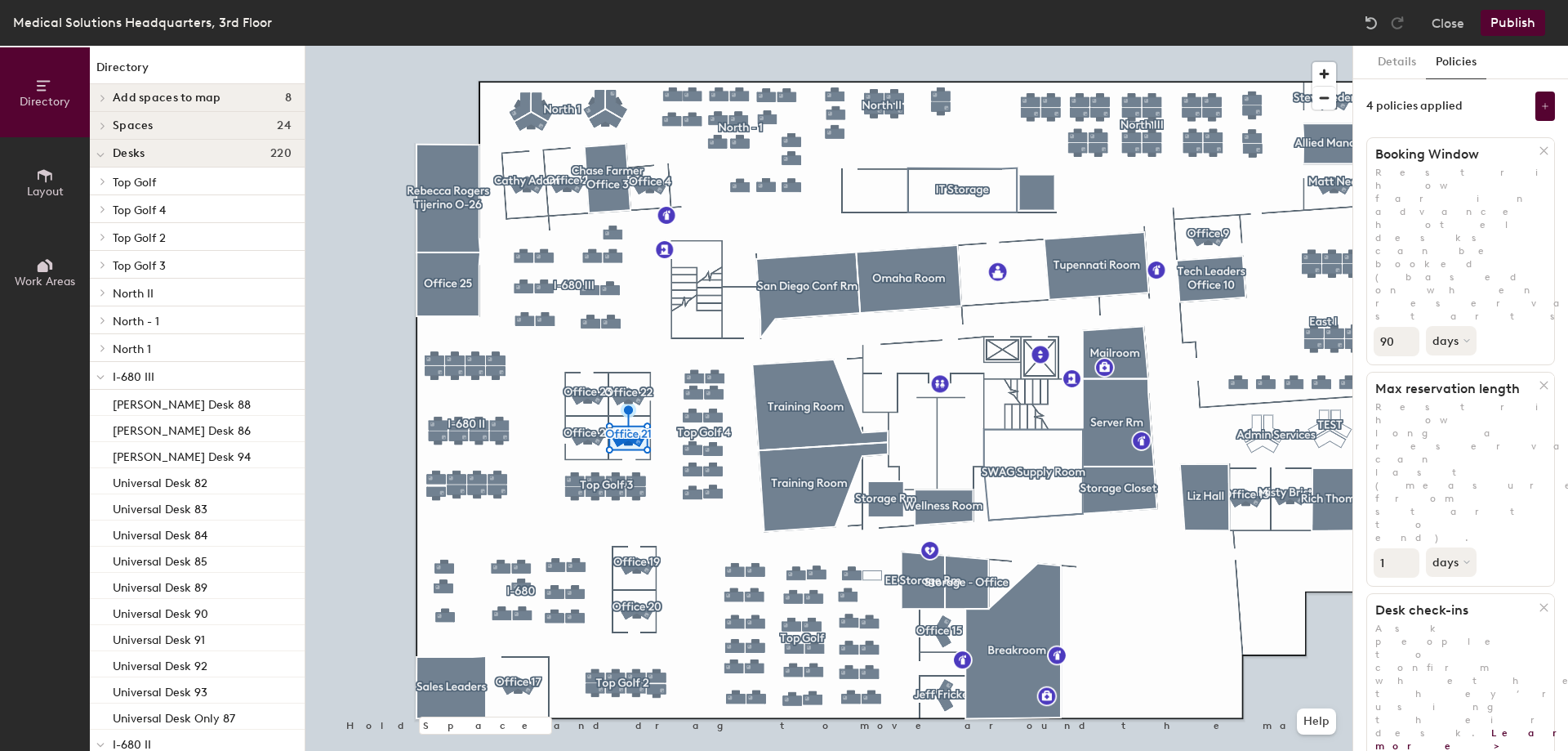
click at [1345, 342] on div "Directory Layout Work Areas Directory Add spaces to map 8 Misty Bristol O-12 N …" at bounding box center [784, 398] width 1568 height 705
type input "5"
drag, startPoint x: 1391, startPoint y: 227, endPoint x: 1374, endPoint y: 223, distance: 17.5
click at [1374, 327] on input "90" at bounding box center [1396, 341] width 46 height 29
type input "5"
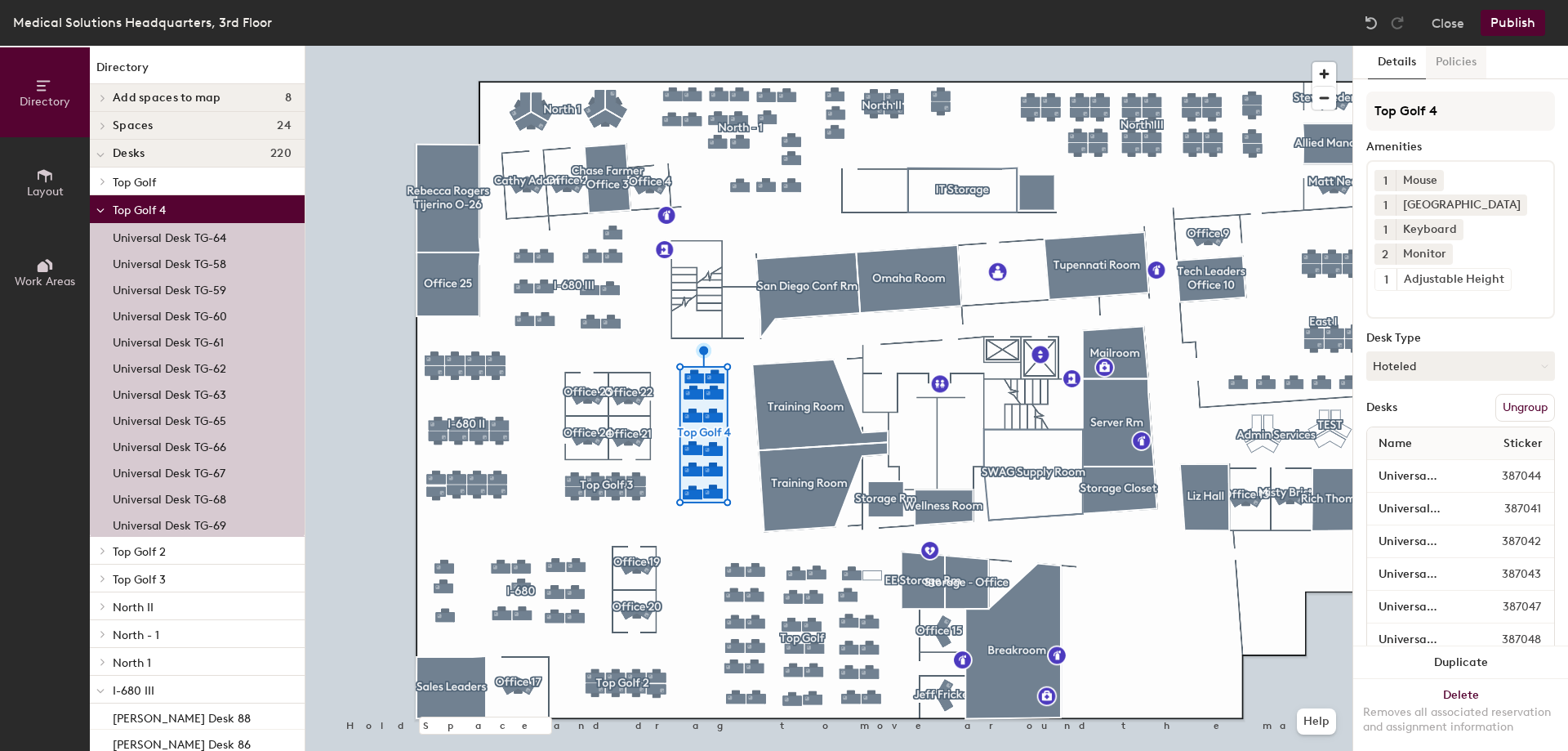
click at [1461, 60] on button "Policies" at bounding box center [1455, 63] width 61 height 34
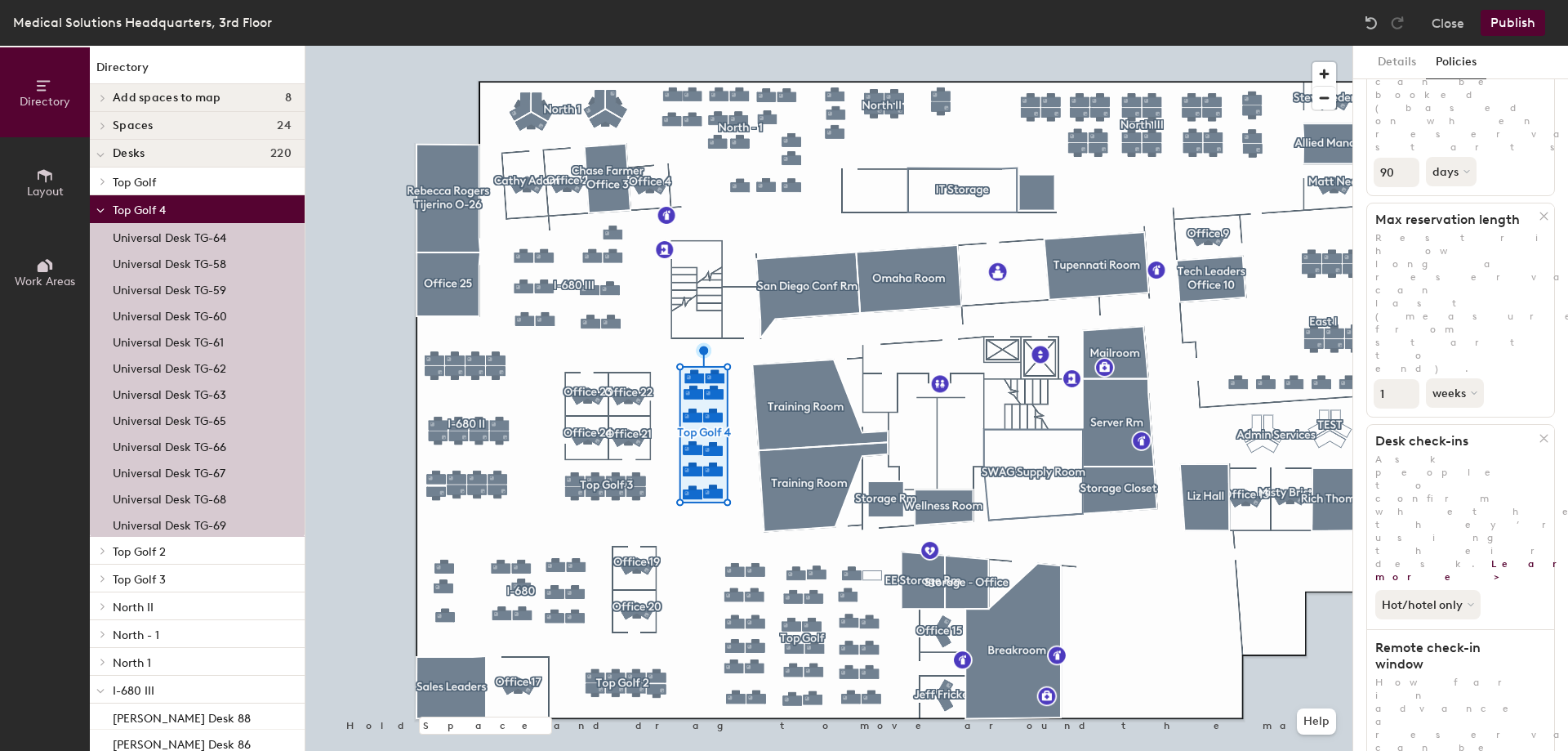
scroll to position [198, 0]
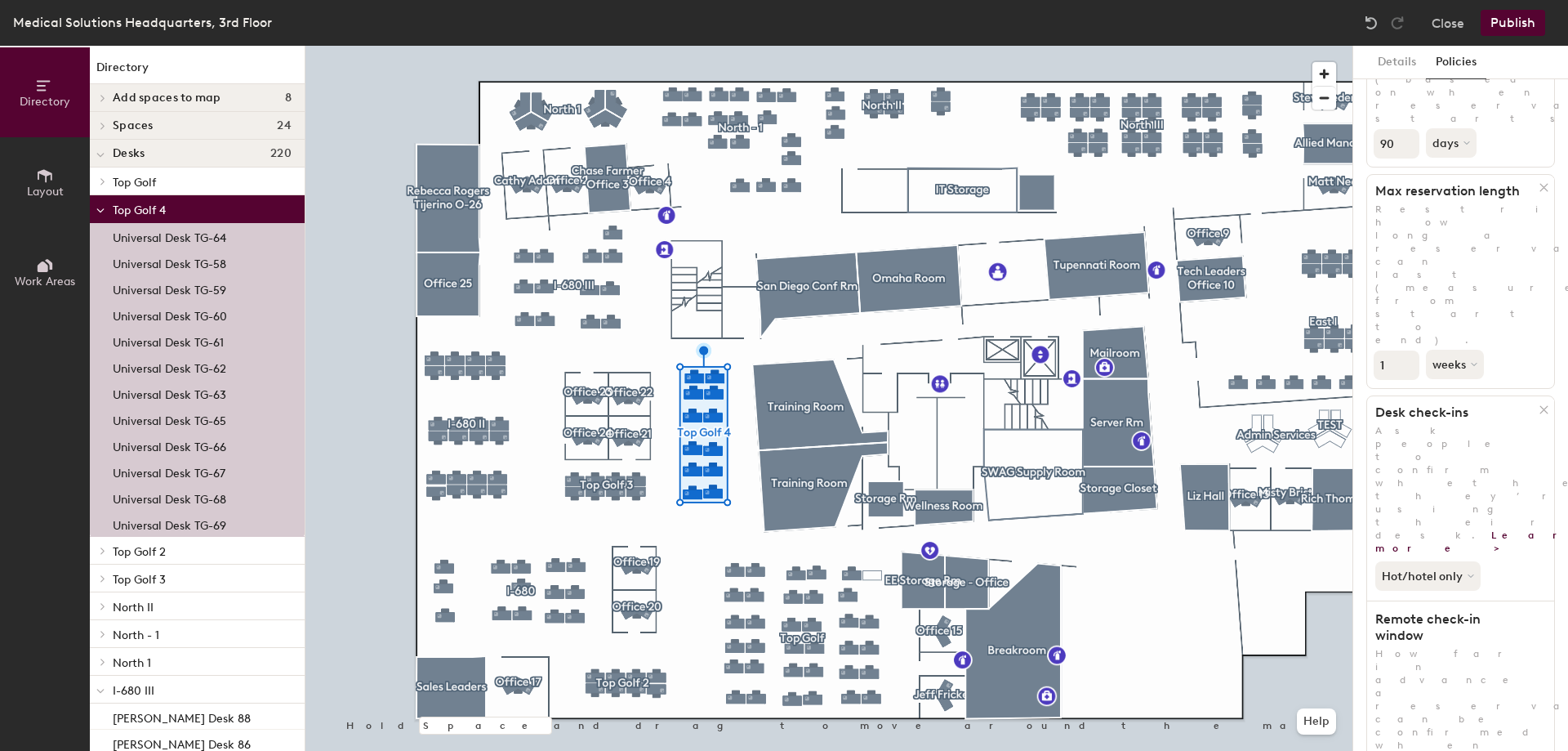
drag, startPoint x: 1389, startPoint y: 625, endPoint x: 1373, endPoint y: 622, distance: 16.3
type input "1"
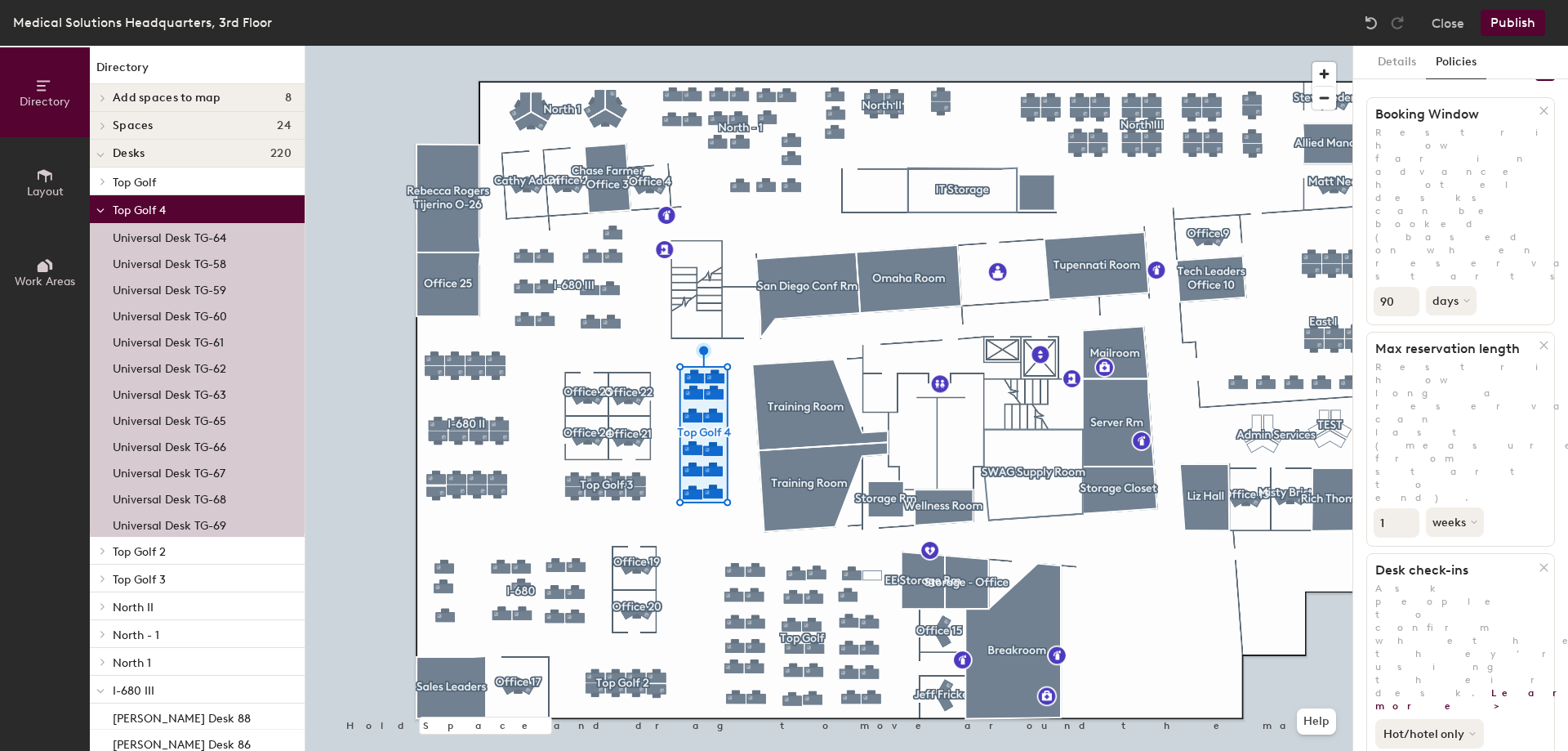
scroll to position [34, 0]
type input "1"
click at [1427, 725] on button "Hot/hotel only" at bounding box center [1428, 739] width 109 height 29
click at [1438, 513] on button "weeks" at bounding box center [1455, 527] width 61 height 29
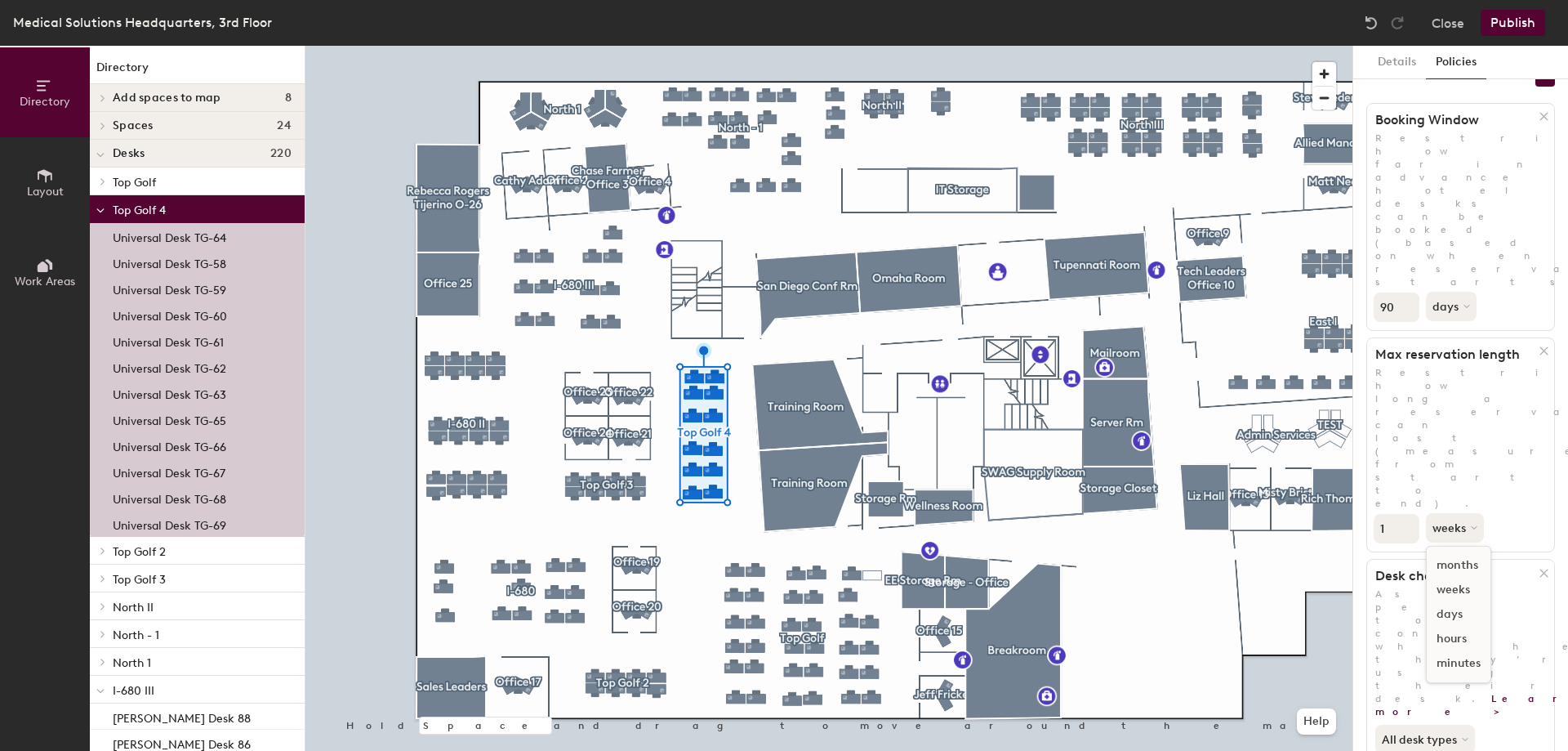
click at [1454, 602] on div "days" at bounding box center [1458, 614] width 64 height 25
drag, startPoint x: 1394, startPoint y: 185, endPoint x: 1364, endPoint y: 186, distance: 30.0
click at [1364, 186] on div "Details Policies 4 policies applied Booking Window Restrict how far in advance …" at bounding box center [1459, 398] width 215 height 705
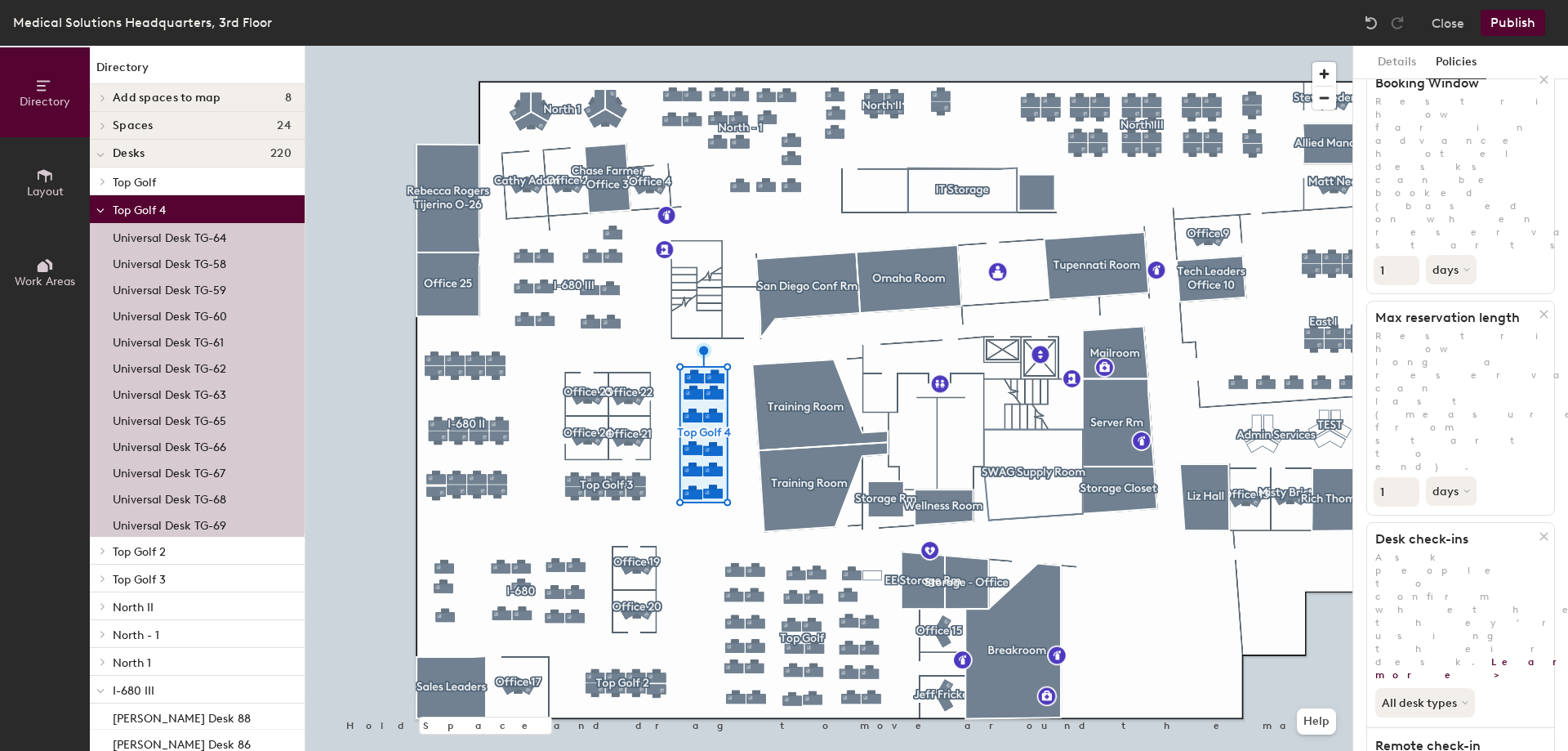
scroll to position [0, 0]
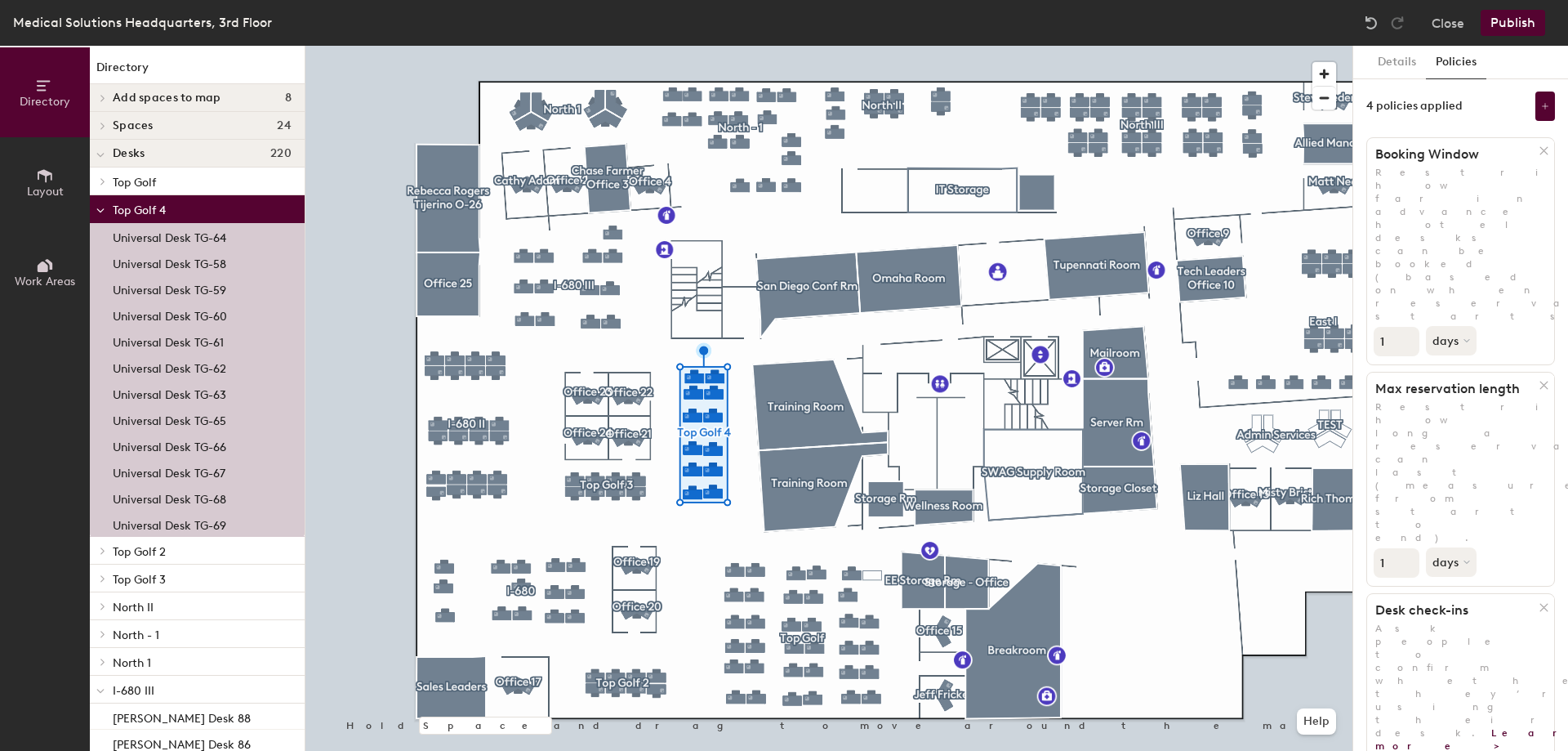
type input "1"
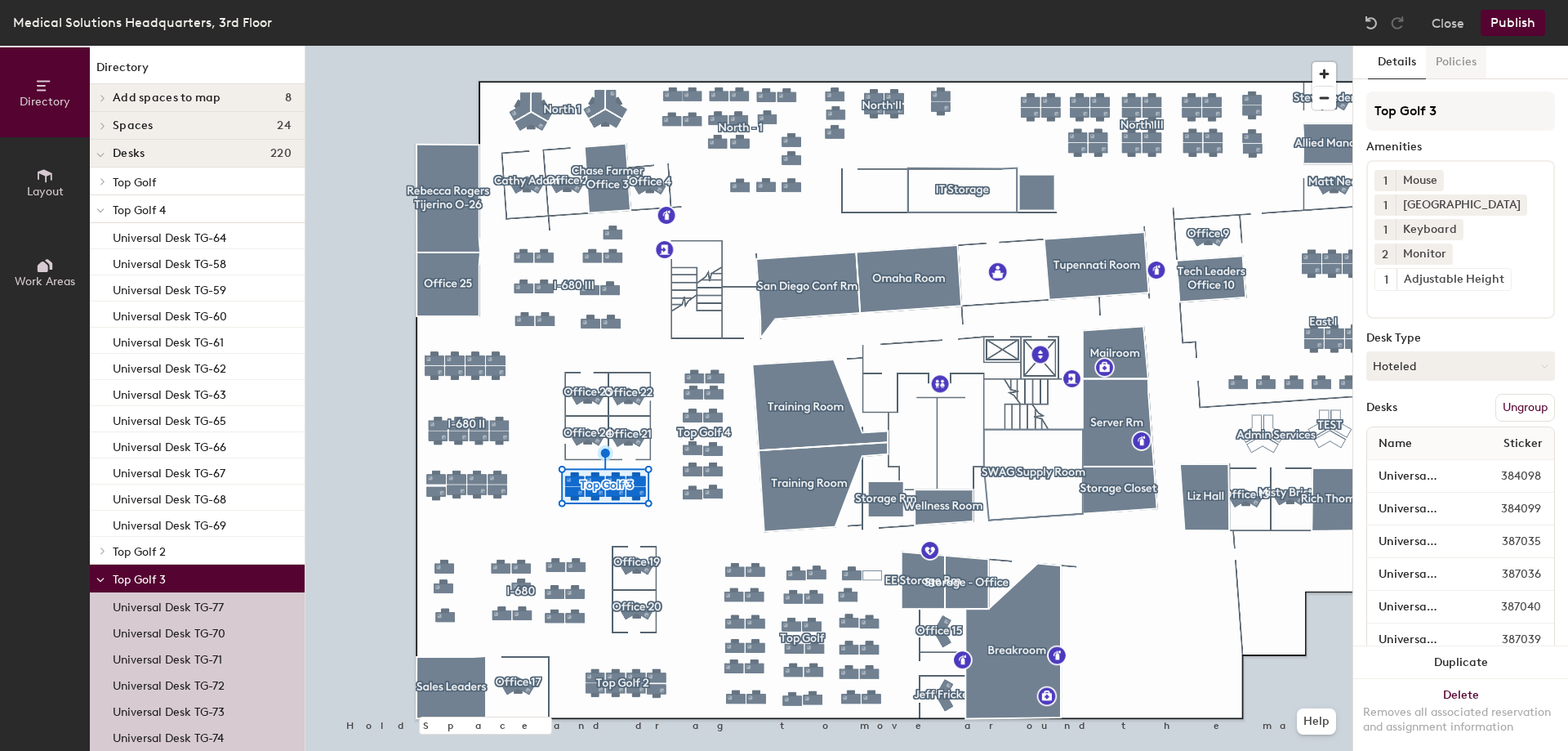
click at [1466, 61] on button "Policies" at bounding box center [1455, 63] width 61 height 34
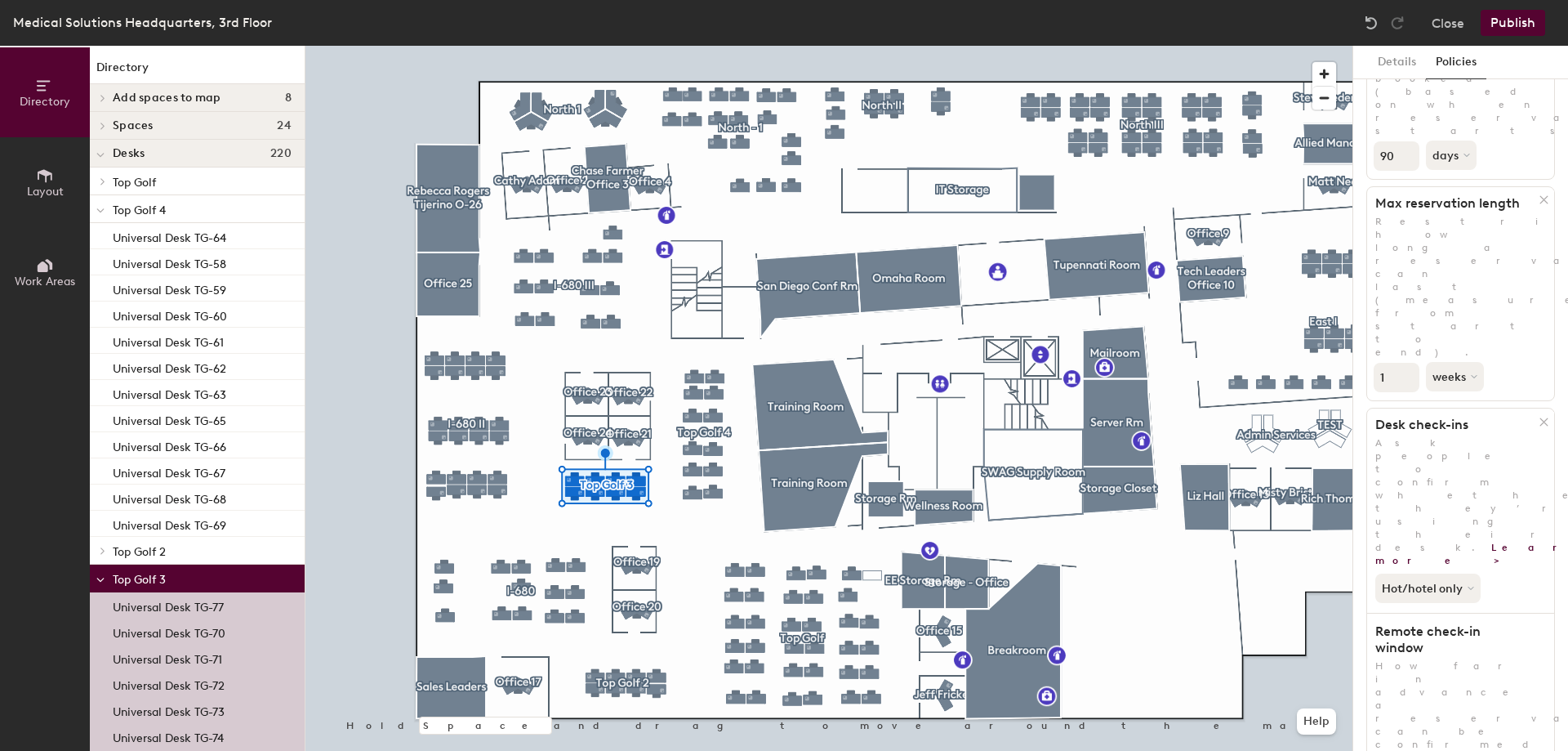
scroll to position [198, 0]
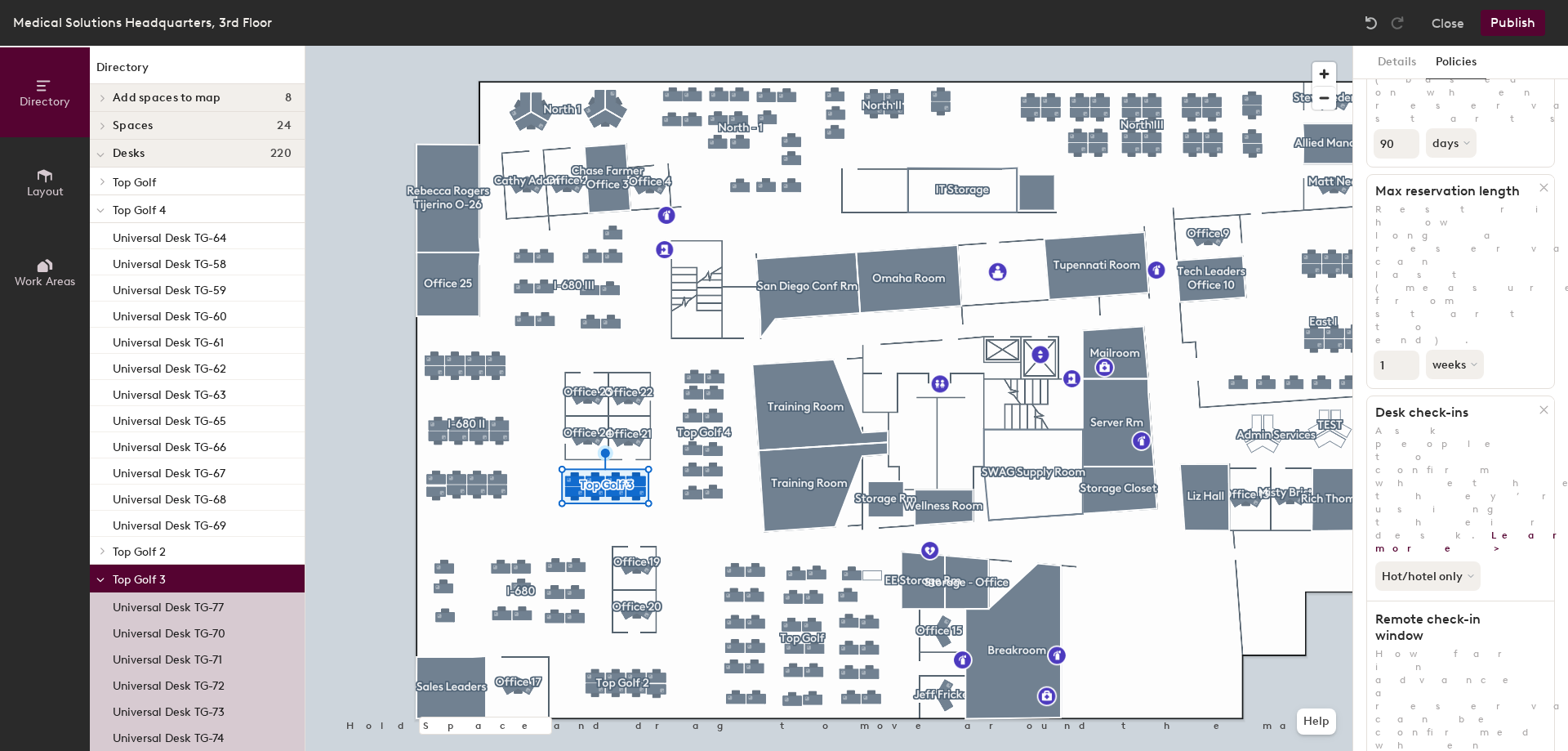
drag, startPoint x: 1388, startPoint y: 634, endPoint x: 1352, endPoint y: 627, distance: 36.7
click at [1352, 627] on div "Details Policies 4 policies applied Booking Window Restrict how far in advance …" at bounding box center [1460, 398] width 216 height 705
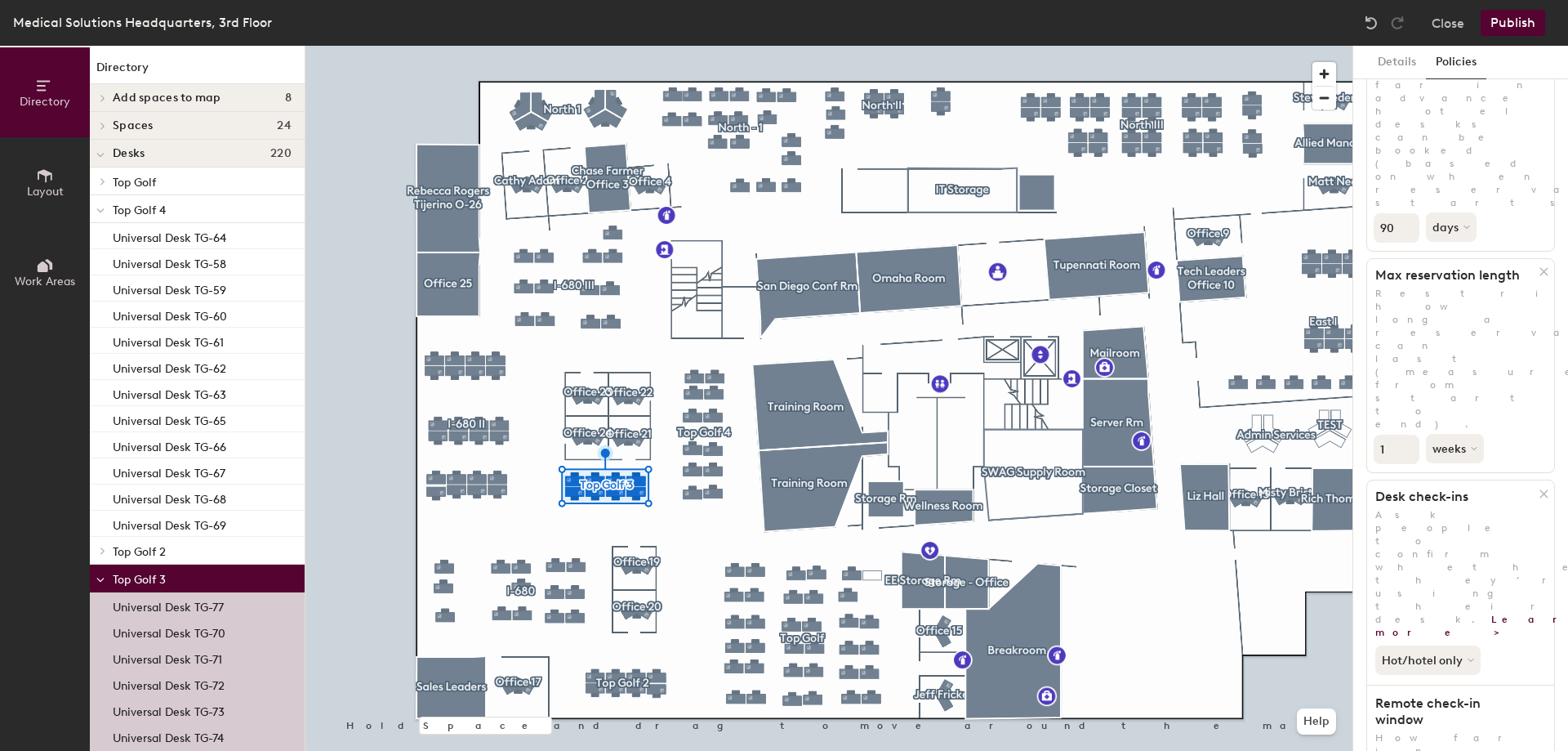
scroll to position [0, 0]
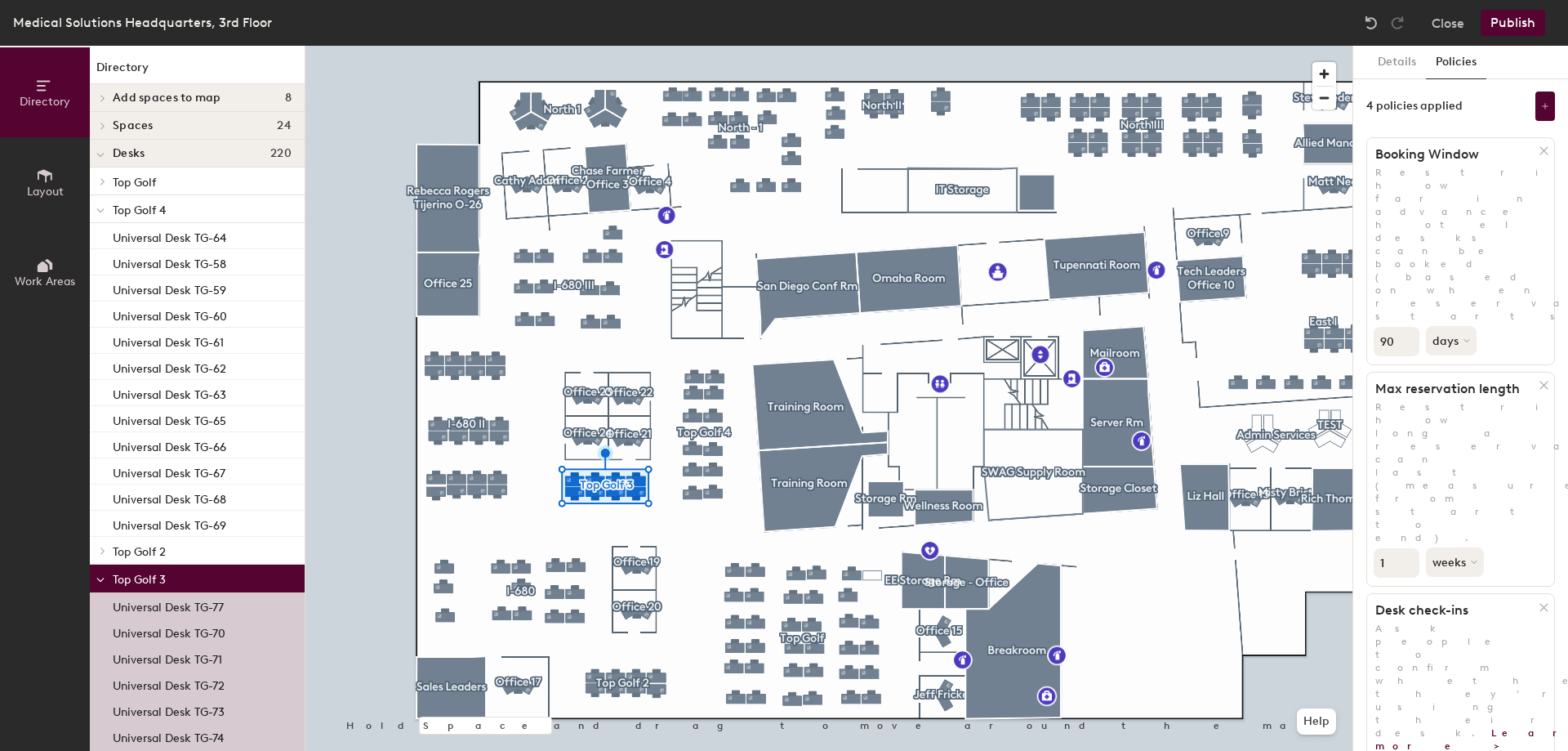
type input "1"
click at [1453, 547] on button "weeks" at bounding box center [1455, 561] width 61 height 29
click at [1464, 636] on div "days" at bounding box center [1458, 648] width 64 height 25
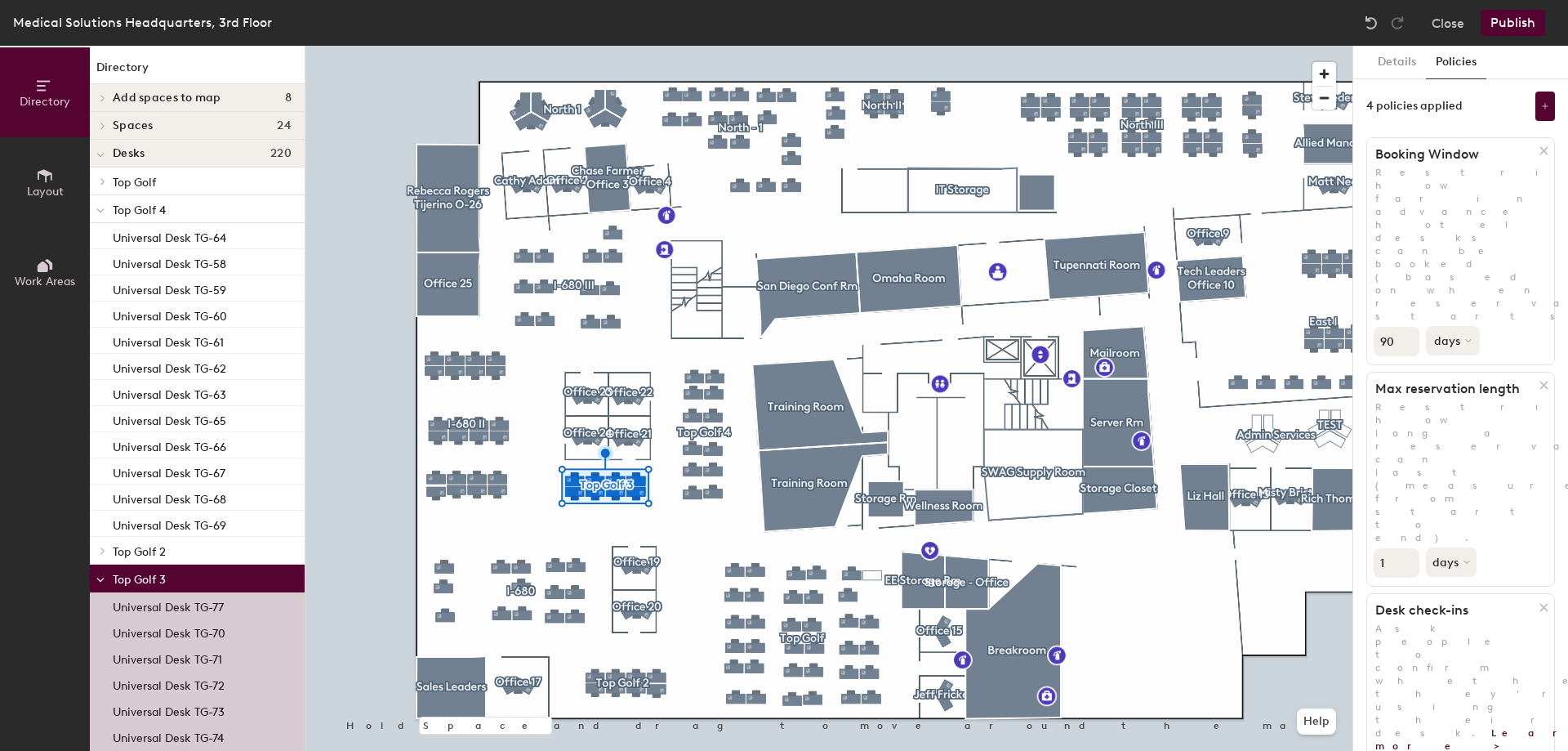
click at [1441, 326] on button "days" at bounding box center [1452, 340] width 54 height 29
drag, startPoint x: 1396, startPoint y: 227, endPoint x: 1375, endPoint y: 225, distance: 21.1
click at [1375, 327] on input "90" at bounding box center [1396, 341] width 46 height 29
type input "1"
type input "5"
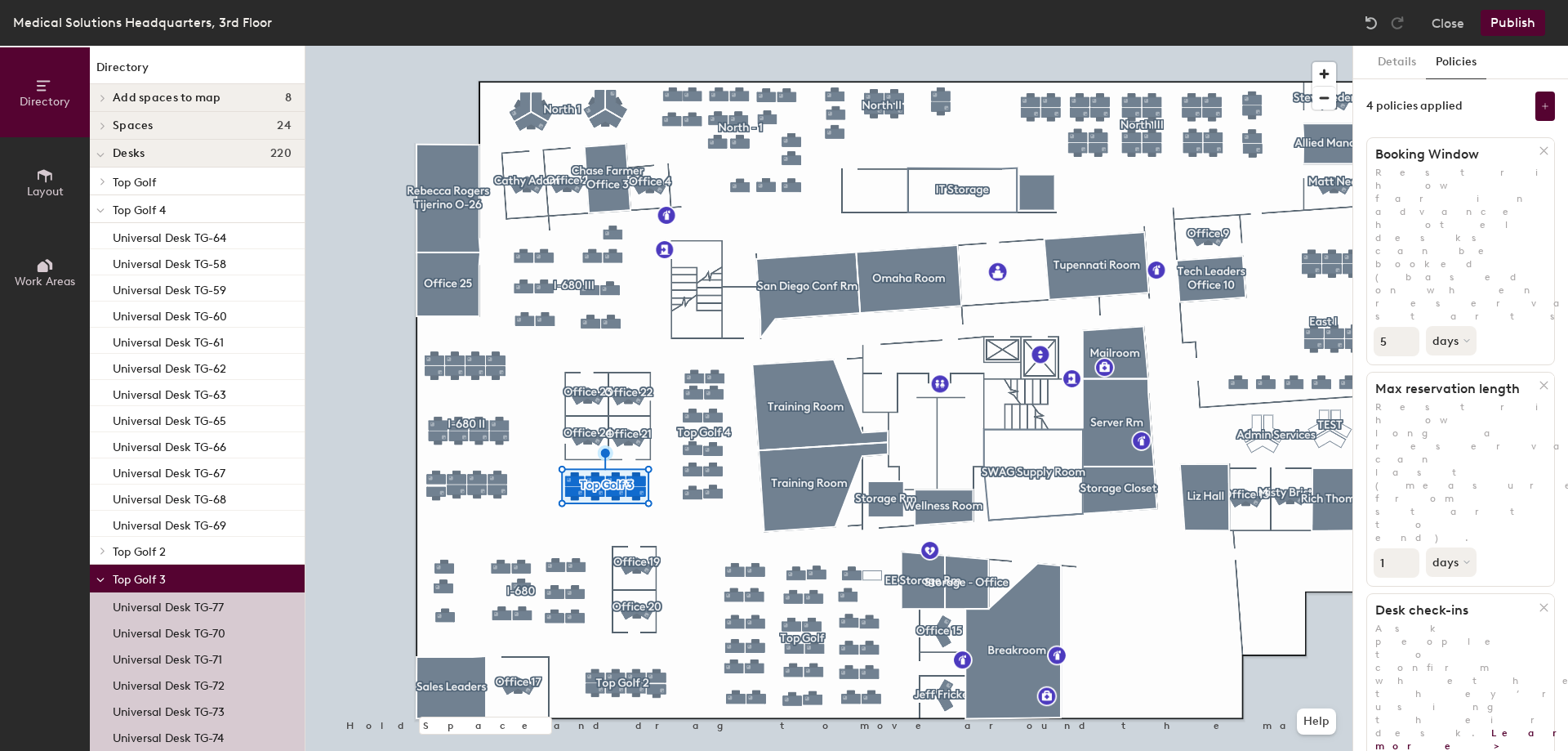
drag, startPoint x: 1389, startPoint y: 351, endPoint x: 1366, endPoint y: 344, distance: 24.0
click at [1366, 544] on div "1 days" at bounding box center [1459, 561] width 187 height 34
type input "5"
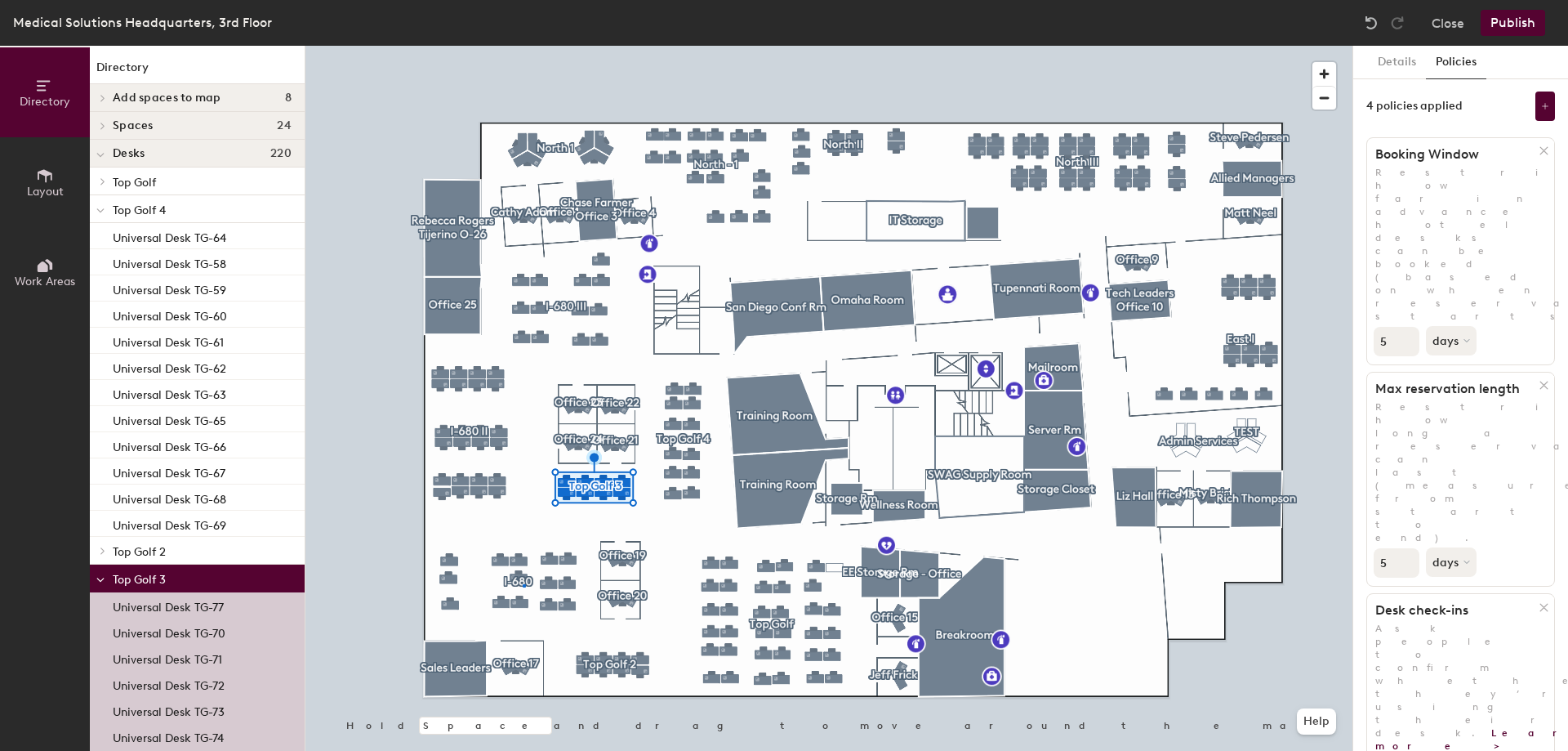
click at [523, 46] on div at bounding box center [828, 46] width 1047 height 0
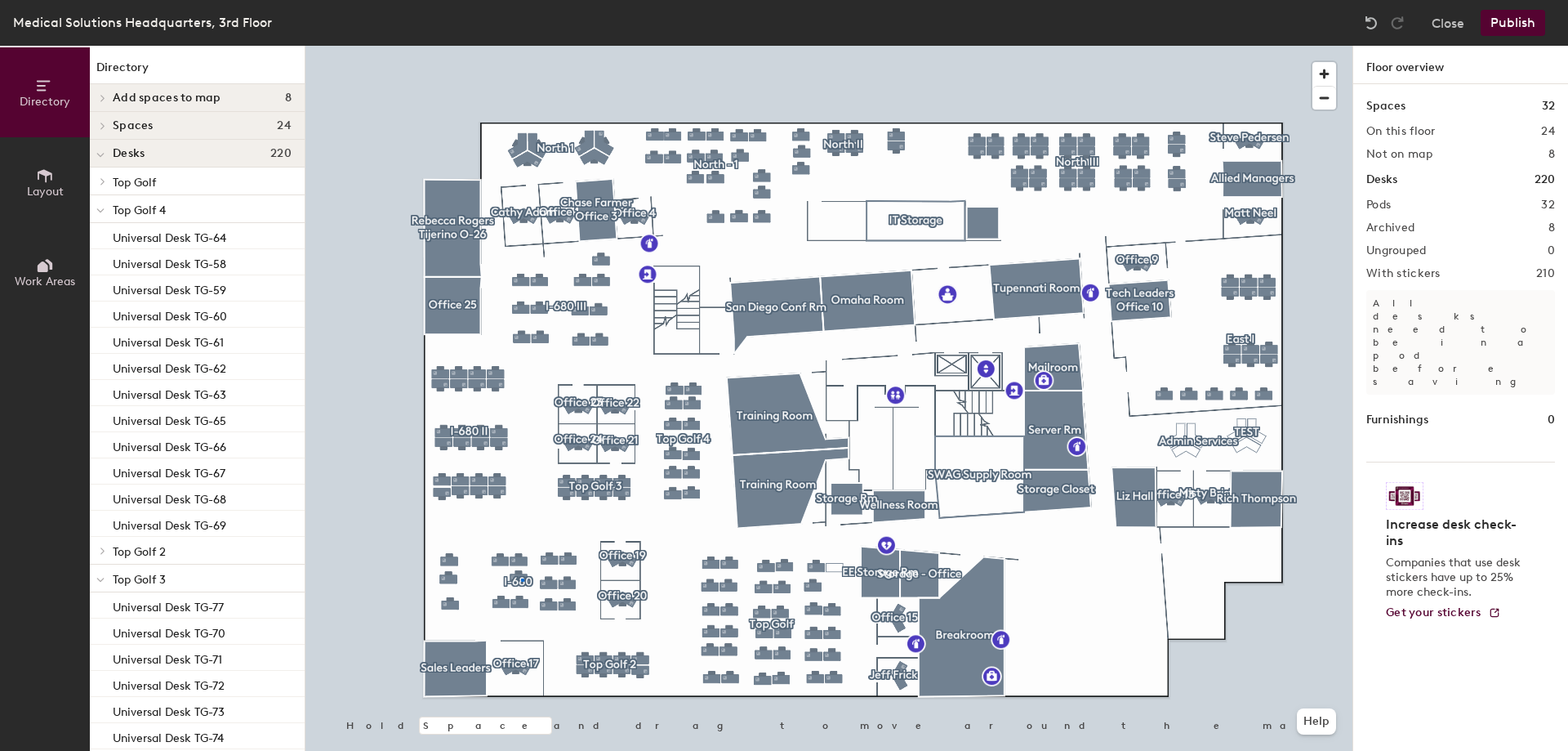
click at [521, 46] on div at bounding box center [828, 46] width 1047 height 0
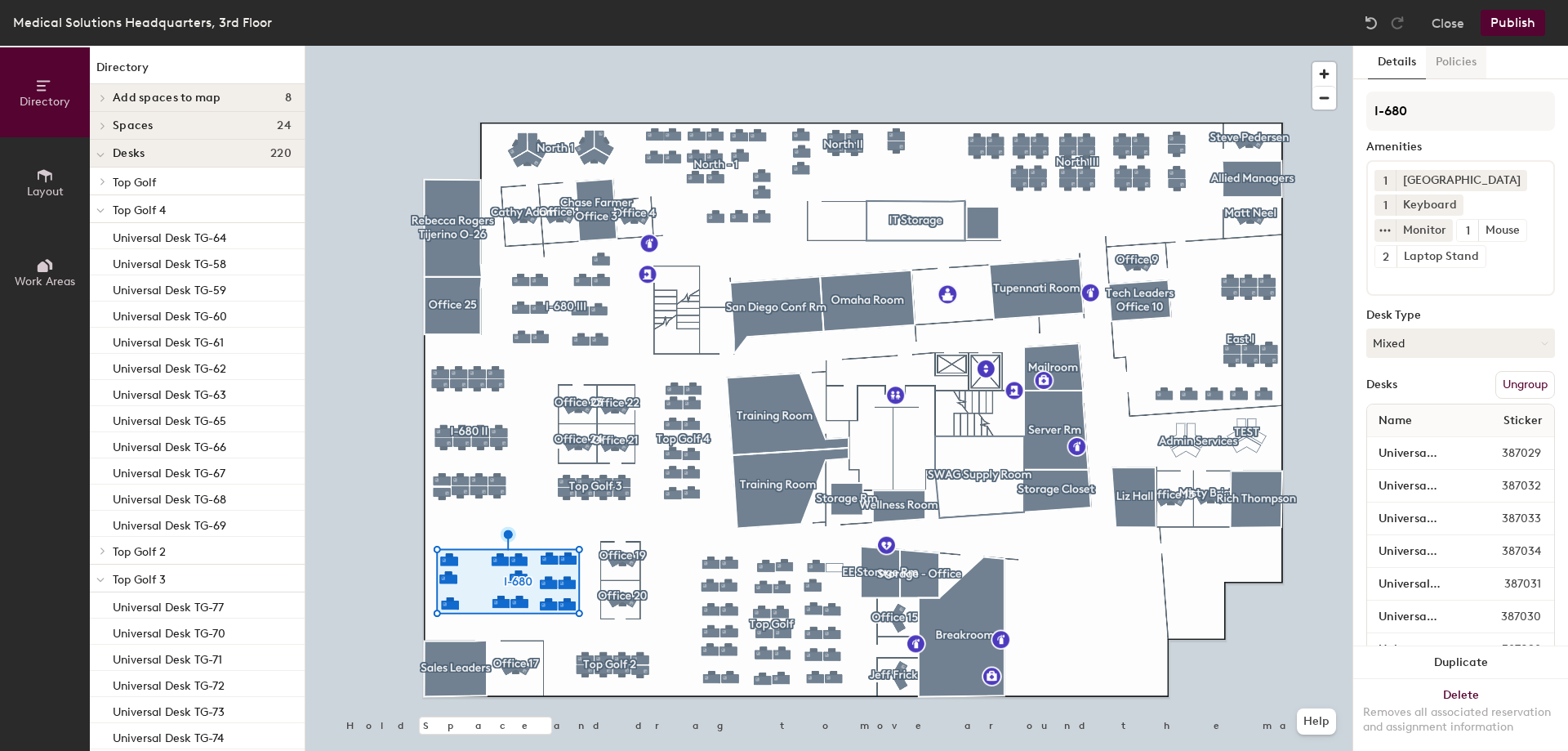
click at [1446, 65] on button "Policies" at bounding box center [1455, 63] width 61 height 34
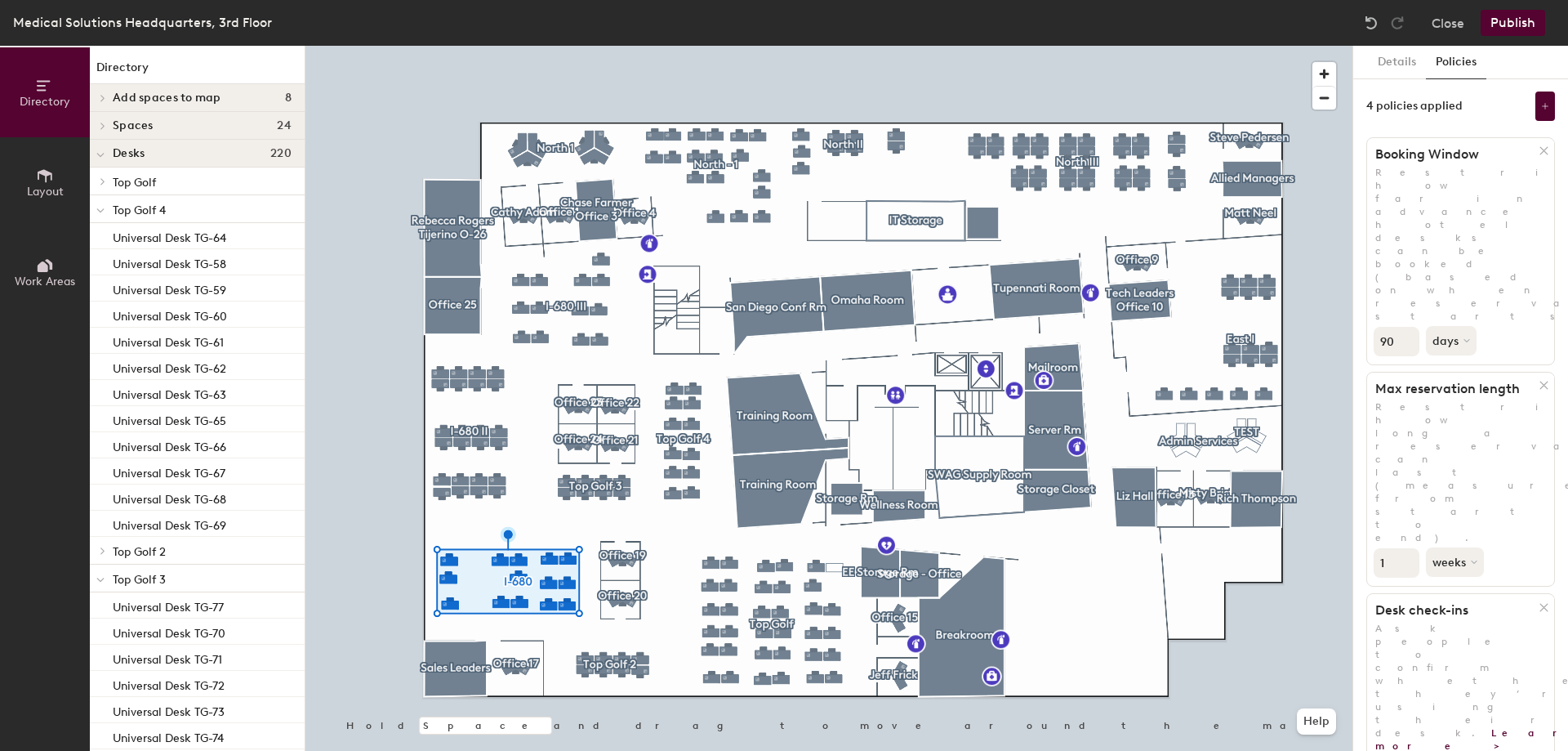
scroll to position [198, 0]
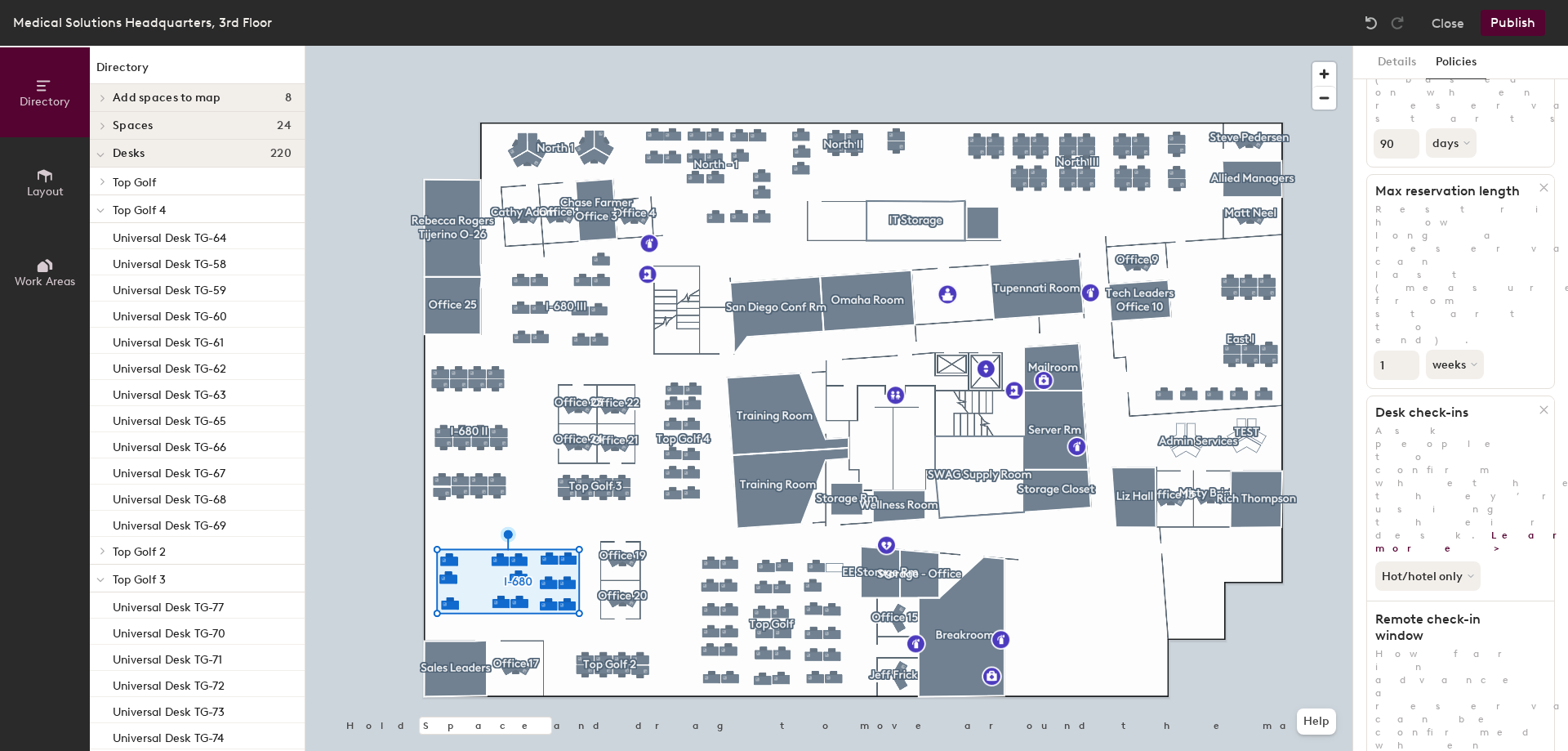
drag, startPoint x: 1391, startPoint y: 630, endPoint x: 1361, endPoint y: 632, distance: 30.1
click at [1361, 632] on div "Details Policies 4 policies applied Booking Window Restrict how far in advance …" at bounding box center [1459, 398] width 215 height 705
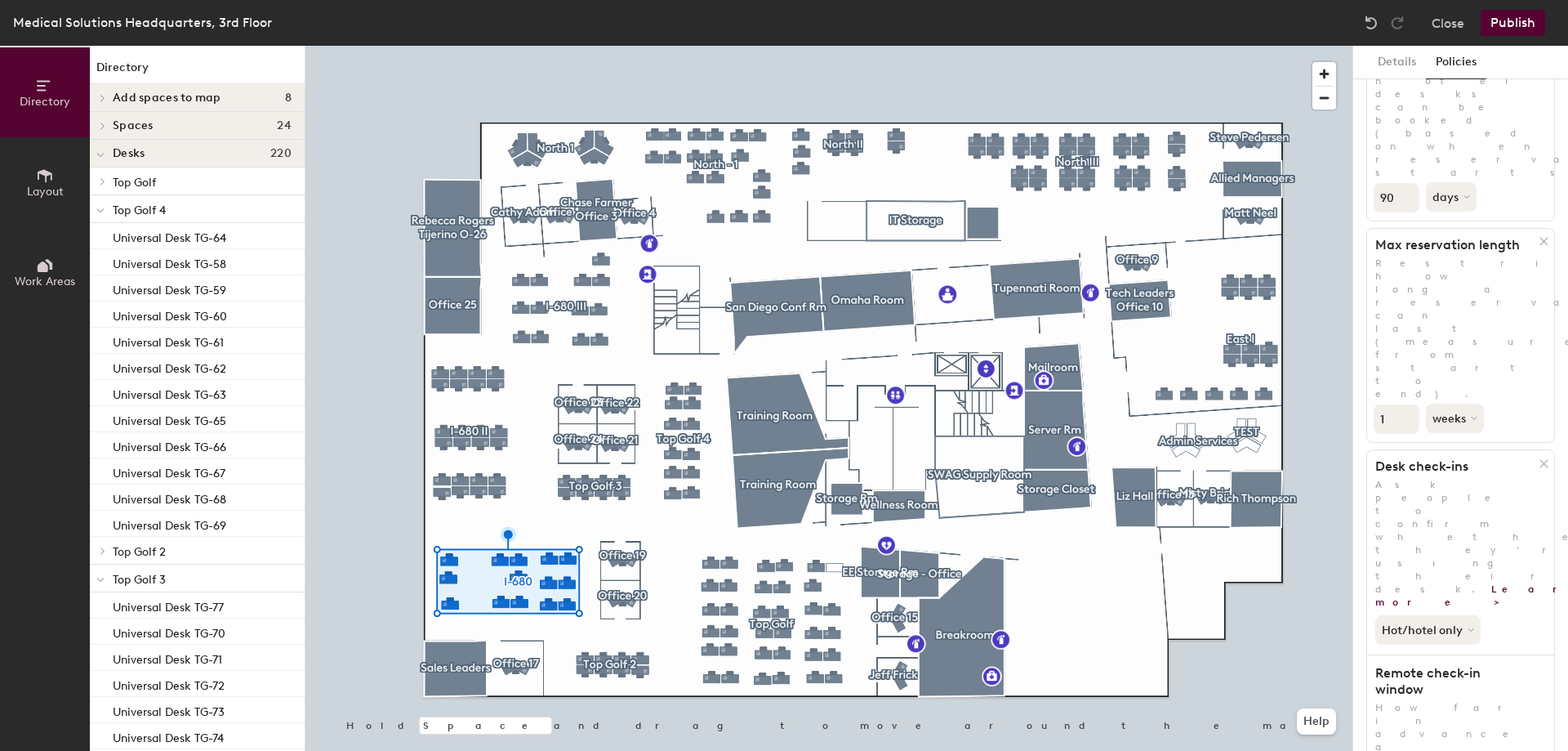
scroll to position [116, 0]
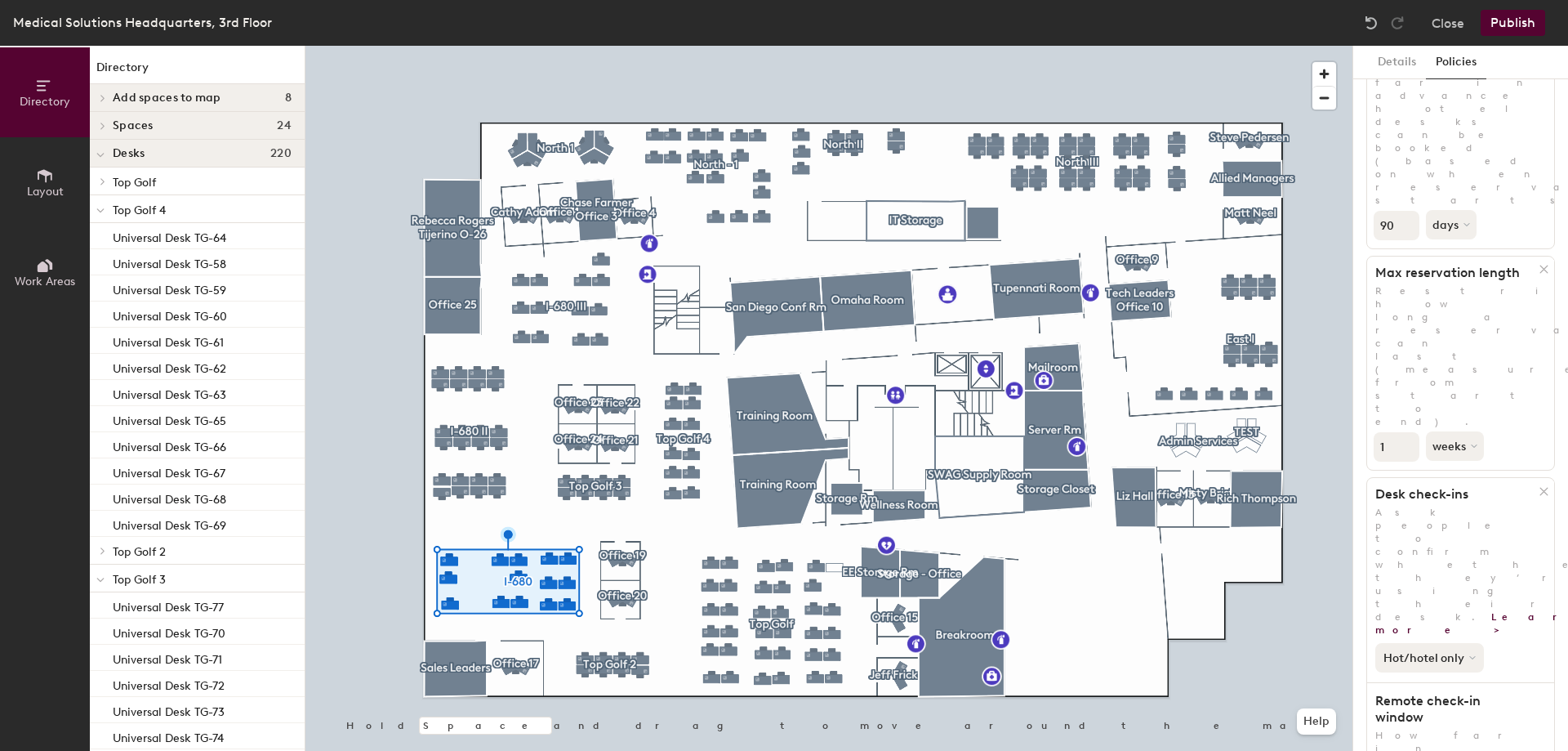
type input "1"
click at [1422, 643] on button "Hot/hotel only" at bounding box center [1428, 657] width 109 height 29
click at [1418, 683] on div "All desk types" at bounding box center [1425, 693] width 101 height 20
click at [1442, 431] on button "weeks" at bounding box center [1455, 445] width 61 height 29
click at [1468, 520] on div "days" at bounding box center [1458, 532] width 64 height 25
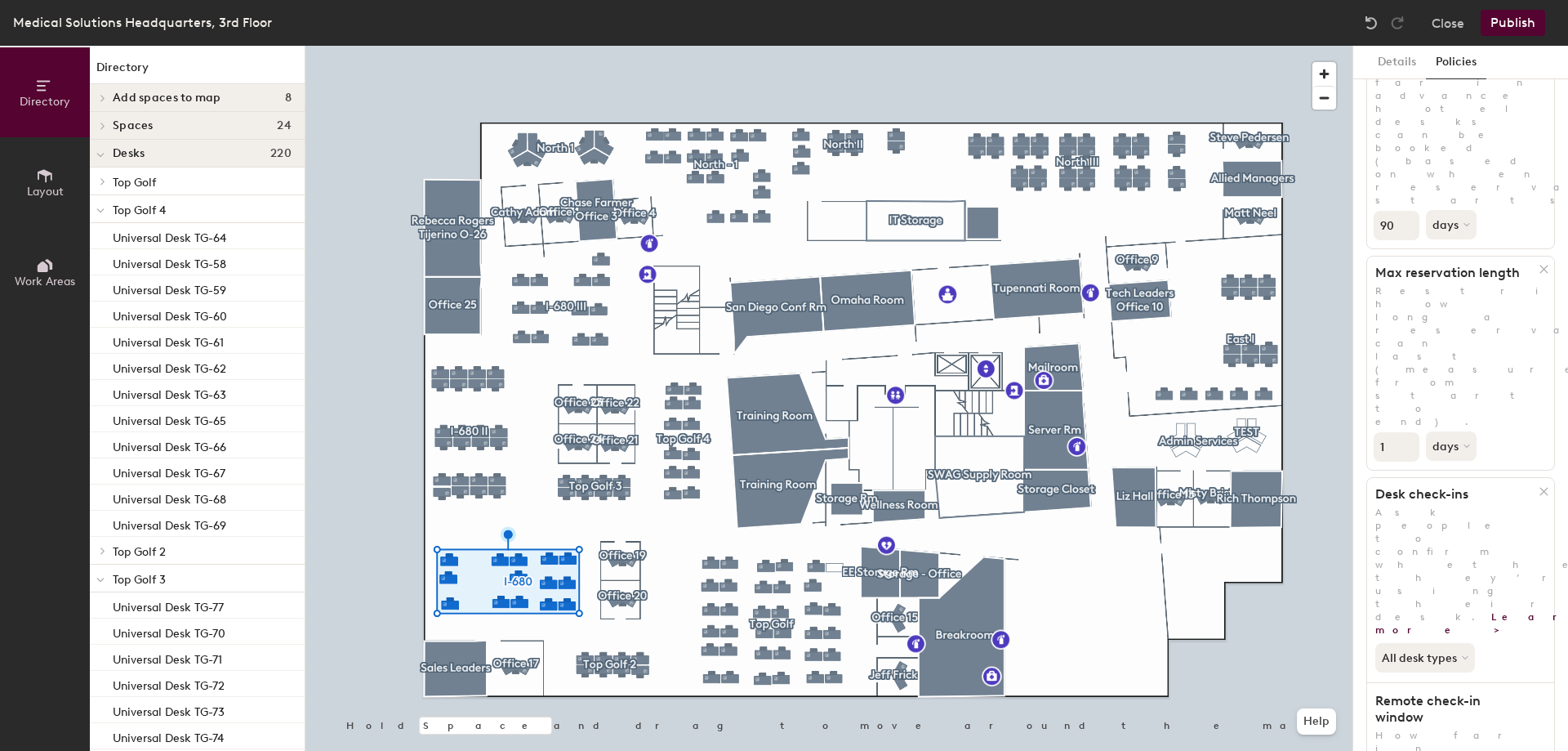
drag, startPoint x: 1395, startPoint y: 228, endPoint x: 1365, endPoint y: 231, distance: 30.1
click at [1365, 231] on div "Details Policies 4 policies applied Booking Window Restrict how far in advance …" at bounding box center [1459, 398] width 215 height 705
type input "5"
drag, startPoint x: 1397, startPoint y: 106, endPoint x: 1359, endPoint y: 105, distance: 38.0
click at [1359, 105] on div "Details Policies 4 policies applied Booking Window Restrict how far in advance …" at bounding box center [1459, 398] width 215 height 705
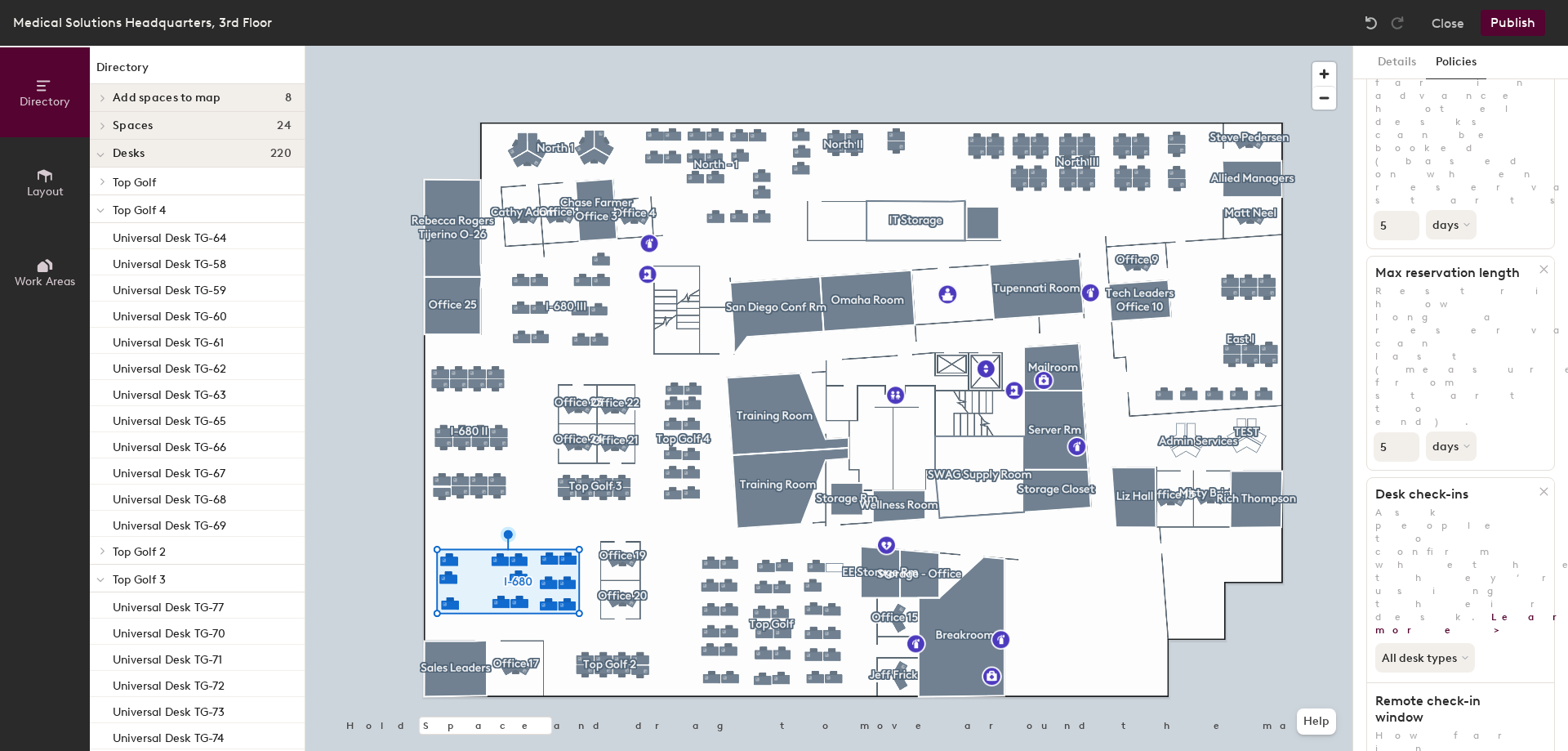
type input "5"
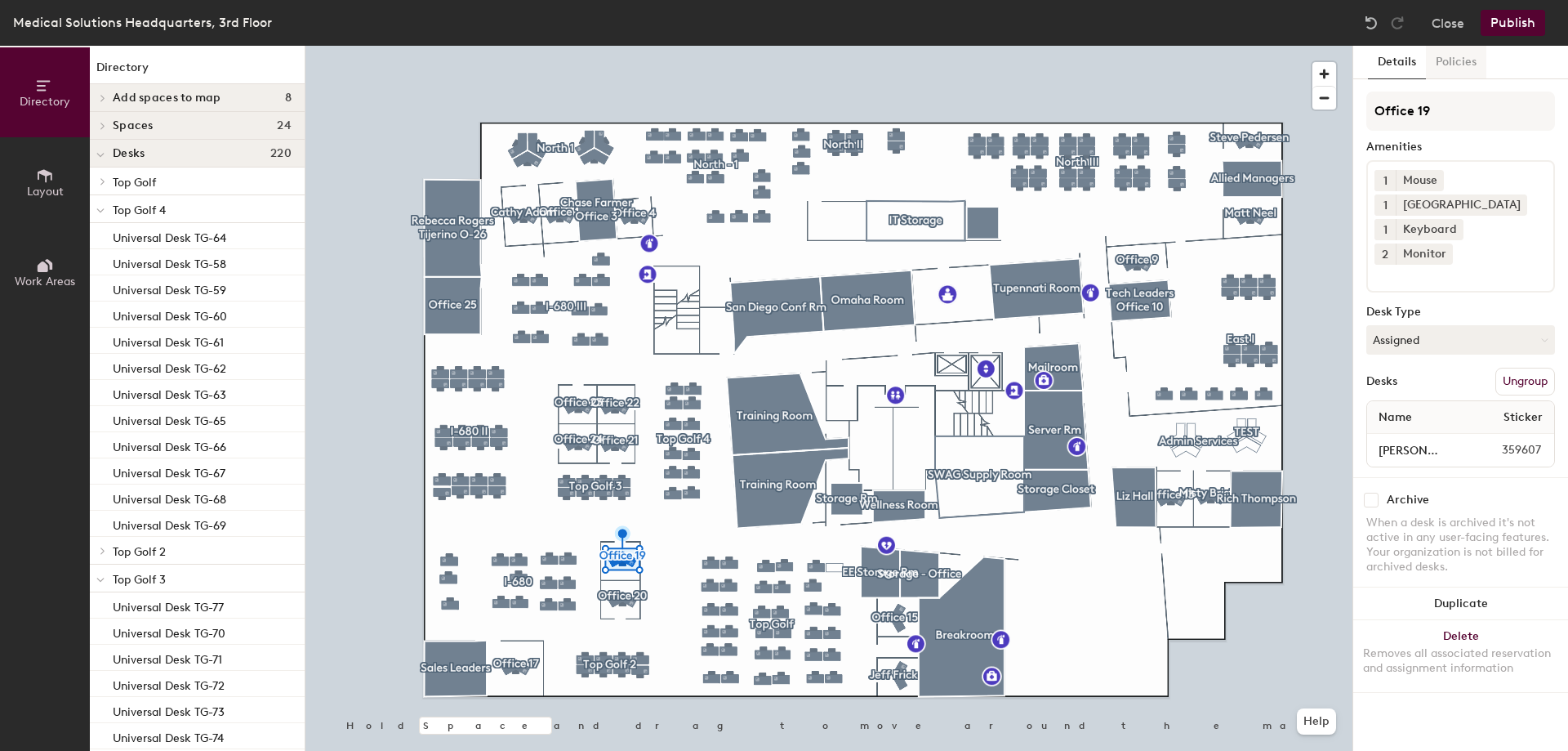
click at [1451, 65] on button "Policies" at bounding box center [1455, 63] width 61 height 34
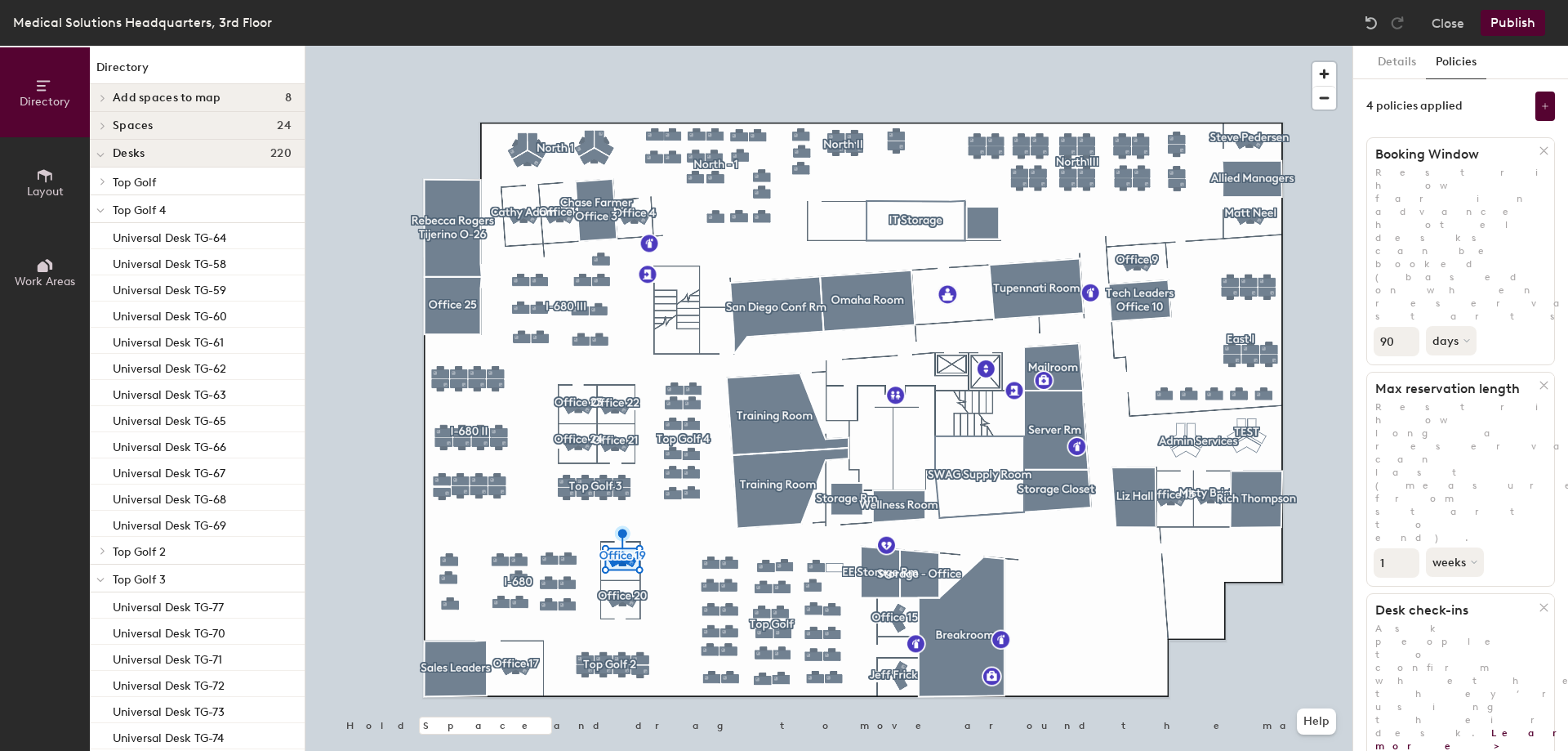
click at [1447, 547] on button "weeks" at bounding box center [1455, 561] width 61 height 29
click at [1459, 636] on div "days" at bounding box center [1458, 648] width 64 height 25
drag, startPoint x: 1392, startPoint y: 343, endPoint x: 1356, endPoint y: 344, distance: 36.0
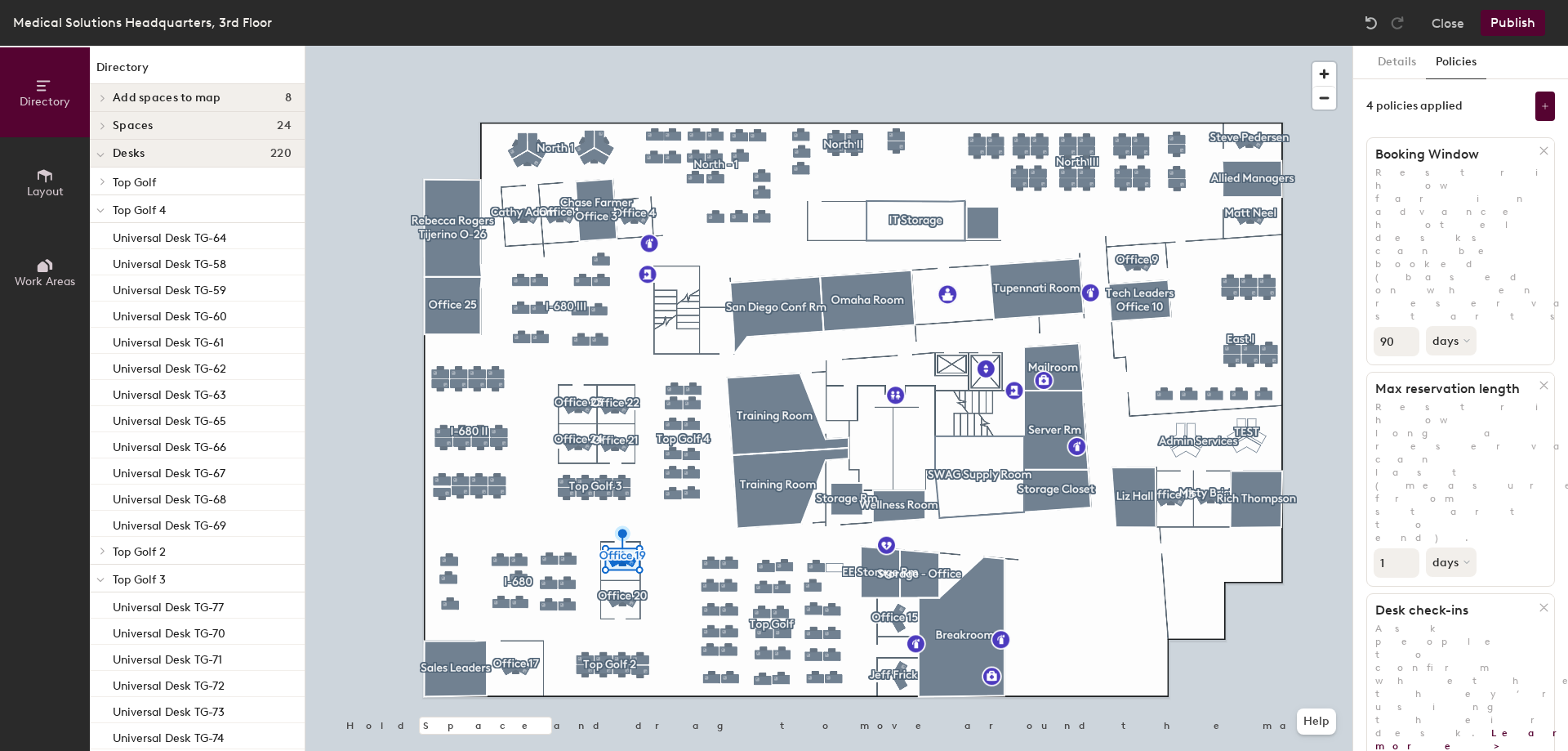
click at [1356, 344] on div "Details Policies 4 policies applied Booking Window Restrict how far in advance …" at bounding box center [1459, 398] width 215 height 705
type input "5"
drag, startPoint x: 1397, startPoint y: 223, endPoint x: 1370, endPoint y: 222, distance: 27.0
click at [1370, 323] on div "90 days" at bounding box center [1459, 340] width 187 height 34
type input "5"
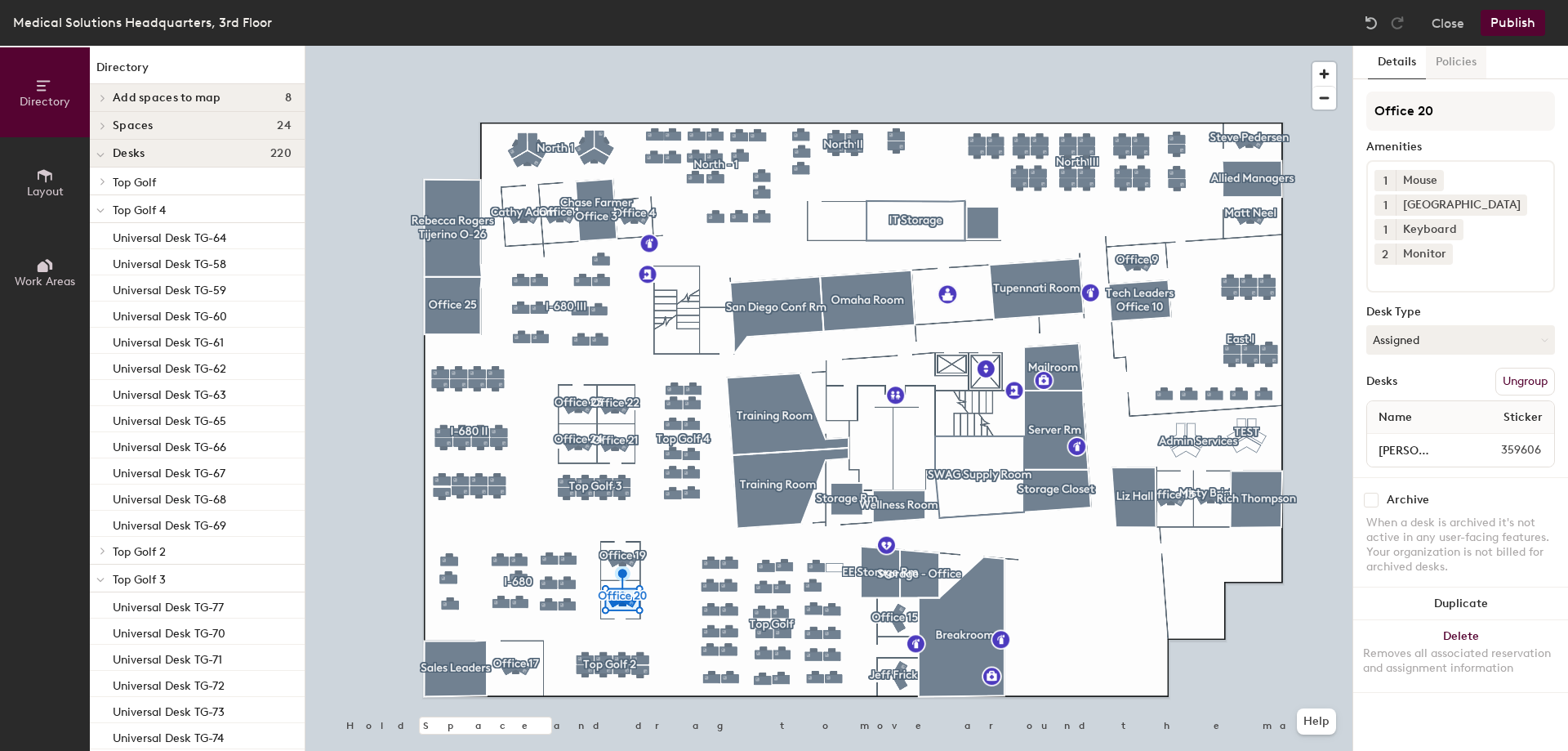
click at [1458, 65] on button "Policies" at bounding box center [1455, 63] width 61 height 34
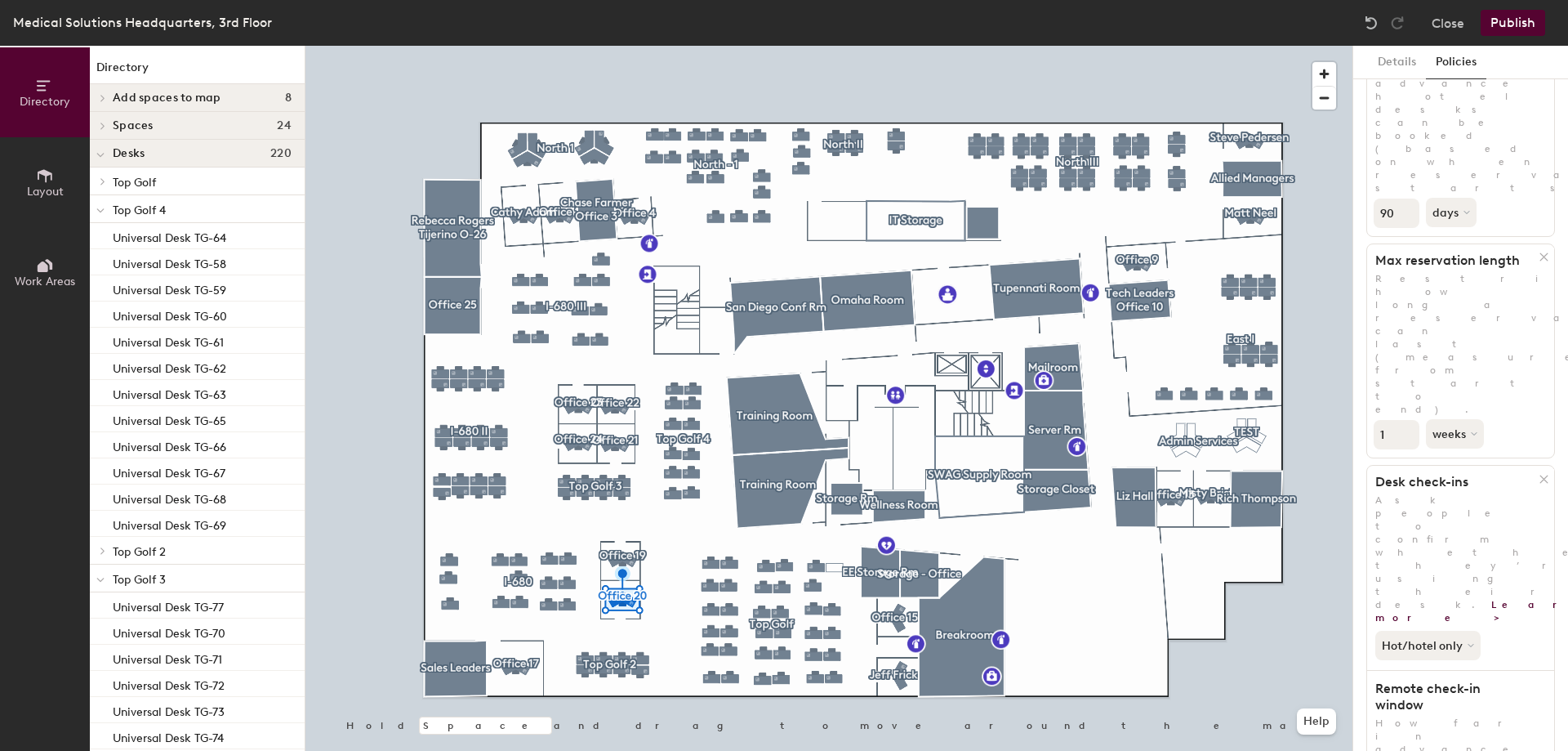
scroll to position [34, 0]
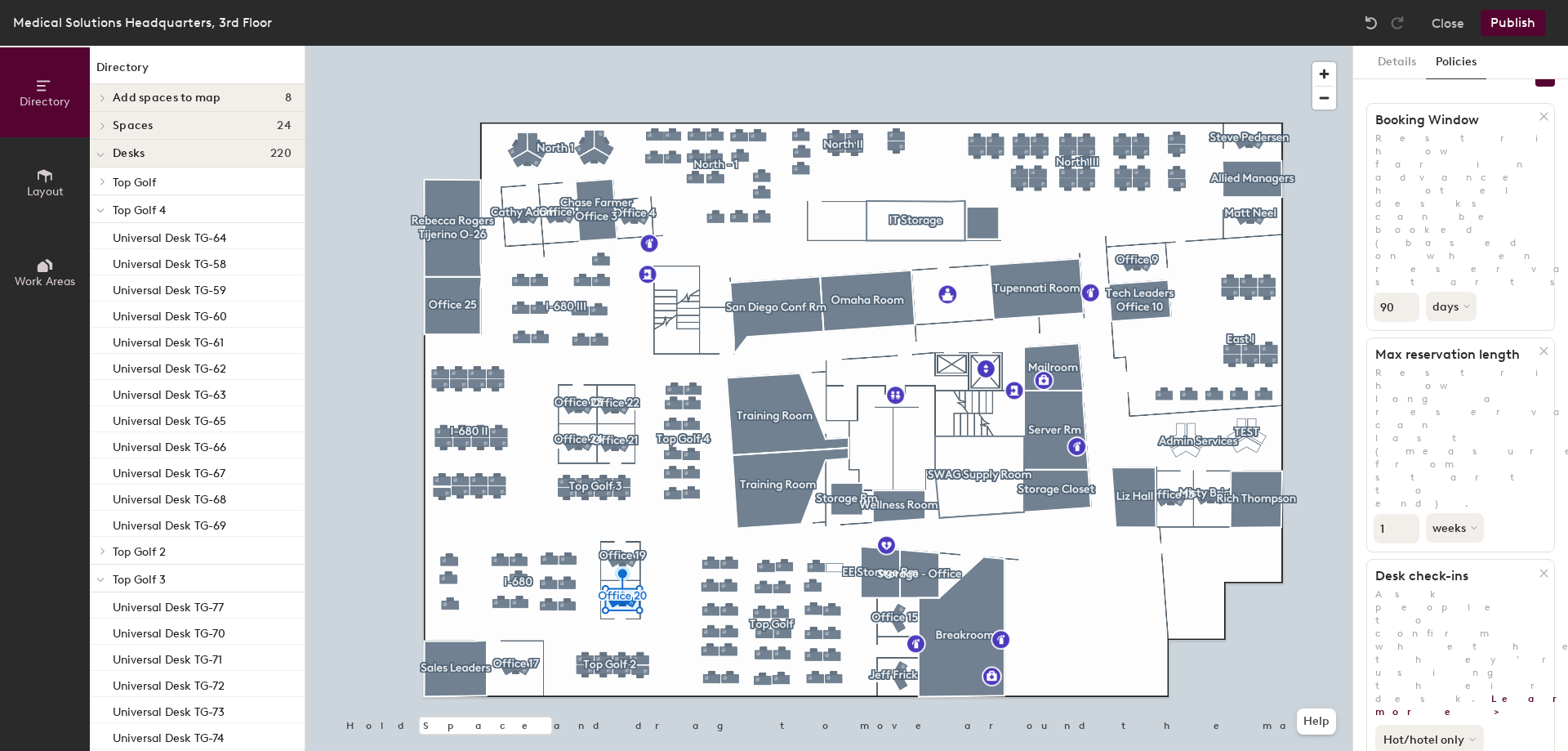
click at [1465, 725] on button "Hot/hotel only" at bounding box center [1428, 739] width 109 height 29
click at [1453, 513] on button "weeks" at bounding box center [1455, 527] width 61 height 29
click at [1465, 602] on div "days" at bounding box center [1458, 614] width 64 height 25
drag, startPoint x: 1399, startPoint y: 303, endPoint x: 1358, endPoint y: 298, distance: 41.3
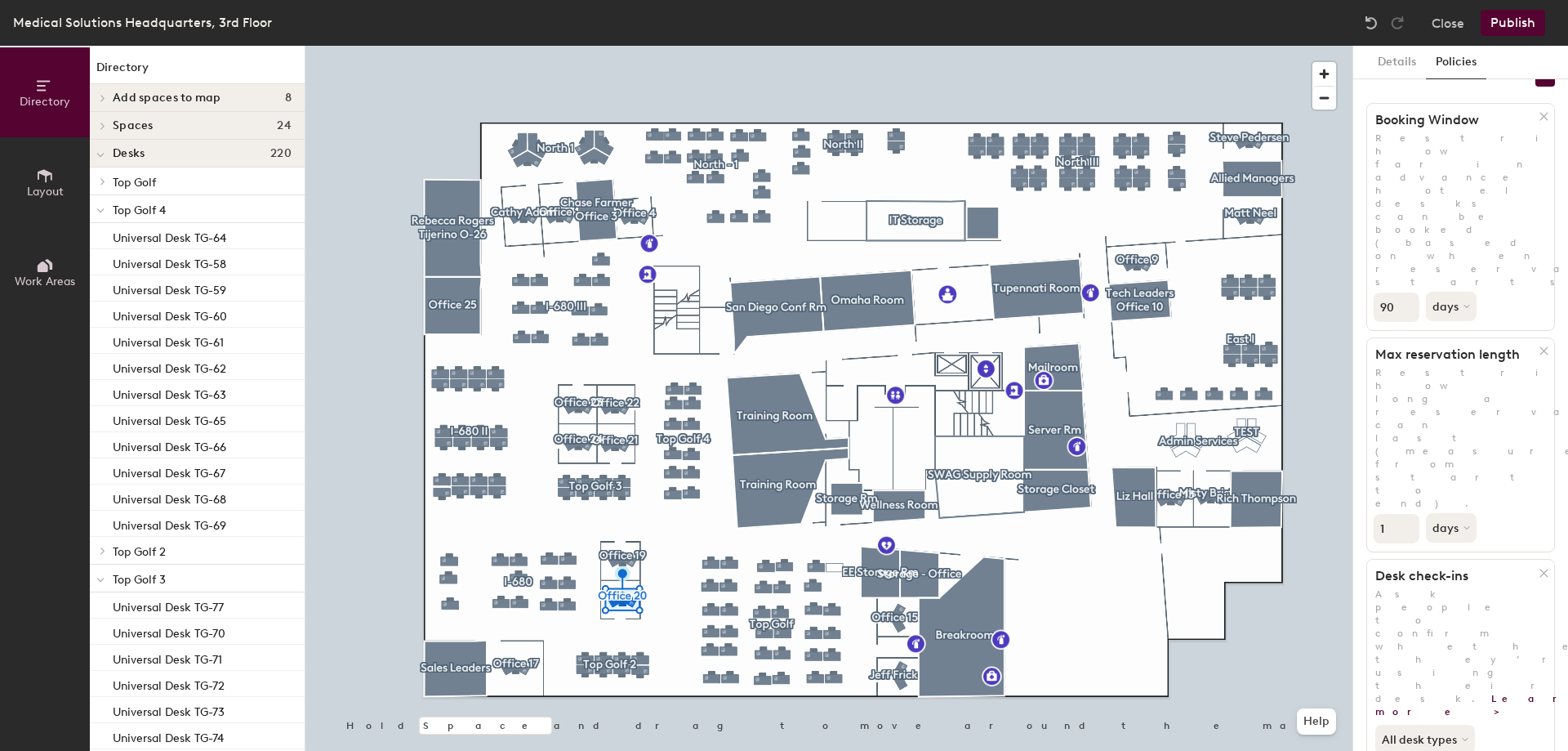
click at [1358, 298] on div "Details Policies 4 policies applied Booking Window Restrict how far in advance …" at bounding box center [1459, 398] width 215 height 705
type input "5"
drag, startPoint x: 1393, startPoint y: 191, endPoint x: 1367, endPoint y: 190, distance: 26.0
click at [1367, 289] on div "90 days" at bounding box center [1459, 306] width 187 height 34
type input "5"
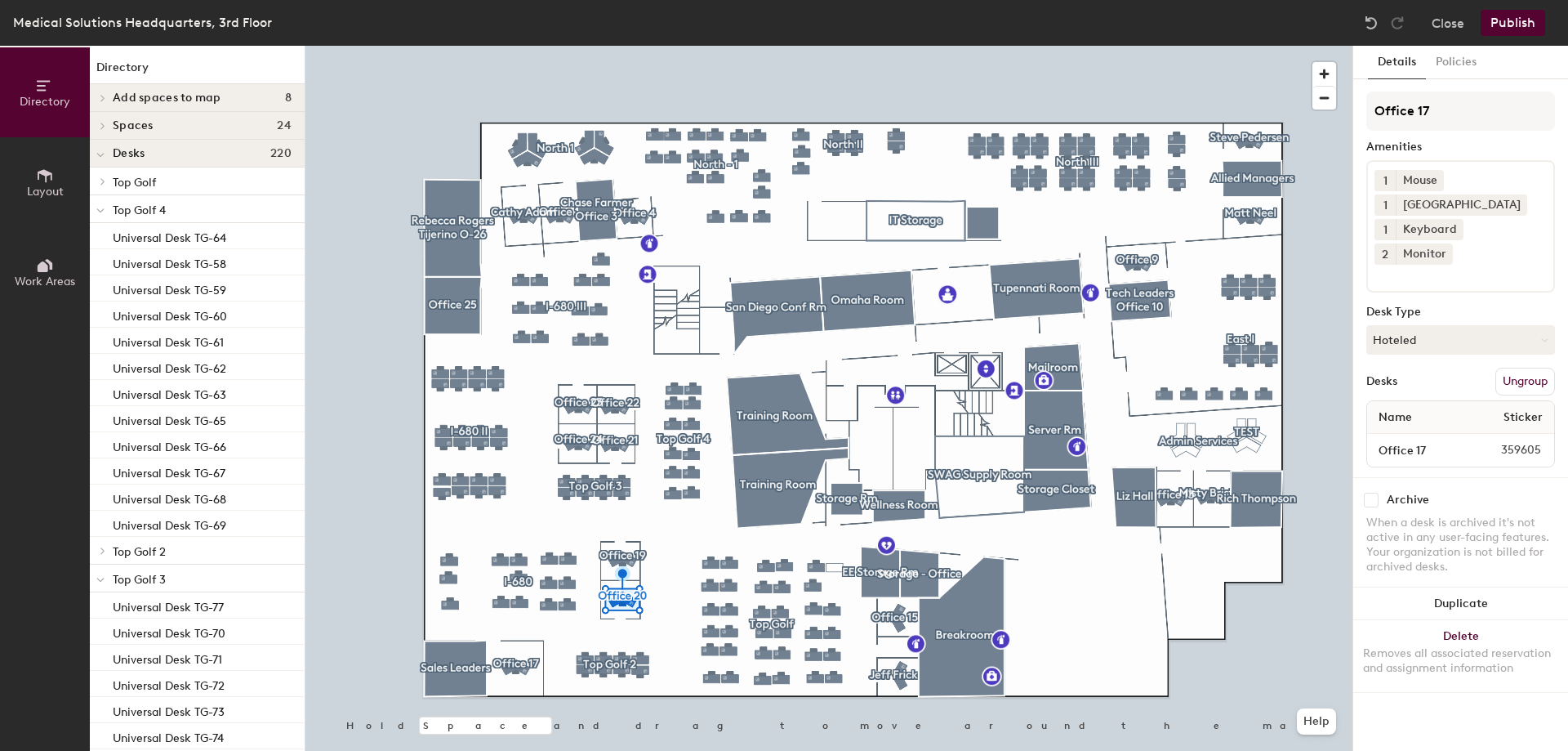
scroll to position [0, 0]
click at [1456, 74] on button "Policies" at bounding box center [1455, 63] width 61 height 34
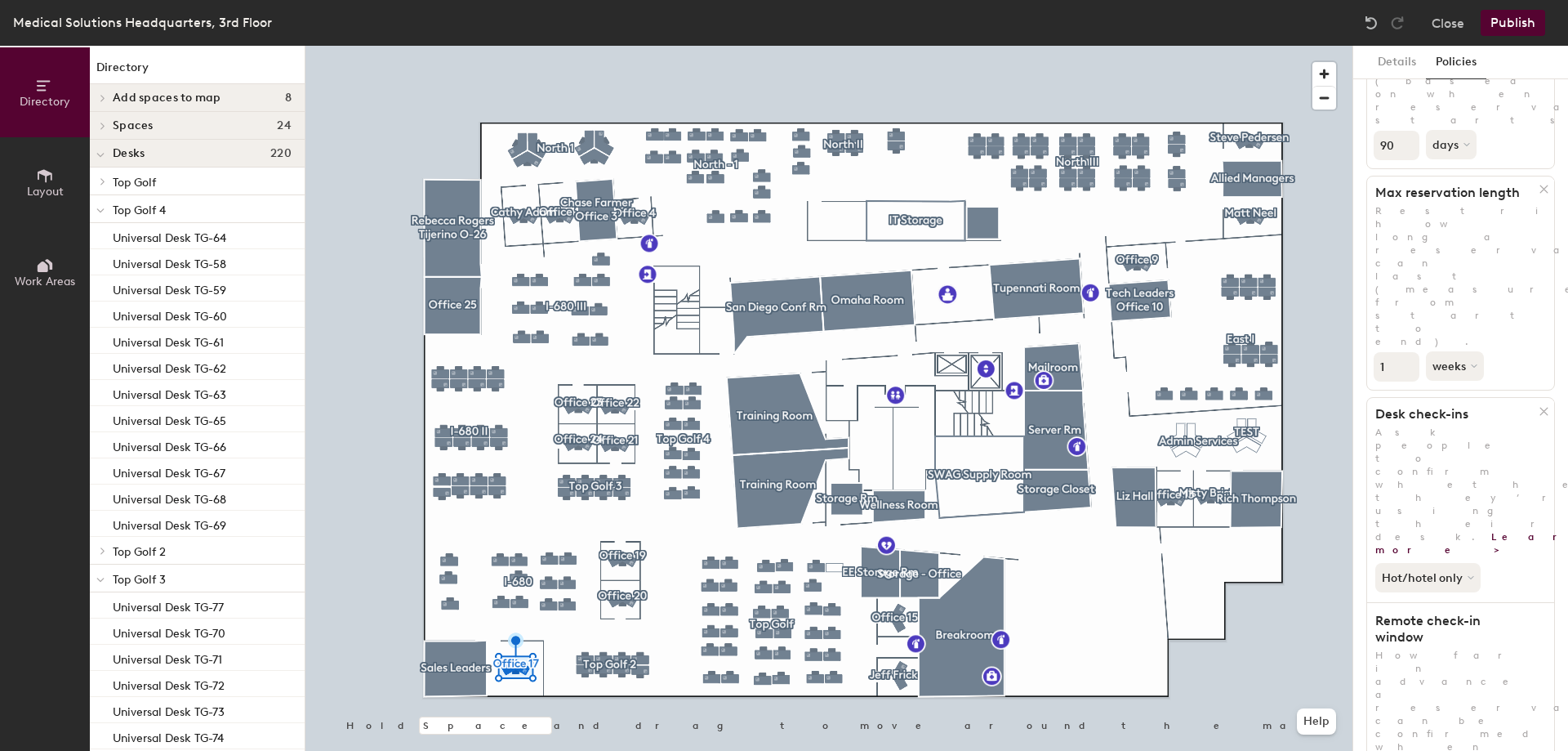
scroll to position [198, 0]
drag, startPoint x: 1392, startPoint y: 623, endPoint x: 1374, endPoint y: 621, distance: 18.1
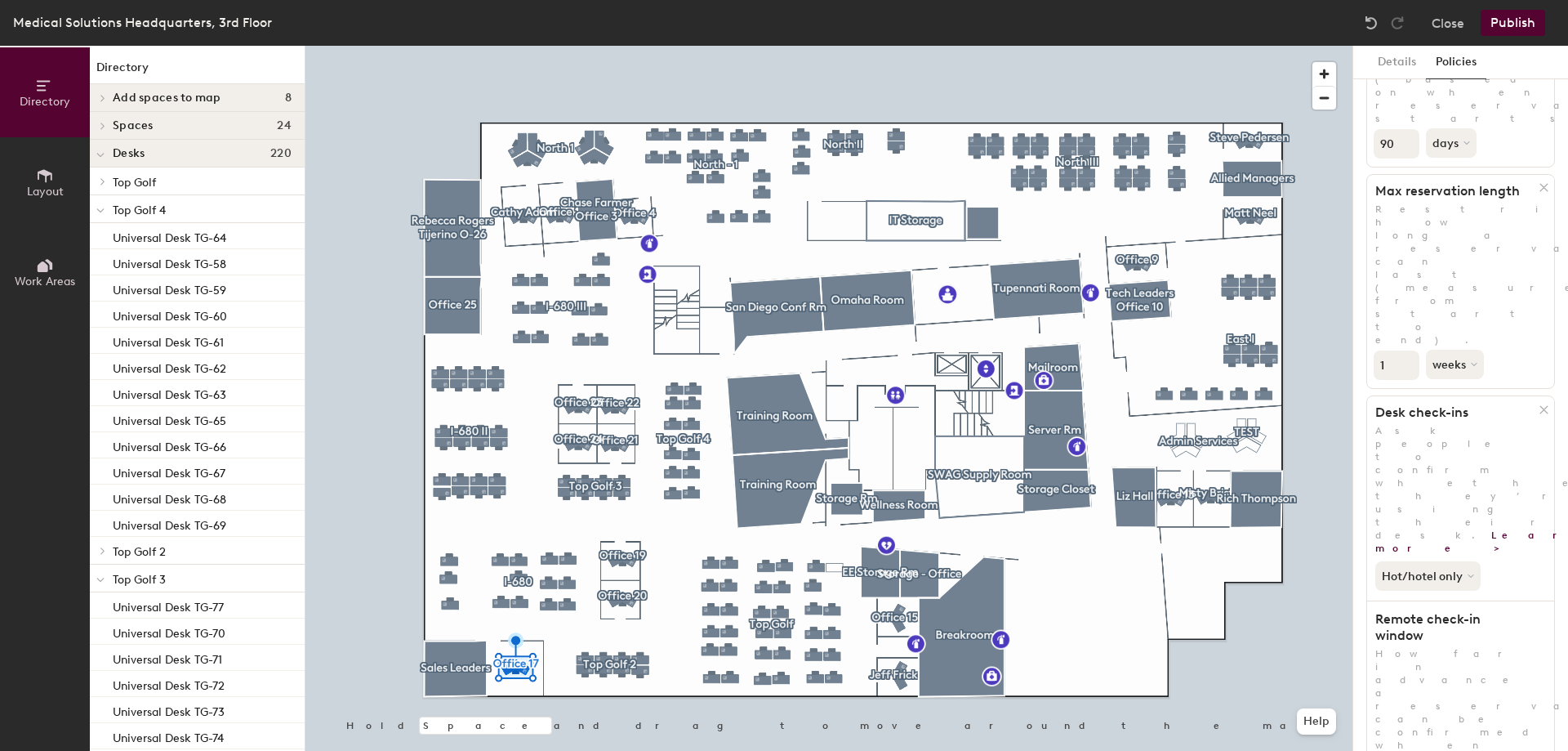
scroll to position [34, 0]
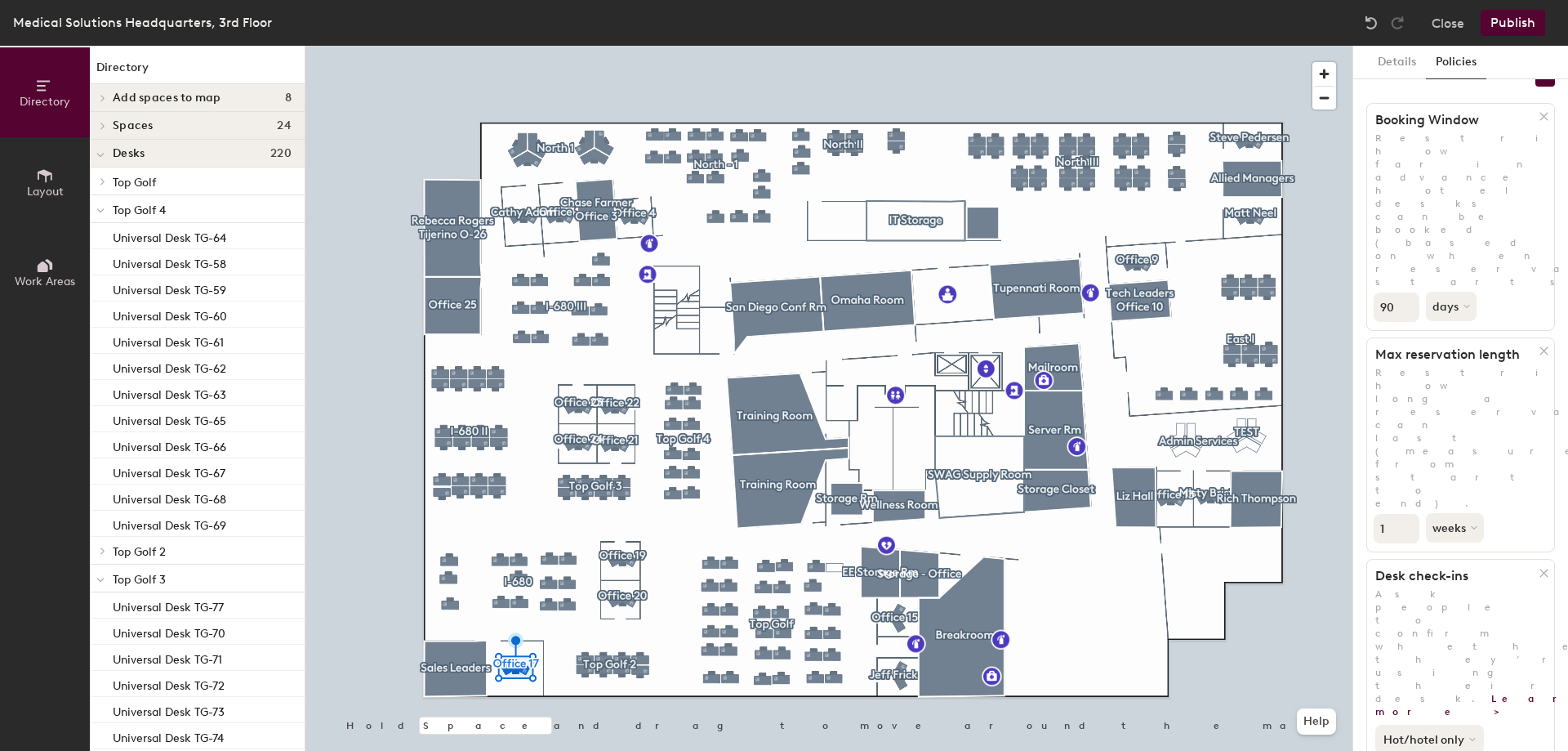
type input "1"
click at [1437, 725] on button "Hot/hotel only" at bounding box center [1428, 739] width 109 height 29
click at [1450, 513] on button "weeks" at bounding box center [1455, 527] width 61 height 29
click at [1464, 602] on div "days" at bounding box center [1458, 614] width 64 height 25
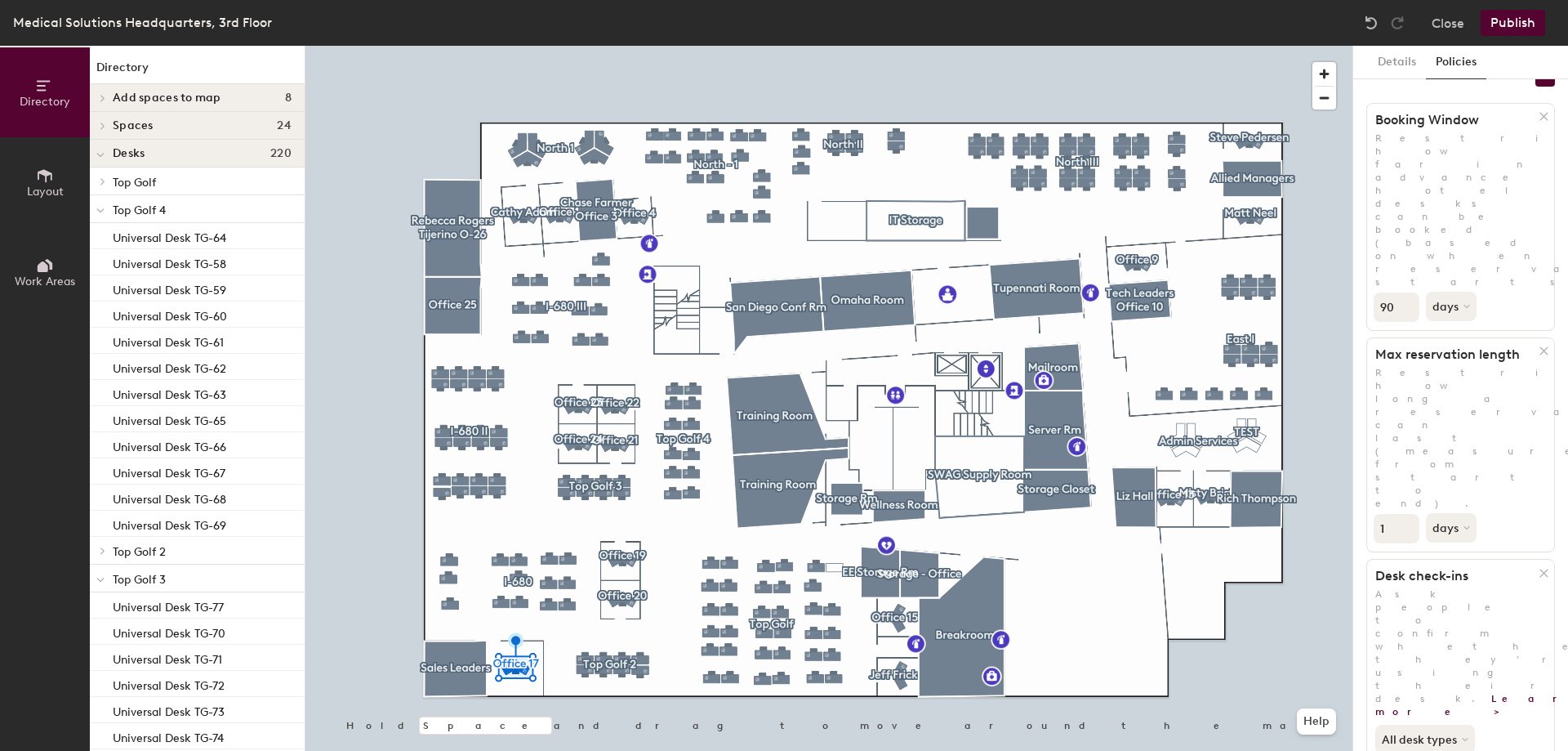
drag, startPoint x: 1390, startPoint y: 317, endPoint x: 1355, endPoint y: 317, distance: 35.0
click at [1355, 317] on div "Details Policies 4 policies applied Booking Window Restrict how far in advance …" at bounding box center [1459, 398] width 215 height 705
type input "5"
drag, startPoint x: 1396, startPoint y: 191, endPoint x: 1373, endPoint y: 192, distance: 23.0
click at [1373, 293] on input "90" at bounding box center [1396, 307] width 46 height 29
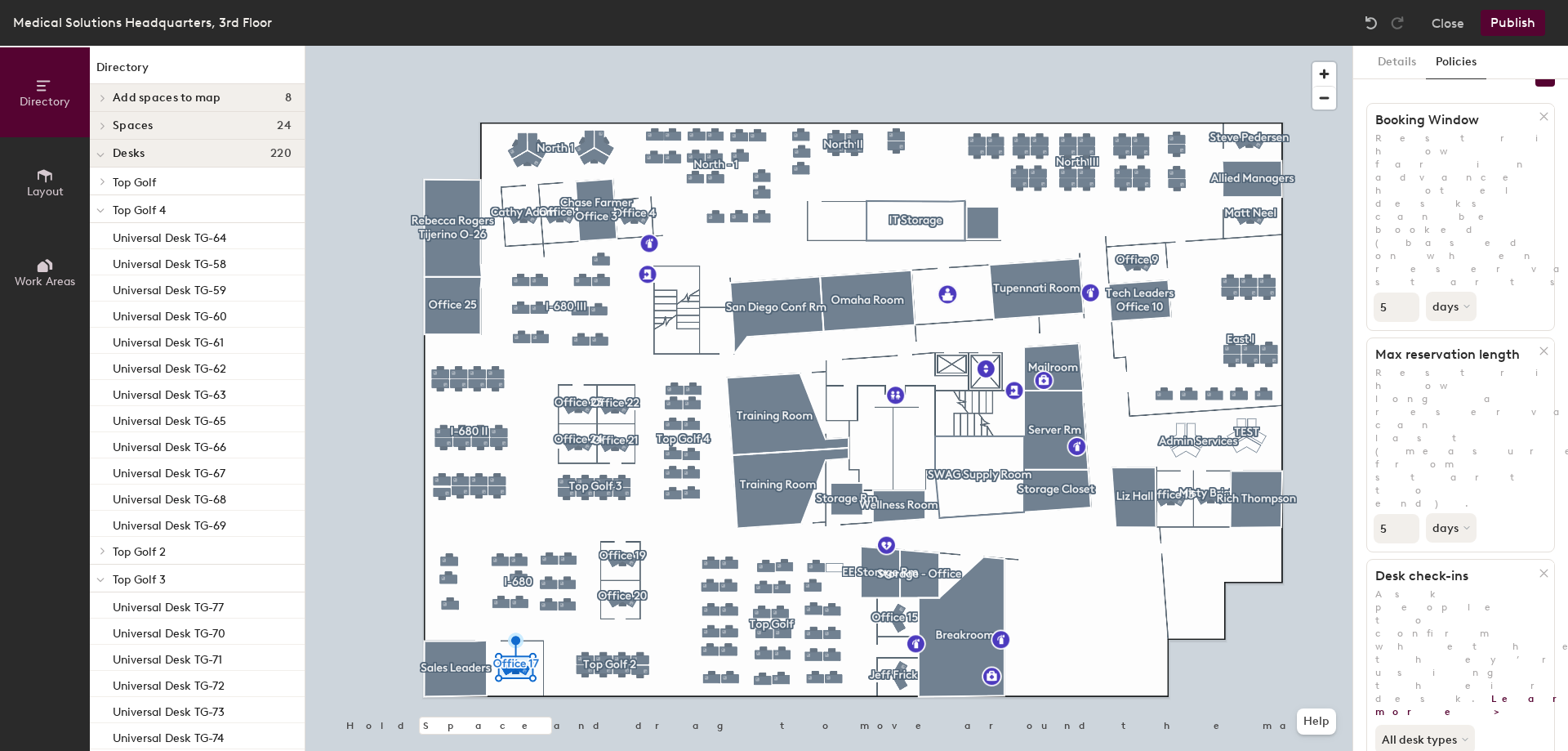
type input "5"
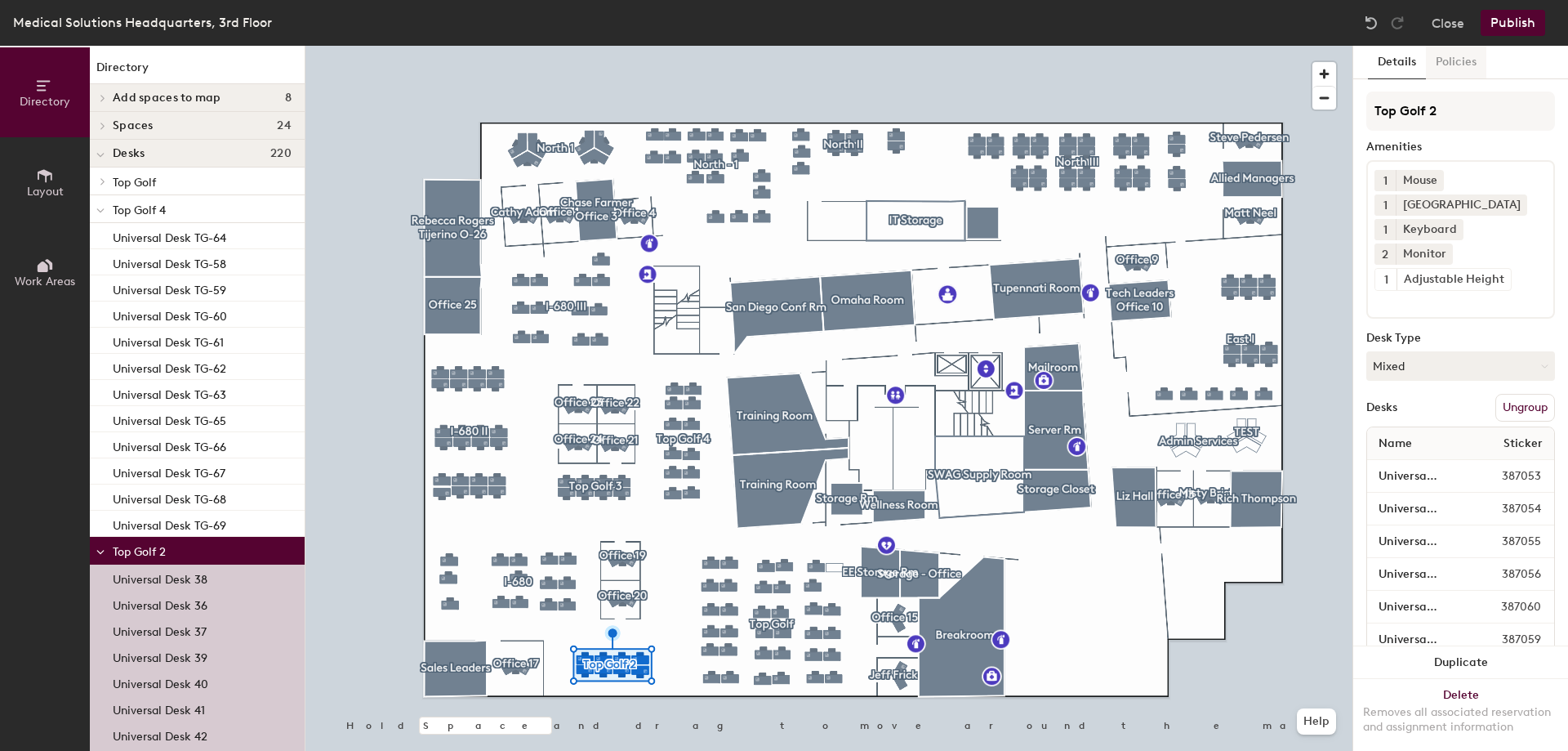
click at [1451, 64] on button "Policies" at bounding box center [1455, 63] width 61 height 34
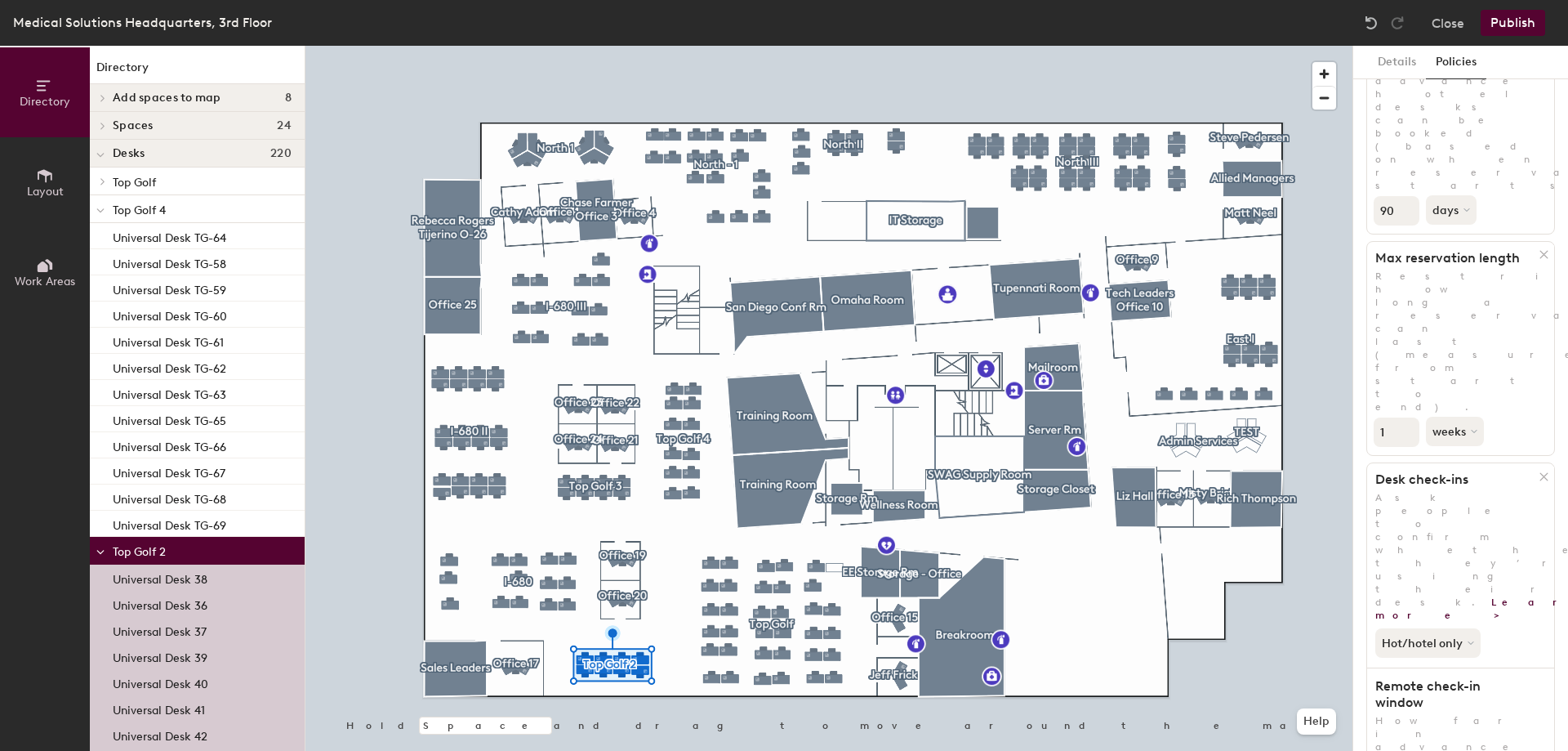
scroll to position [198, 0]
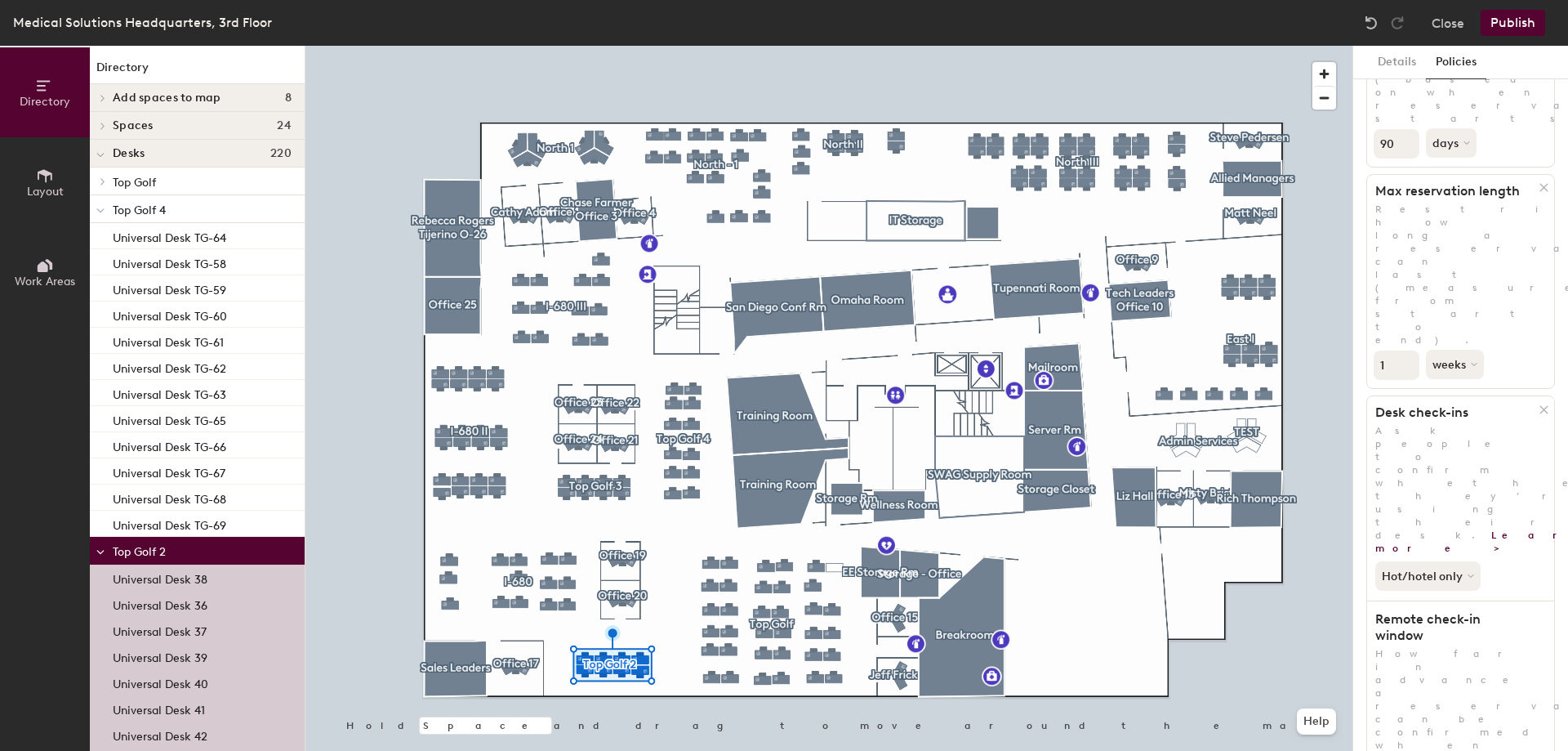
drag, startPoint x: 1403, startPoint y: 618, endPoint x: 1392, endPoint y: 619, distance: 11.0
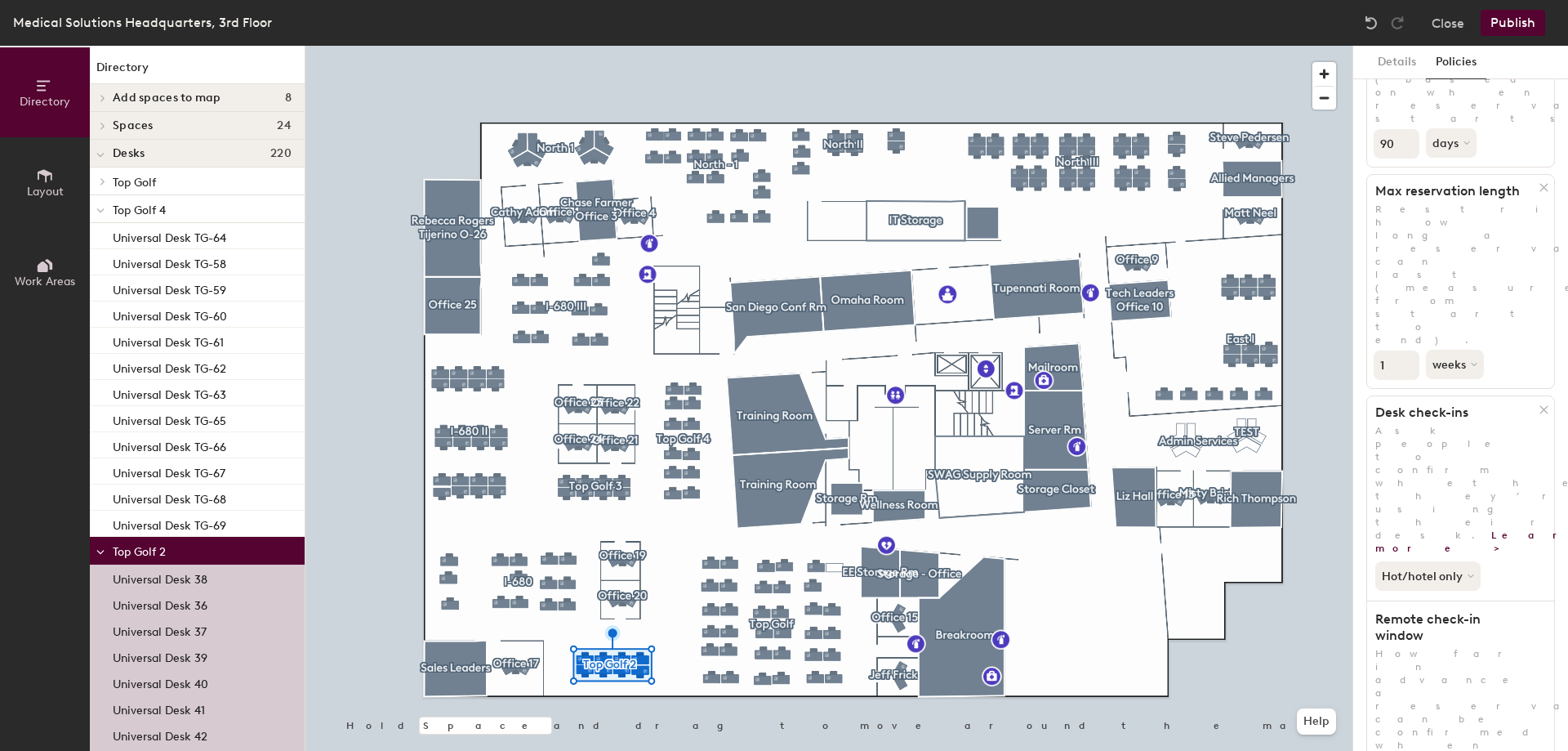
type input "1"
click at [1437, 561] on button "Hot/hotel only" at bounding box center [1428, 575] width 109 height 29
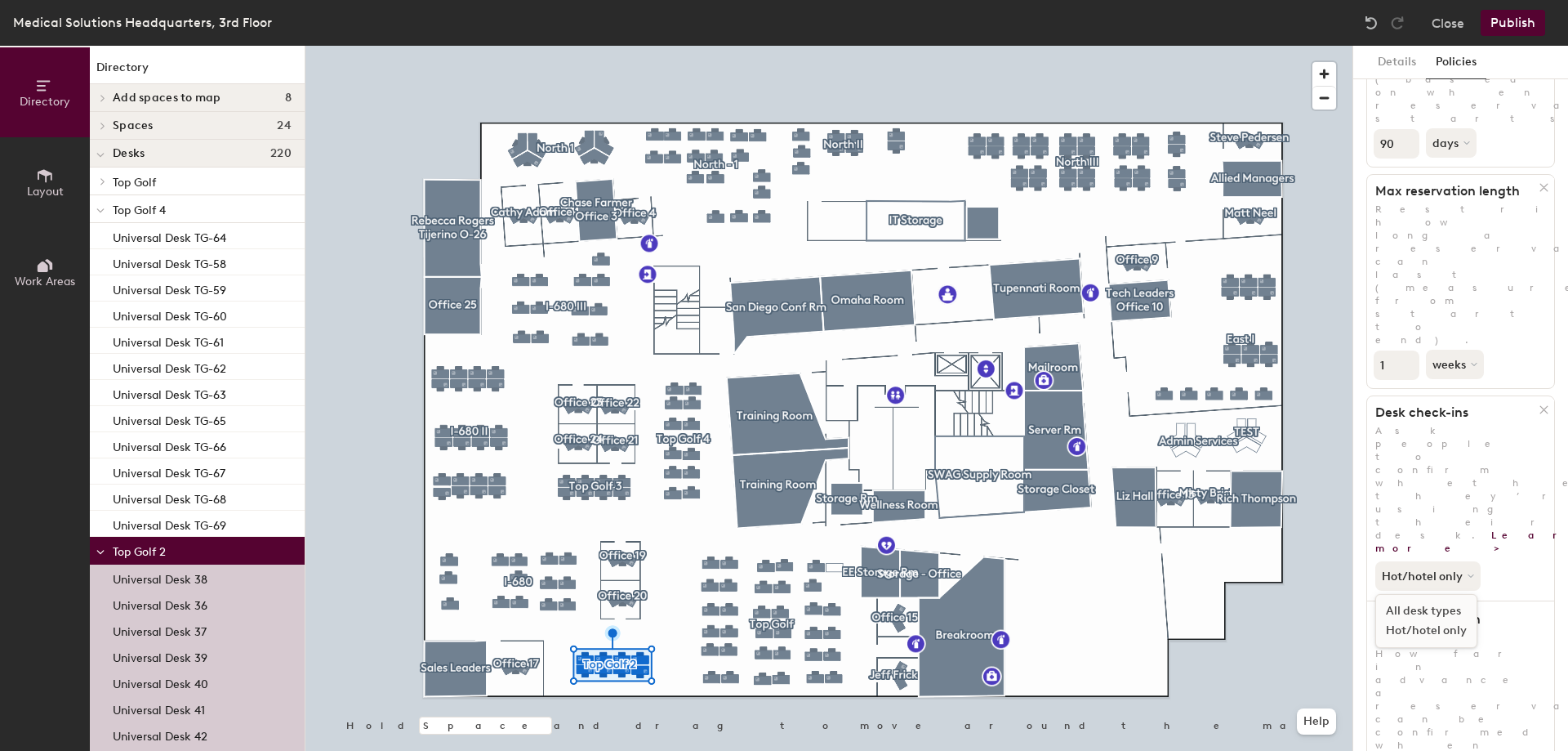
click at [1437, 601] on div "All desk types" at bounding box center [1425, 611] width 101 height 20
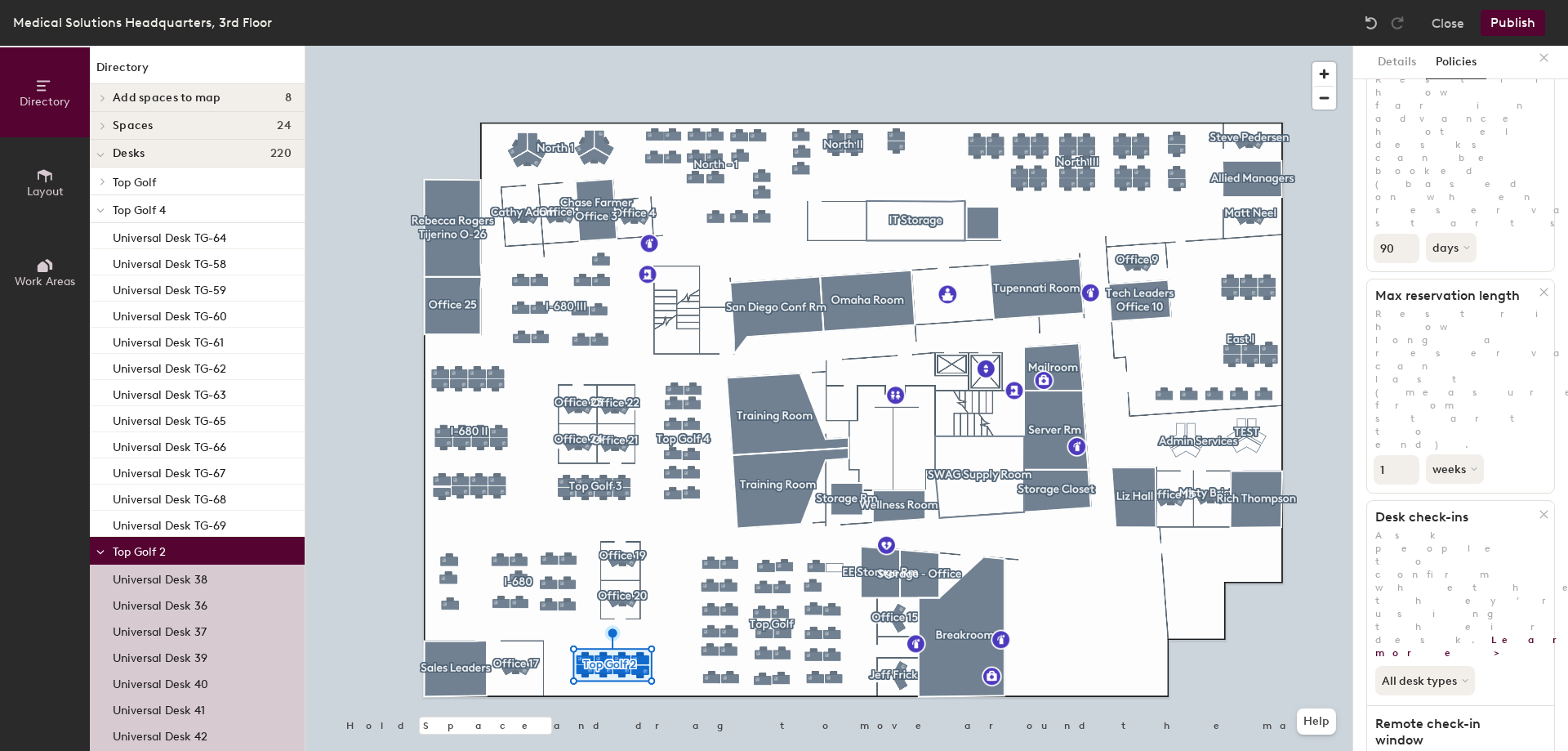
scroll to position [0, 0]
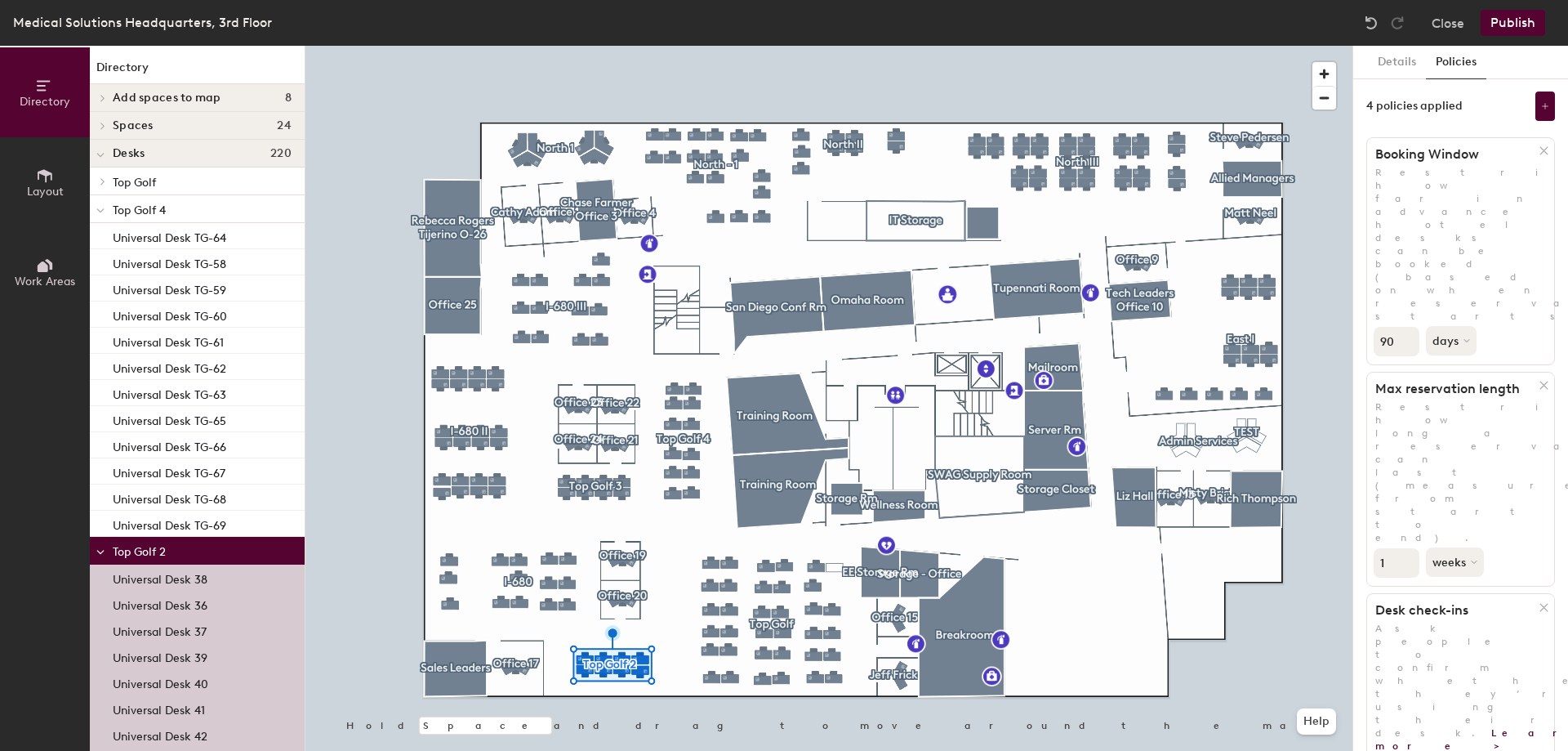
click at [1390, 327] on input "90" at bounding box center [1396, 341] width 46 height 29
type input "9"
type input "5"
drag, startPoint x: 1389, startPoint y: 341, endPoint x: 1367, endPoint y: 340, distance: 22.0
click at [1367, 544] on div "1 weeks" at bounding box center [1459, 561] width 187 height 34
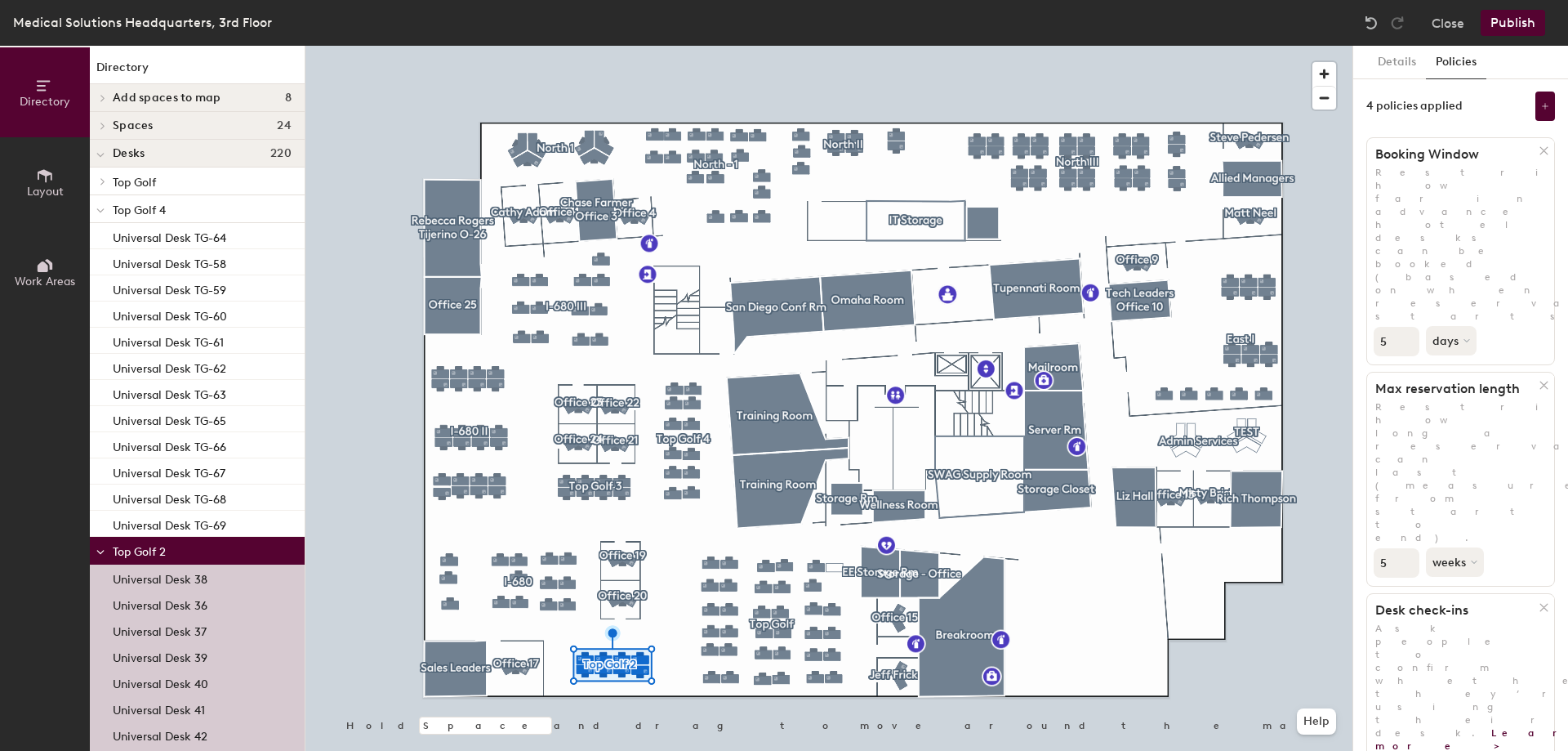
type input "5"
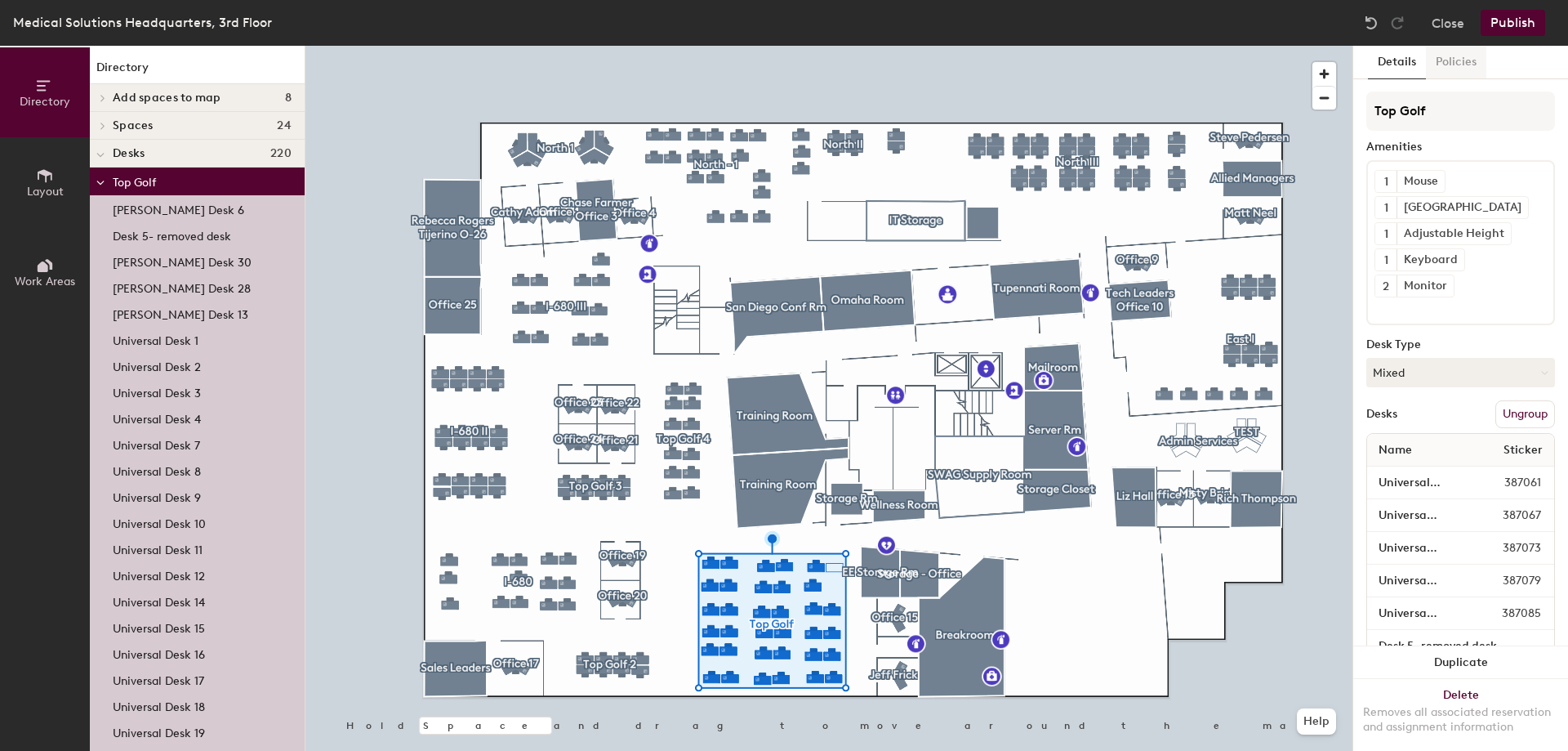
click at [1447, 72] on button "Policies" at bounding box center [1455, 63] width 61 height 34
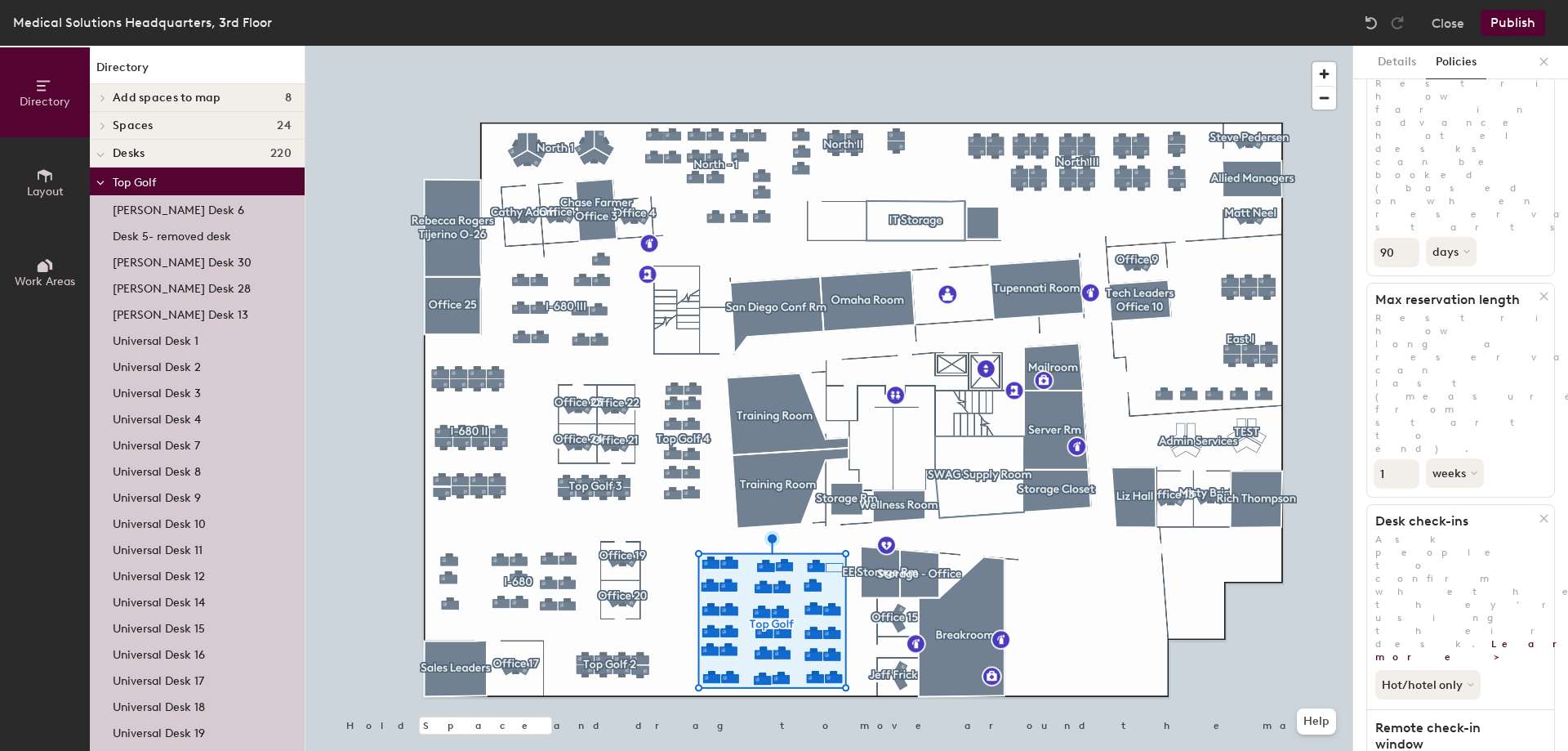
scroll to position [198, 0]
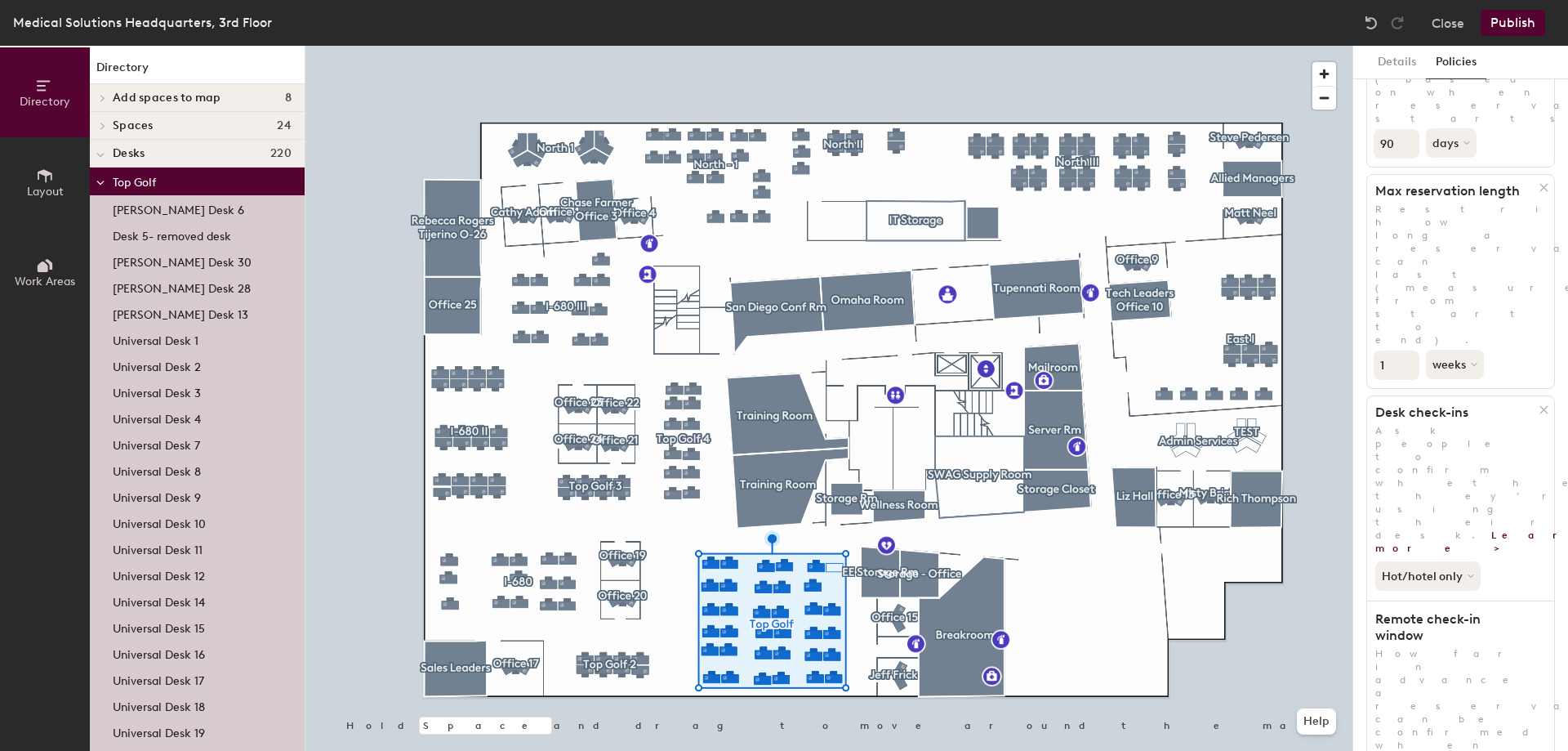
drag, startPoint x: 1387, startPoint y: 627, endPoint x: 1378, endPoint y: 626, distance: 9.1
type input "1"
click at [1415, 561] on button "Hot/hotel only" at bounding box center [1428, 575] width 109 height 29
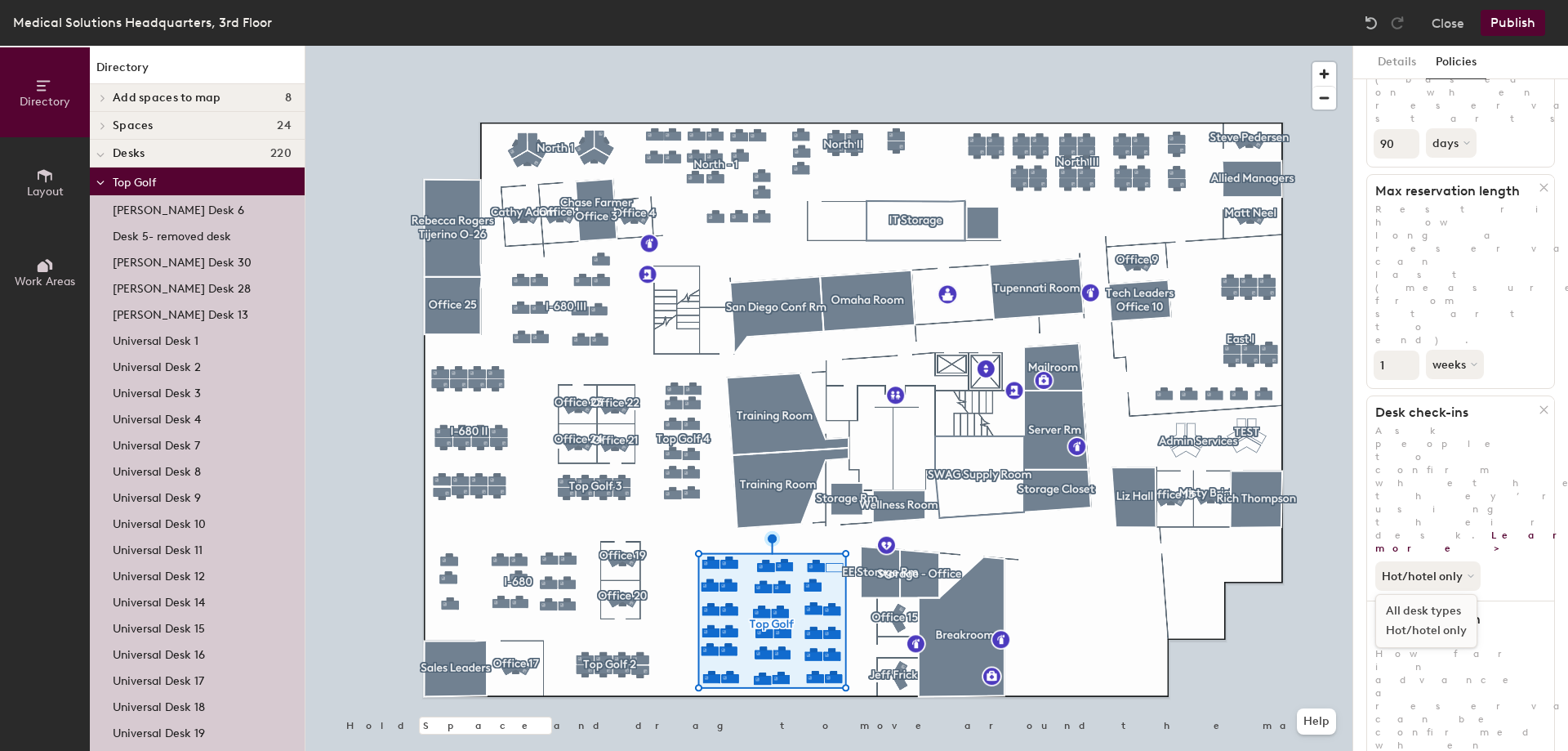
click at [1430, 601] on div "All desk types" at bounding box center [1425, 611] width 101 height 20
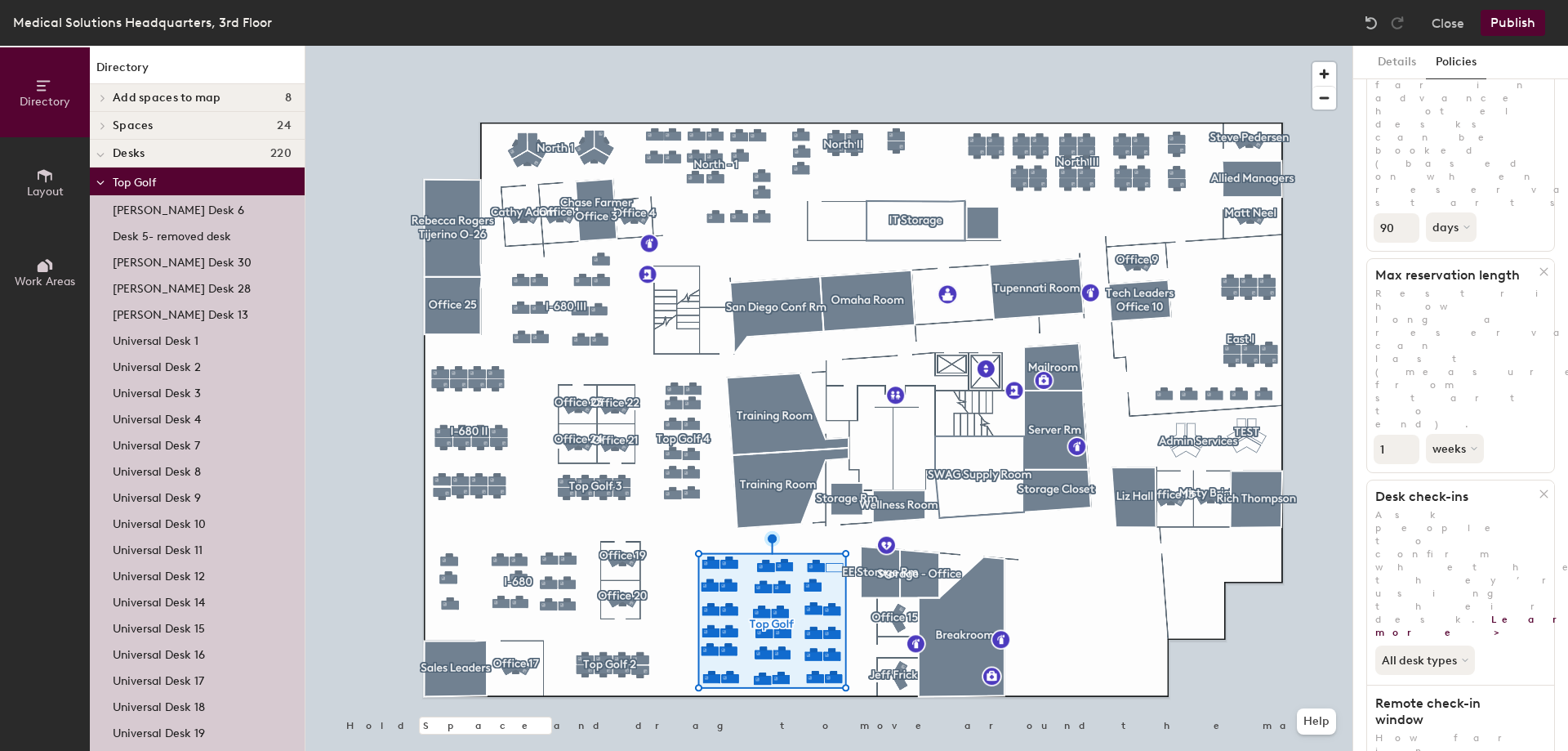
scroll to position [0, 0]
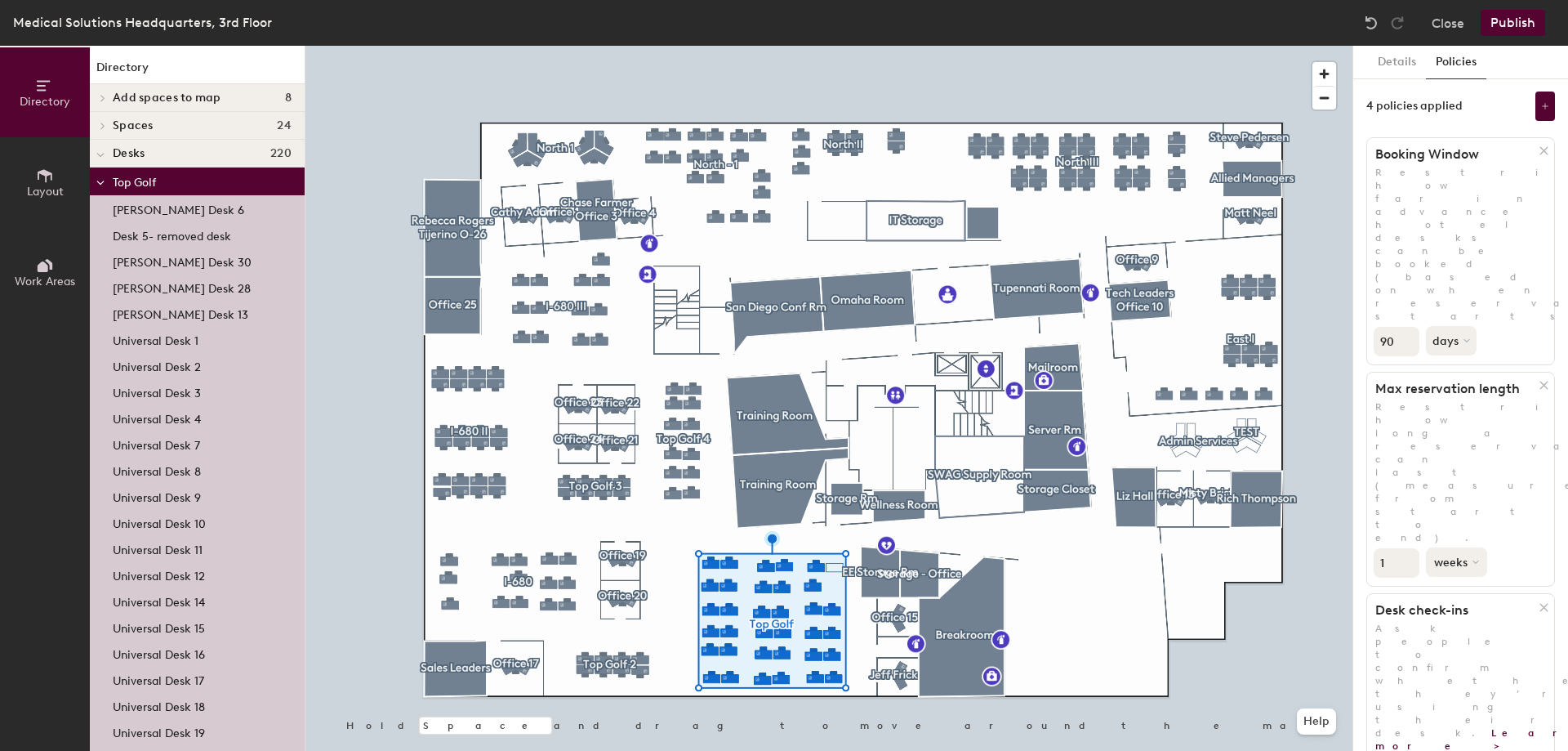
click at [1465, 547] on button "weeks" at bounding box center [1455, 561] width 61 height 29
click at [1458, 636] on div "days" at bounding box center [1458, 648] width 64 height 25
click at [1343, 335] on div "Directory Layout Work Areas Directory Add spaces to map 8 Misty Bristol O-12 N …" at bounding box center [784, 398] width 1568 height 705
type input "5"
drag, startPoint x: 1396, startPoint y: 223, endPoint x: 1366, endPoint y: 218, distance: 30.4
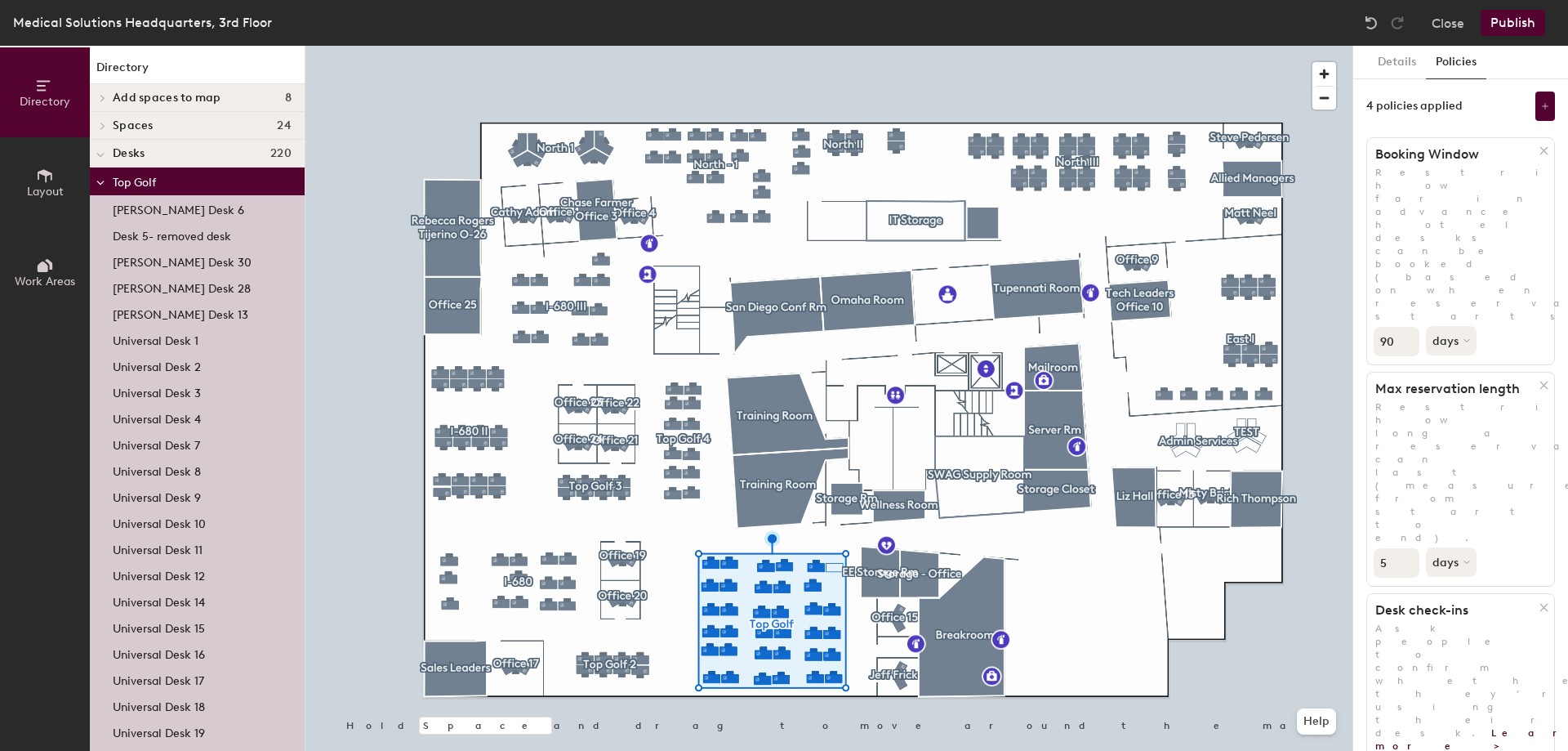
click at [1366, 323] on div "90 days" at bounding box center [1459, 340] width 187 height 34
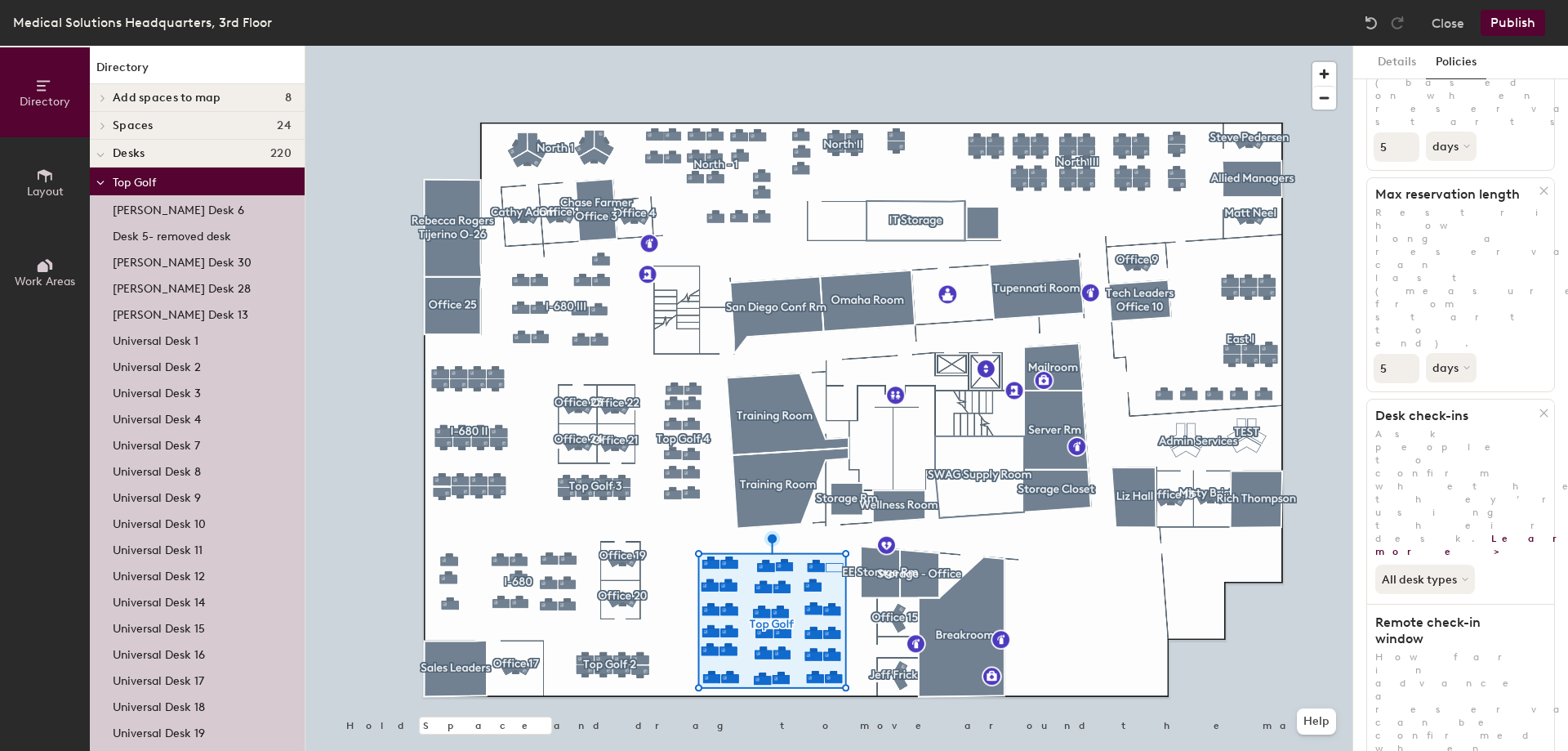
scroll to position [198, 0]
type input "5"
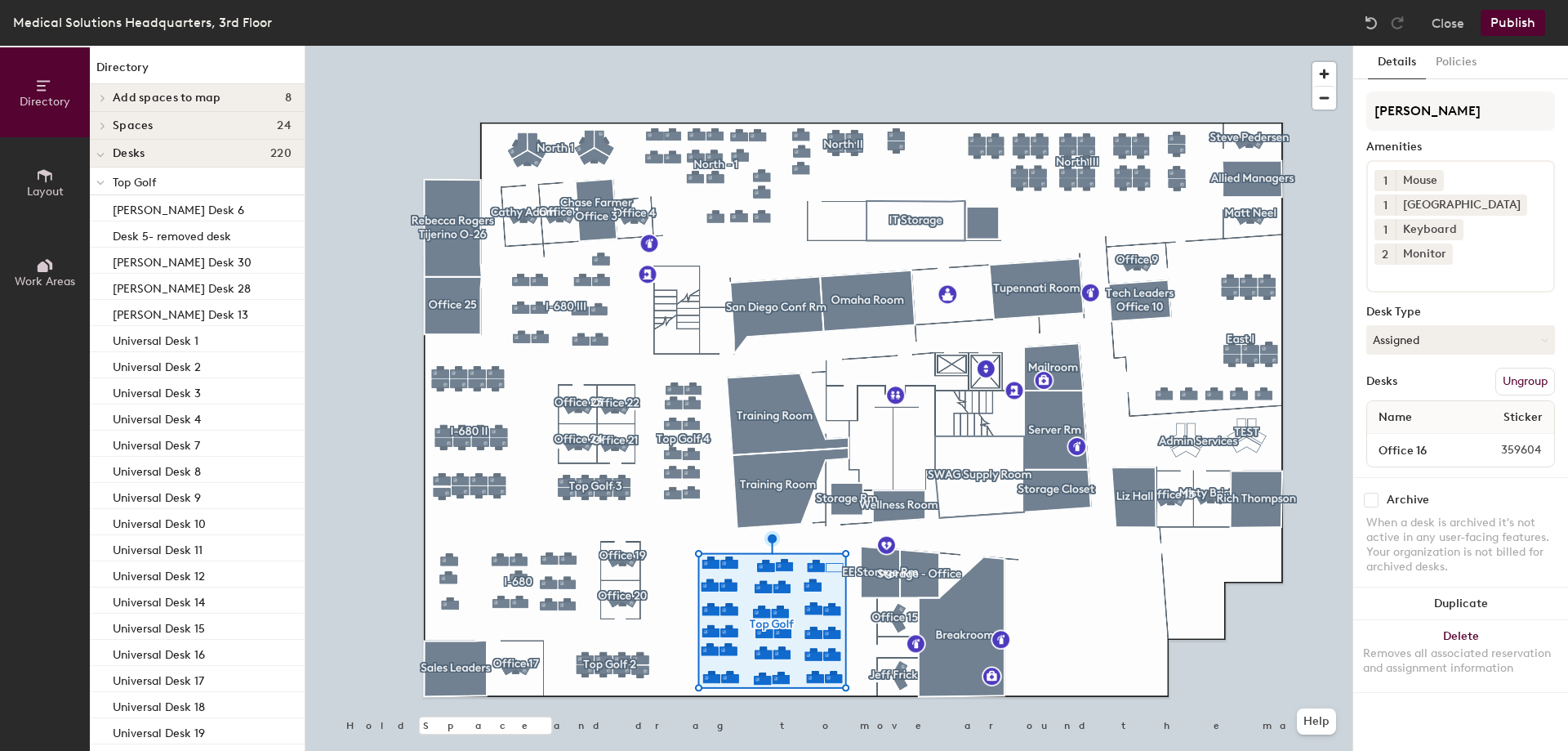
scroll to position [0, 0]
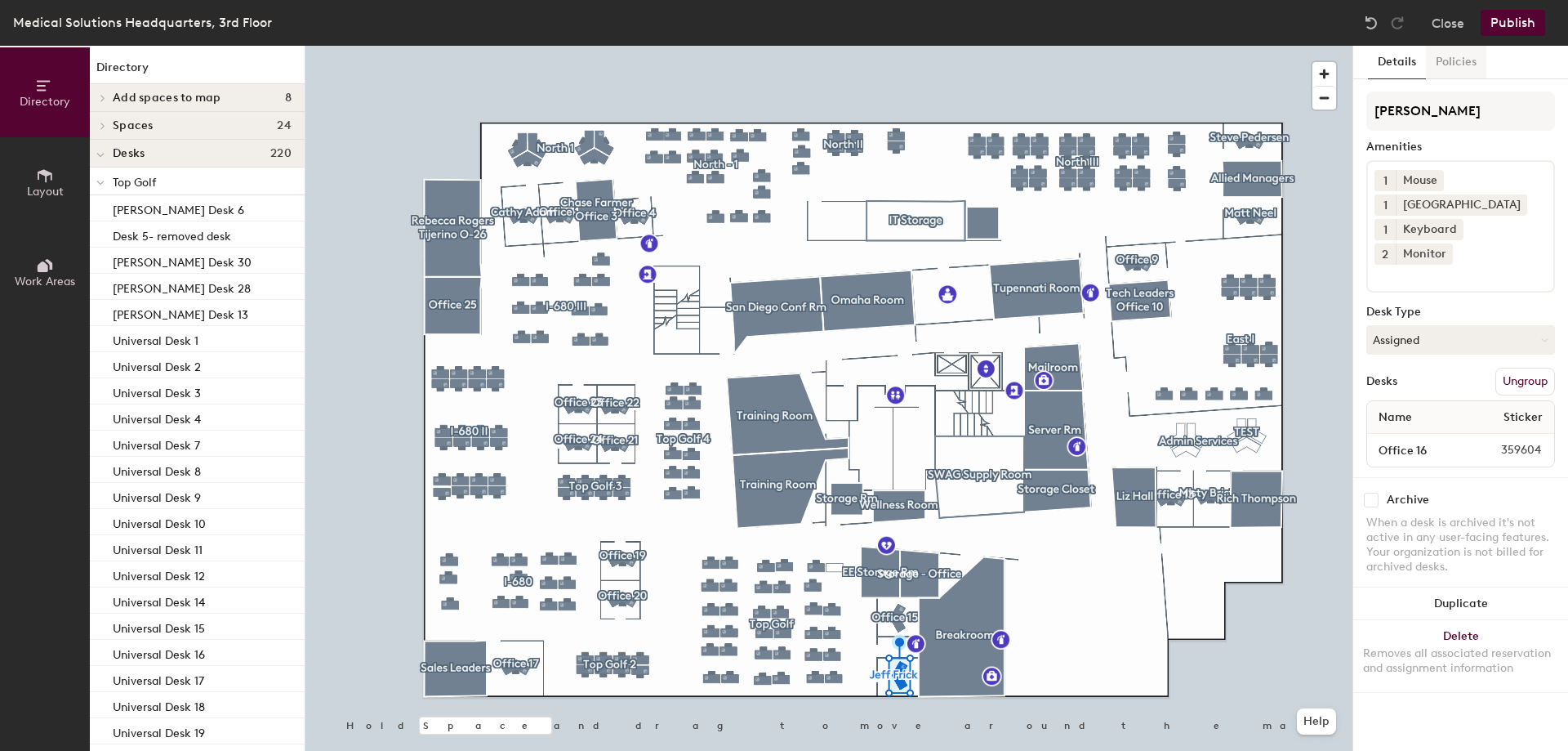
click at [1456, 55] on button "Policies" at bounding box center [1455, 63] width 61 height 34
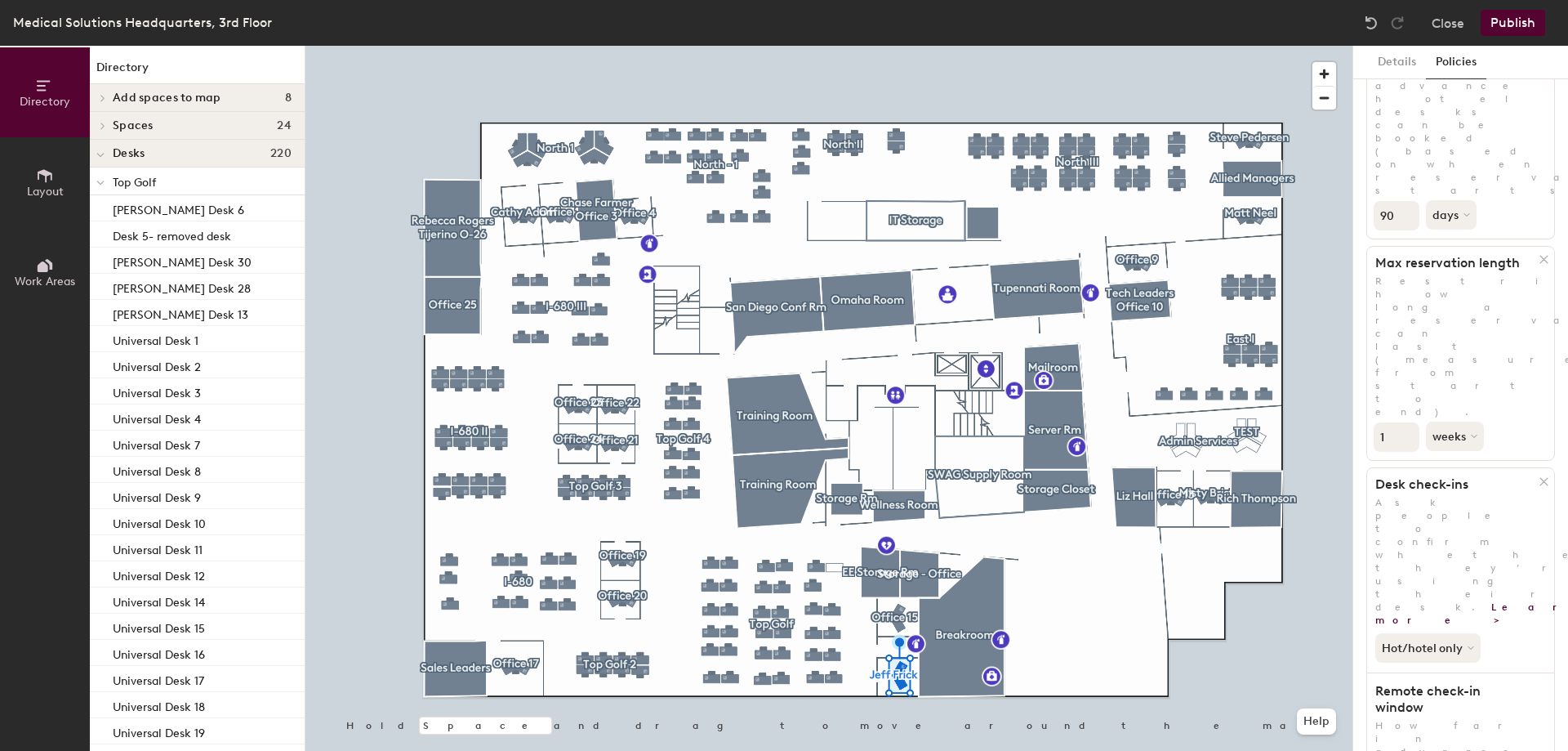
scroll to position [198, 0]
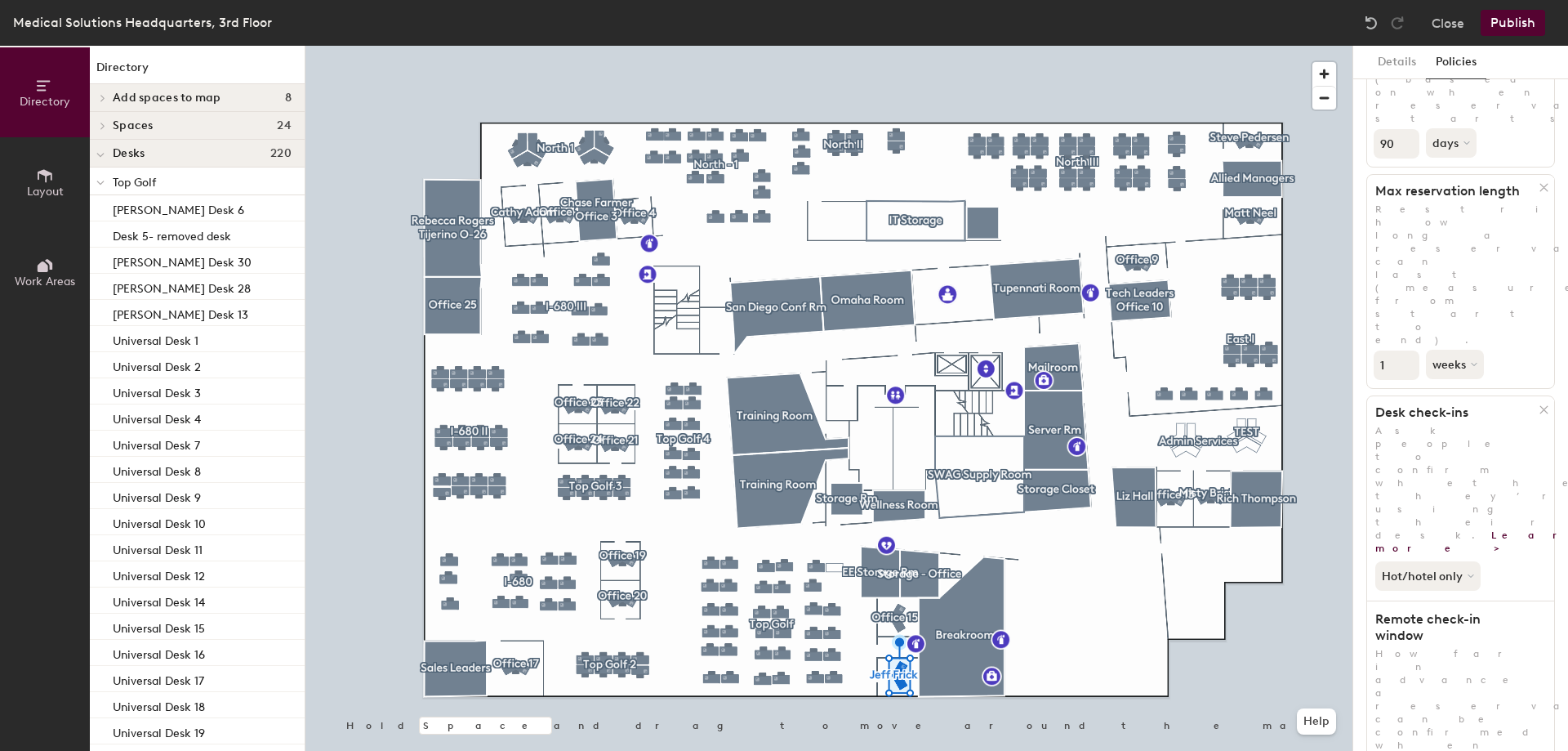
drag, startPoint x: 1525, startPoint y: 554, endPoint x: 1514, endPoint y: 573, distance: 22.0
drag, startPoint x: 1393, startPoint y: 629, endPoint x: 1370, endPoint y: 628, distance: 23.0
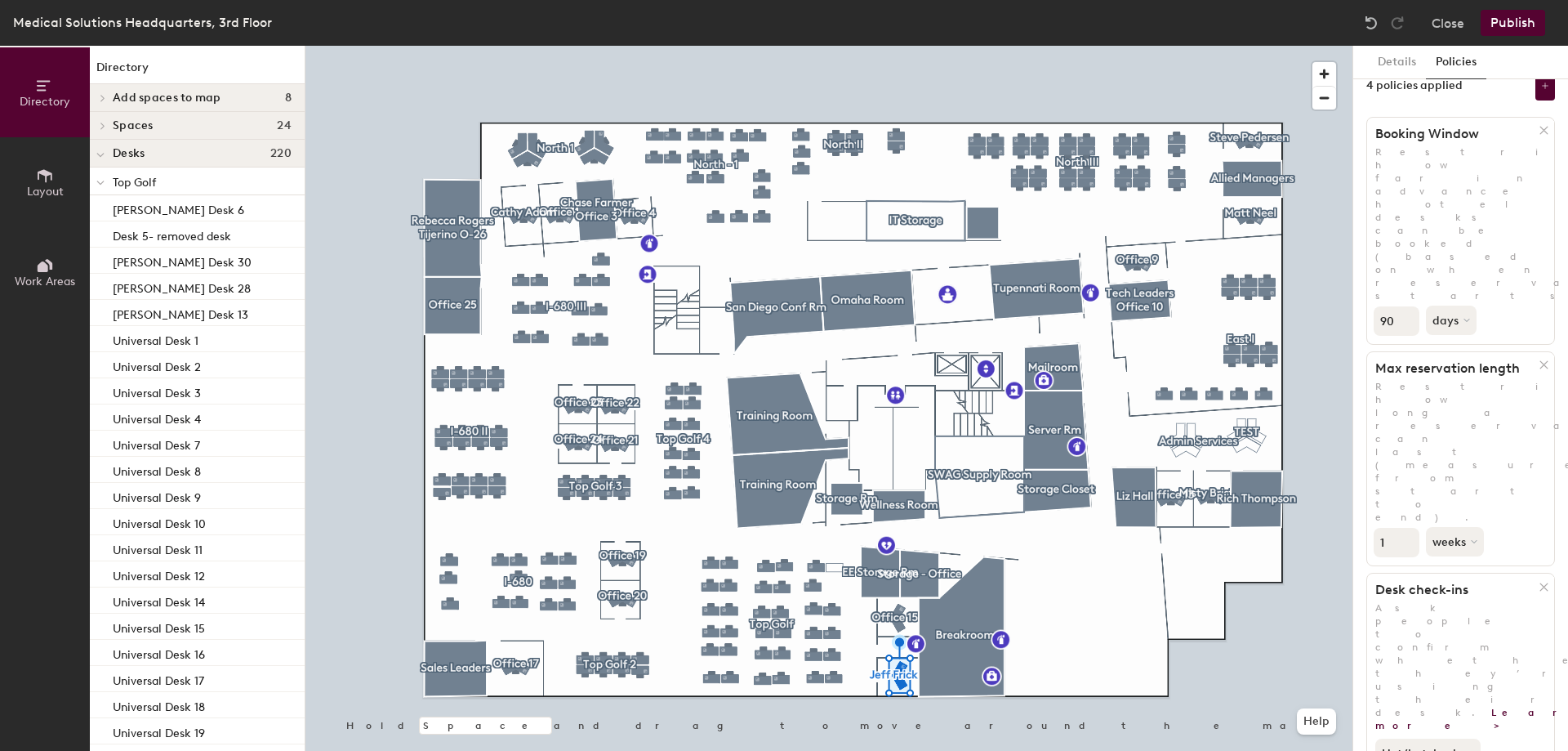
scroll to position [0, 0]
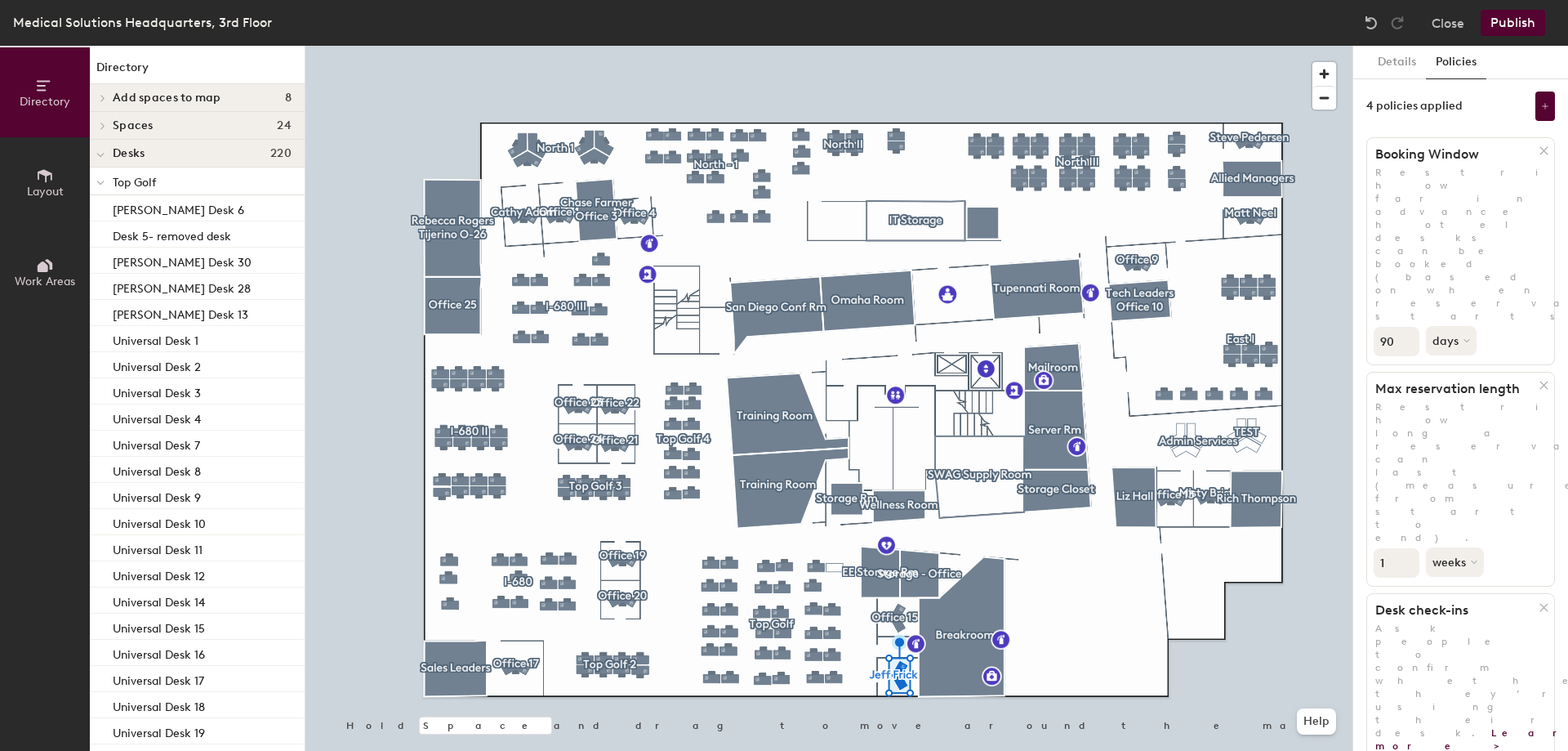
type input "1"
click at [1458, 547] on button "weeks" at bounding box center [1455, 561] width 61 height 29
click at [1468, 636] on div "days" at bounding box center [1458, 648] width 64 height 25
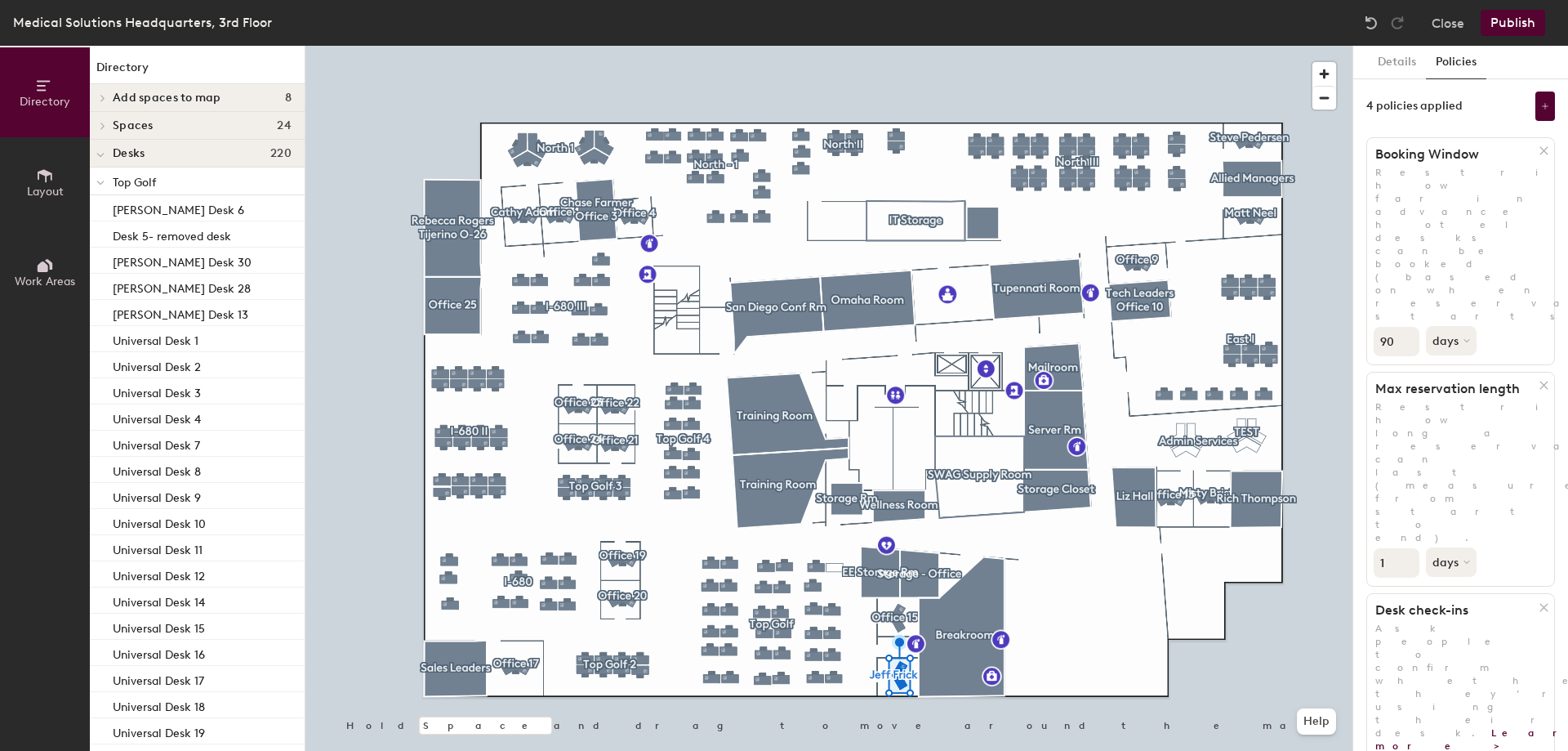
drag, startPoint x: 1385, startPoint y: 339, endPoint x: 1352, endPoint y: 339, distance: 33.0
click at [1352, 339] on div "Details Policies 4 policies applied Booking Window Restrict how far in advance …" at bounding box center [1460, 398] width 216 height 705
type input "5"
drag, startPoint x: 1393, startPoint y: 222, endPoint x: 1382, endPoint y: 222, distance: 11.0
click at [1382, 327] on input "90" at bounding box center [1396, 341] width 46 height 29
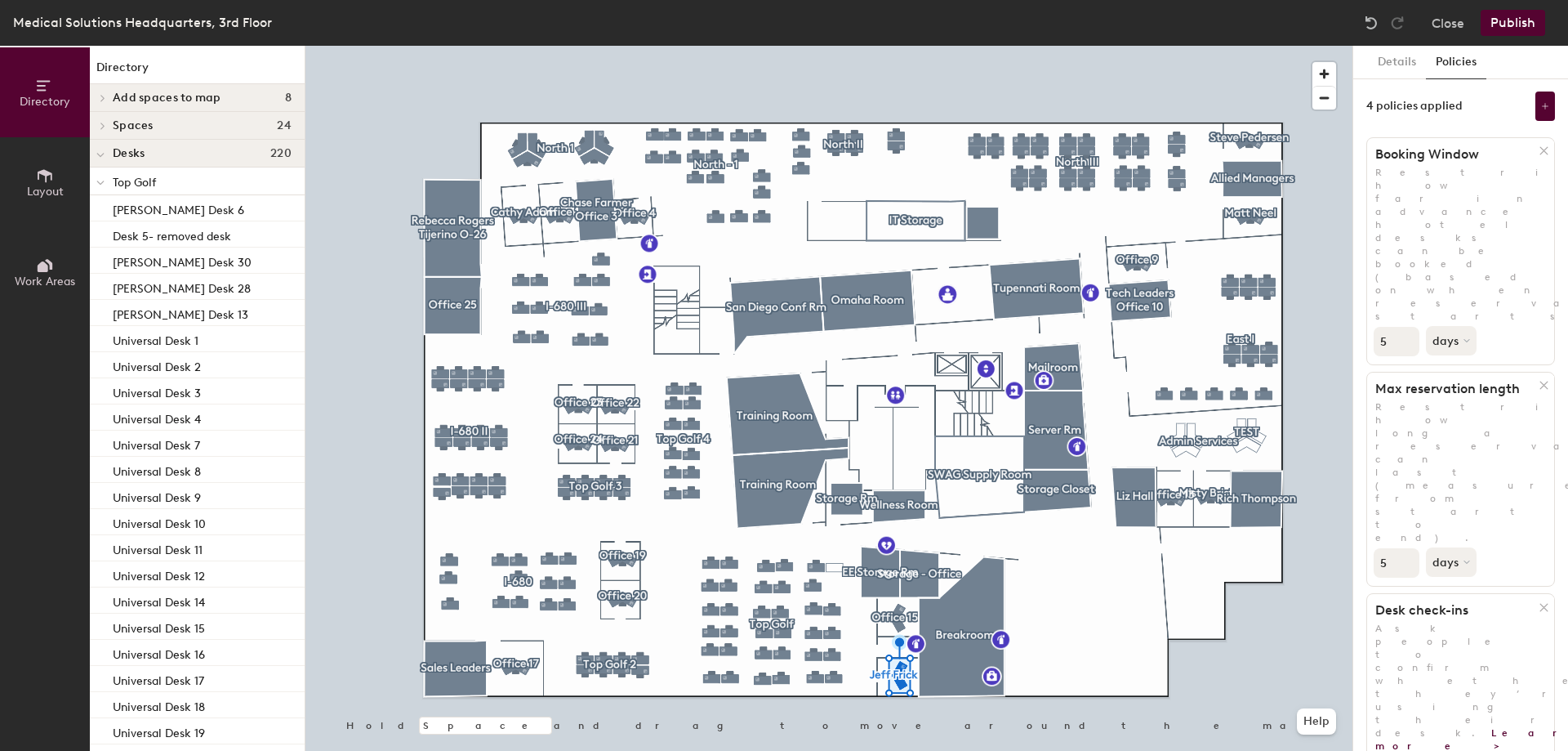
type input "5"
click at [899, 46] on div at bounding box center [828, 46] width 1047 height 0
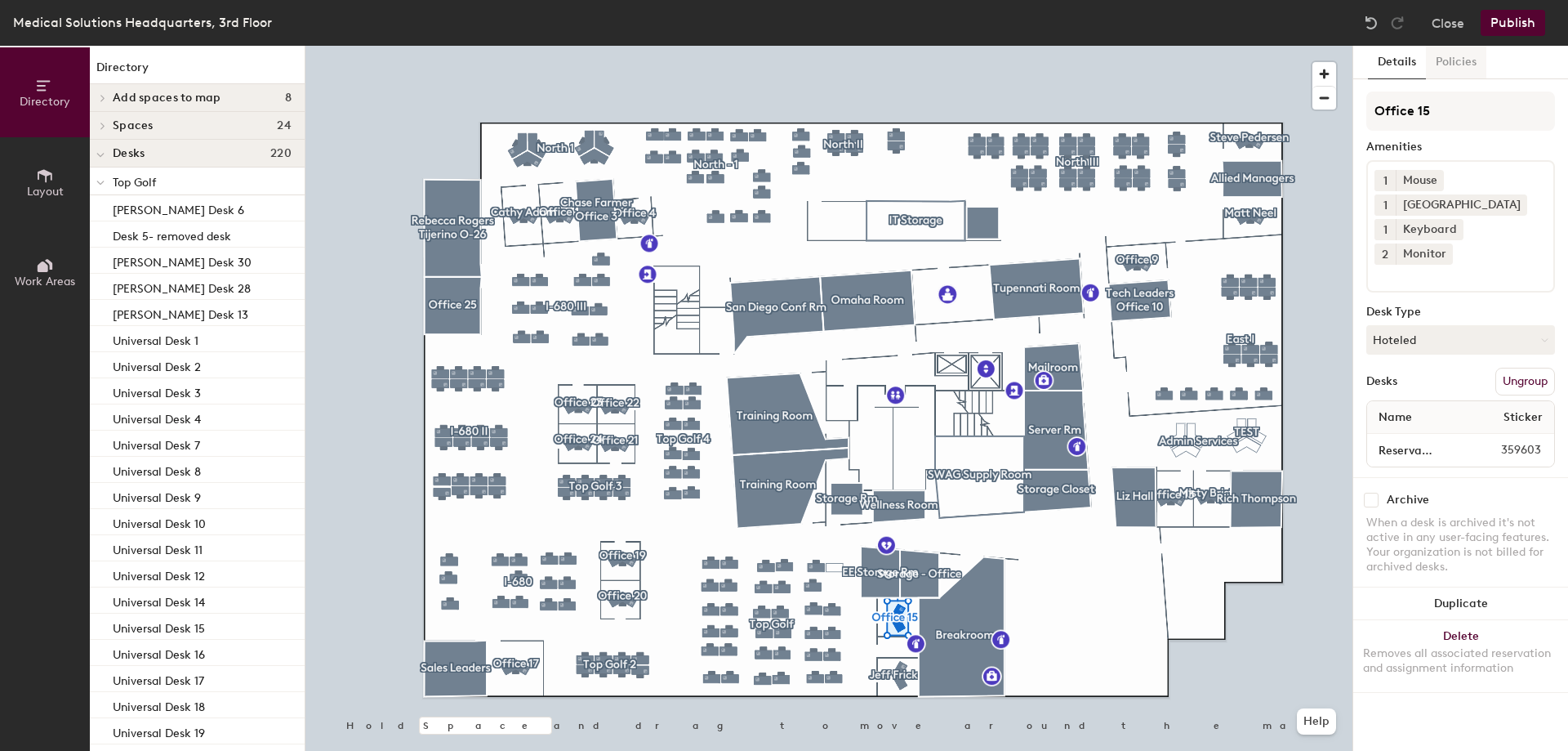
click at [1462, 61] on button "Policies" at bounding box center [1455, 63] width 61 height 34
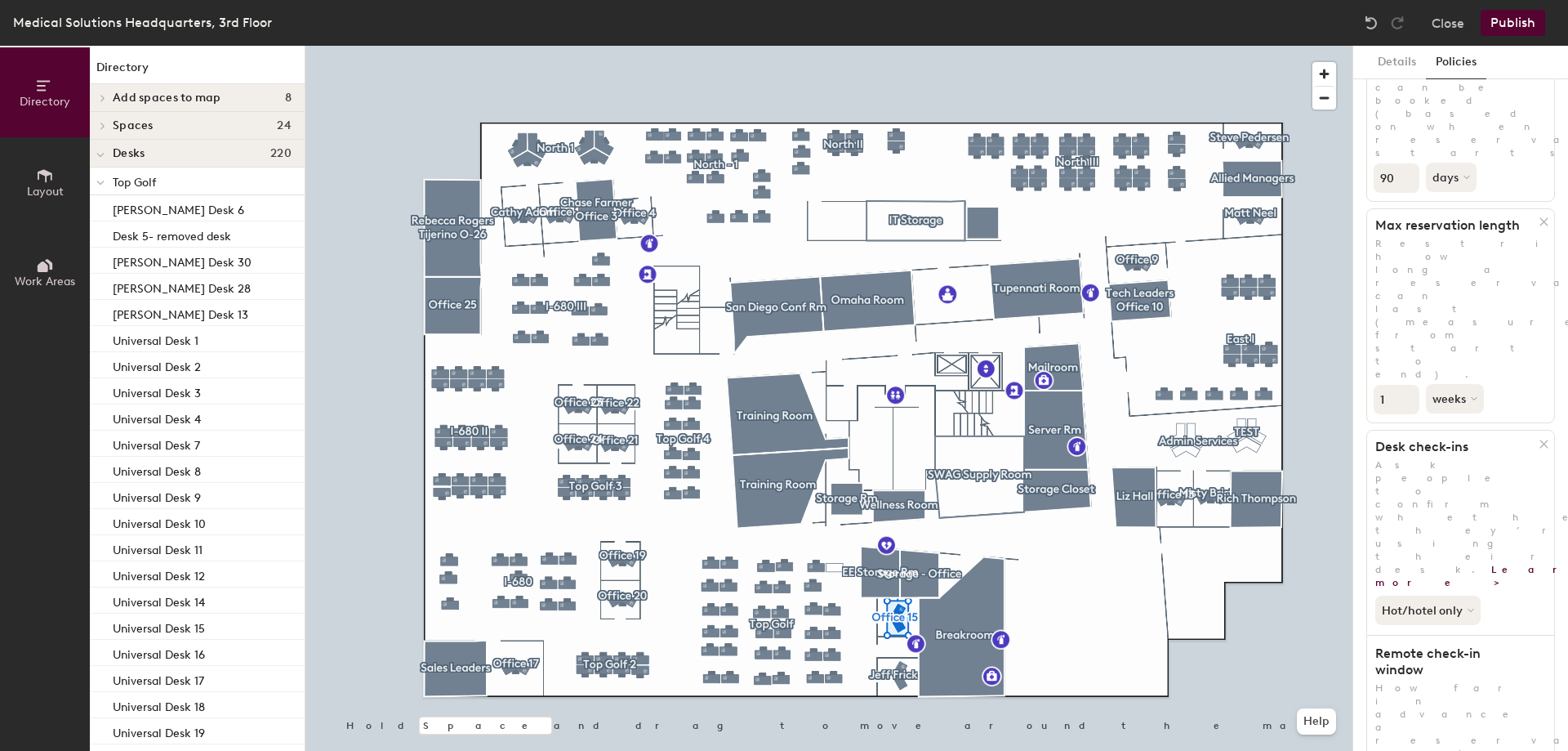
scroll to position [198, 0]
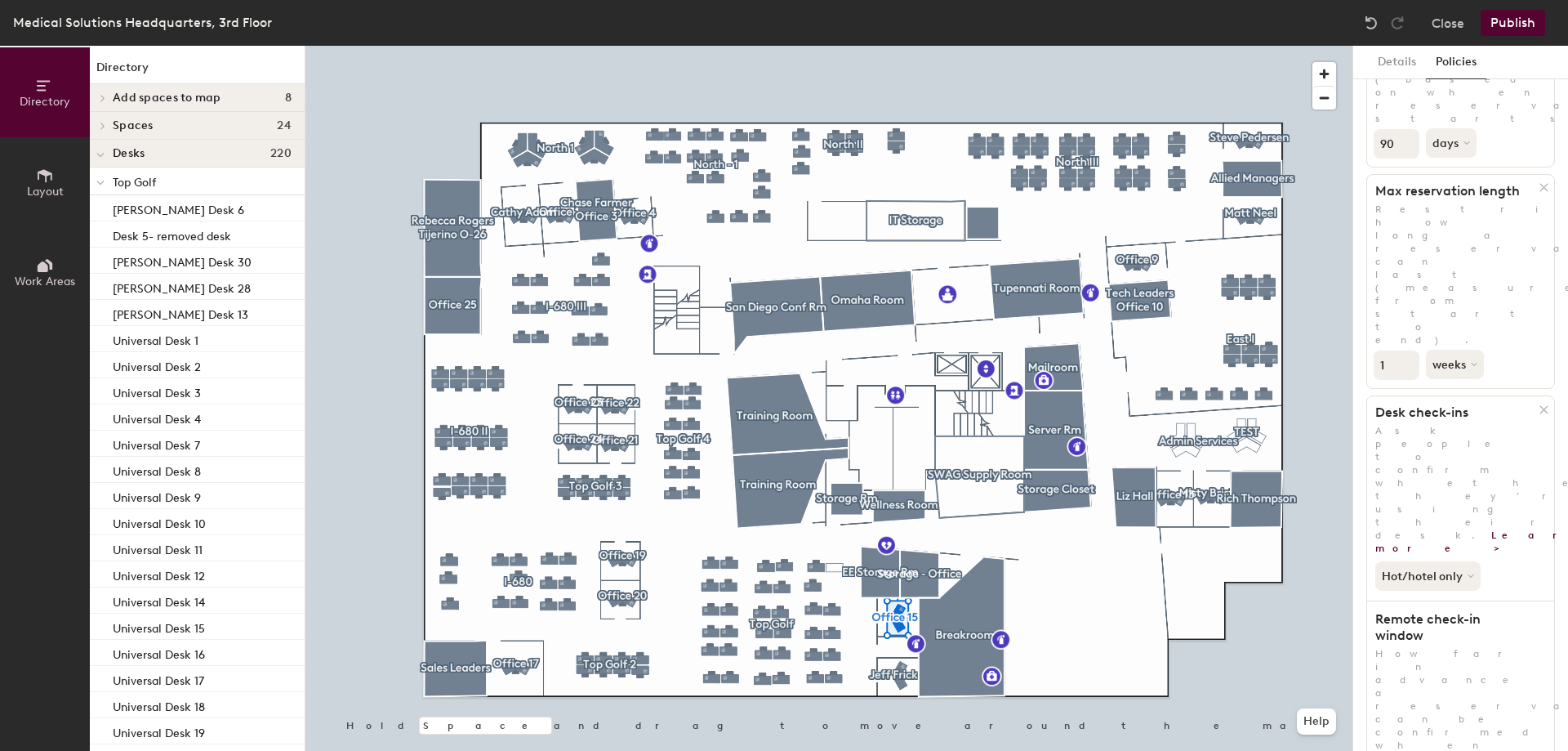
drag, startPoint x: 1515, startPoint y: 484, endPoint x: 1521, endPoint y: 567, distance: 83.2
drag, startPoint x: 1395, startPoint y: 630, endPoint x: 1353, endPoint y: 627, distance: 42.1
click at [1353, 627] on div "Details Policies 4 policies applied Booking Window Restrict how far in advance …" at bounding box center [1459, 398] width 215 height 705
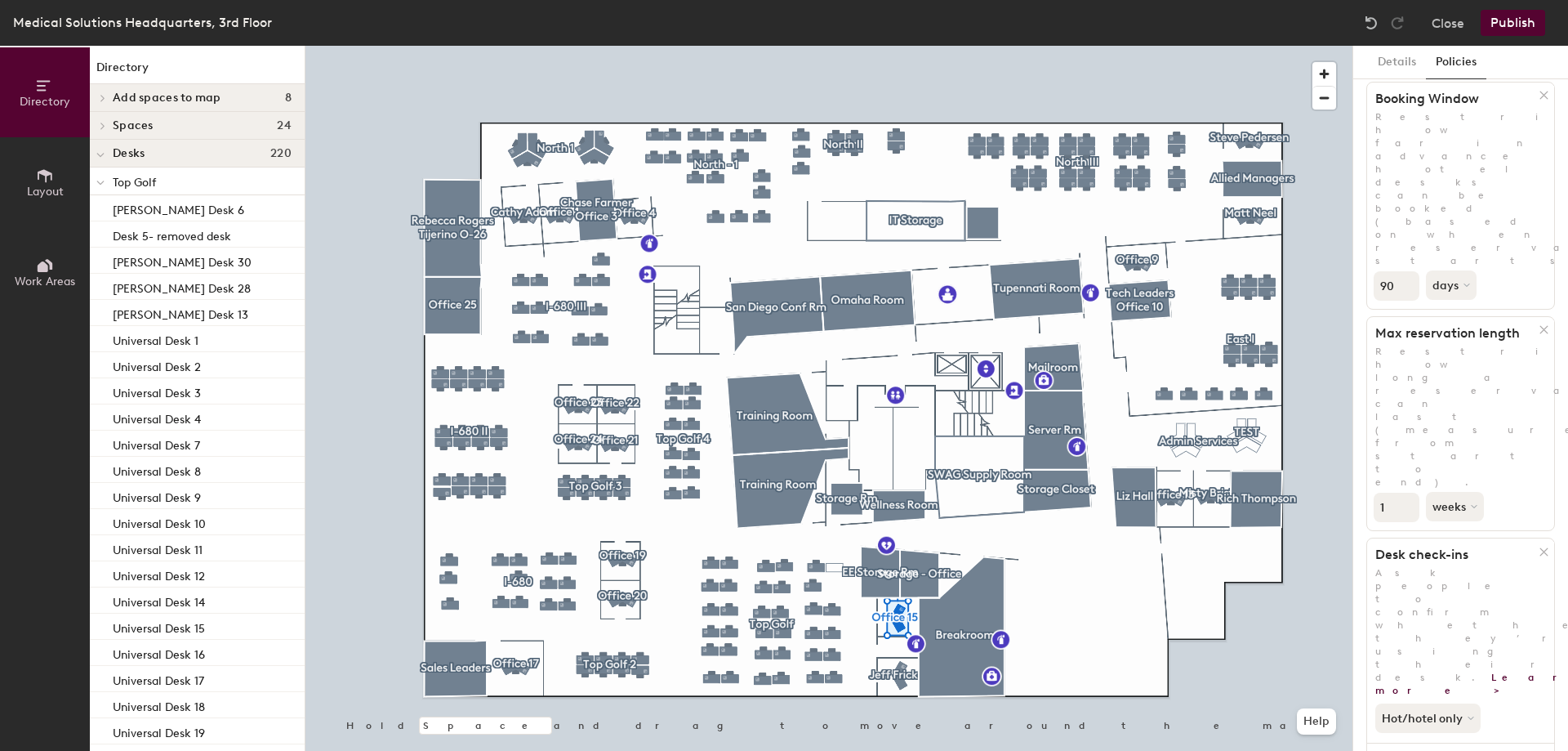
scroll to position [34, 0]
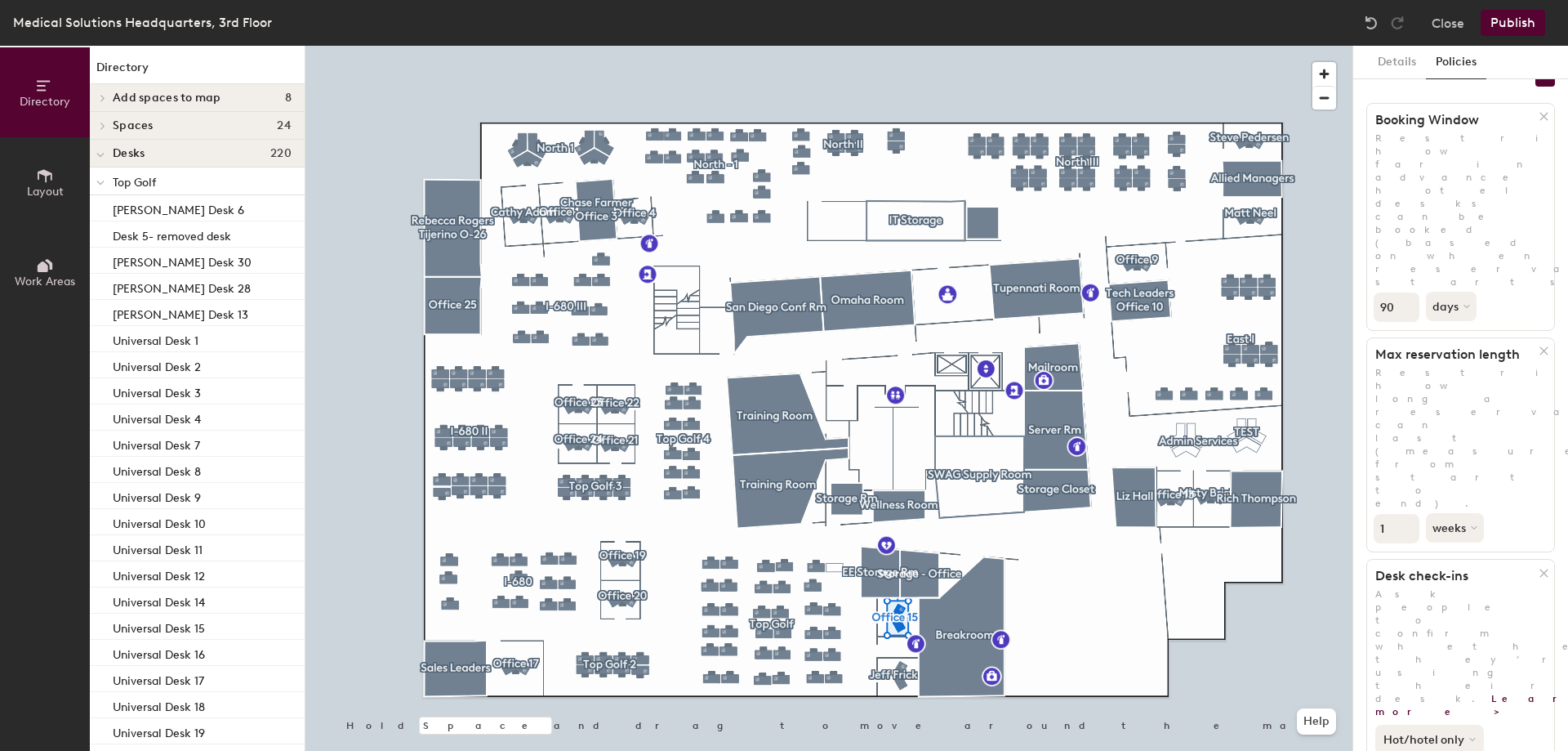
type input "1"
click at [1431, 725] on button "Hot/hotel only" at bounding box center [1428, 739] width 109 height 29
click at [1436, 513] on button "weeks" at bounding box center [1455, 527] width 61 height 29
click at [1466, 602] on div "days" at bounding box center [1458, 614] width 64 height 25
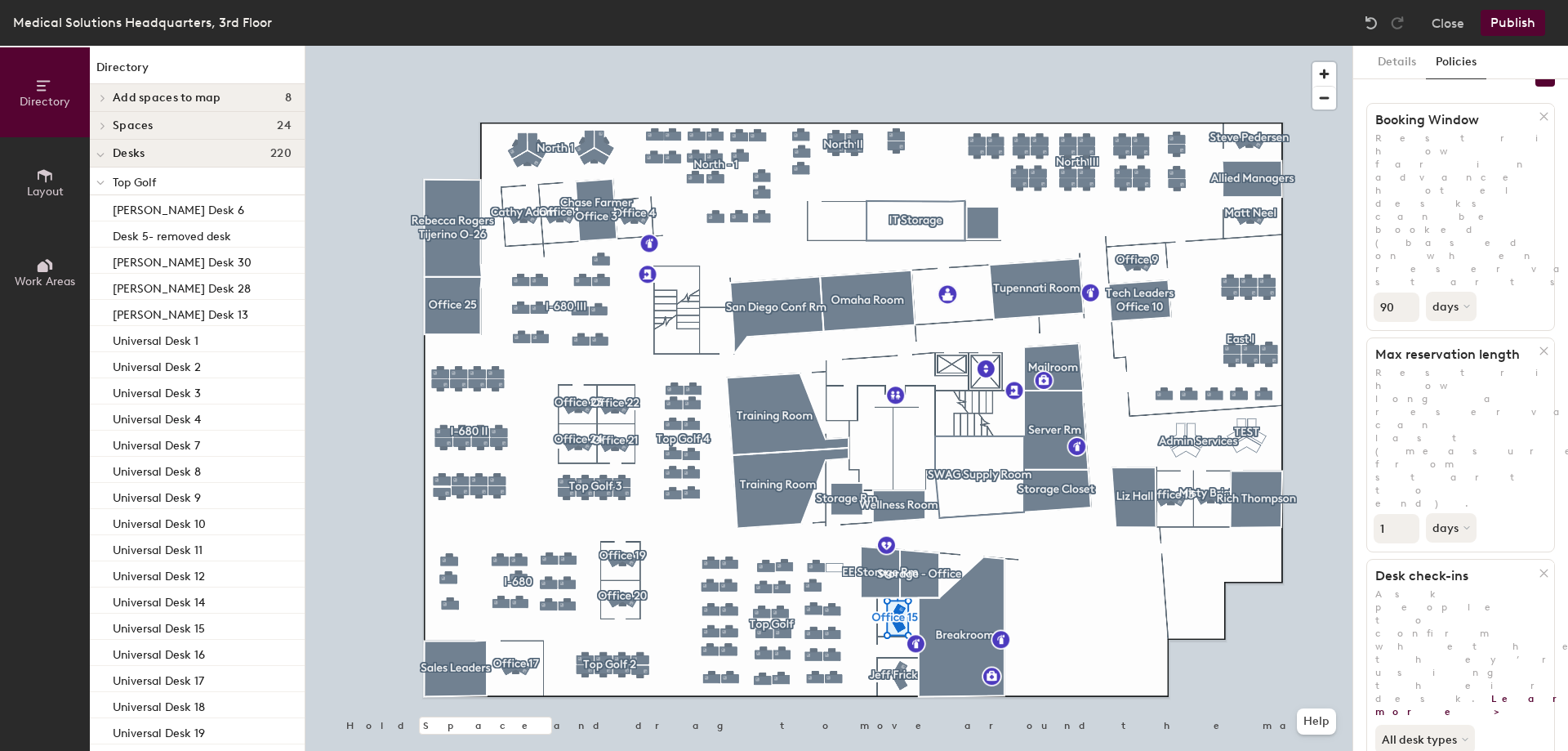
drag, startPoint x: 1388, startPoint y: 303, endPoint x: 1358, endPoint y: 304, distance: 30.0
click at [1358, 304] on div "Details Policies 4 policies applied Booking Window Restrict how far in advance …" at bounding box center [1459, 398] width 215 height 705
type input "5"
click at [1448, 292] on button "days" at bounding box center [1452, 306] width 54 height 29
click at [1473, 380] on div "days" at bounding box center [1458, 392] width 64 height 25
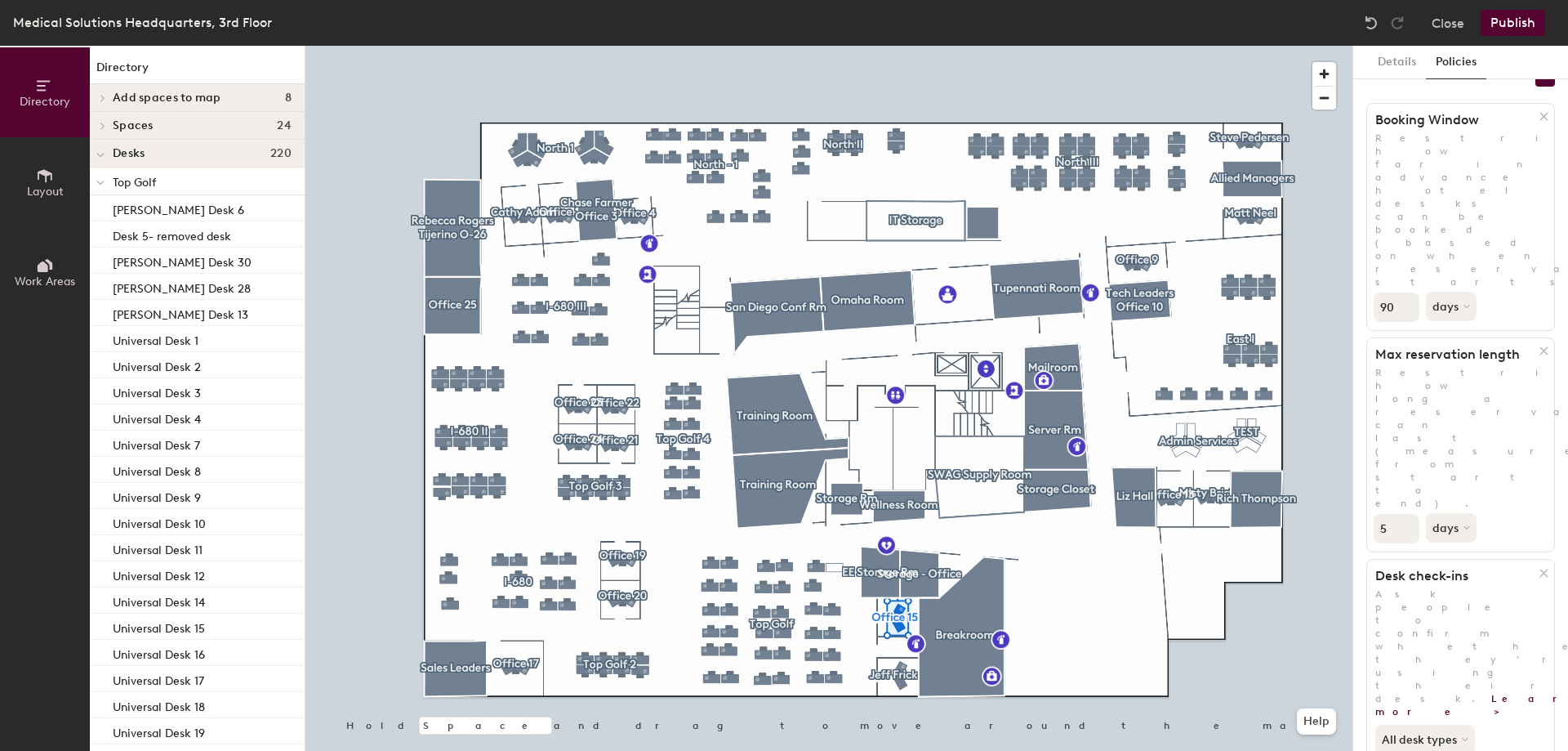
drag, startPoint x: 1398, startPoint y: 192, endPoint x: 1354, endPoint y: 189, distance: 44.1
click at [1354, 189] on div "Details Policies 4 policies applied Booking Window Restrict how far in advance …" at bounding box center [1459, 398] width 215 height 705
type input "5"
click at [1506, 19] on button "Publish" at bounding box center [1512, 23] width 65 height 26
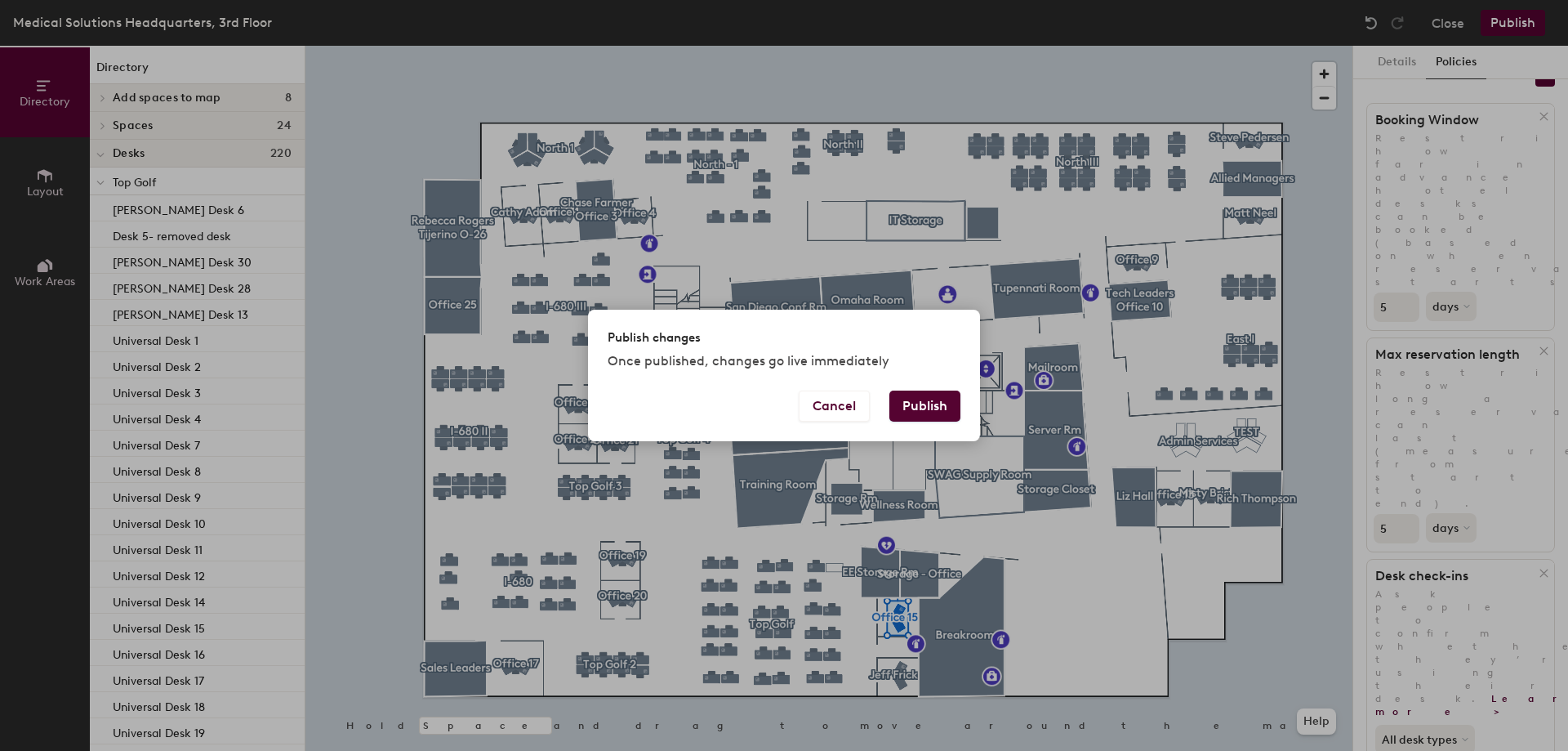
click at [918, 401] on button "Publish" at bounding box center [924, 405] width 71 height 31
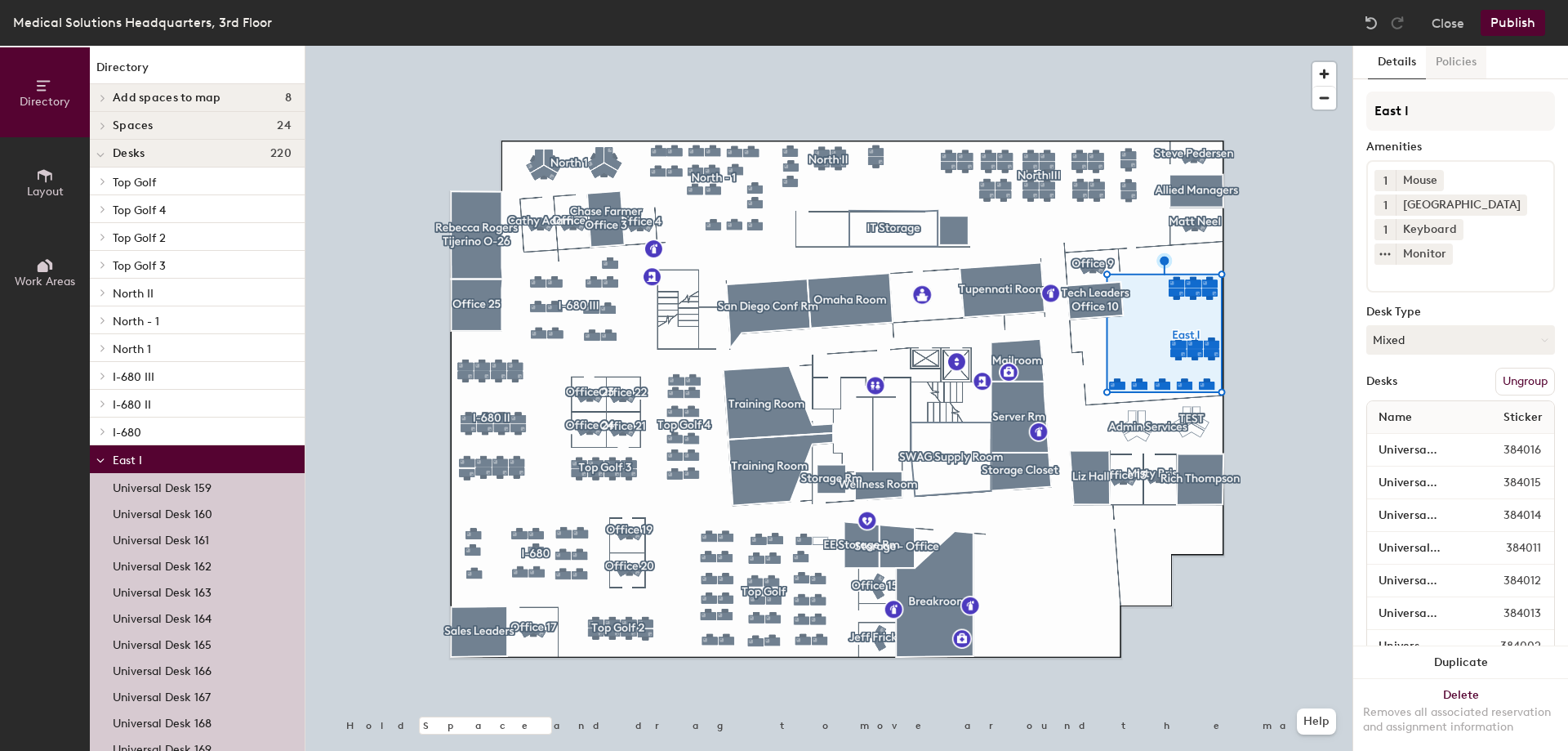
click at [1469, 52] on button "Policies" at bounding box center [1455, 63] width 61 height 34
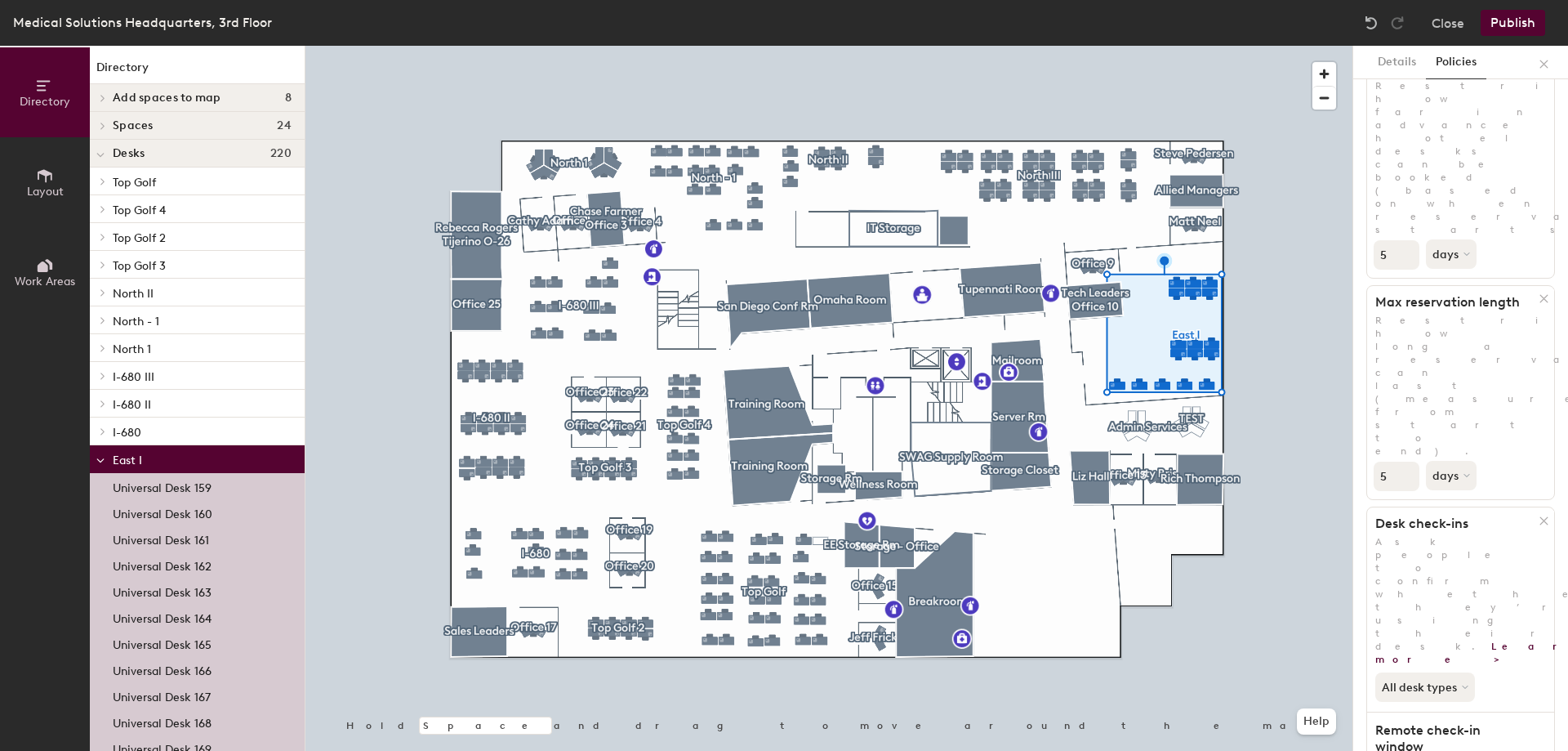
scroll to position [198, 0]
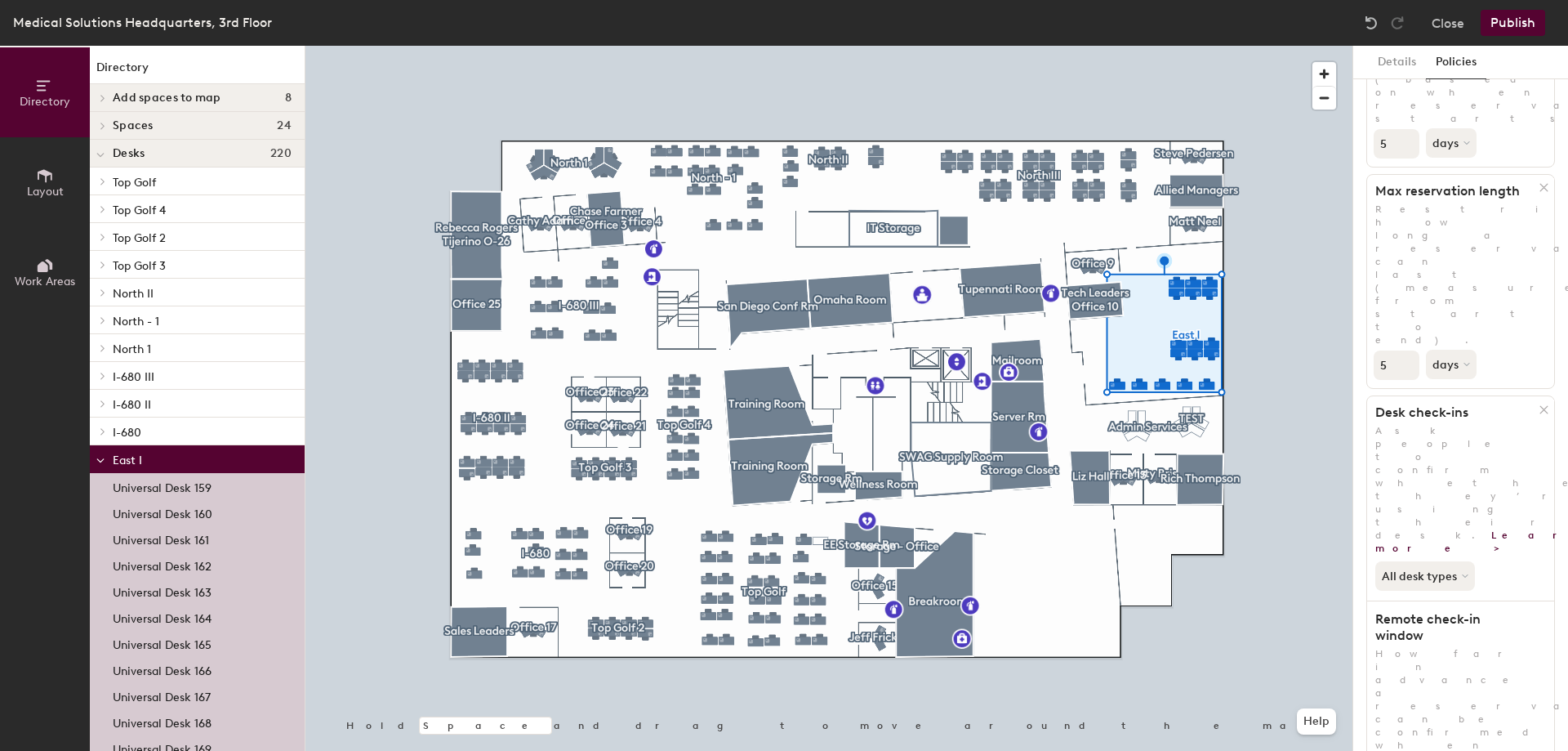
click at [1311, 46] on div at bounding box center [828, 46] width 1047 height 0
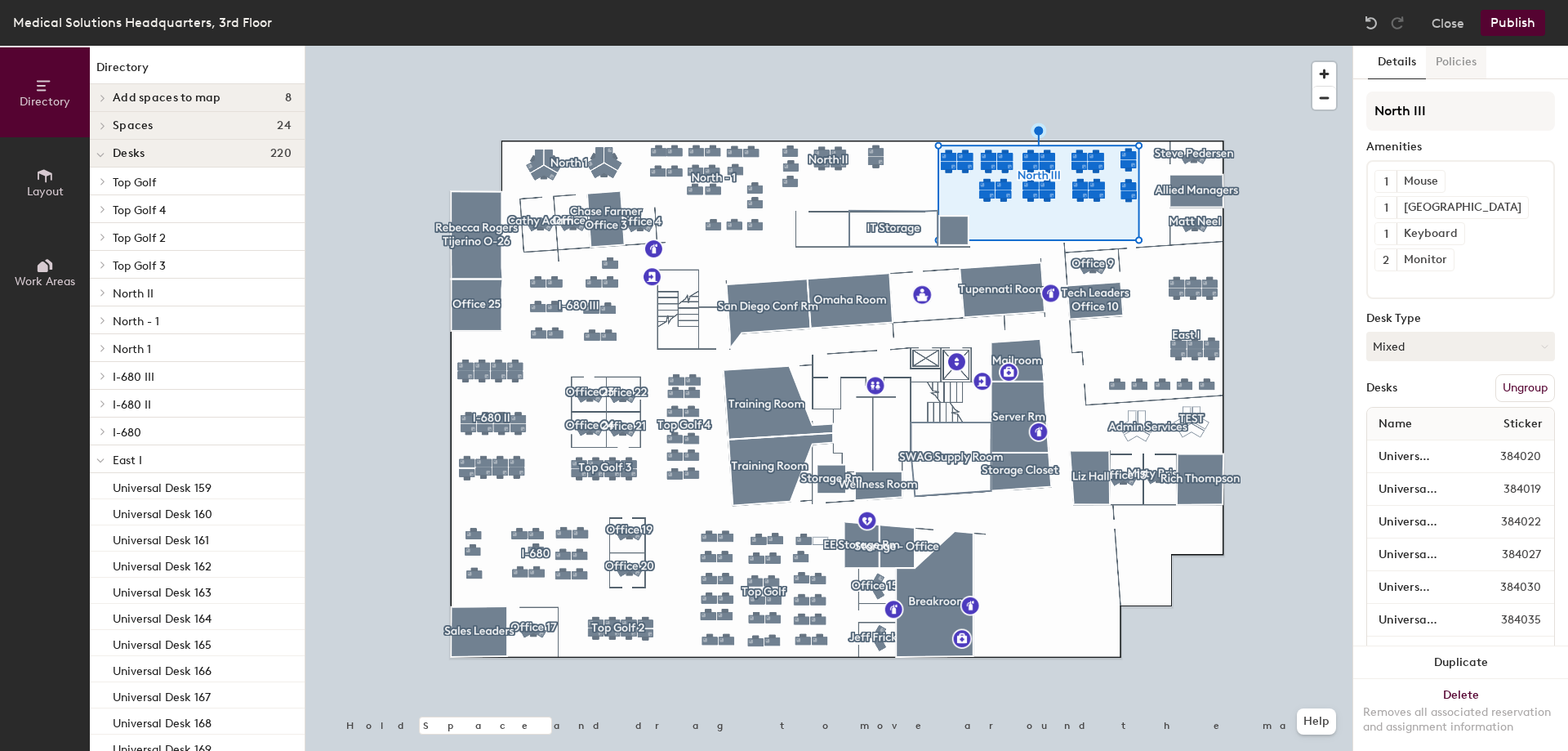
click at [1461, 58] on button "Policies" at bounding box center [1455, 63] width 61 height 34
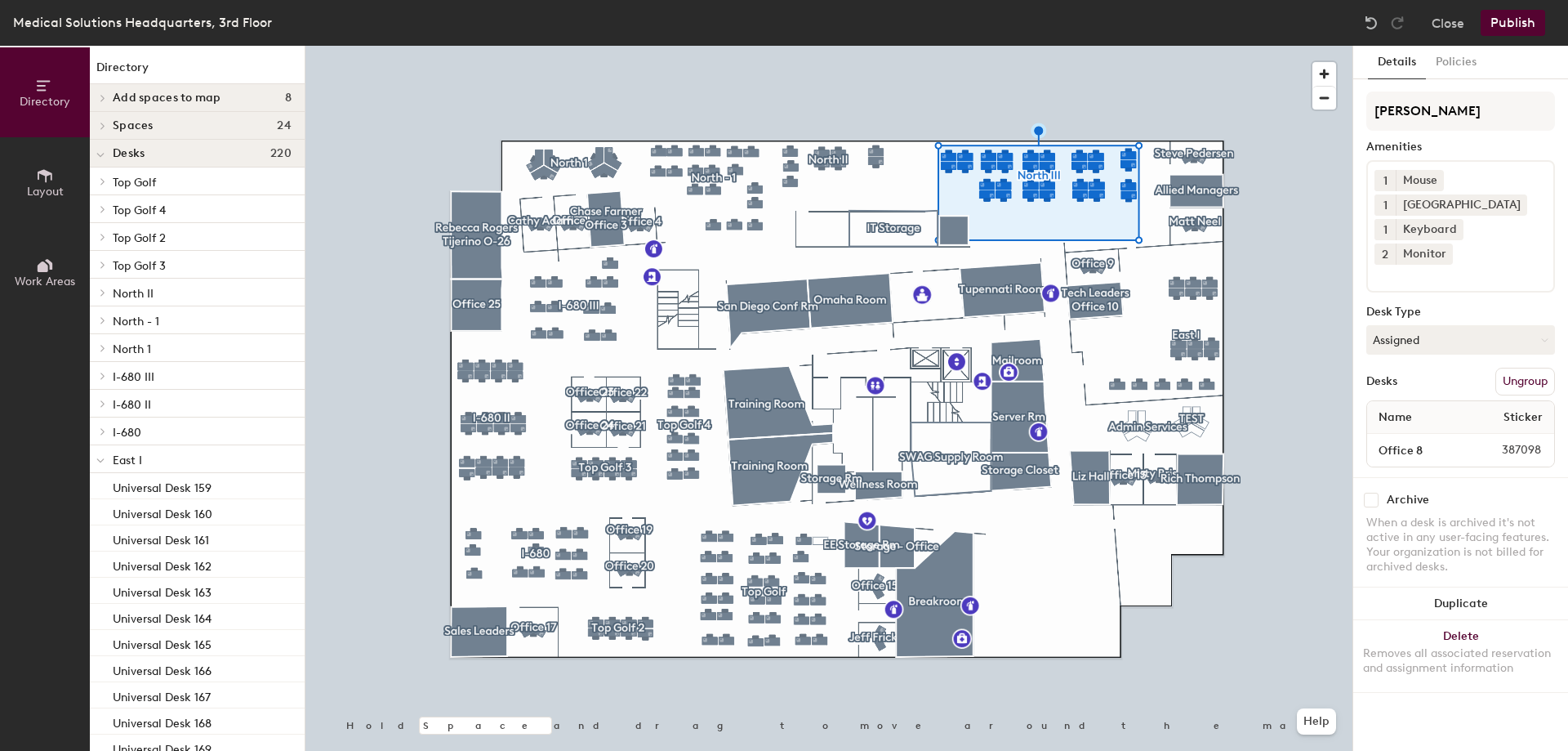
scroll to position [0, 0]
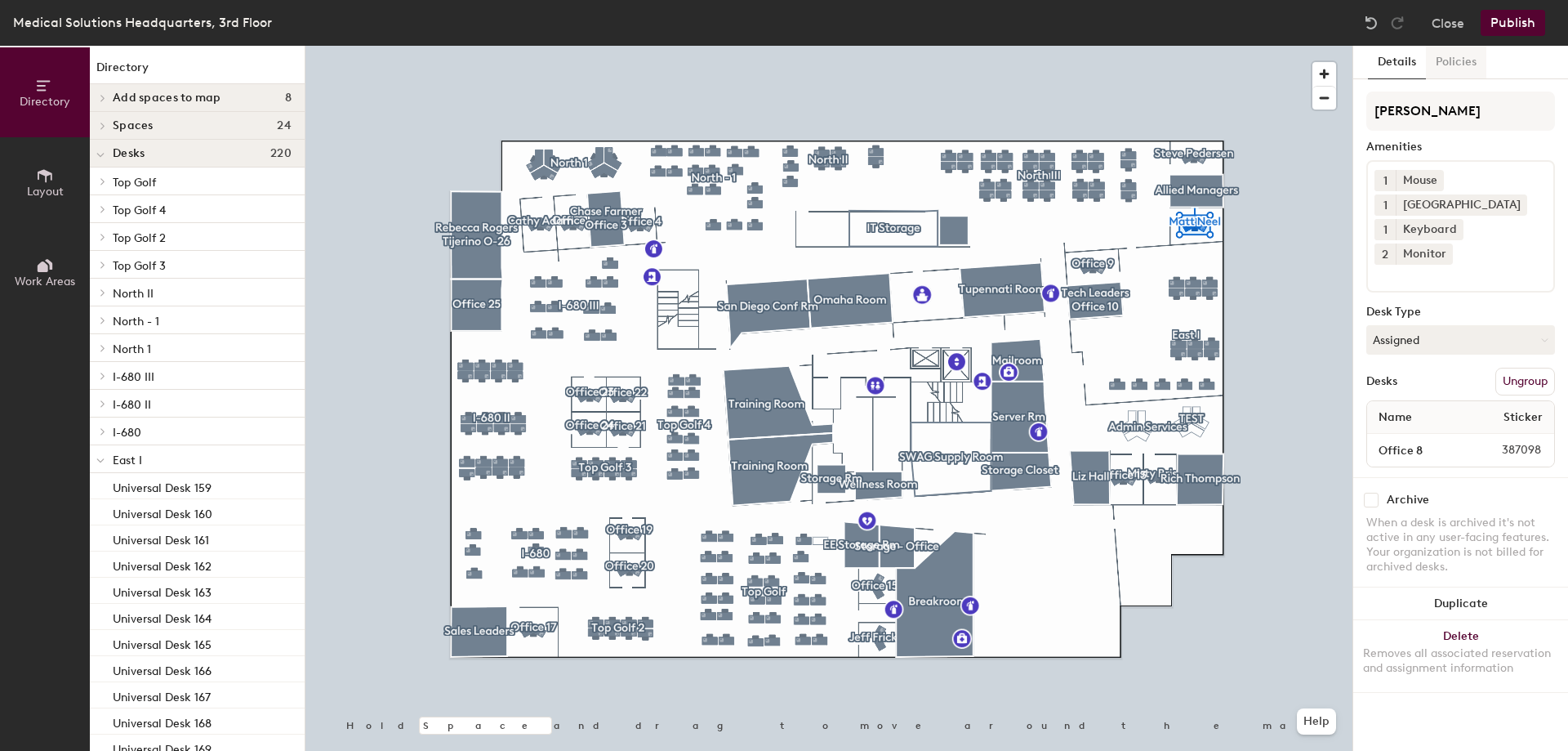
click at [1455, 62] on button "Policies" at bounding box center [1455, 63] width 61 height 34
click at [1452, 62] on button "Policies" at bounding box center [1455, 63] width 61 height 34
click at [1461, 67] on button "Policies" at bounding box center [1455, 63] width 61 height 34
click at [1470, 56] on button "Policies" at bounding box center [1455, 63] width 61 height 34
click at [1452, 53] on button "Policies" at bounding box center [1455, 63] width 61 height 34
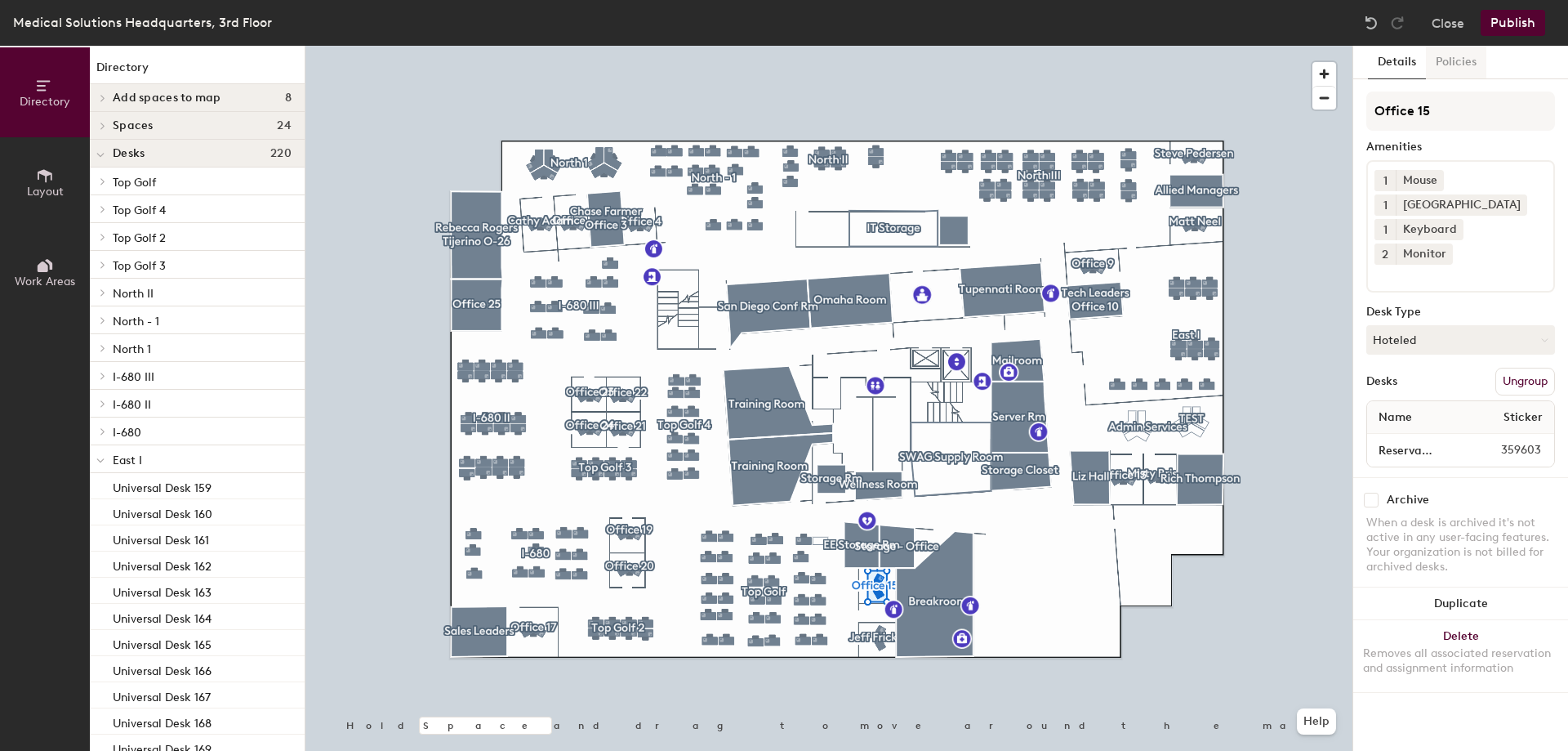
click at [1453, 68] on button "Policies" at bounding box center [1455, 63] width 61 height 34
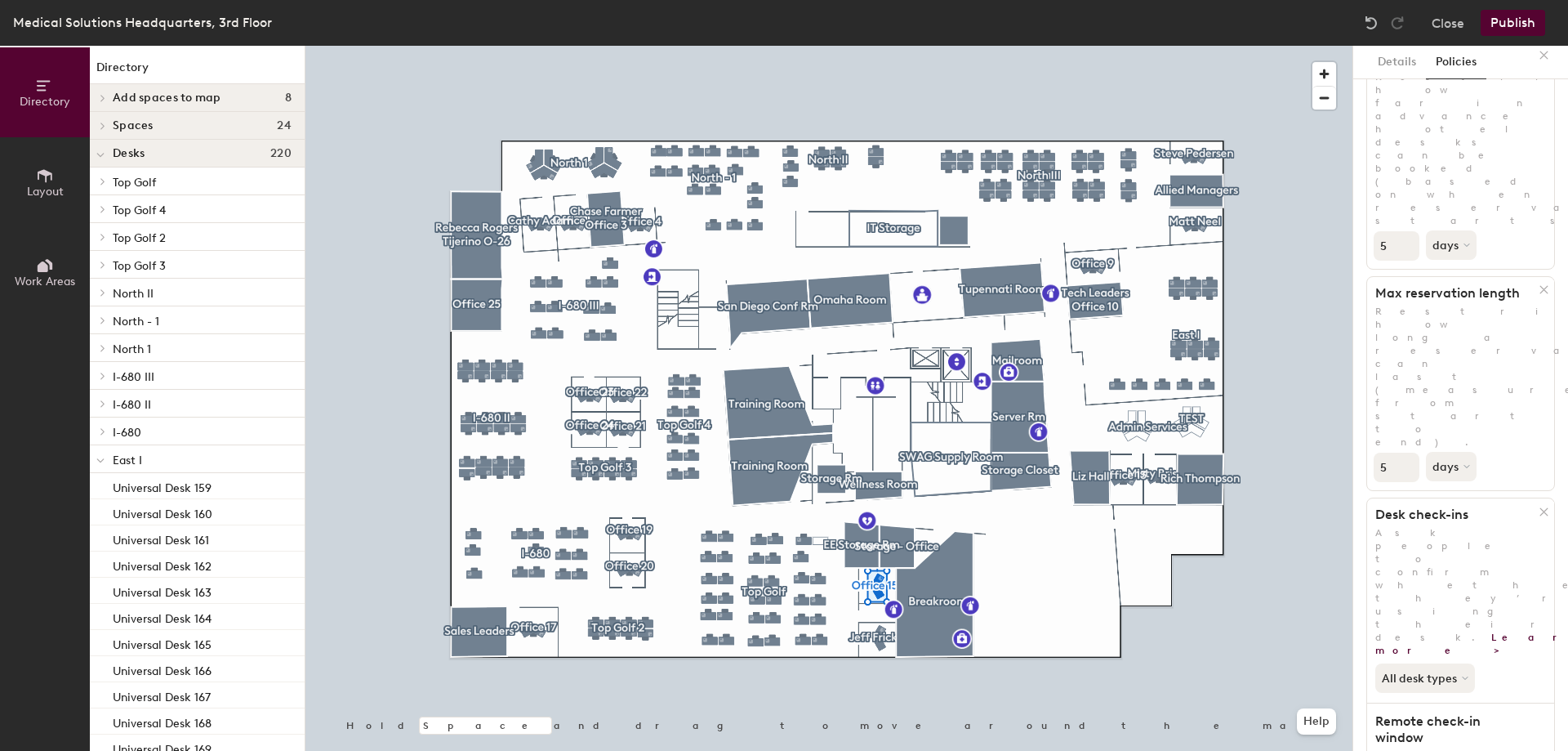
scroll to position [198, 0]
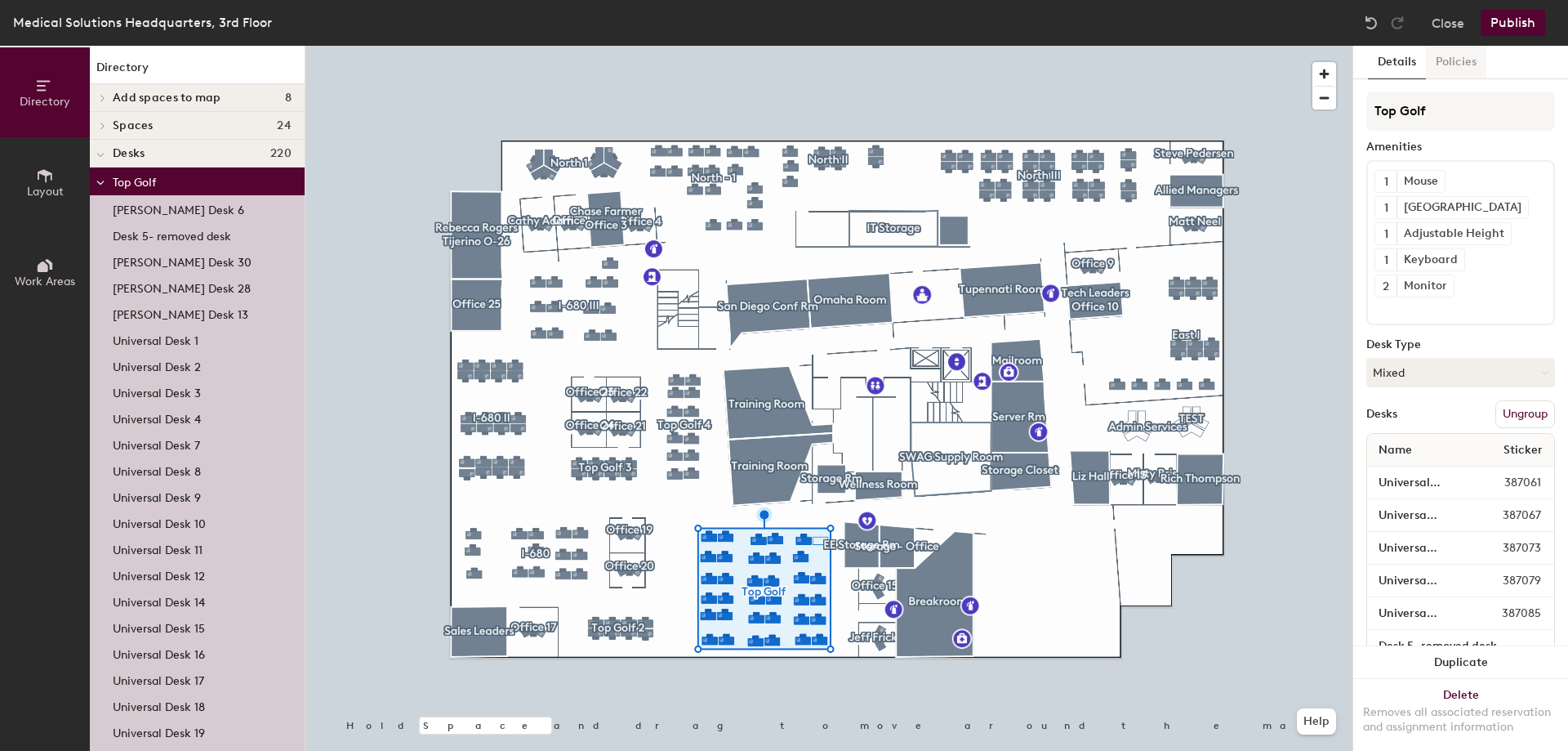
click at [1462, 70] on button "Policies" at bounding box center [1455, 63] width 61 height 34
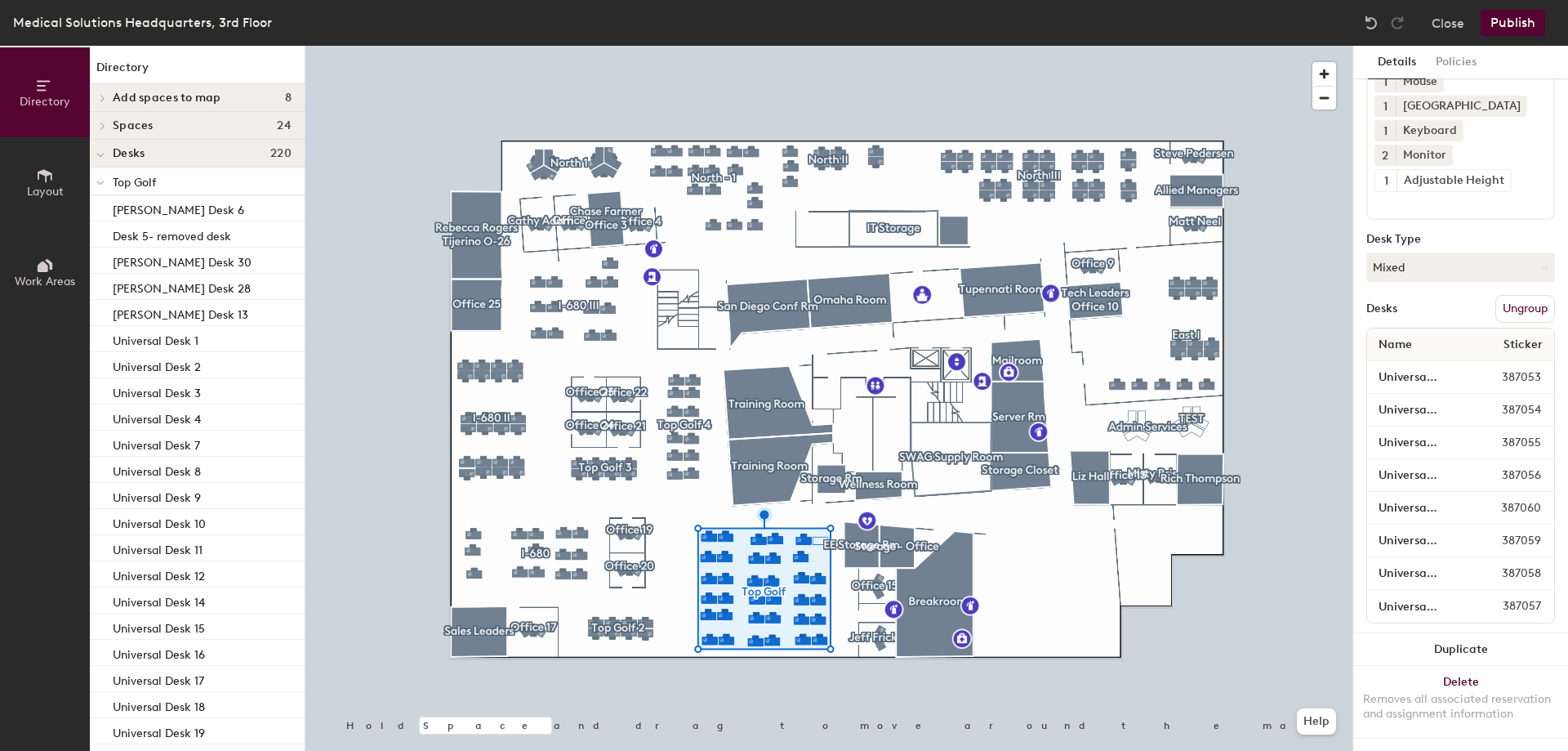
scroll to position [114, 0]
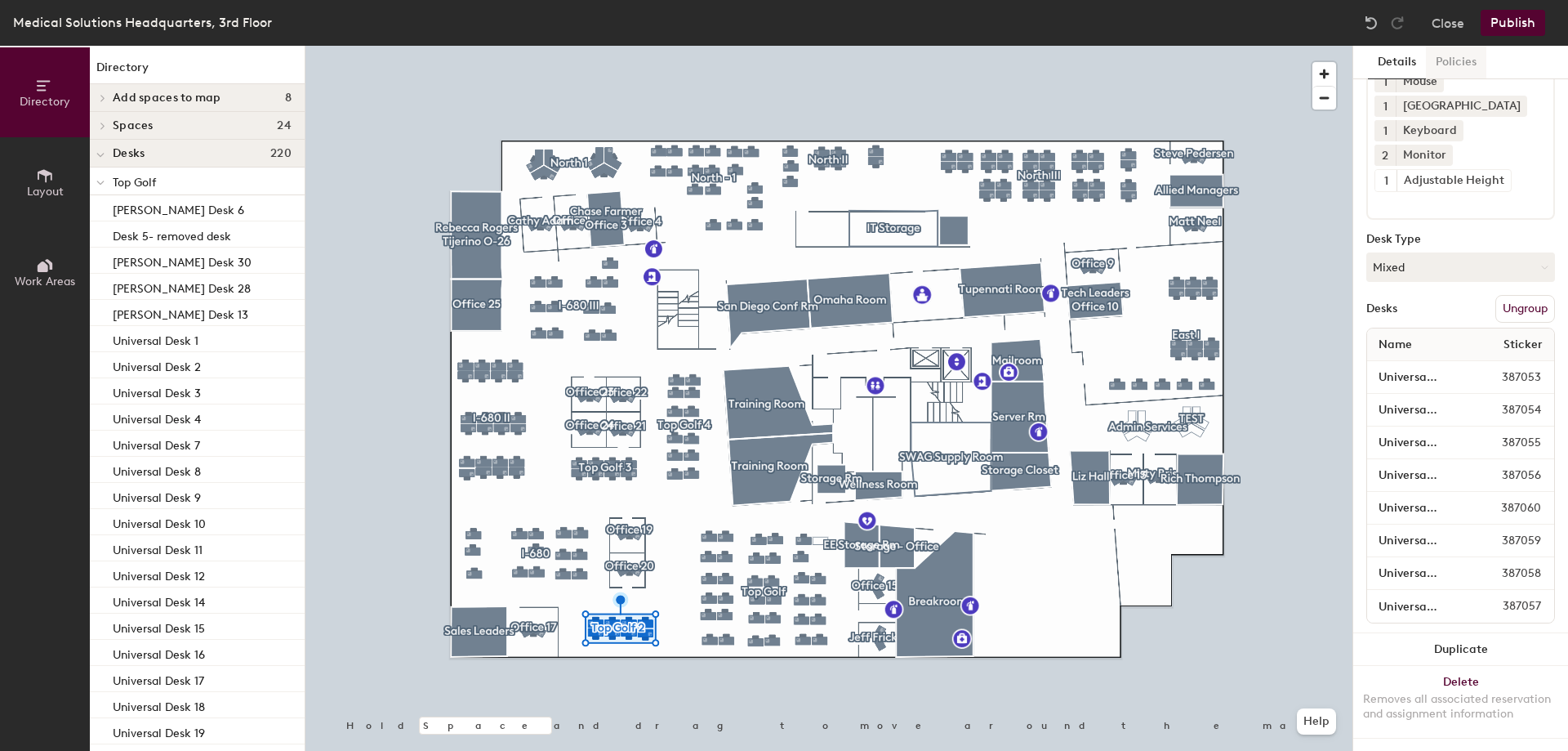
click at [1455, 51] on button "Policies" at bounding box center [1455, 63] width 61 height 34
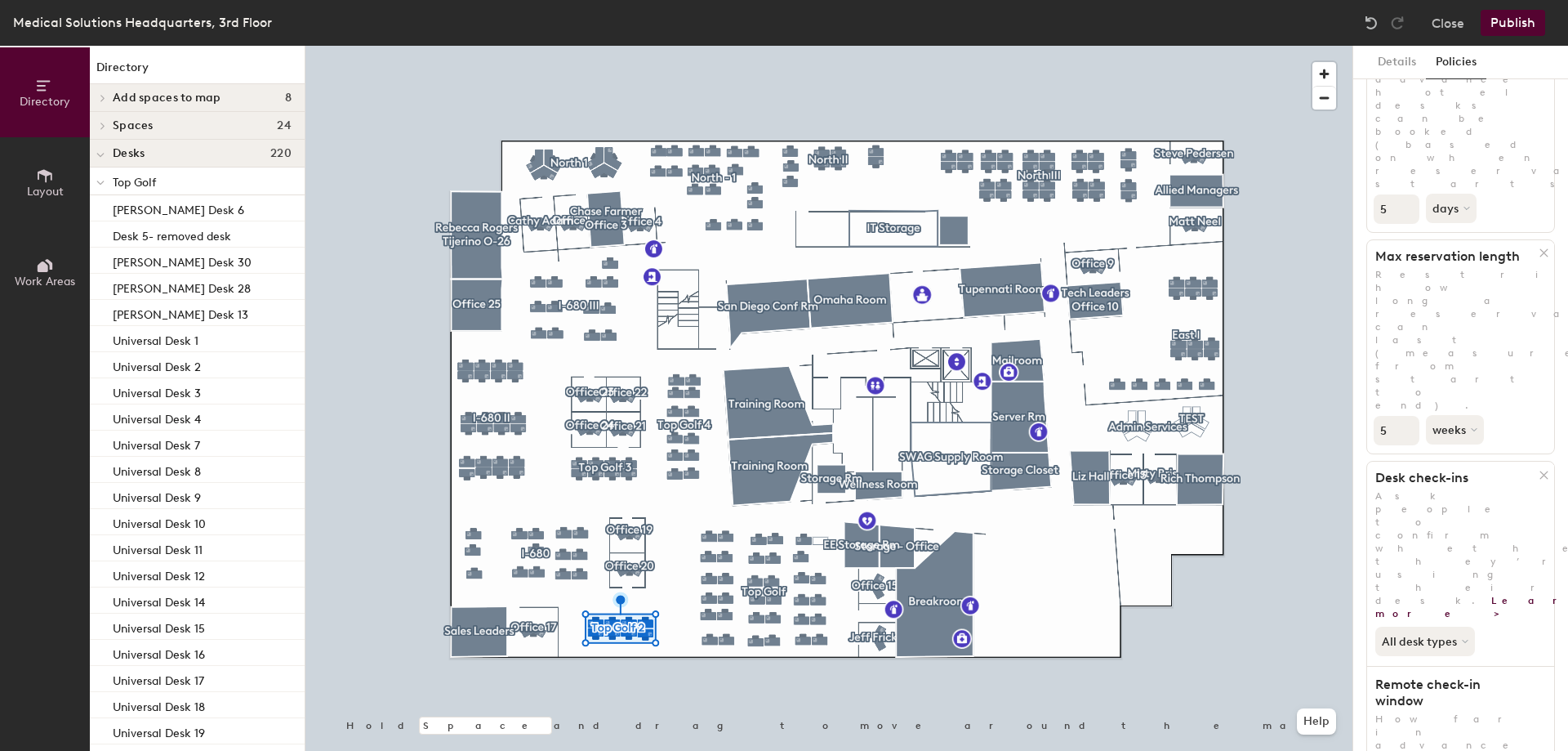
scroll to position [198, 0]
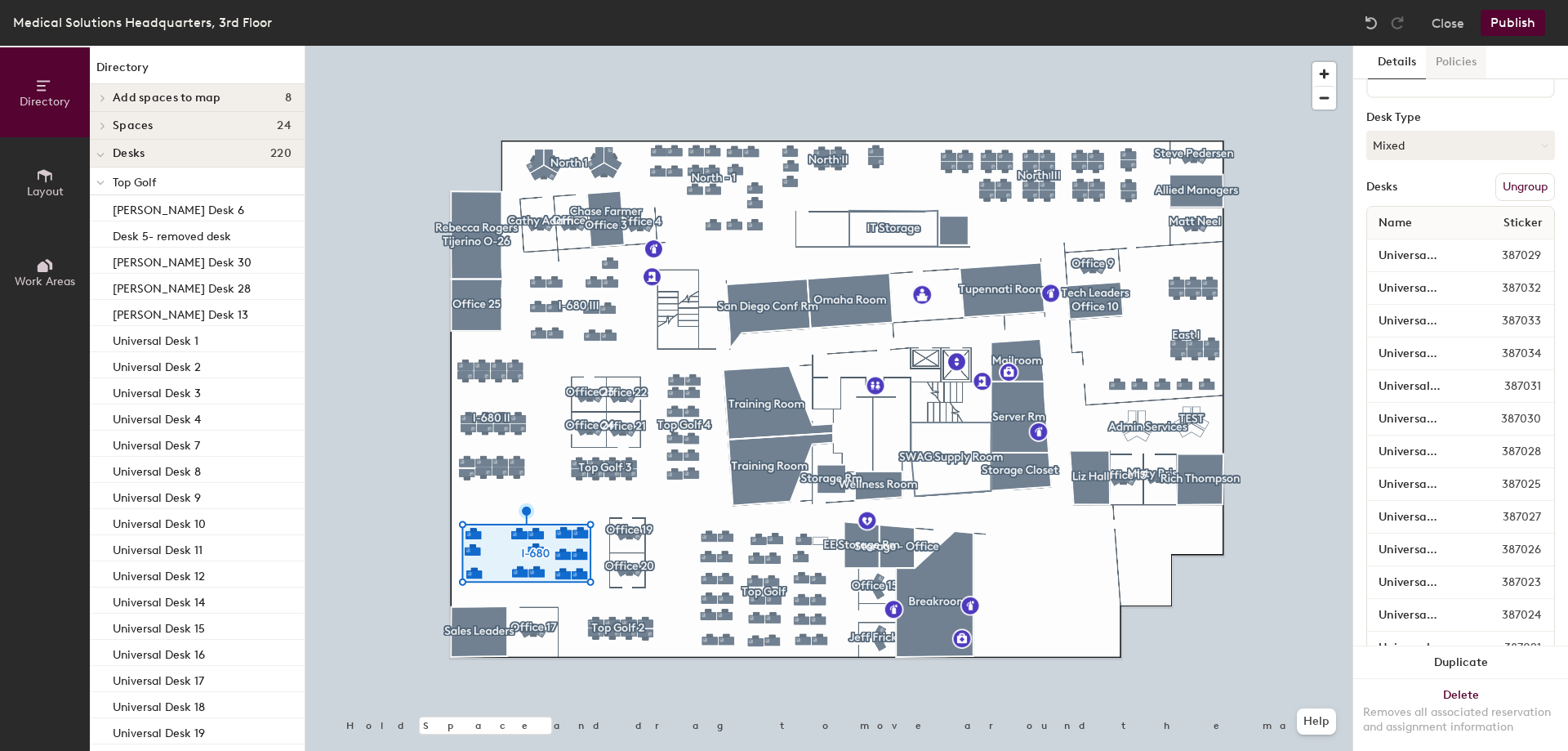
click at [1466, 52] on button "Policies" at bounding box center [1455, 63] width 61 height 34
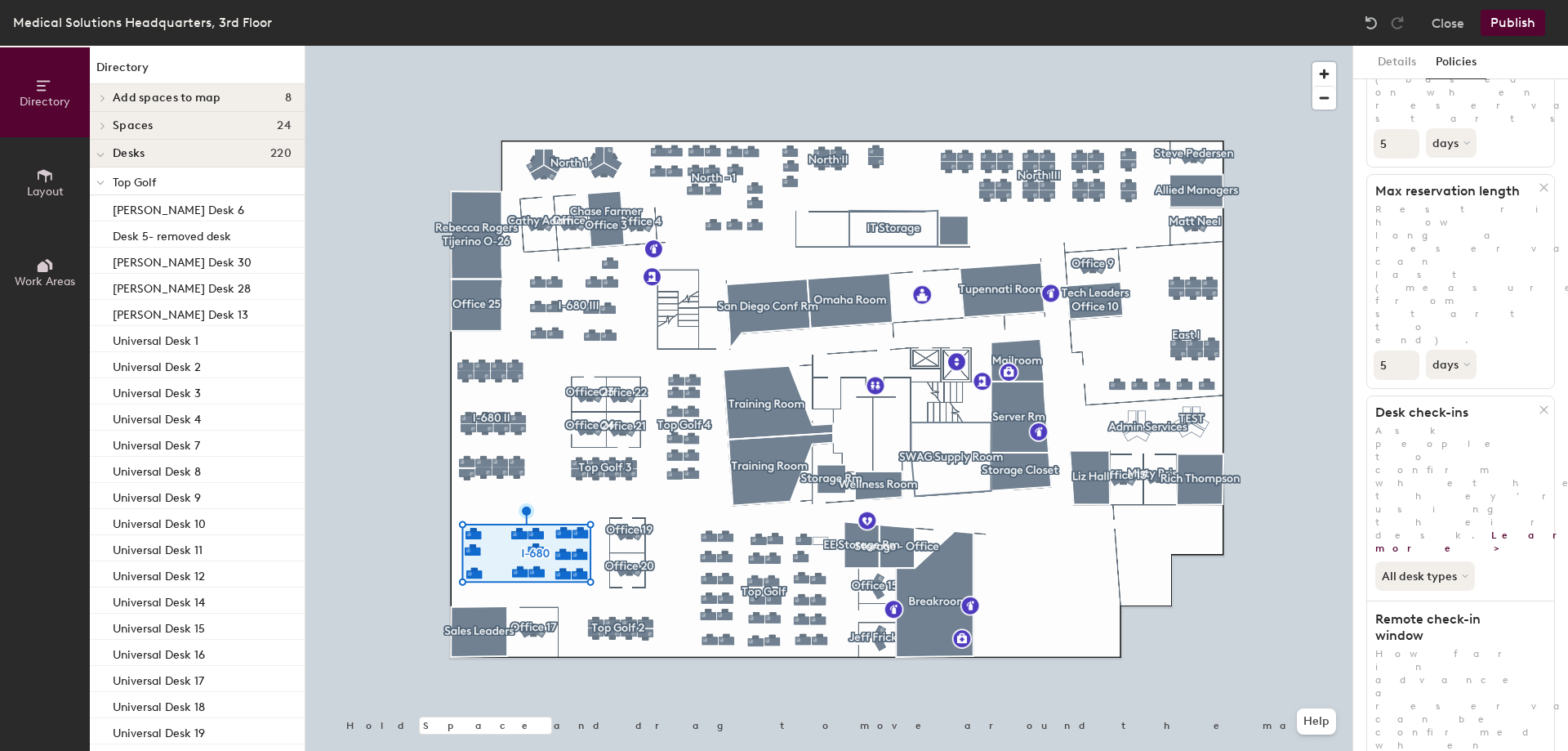
scroll to position [0, 0]
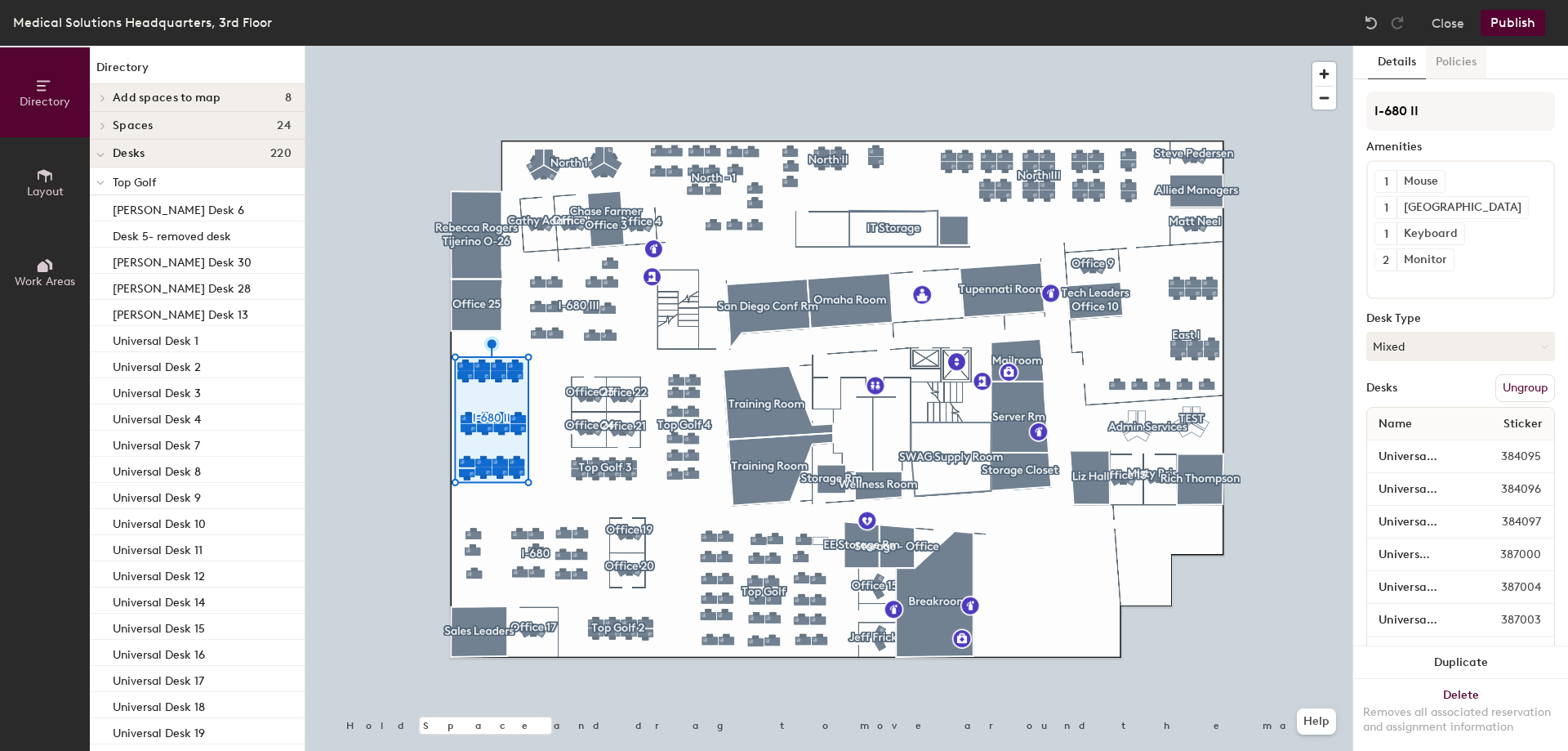
click at [1450, 57] on button "Policies" at bounding box center [1455, 63] width 61 height 34
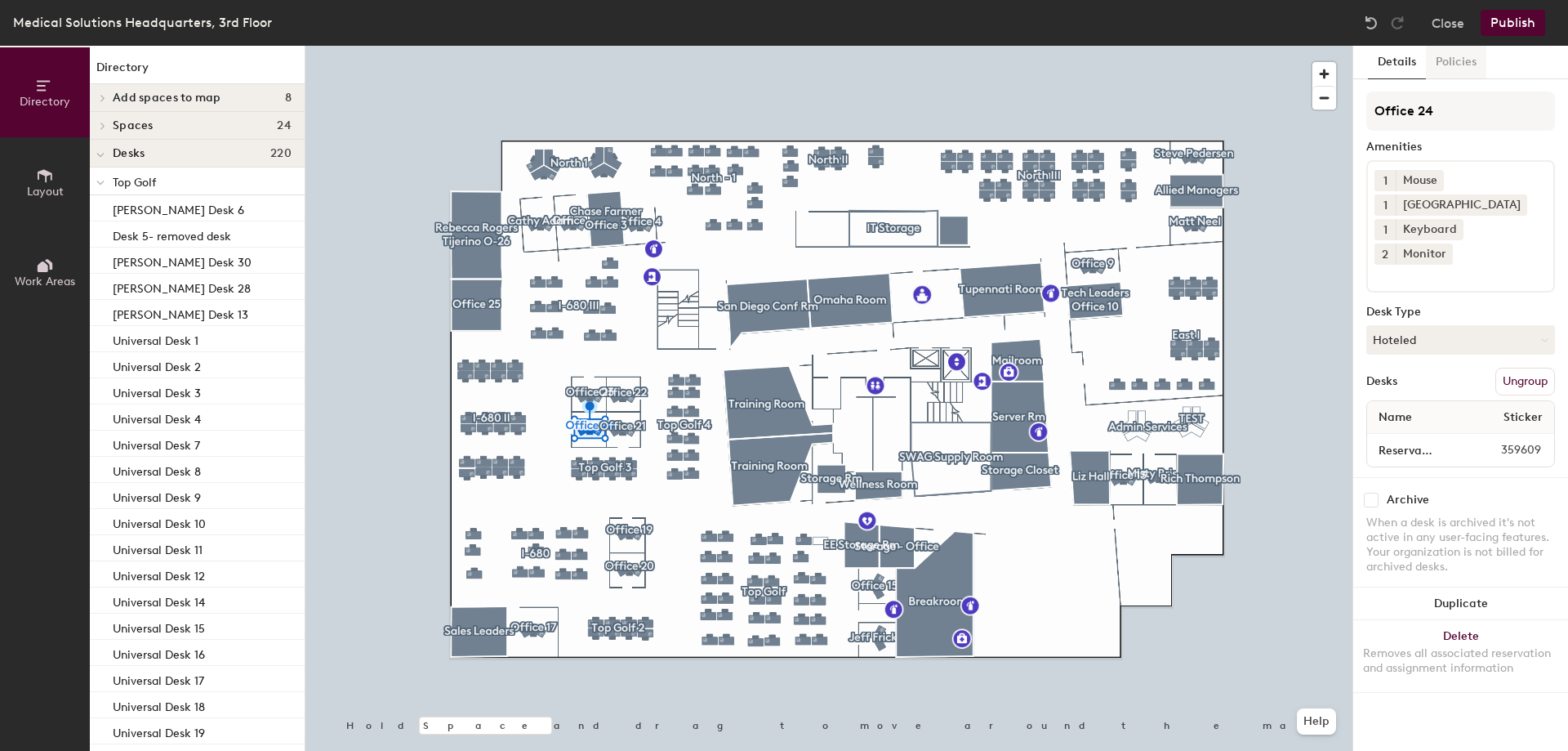
click at [1437, 62] on button "Policies" at bounding box center [1455, 63] width 61 height 34
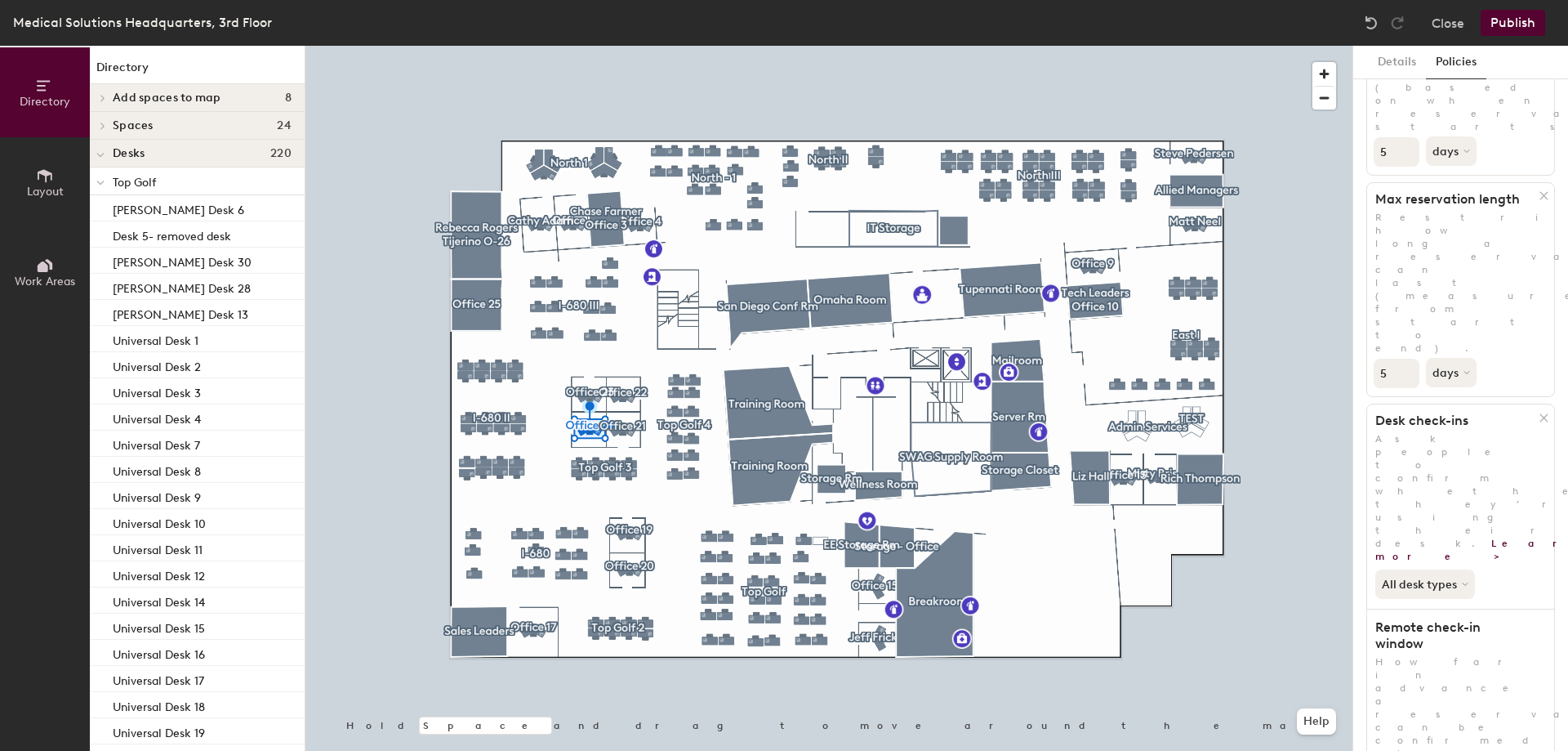
scroll to position [198, 0]
click at [1294, 46] on div at bounding box center [828, 46] width 1047 height 0
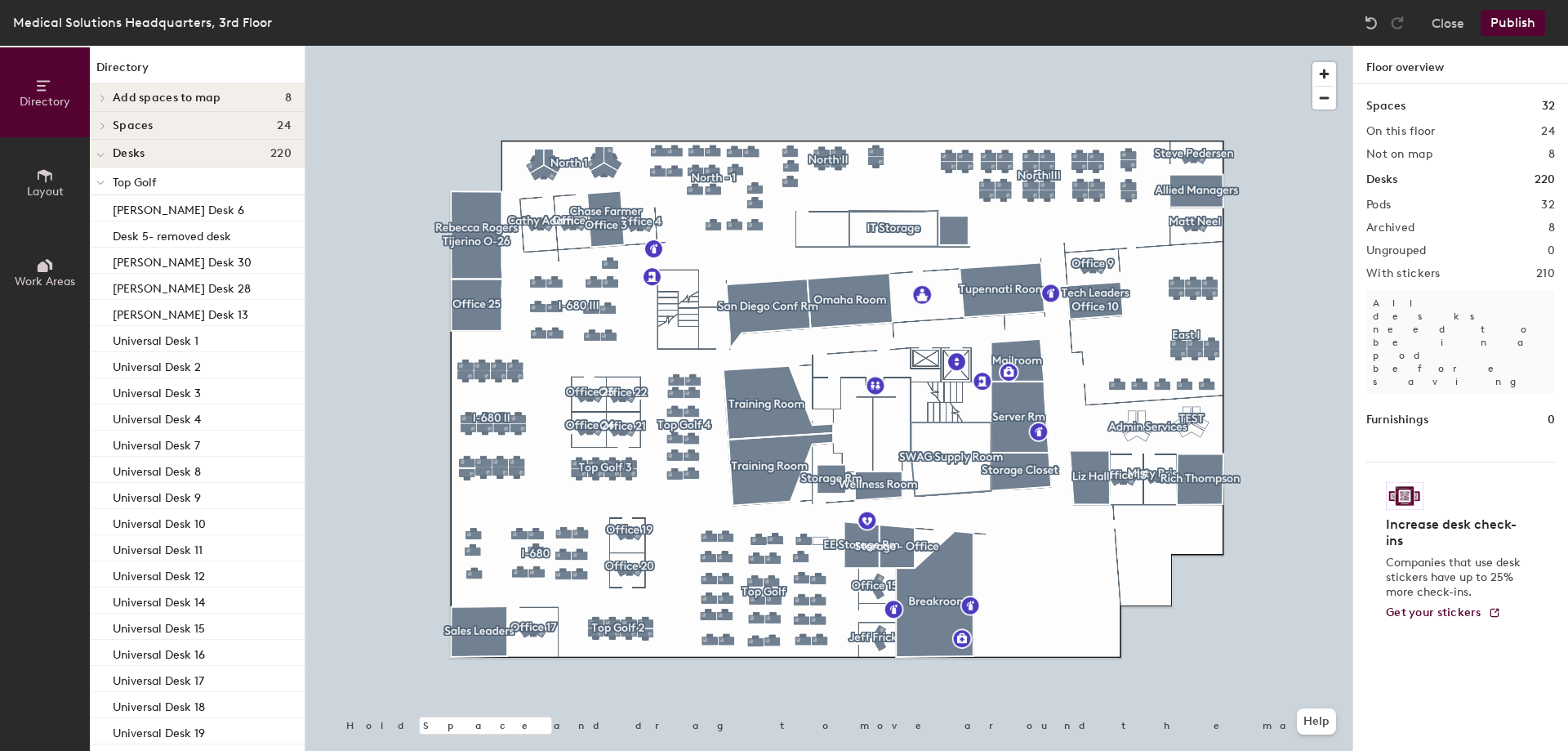
click at [1509, 16] on button "Publish" at bounding box center [1512, 23] width 65 height 26
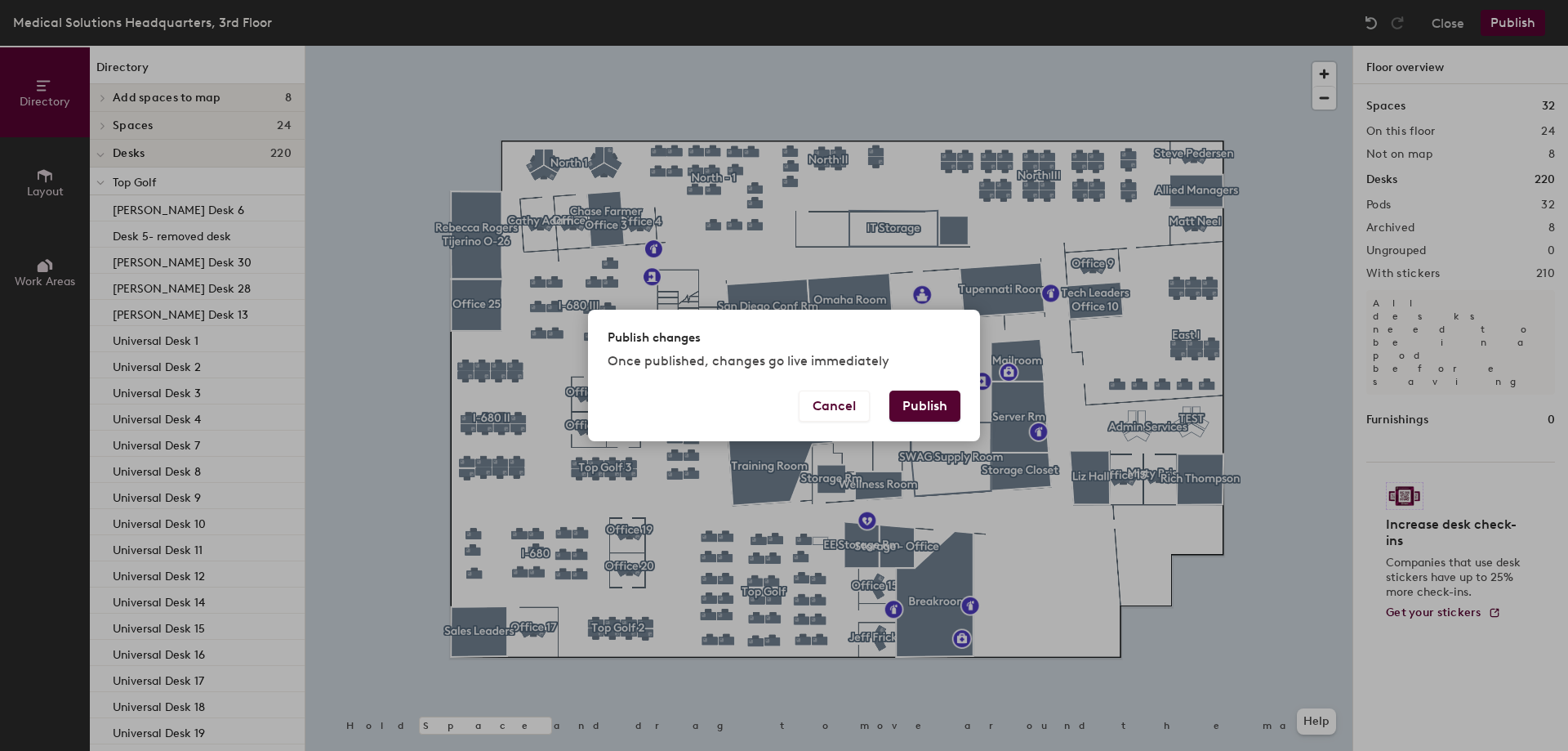
click at [917, 398] on button "Publish" at bounding box center [924, 405] width 71 height 31
